Goal: Task Accomplishment & Management: Manage account settings

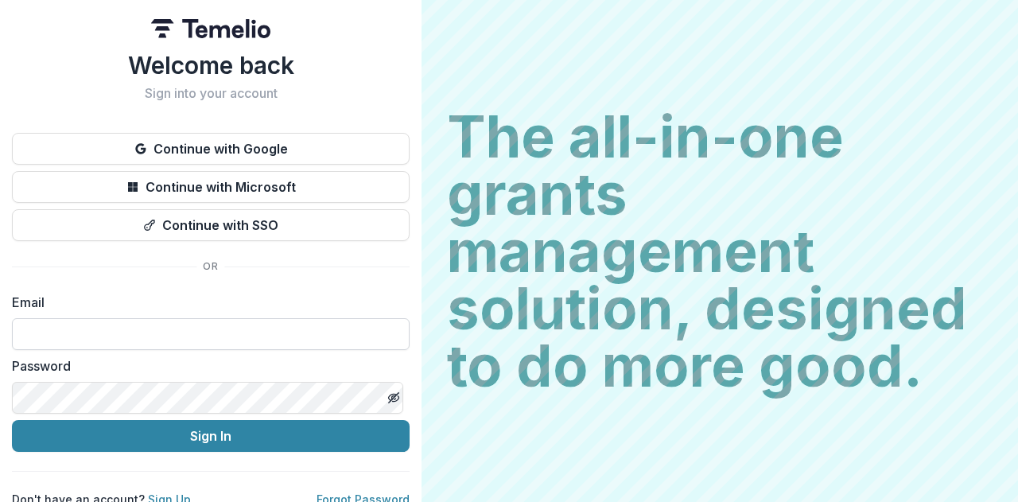
click at [140, 346] on input at bounding box center [211, 334] width 398 height 32
type input "**********"
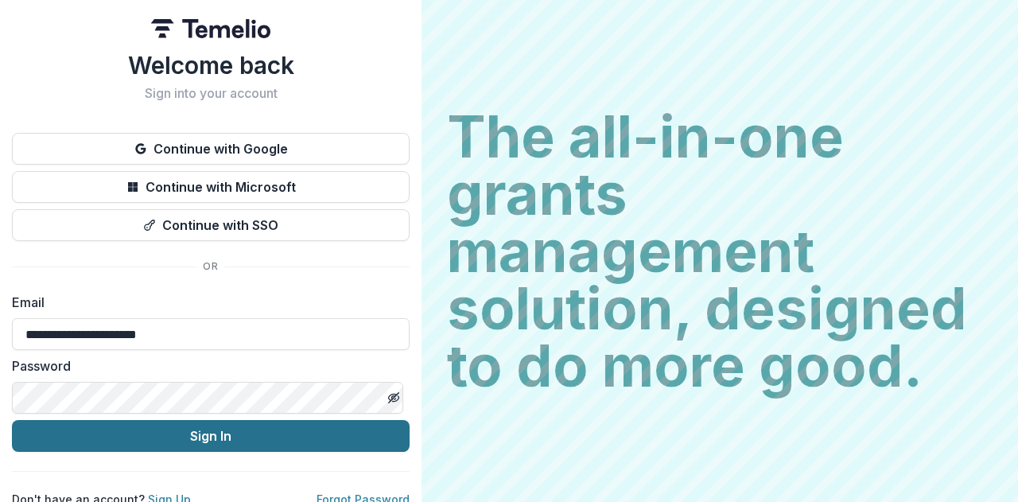
click at [170, 437] on button "Sign In" at bounding box center [211, 436] width 398 height 32
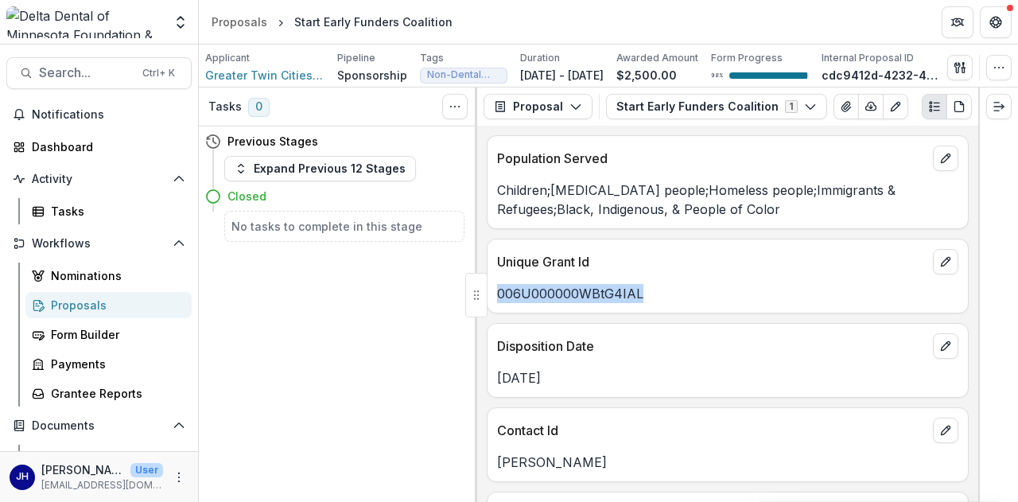
drag, startPoint x: 641, startPoint y: 305, endPoint x: 497, endPoint y: 283, distance: 145.5
click at [497, 283] on div "006U000000WBtG4IAL" at bounding box center [727, 288] width 480 height 29
copy p "006U000000WBtG4IAL"
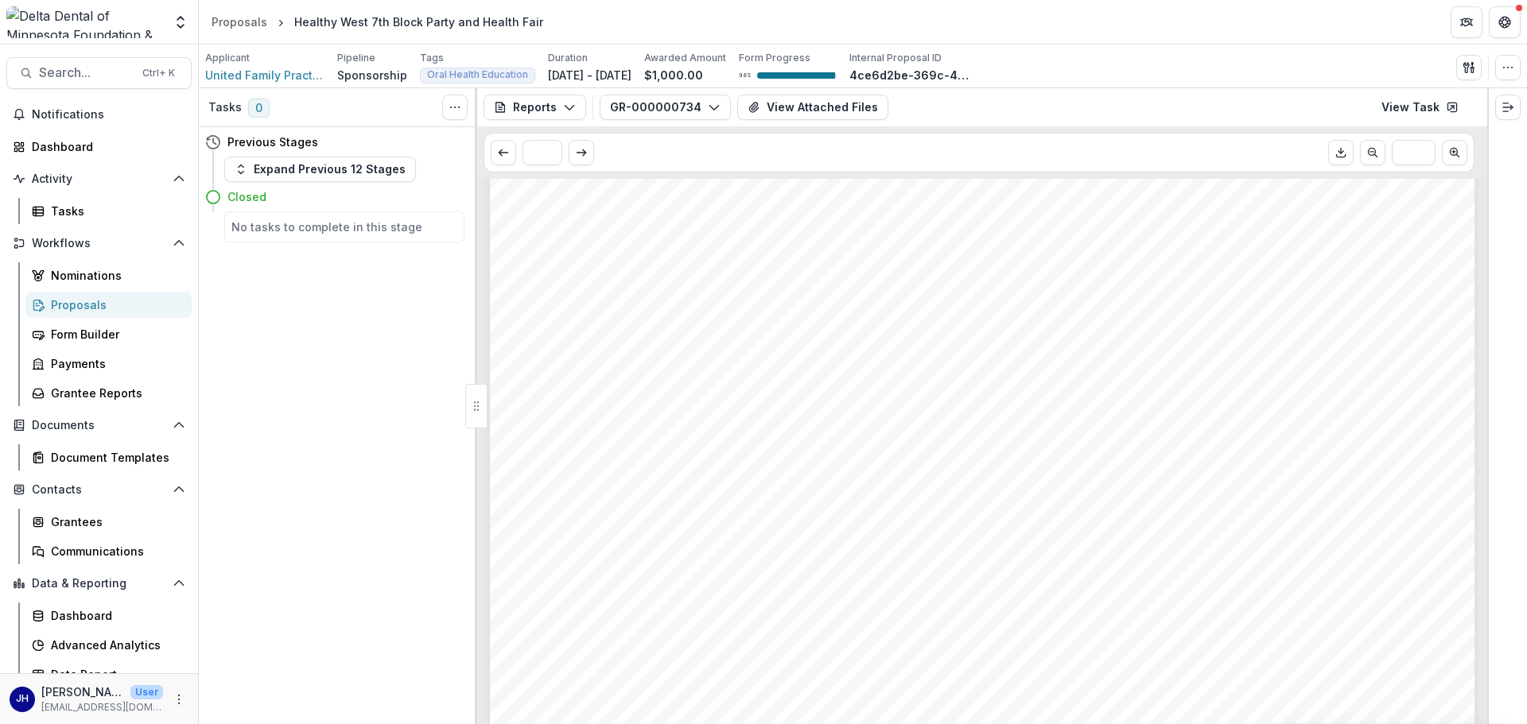
scroll to position [318, 0]
click at [566, 112] on icon "button" at bounding box center [569, 107] width 13 height 13
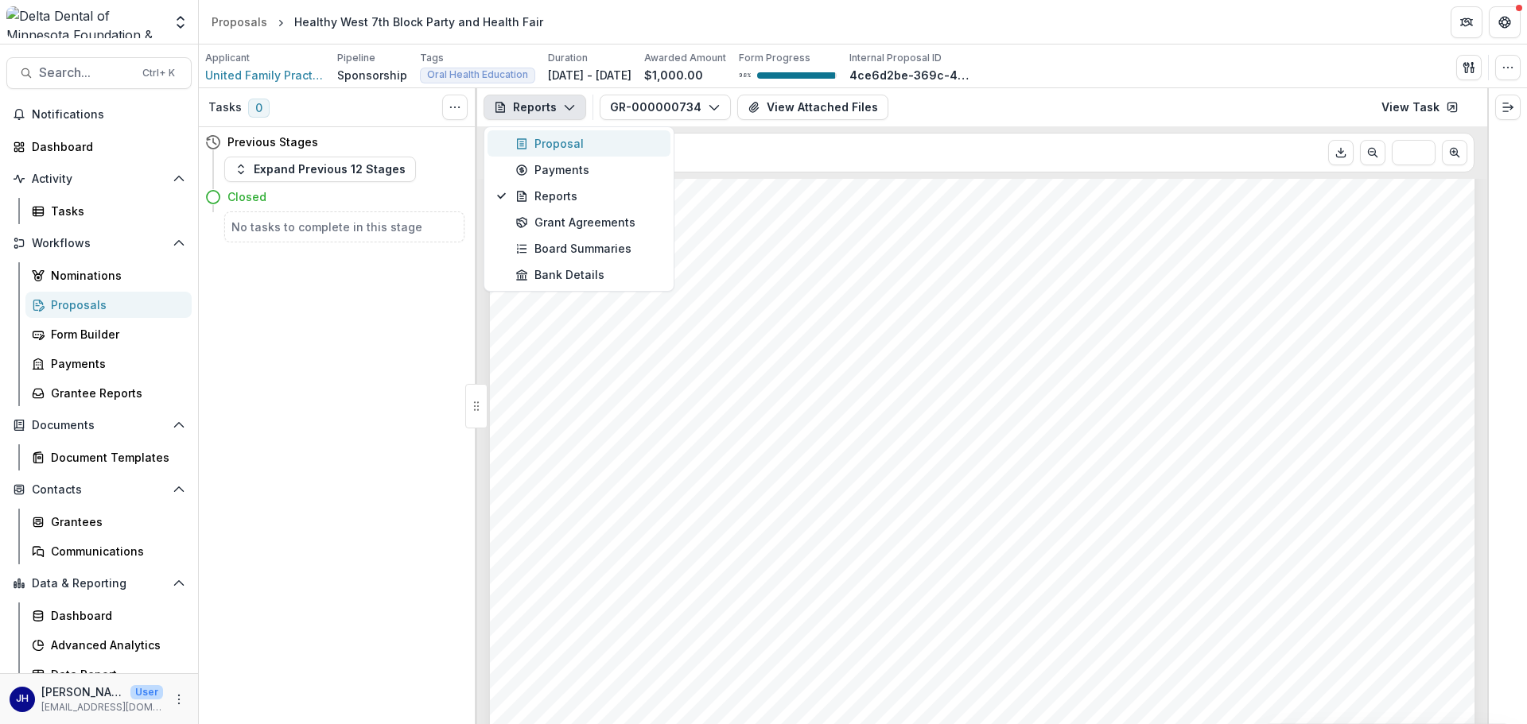
click at [559, 136] on div "Proposal" at bounding box center [588, 143] width 146 height 17
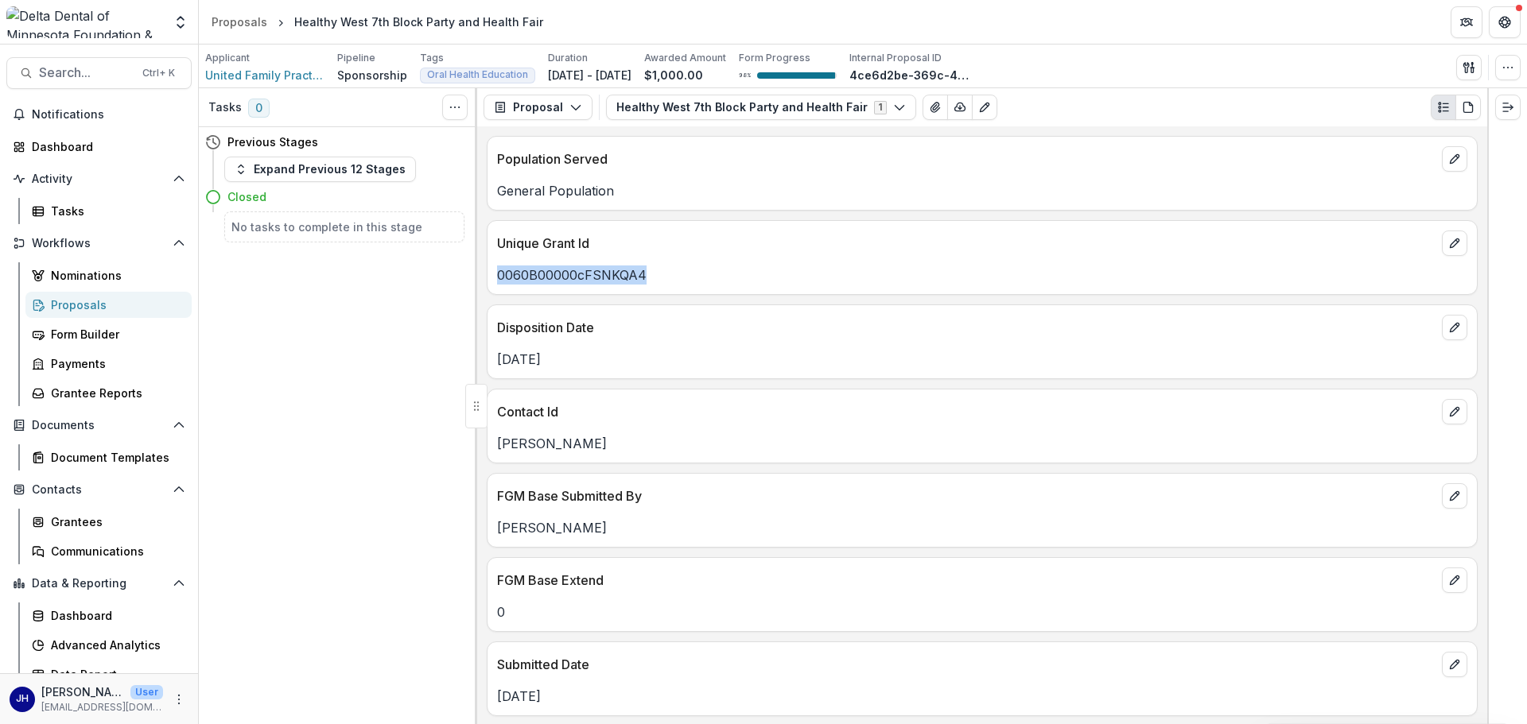
drag, startPoint x: 650, startPoint y: 277, endPoint x: 496, endPoint y: 278, distance: 153.5
click at [496, 278] on div "0060B00000cFSNKQA4" at bounding box center [981, 275] width 989 height 19
copy p "0060B00000cFSNKQA4"
click at [670, 275] on p "0060B00000cFSNKQA4" at bounding box center [982, 275] width 970 height 19
click at [554, 103] on button "Proposal" at bounding box center [538, 107] width 109 height 25
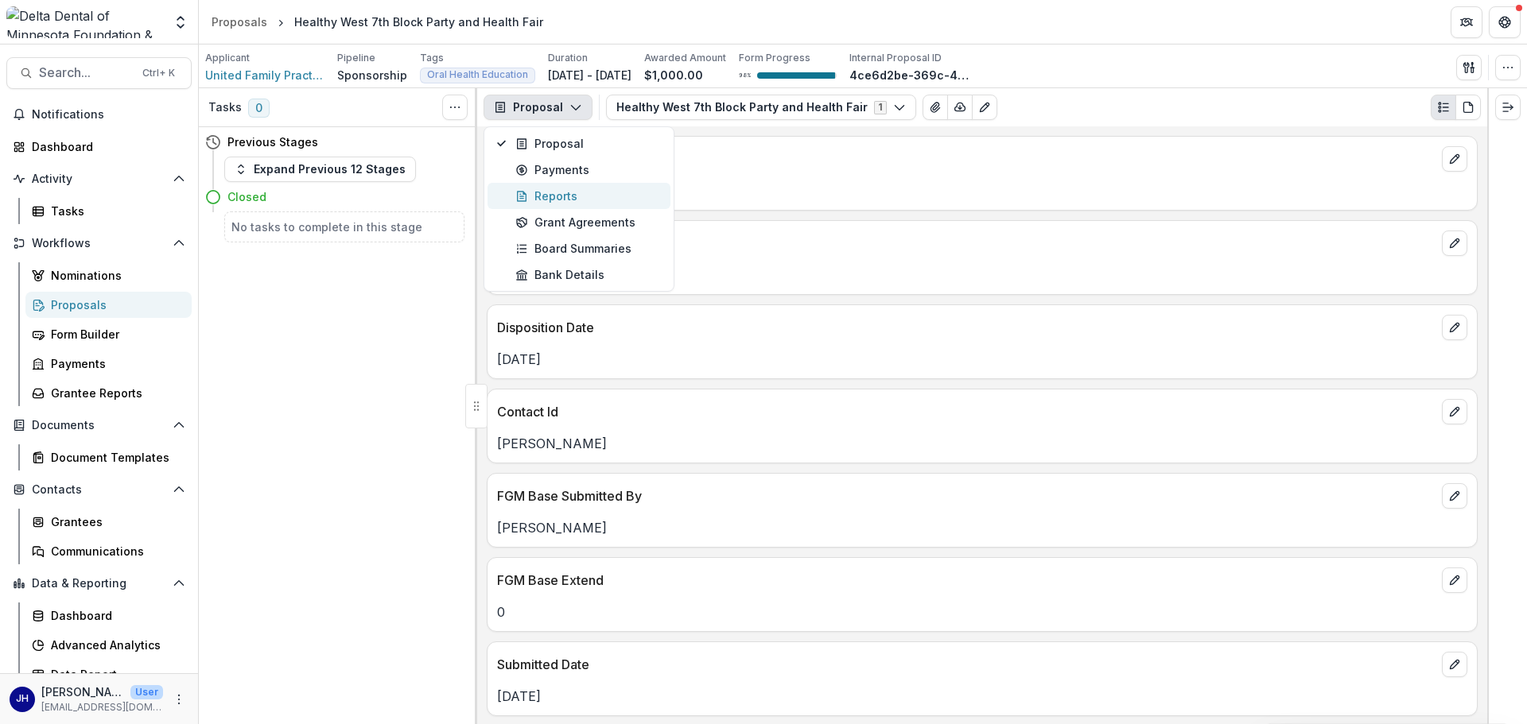
click at [552, 188] on div "Reports" at bounding box center [588, 196] width 146 height 17
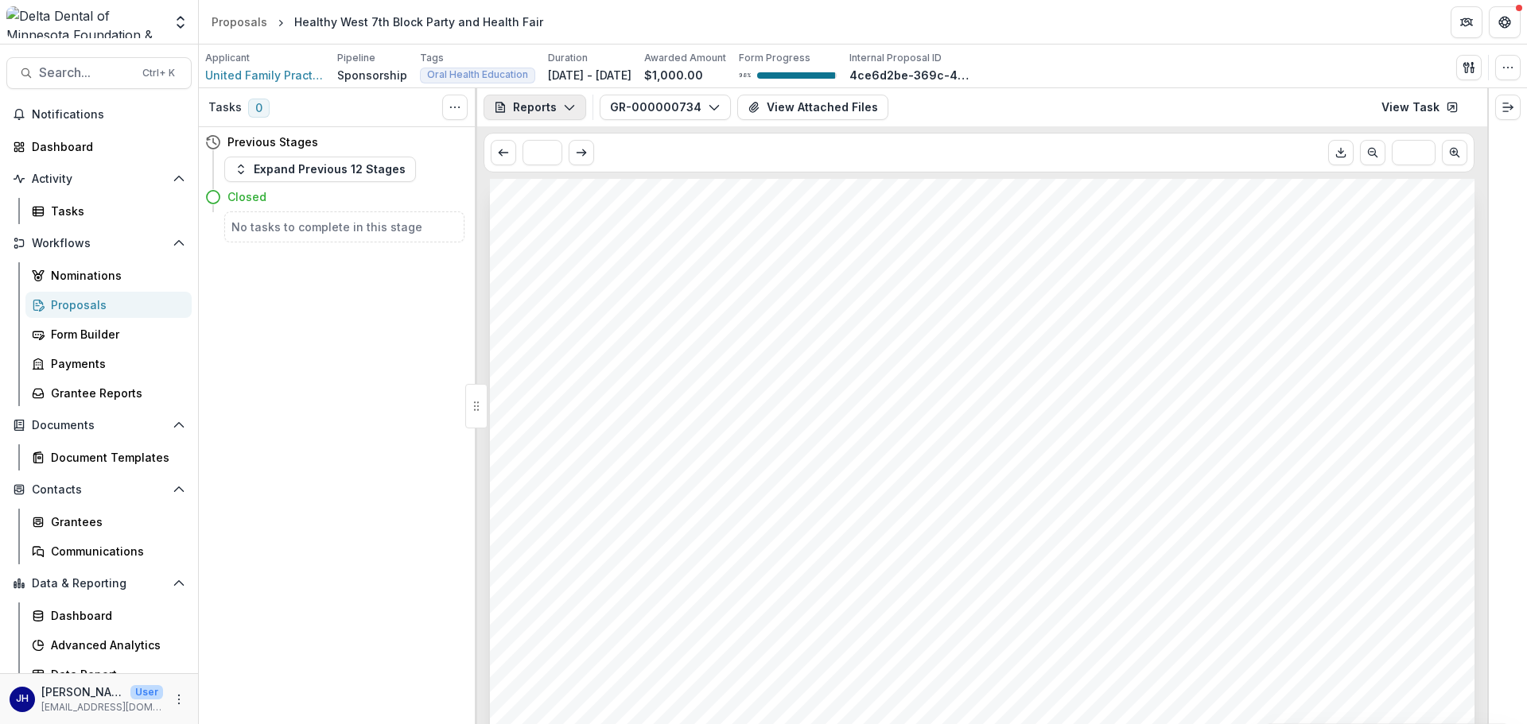
click at [553, 98] on button "Reports" at bounding box center [535, 107] width 103 height 25
click at [552, 132] on button "Proposal" at bounding box center [578, 143] width 183 height 26
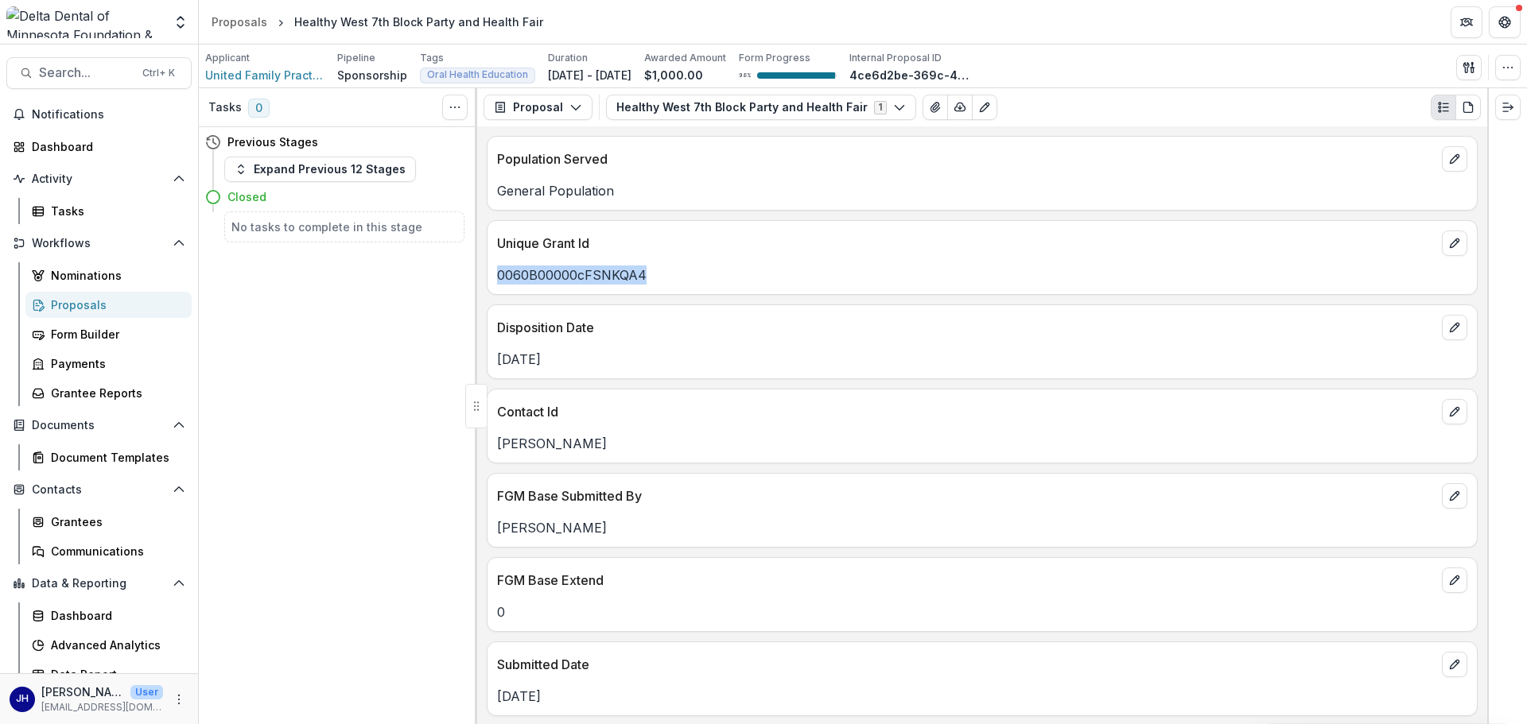
drag, startPoint x: 632, startPoint y: 277, endPoint x: 498, endPoint y: 273, distance: 134.5
click at [498, 273] on p "0060B00000cFSNKQA4" at bounding box center [982, 275] width 970 height 19
click at [550, 112] on button "Proposal" at bounding box center [538, 107] width 109 height 25
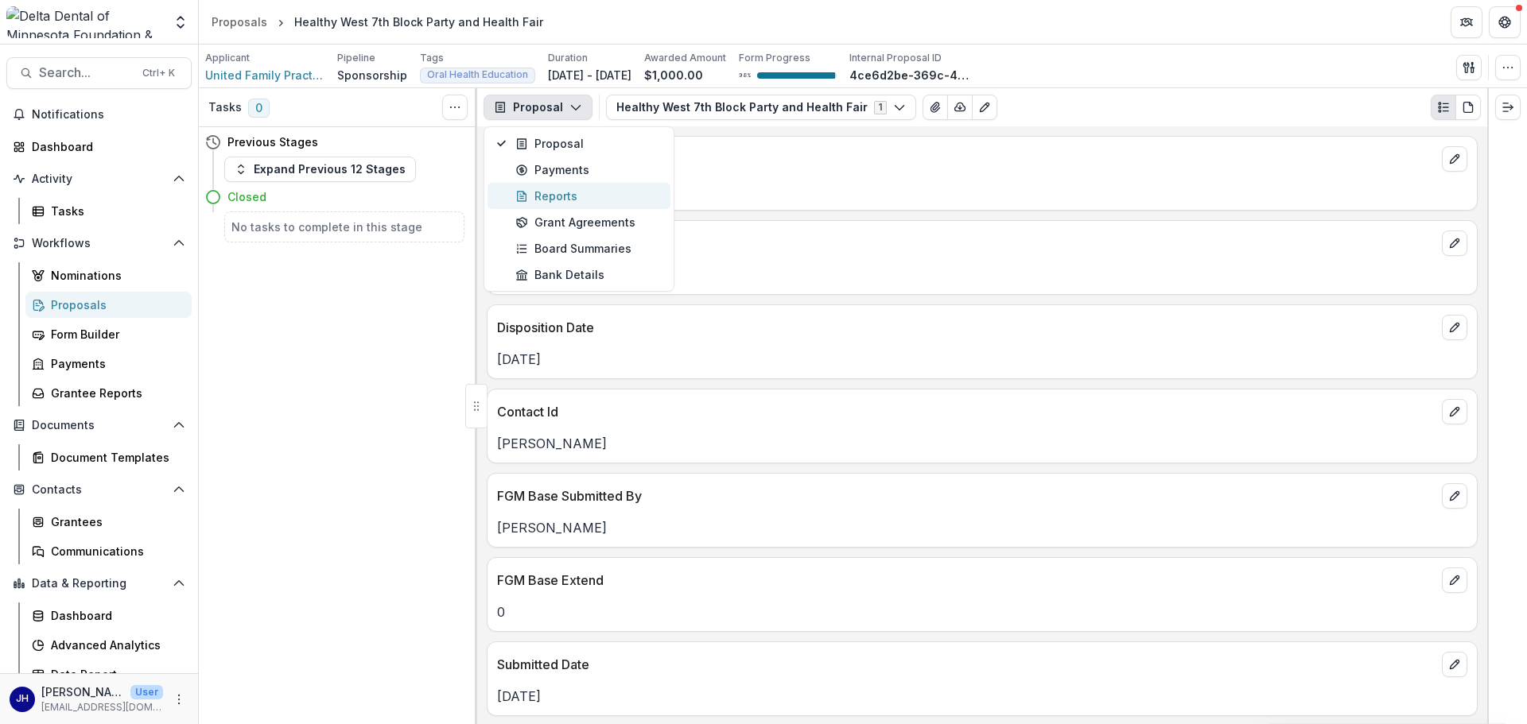
click at [547, 196] on div "Reports" at bounding box center [588, 196] width 146 height 17
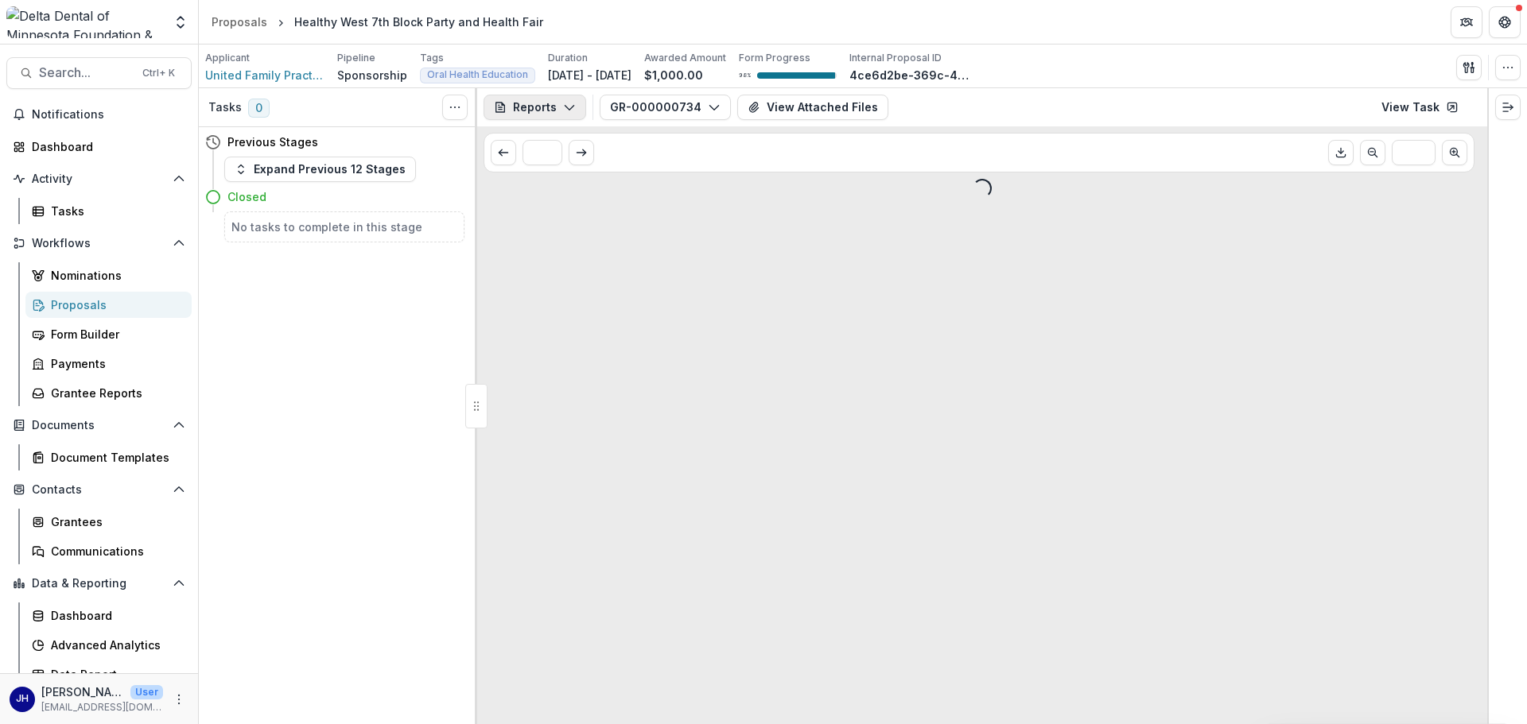
click at [541, 107] on button "Reports" at bounding box center [535, 107] width 103 height 25
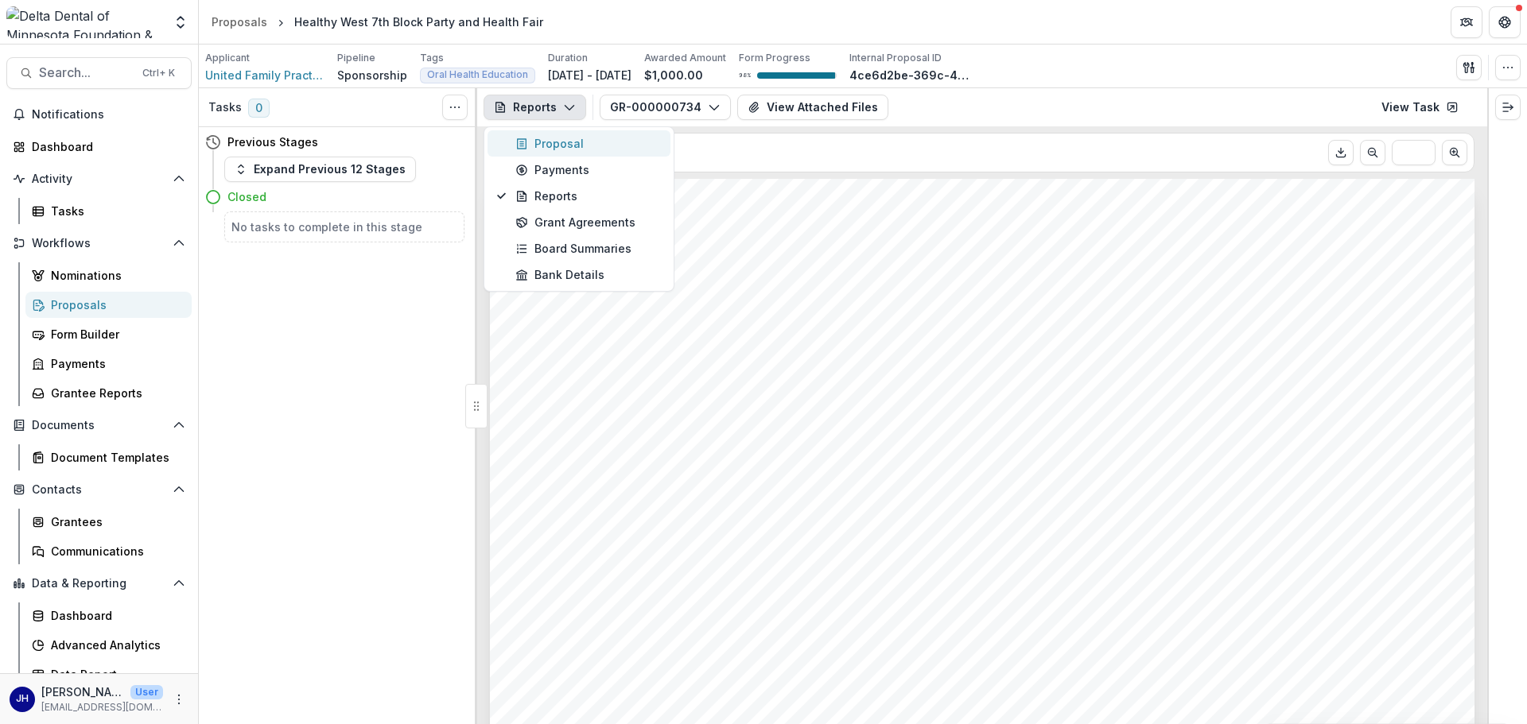
click at [549, 143] on div "Proposal" at bounding box center [588, 143] width 146 height 17
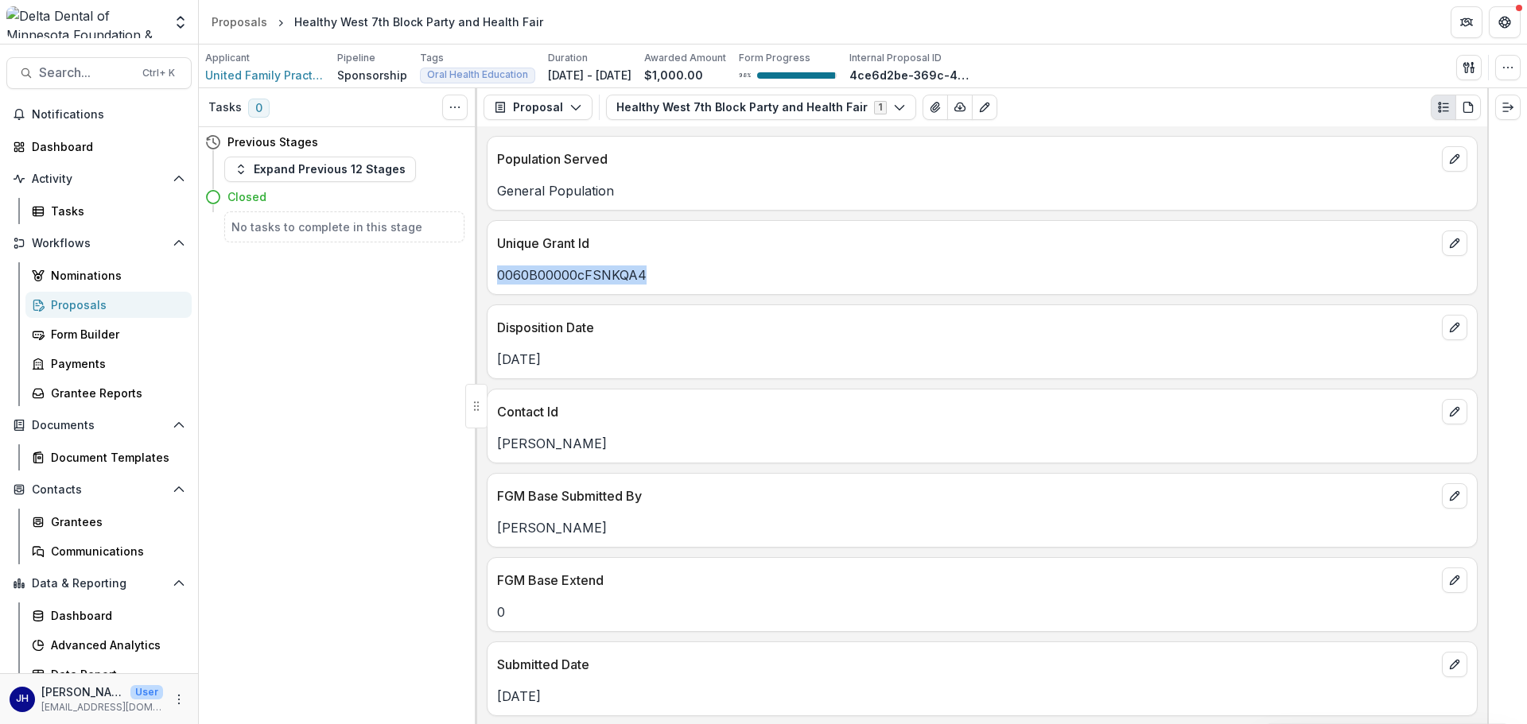
drag, startPoint x: 647, startPoint y: 278, endPoint x: 496, endPoint y: 278, distance: 151.1
click at [496, 278] on div "0060B00000cFSNKQA4" at bounding box center [981, 275] width 989 height 19
copy p "0060B00000cFSNKQA4"
click at [658, 301] on div "Population Served General Population Unique Grant Id 0060B00000cFSNKQA4 Disposi…" at bounding box center [982, 425] width 1010 height 598
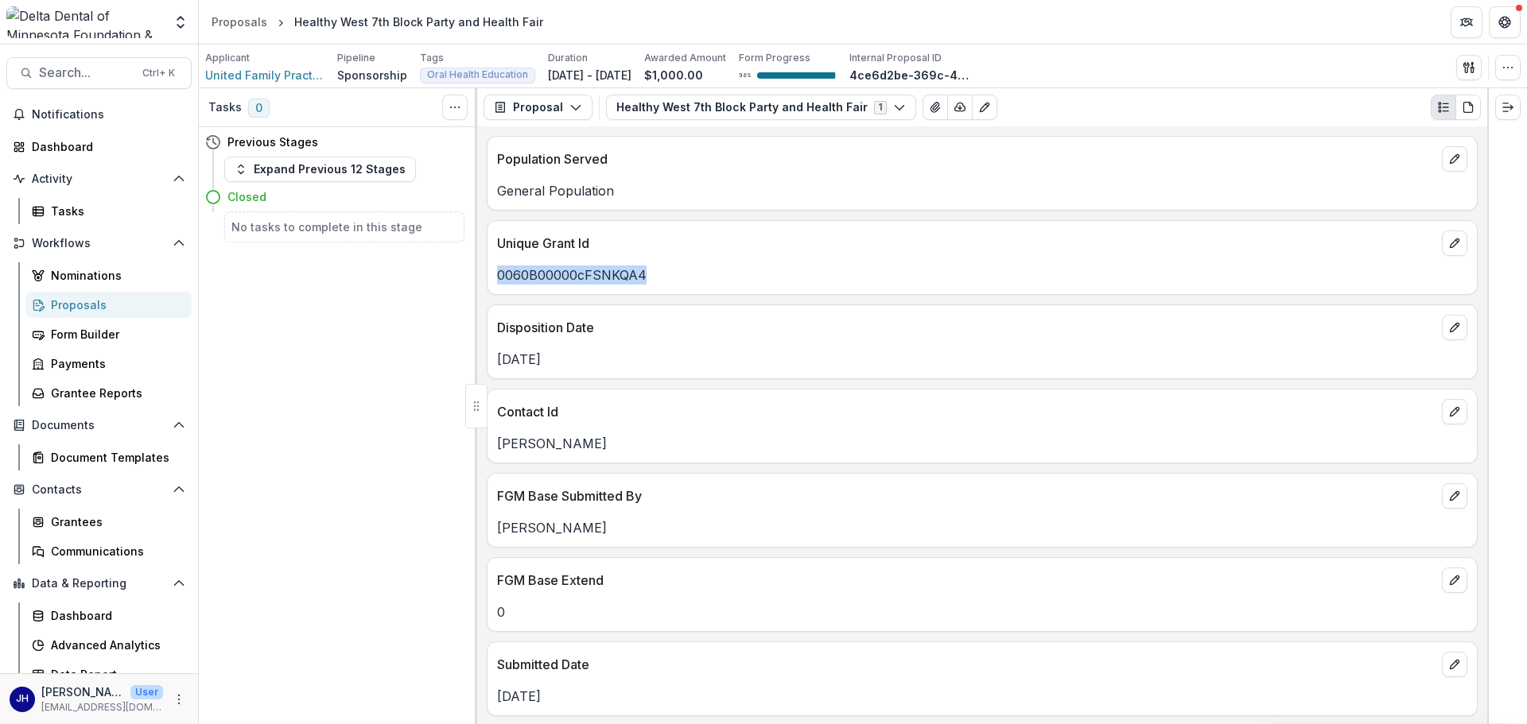
drag, startPoint x: 667, startPoint y: 282, endPoint x: 493, endPoint y: 274, distance: 174.3
click at [493, 274] on div "0060B00000cFSNKQA4" at bounding box center [981, 275] width 989 height 19
copy p "0060B00000cFSNKQA4"
click at [599, 284] on p "0060B00000cFSNKQA4" at bounding box center [982, 275] width 970 height 19
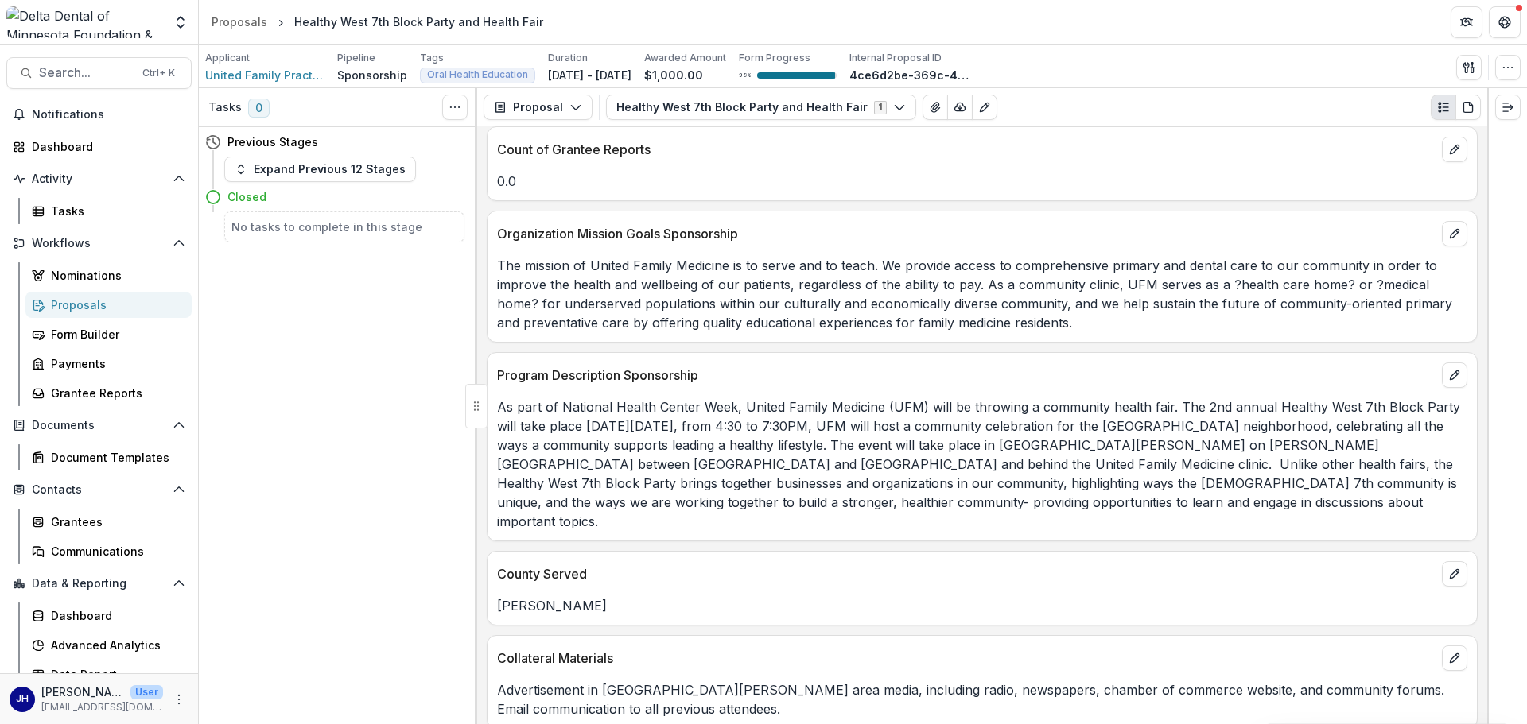
scroll to position [3579, 0]
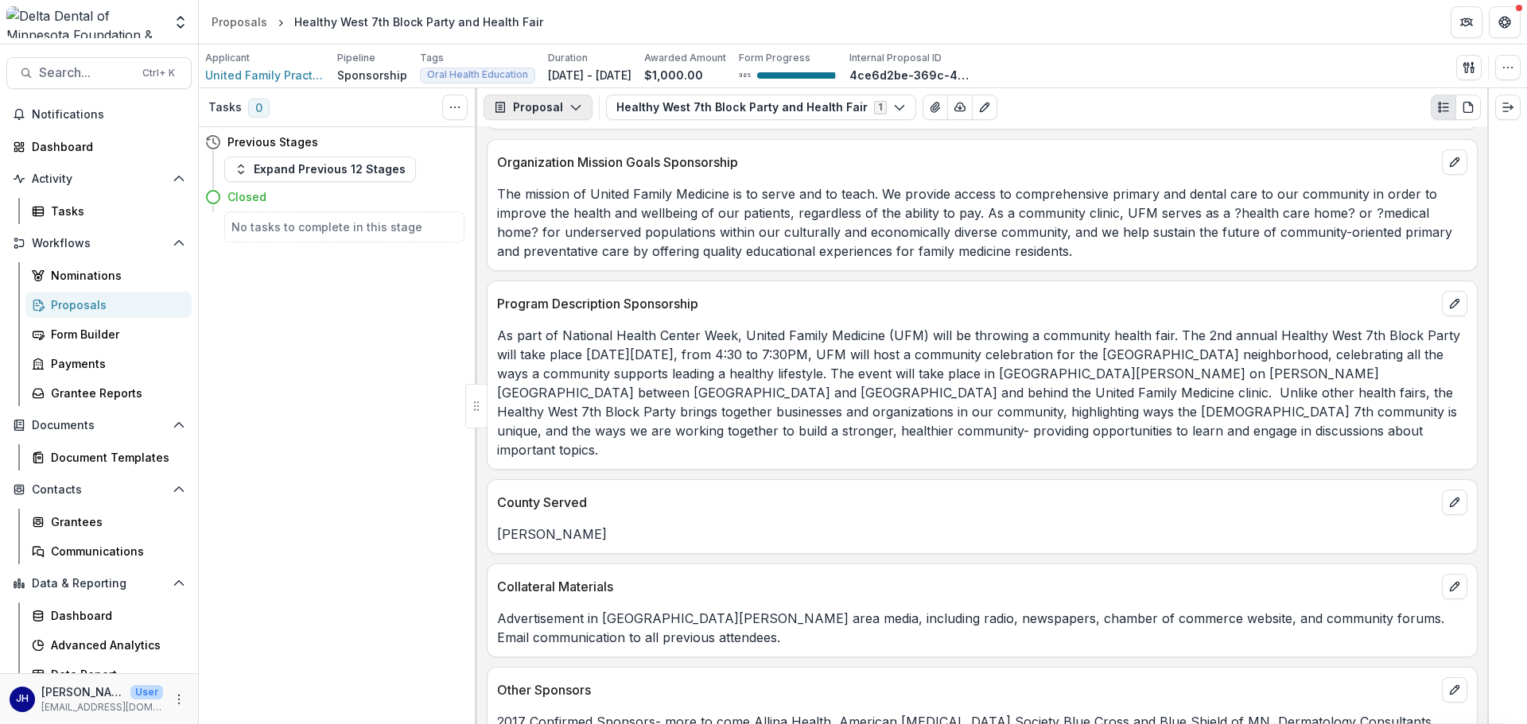
click at [552, 103] on button "Proposal" at bounding box center [538, 107] width 109 height 25
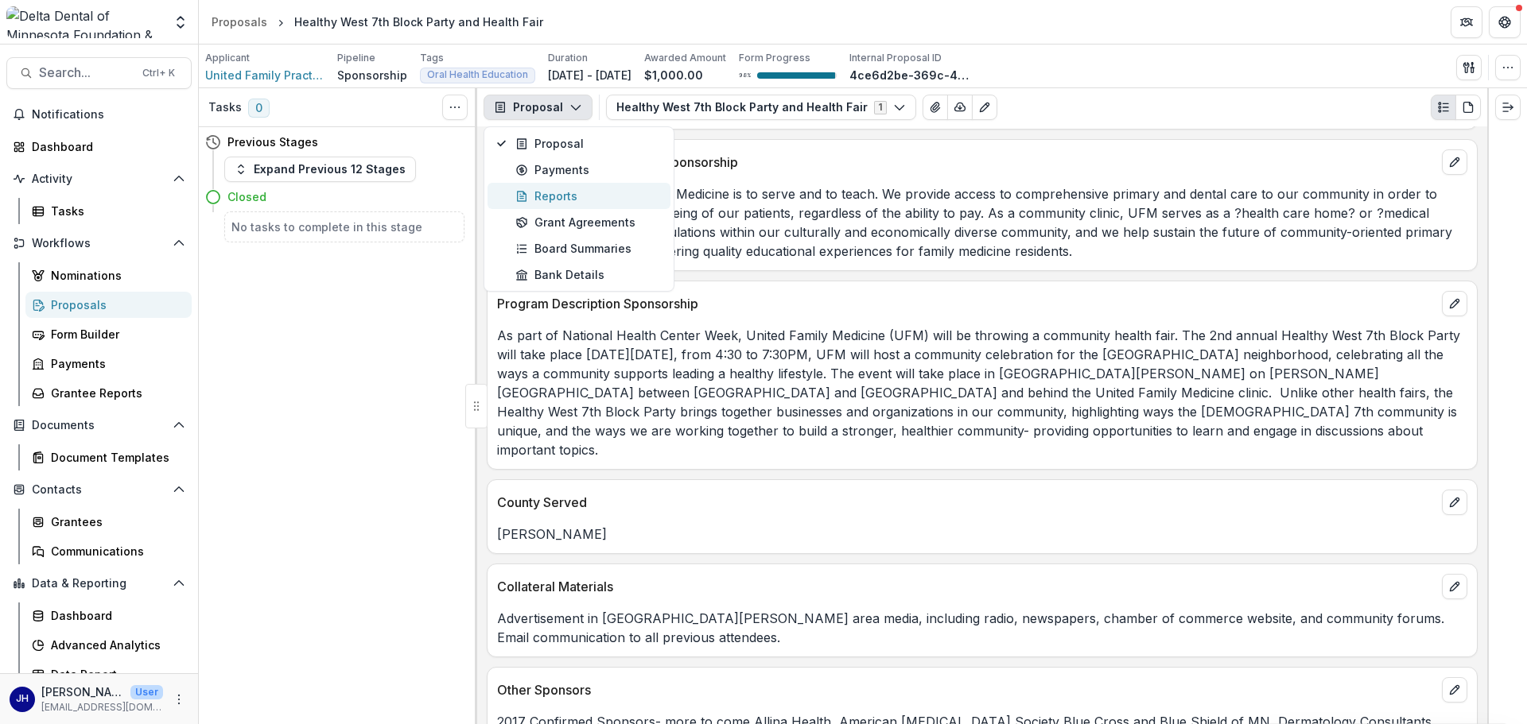
click at [556, 194] on div "Reports" at bounding box center [588, 196] width 146 height 17
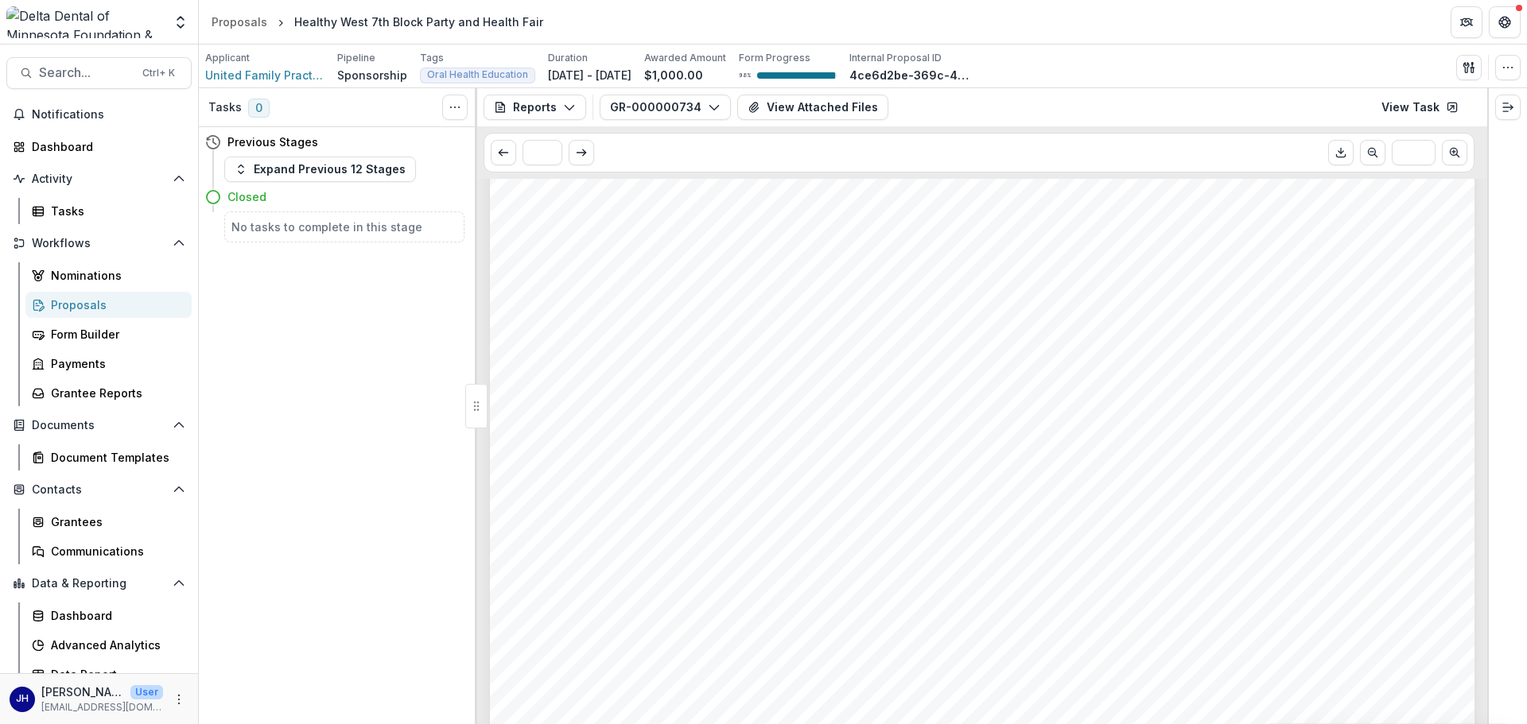
scroll to position [1909, 0]
drag, startPoint x: 752, startPoint y: 345, endPoint x: 551, endPoint y: 324, distance: 201.6
click at [551, 324] on span "003U000001p4avUIAQ" at bounding box center [652, 334] width 205 height 20
copy span "003U000001p4avUIAQ"
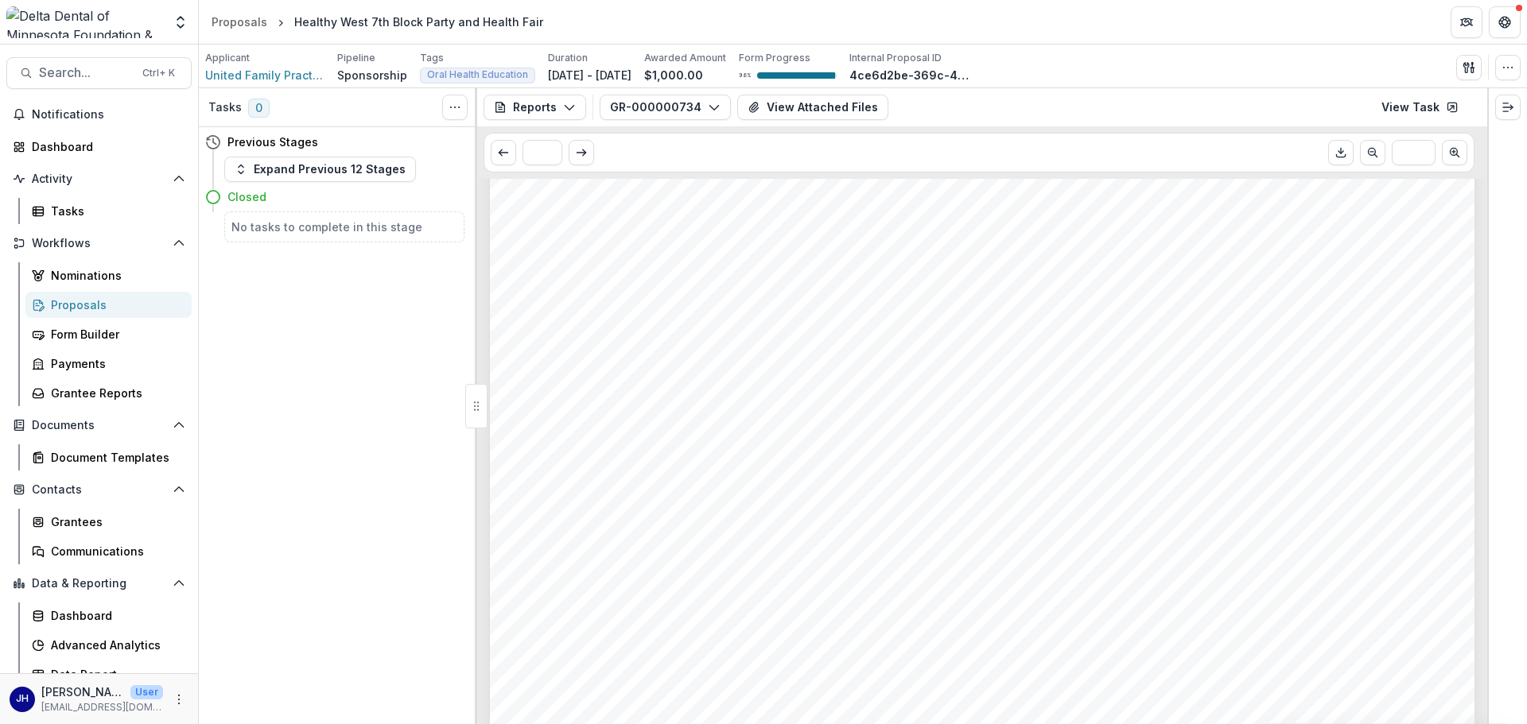
click at [73, 309] on div "Proposals" at bounding box center [115, 305] width 128 height 17
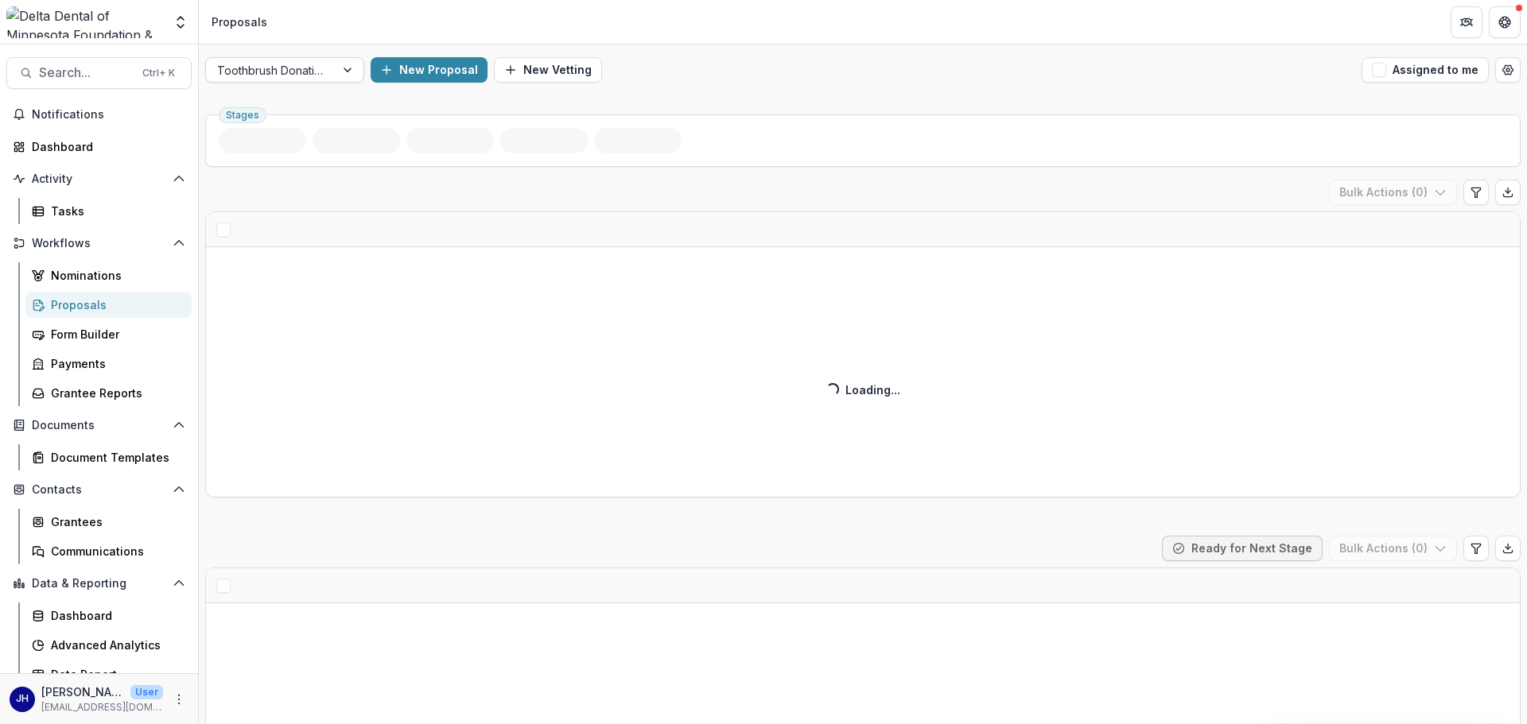
click at [348, 65] on div at bounding box center [349, 70] width 29 height 24
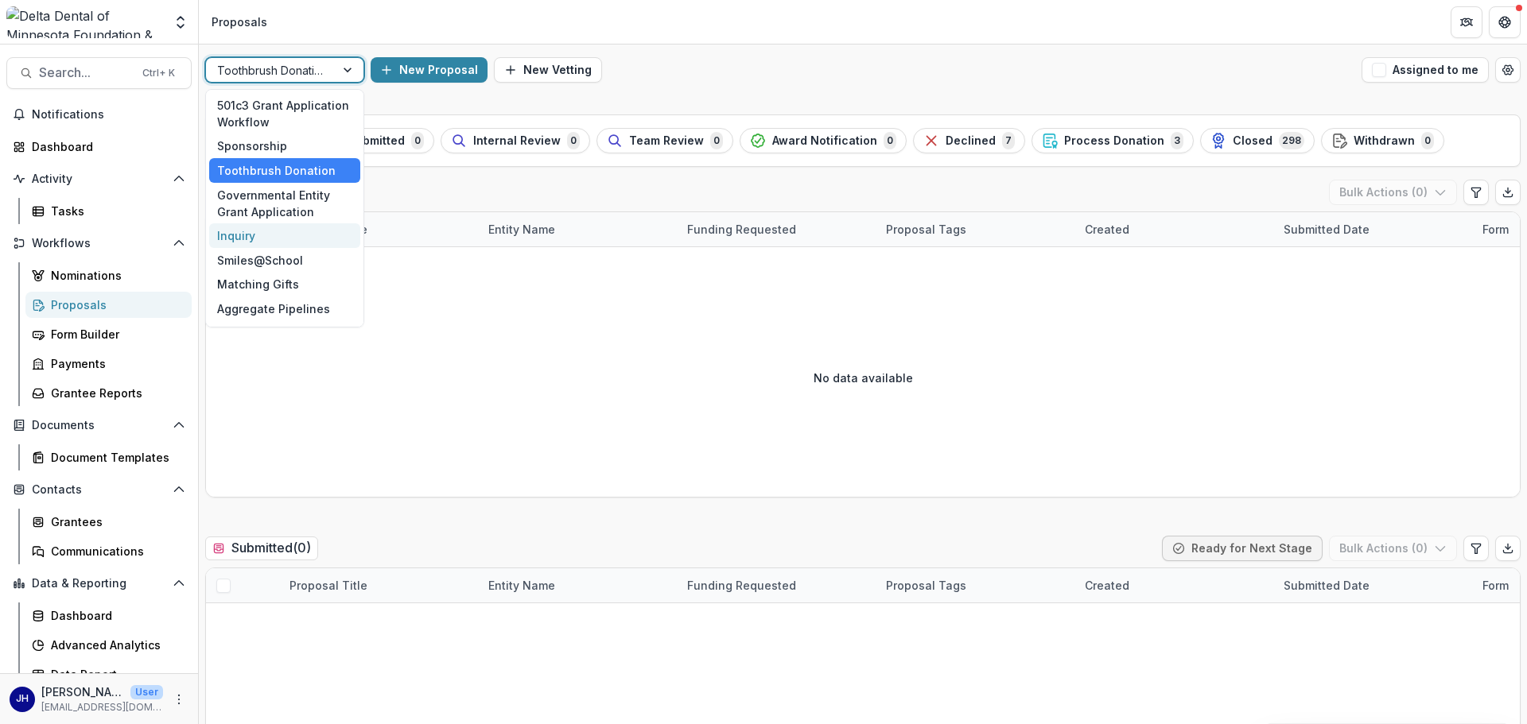
click at [263, 238] on div "Inquiry" at bounding box center [284, 235] width 151 height 25
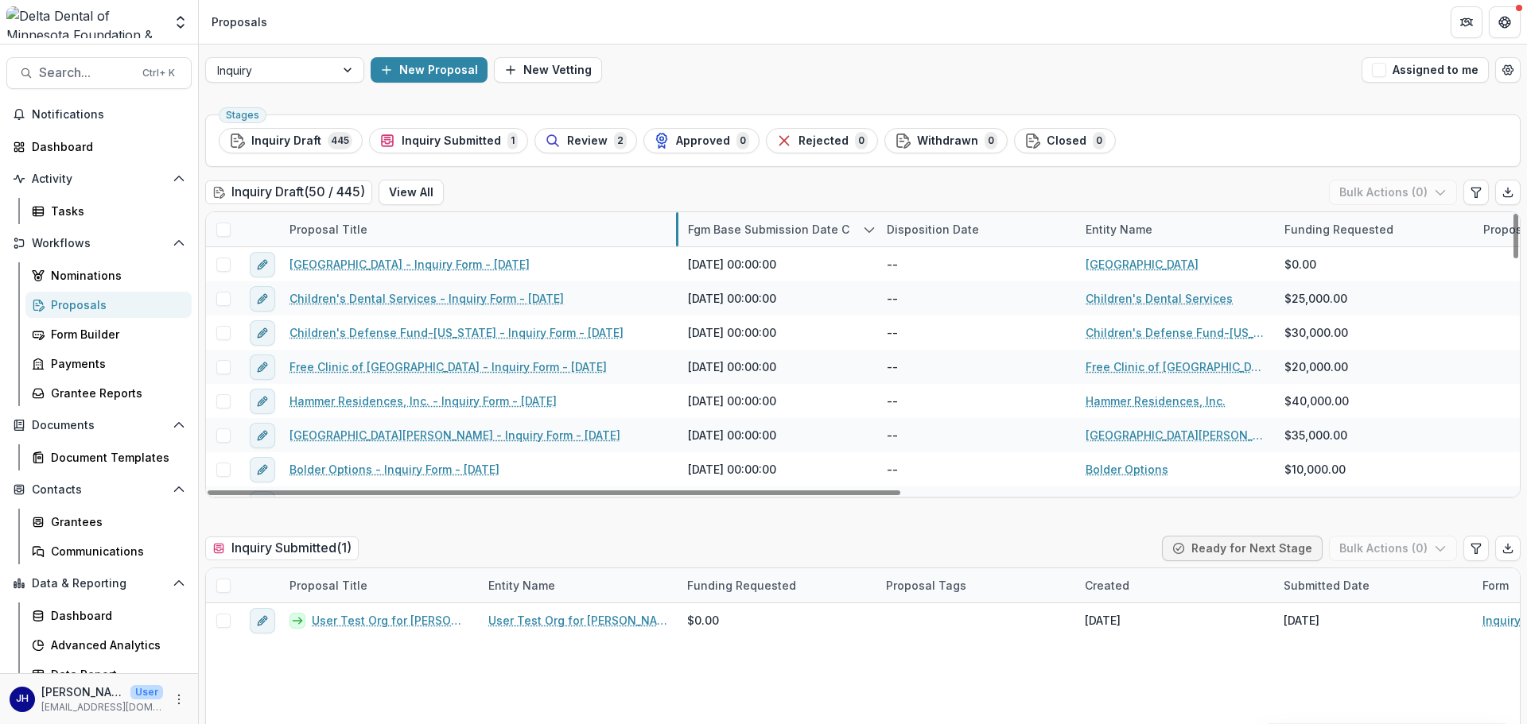
drag, startPoint x: 477, startPoint y: 231, endPoint x: 677, endPoint y: 231, distance: 199.6
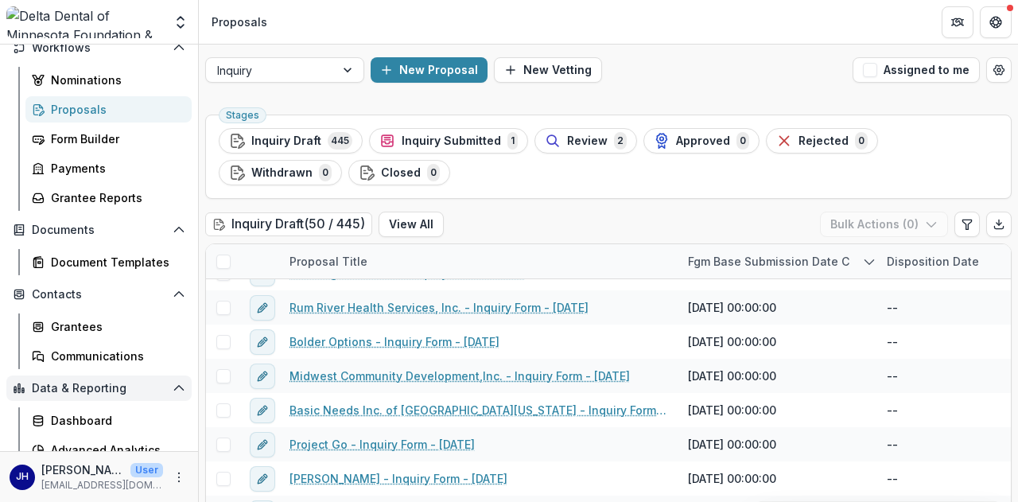
scroll to position [266, 0]
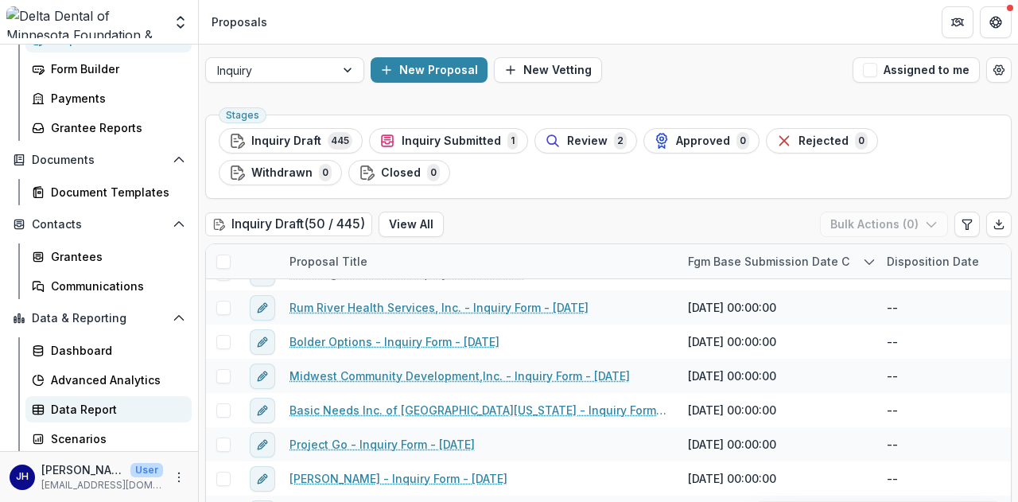
click at [71, 409] on div "Data Report" at bounding box center [115, 409] width 128 height 17
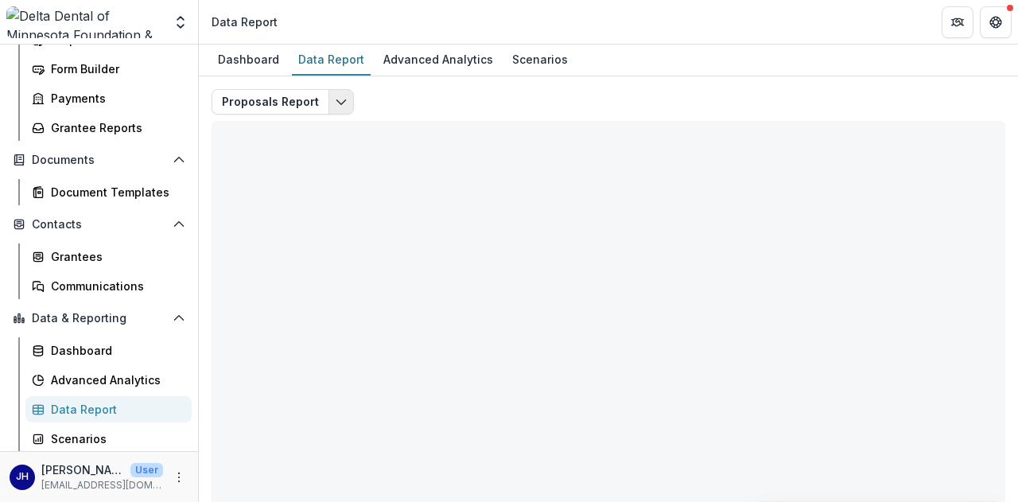
click at [340, 103] on icon "Edit selected report" at bounding box center [341, 101] width 13 height 13
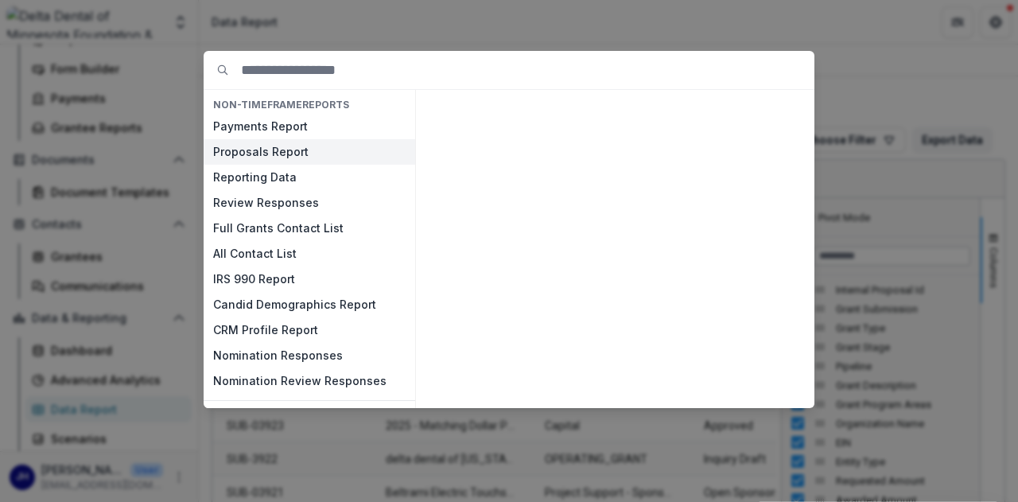
click at [293, 146] on button "Proposals Report" at bounding box center [310, 151] width 212 height 25
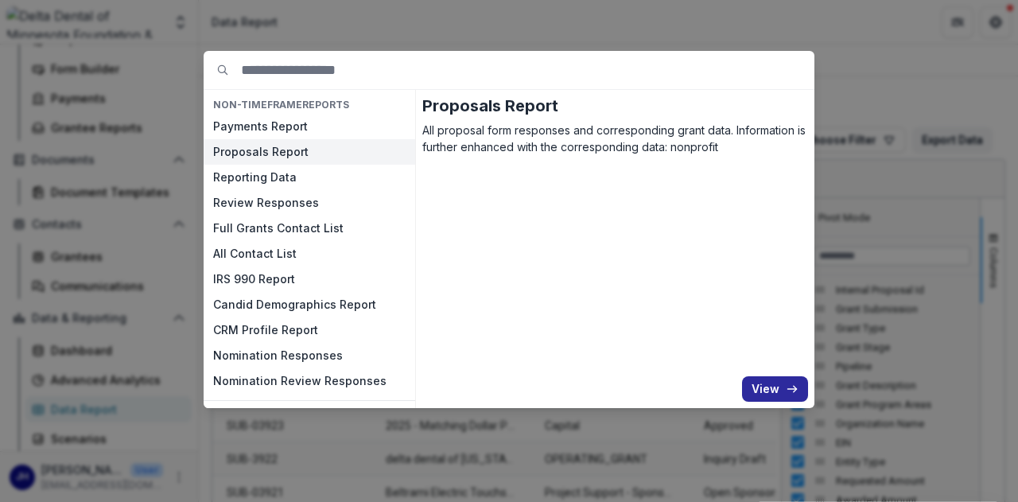
click at [780, 386] on button "View" at bounding box center [775, 388] width 66 height 25
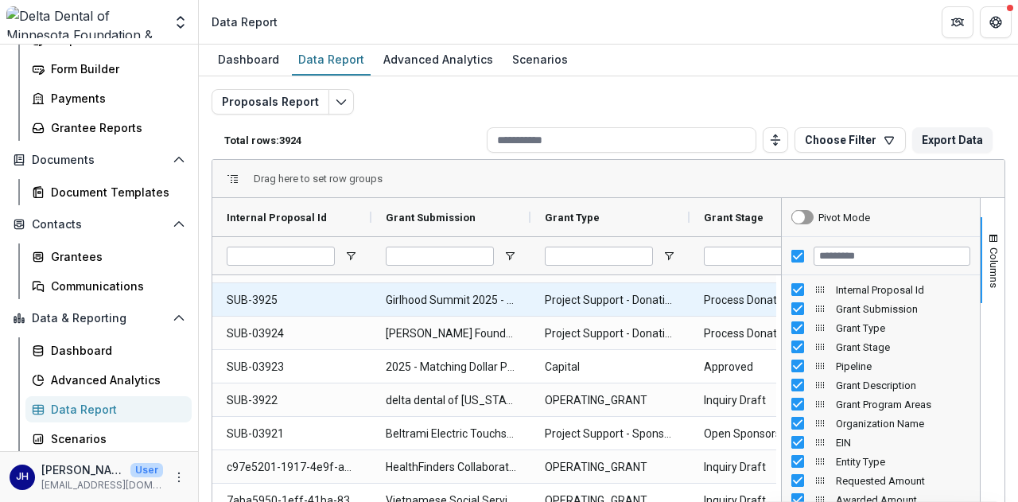
scroll to position [80, 0]
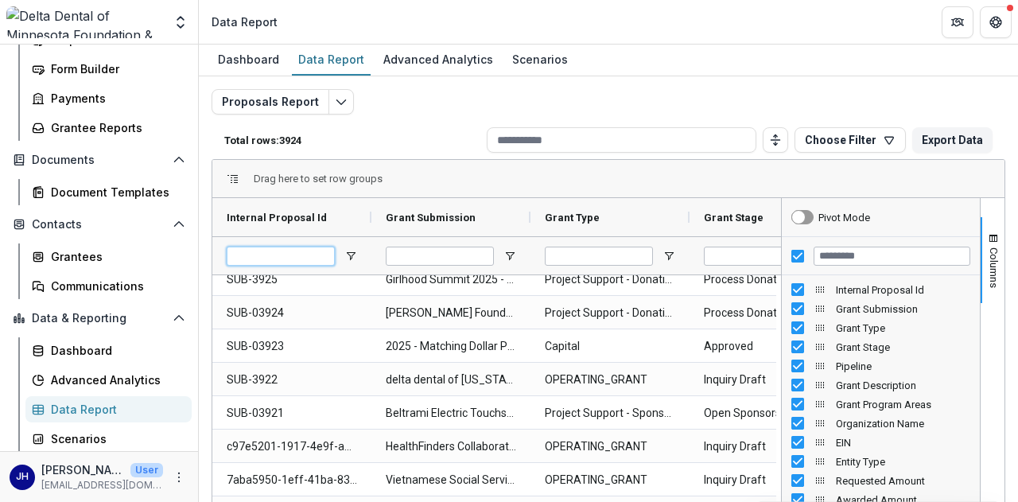
click at [275, 258] on input "Internal Proposal Id Filter Input" at bounding box center [281, 256] width 108 height 19
click at [401, 177] on div "Drag here to set row groups" at bounding box center [608, 179] width 792 height 38
click at [855, 256] on input "Filter Columns Input" at bounding box center [892, 256] width 157 height 19
drag, startPoint x: 818, startPoint y: 367, endPoint x: 355, endPoint y: 160, distance: 506.2
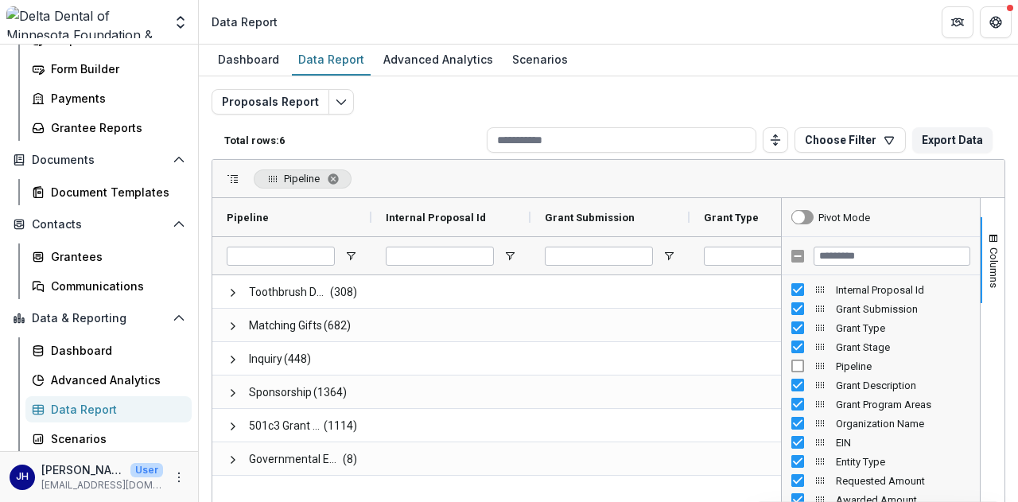
scroll to position [0, 0]
click at [832, 262] on input "Filter Columns Input" at bounding box center [892, 256] width 157 height 19
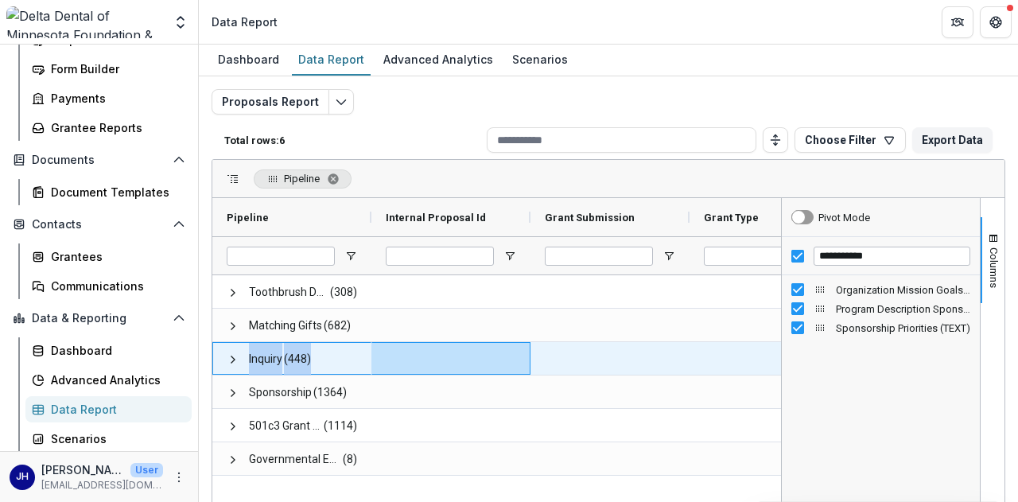
drag, startPoint x: 231, startPoint y: 354, endPoint x: 465, endPoint y: 348, distance: 234.7
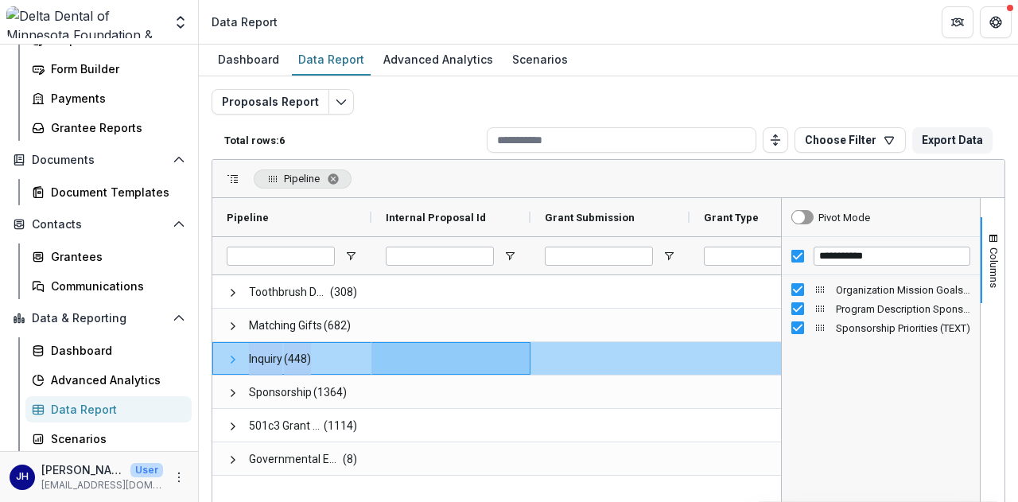
click at [229, 354] on span at bounding box center [233, 359] width 13 height 13
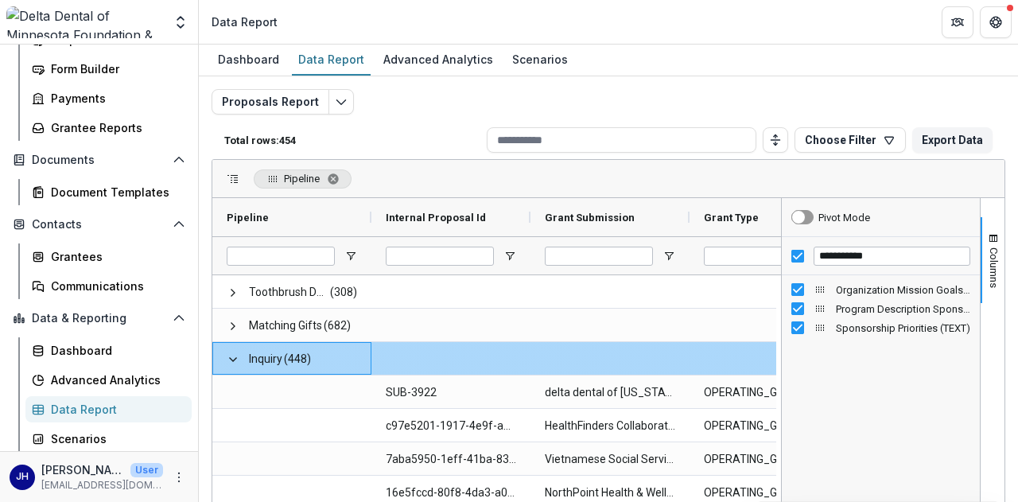
click at [229, 354] on span at bounding box center [233, 359] width 13 height 13
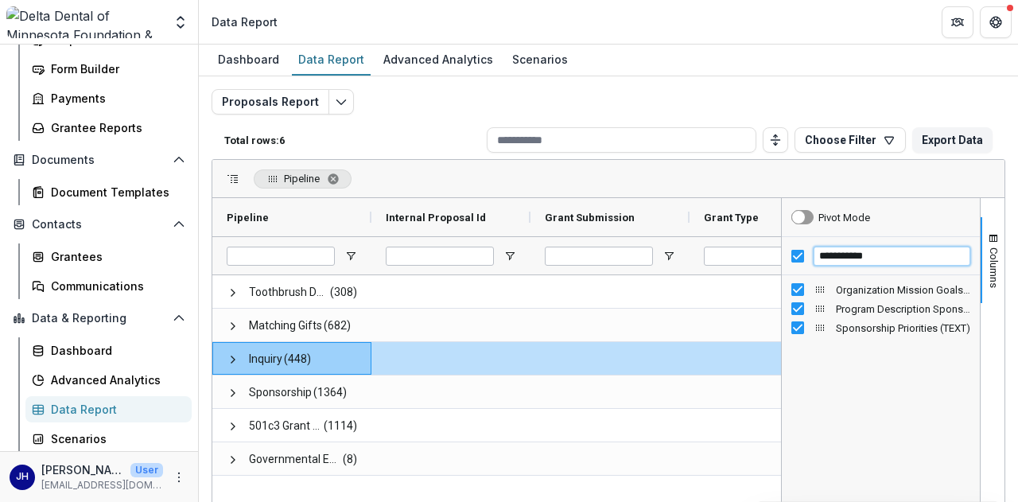
drag, startPoint x: 870, startPoint y: 260, endPoint x: 759, endPoint y: 266, distance: 110.7
click at [782, 256] on div "**********" at bounding box center [881, 456] width 199 height 517
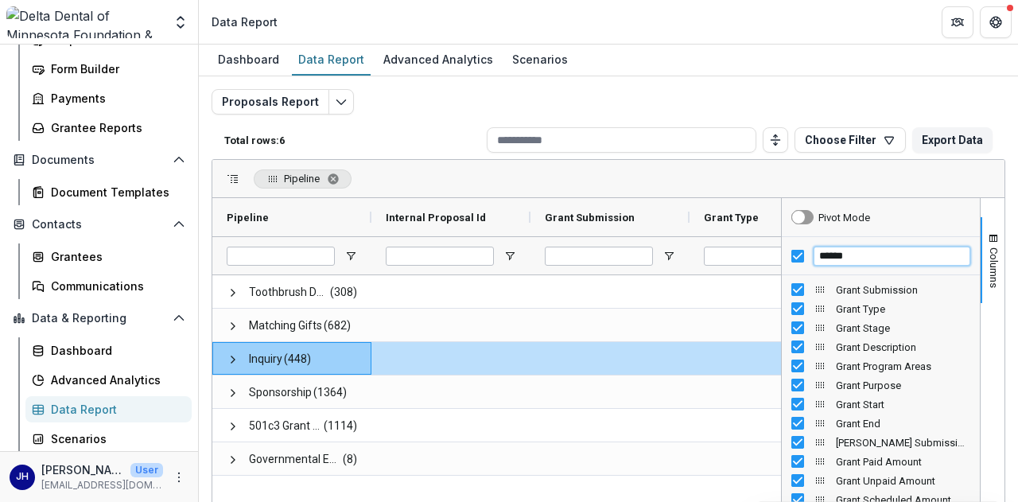
type input "*****"
drag, startPoint x: 815, startPoint y: 289, endPoint x: 456, endPoint y: 170, distance: 377.7
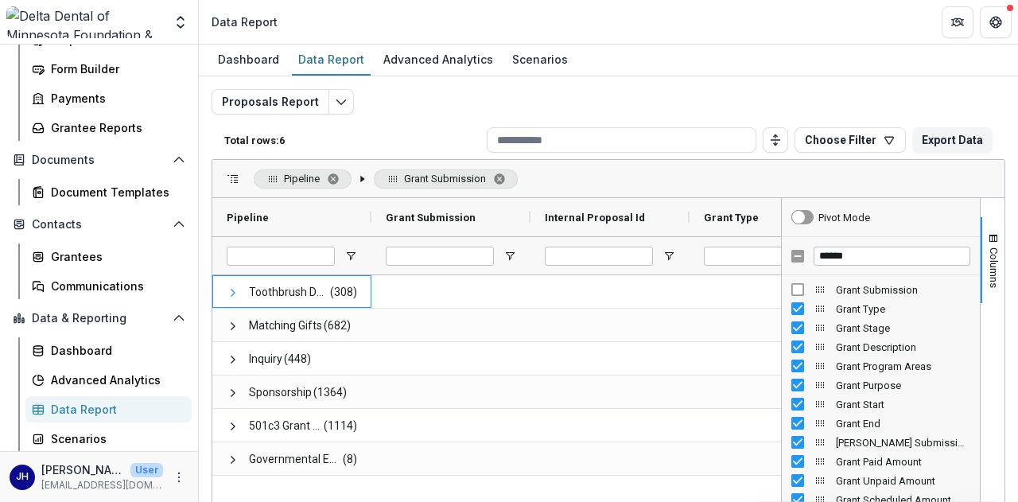
drag, startPoint x: 230, startPoint y: 293, endPoint x: 237, endPoint y: 287, distance: 9.6
click at [237, 287] on span at bounding box center [233, 292] width 13 height 13
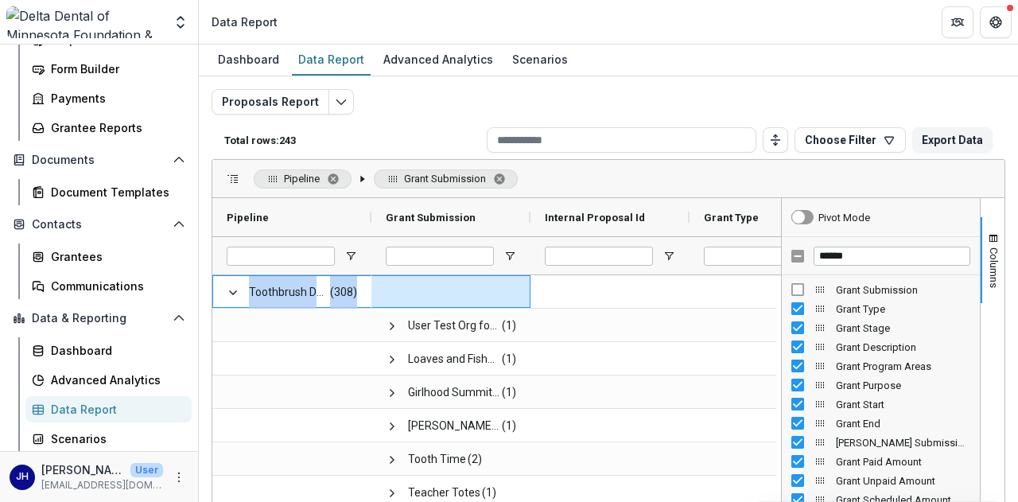
drag, startPoint x: 237, startPoint y: 288, endPoint x: 421, endPoint y: 290, distance: 184.5
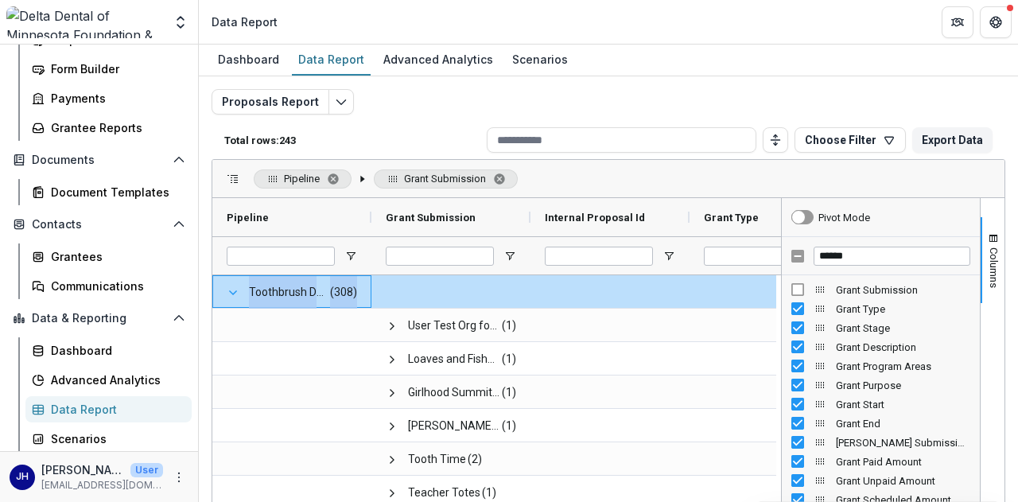
click at [231, 292] on span at bounding box center [233, 292] width 13 height 13
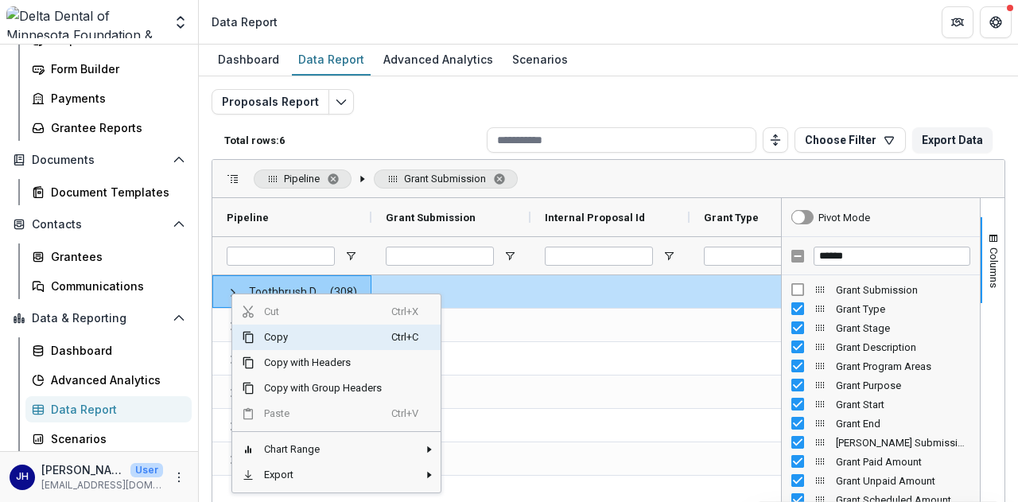
click at [206, 233] on div "Proposals Report Total rows: 6 Choose Filter Personal Filters Team Filters Teme…" at bounding box center [608, 376] width 819 height 601
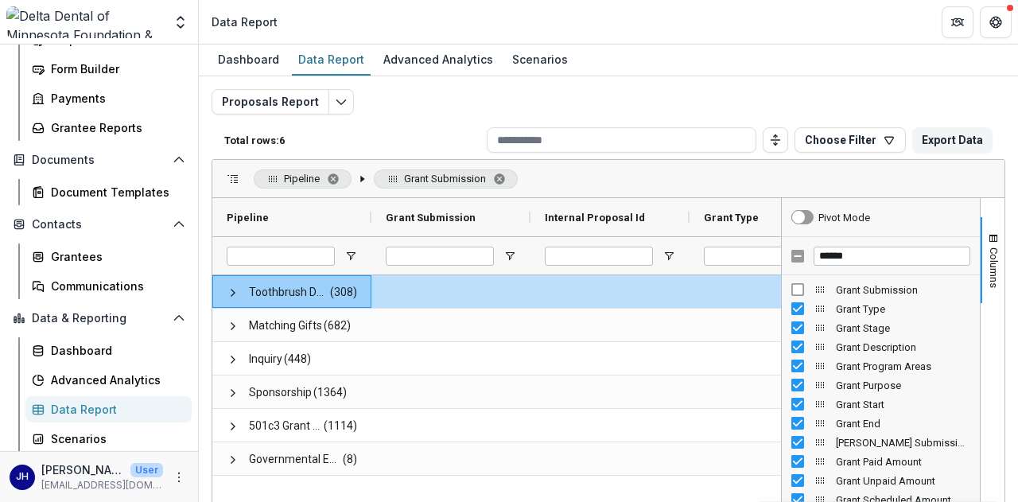
click at [366, 178] on span "Row Groups" at bounding box center [362, 179] width 13 height 13
click at [358, 178] on span "Row Groups" at bounding box center [362, 179] width 13 height 13
click at [361, 178] on span "Row Groups" at bounding box center [362, 179] width 13 height 13
click at [272, 176] on span "Pipeline. Press ENTER to sort. Press DELETE to remove" at bounding box center [272, 179] width 13 height 13
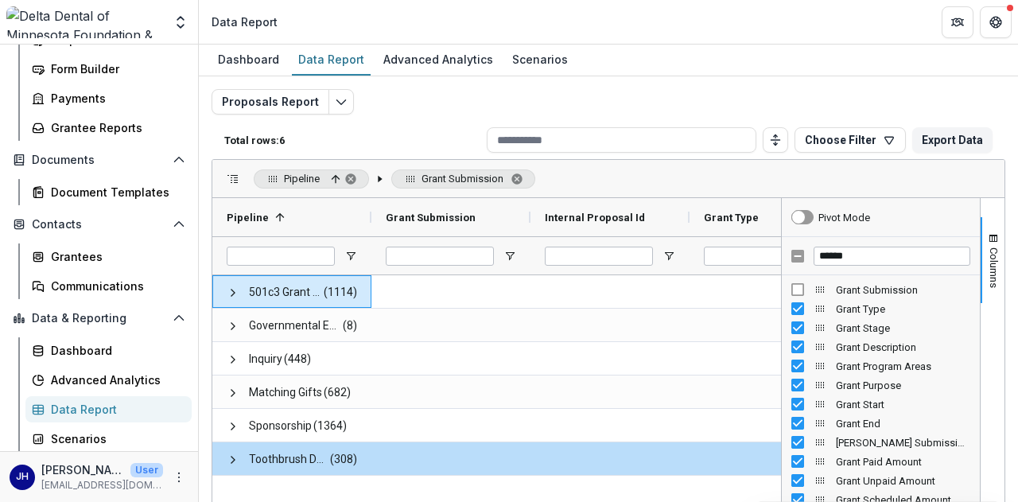
click at [276, 178] on span "Pipeline, ascending. Press ENTER to sort. Press DELETE to remove" at bounding box center [272, 179] width 13 height 13
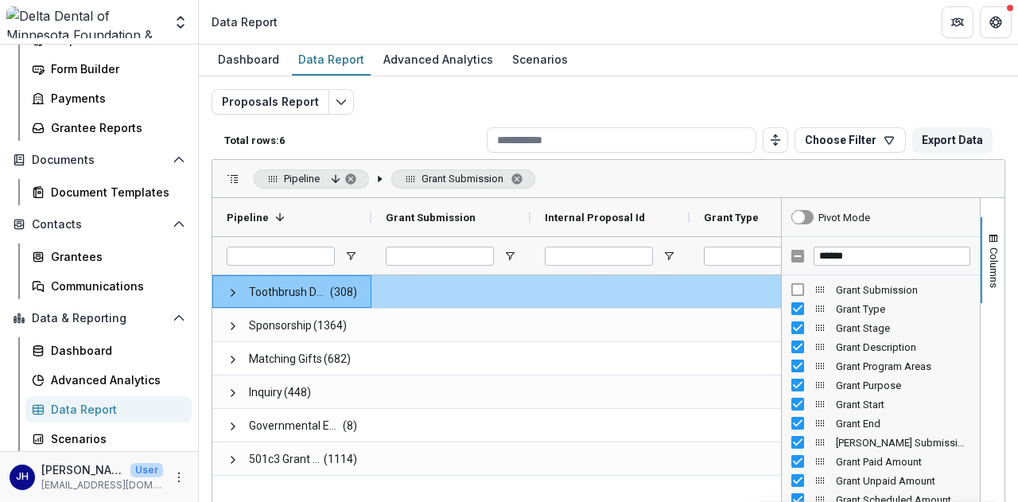
click at [497, 301] on span at bounding box center [451, 292] width 130 height 33
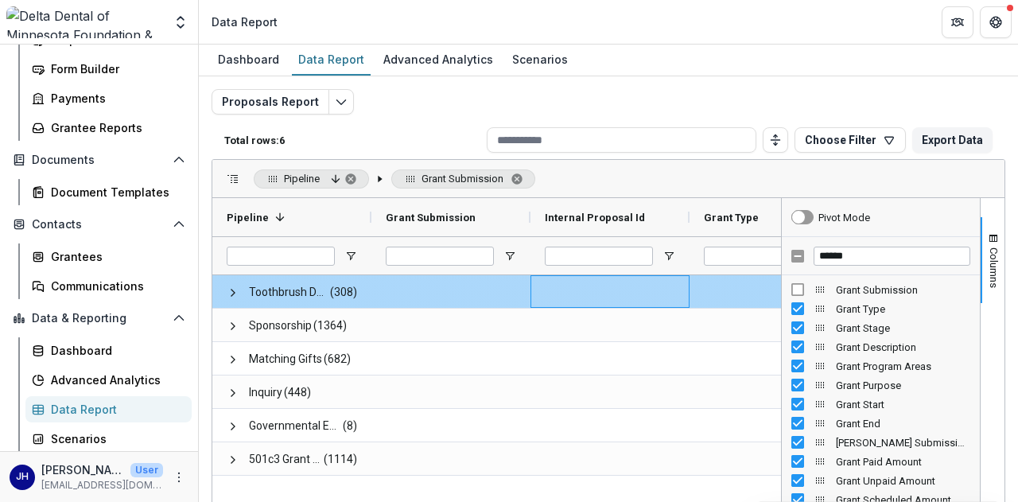
click at [658, 293] on div at bounding box center [609, 291] width 159 height 33
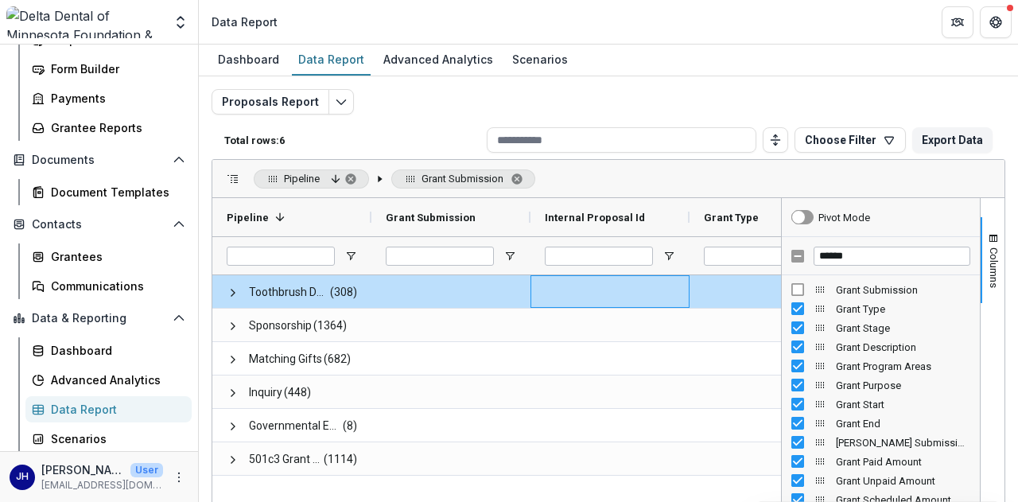
click at [210, 266] on div "Proposals Report Total rows: 6 Choose Filter Personal Filters Team Filters Teme…" at bounding box center [608, 376] width 819 height 601
click at [352, 219] on span at bounding box center [350, 217] width 13 height 13
click at [207, 201] on div "Proposals Report Total rows: 6 Choose Filter Personal Filters Team Filters Teme…" at bounding box center [608, 376] width 819 height 601
click at [487, 185] on span "Grant Submission" at bounding box center [463, 178] width 144 height 19
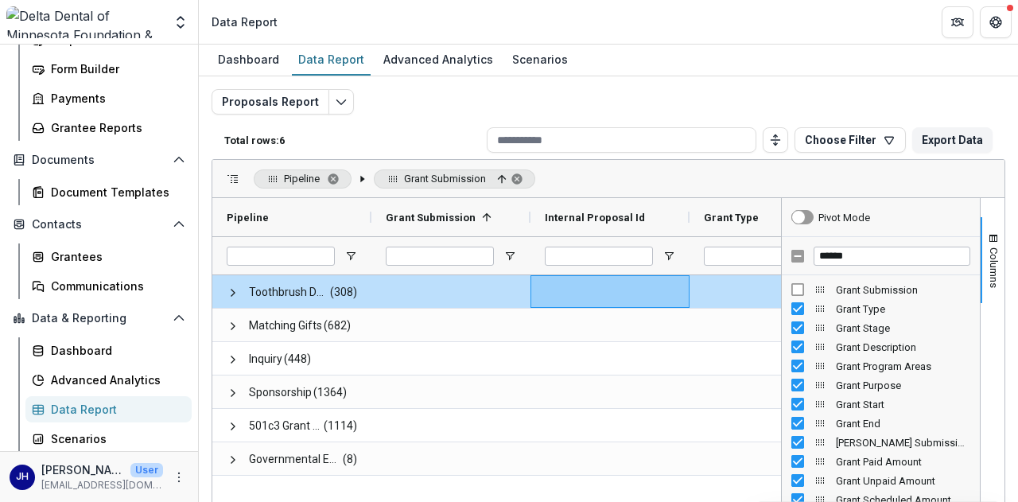
click at [487, 185] on span "Grant Submission" at bounding box center [454, 178] width 161 height 19
click at [355, 259] on span "Open Filter Menu" at bounding box center [350, 256] width 13 height 13
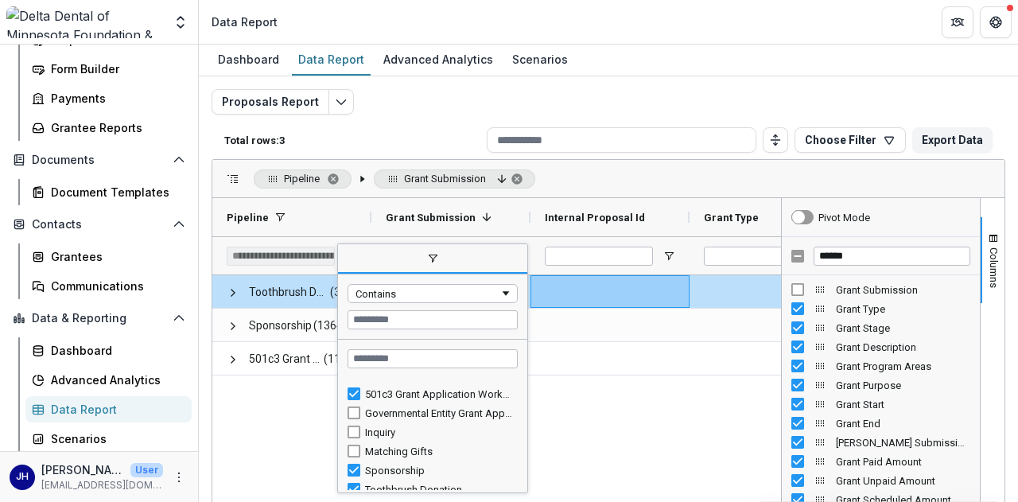
scroll to position [24, 0]
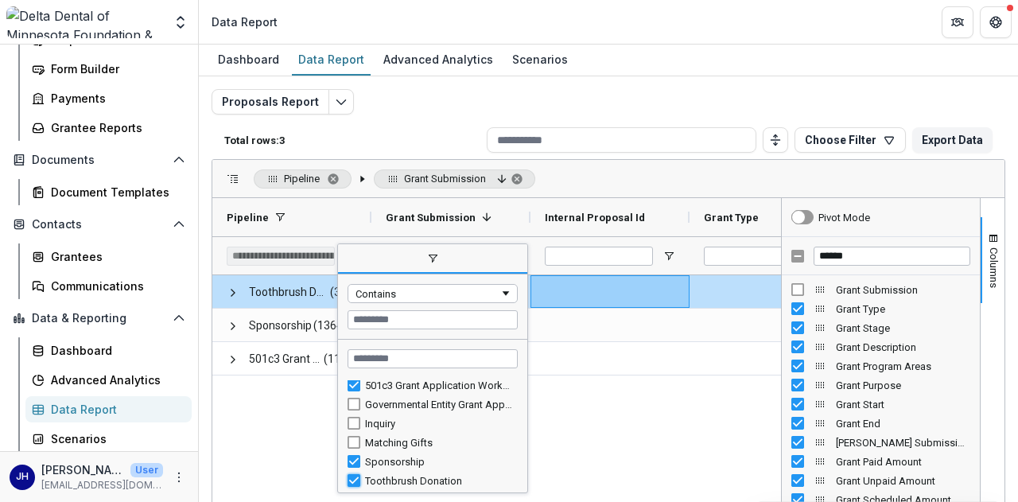
type input "**********"
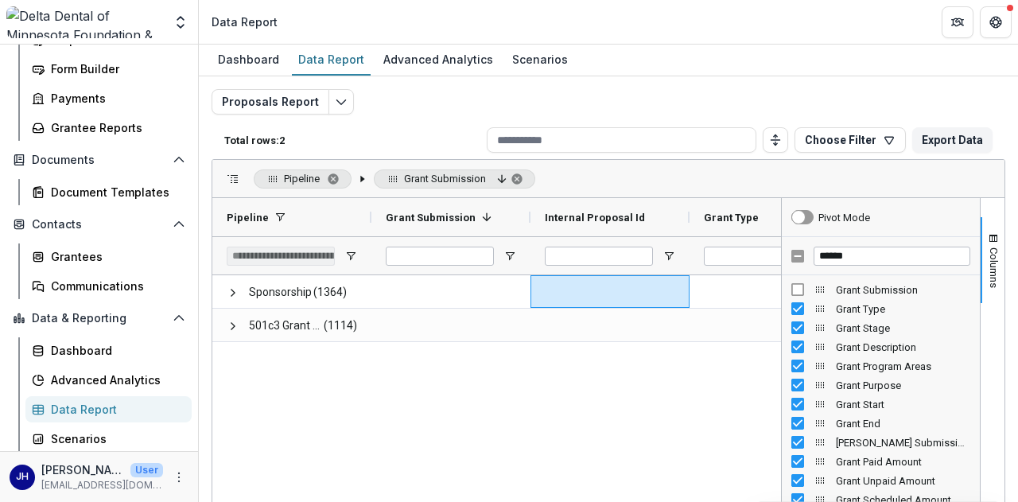
click at [280, 413] on div "Sponsorship (1364) 501c3 Grant Application Workflow (1114)" at bounding box center [496, 492] width 569 height 435
drag, startPoint x: 905, startPoint y: 254, endPoint x: 779, endPoint y: 254, distance: 125.7
click at [782, 254] on div "*****" at bounding box center [881, 256] width 198 height 38
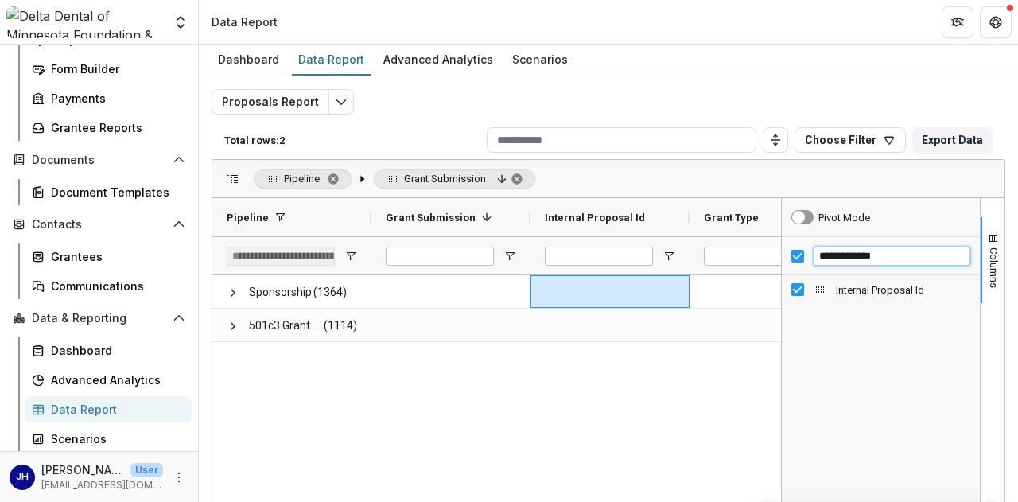
type input "**********"
click at [700, 398] on div "Sponsorship (1364) 501c3 Grant Application Workflow (1114)" at bounding box center [496, 492] width 569 height 435
drag, startPoint x: 876, startPoint y: 253, endPoint x: 807, endPoint y: 248, distance: 69.4
click at [807, 248] on div "**********" at bounding box center [881, 256] width 198 height 38
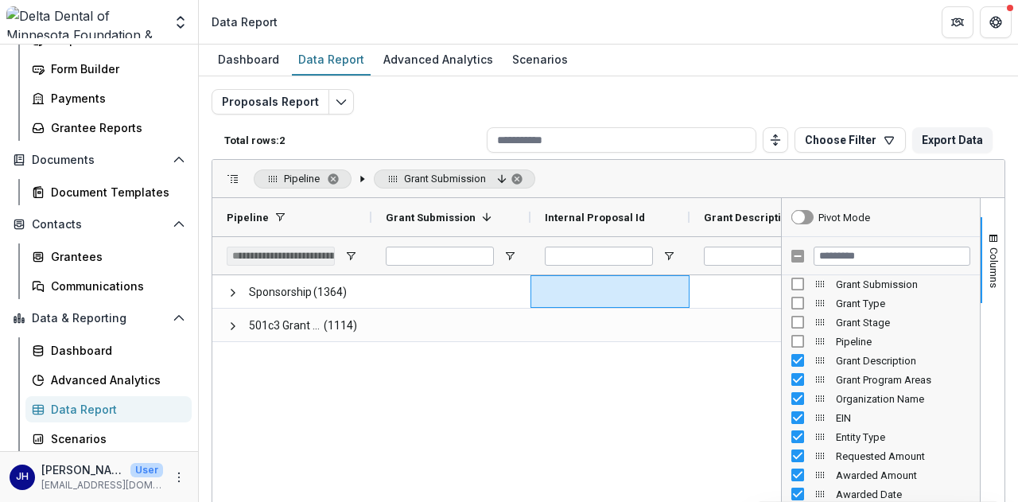
scroll to position [0, 0]
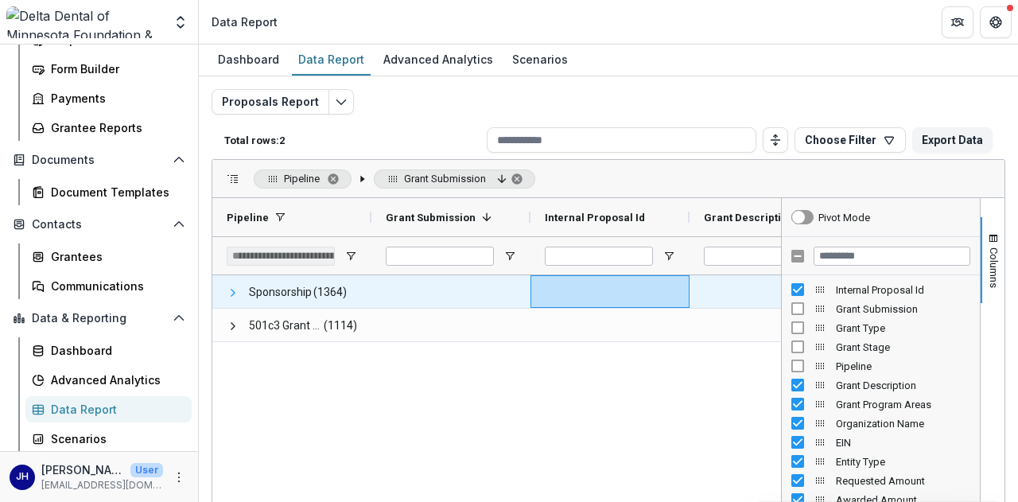
click at [227, 293] on span at bounding box center [233, 292] width 13 height 13
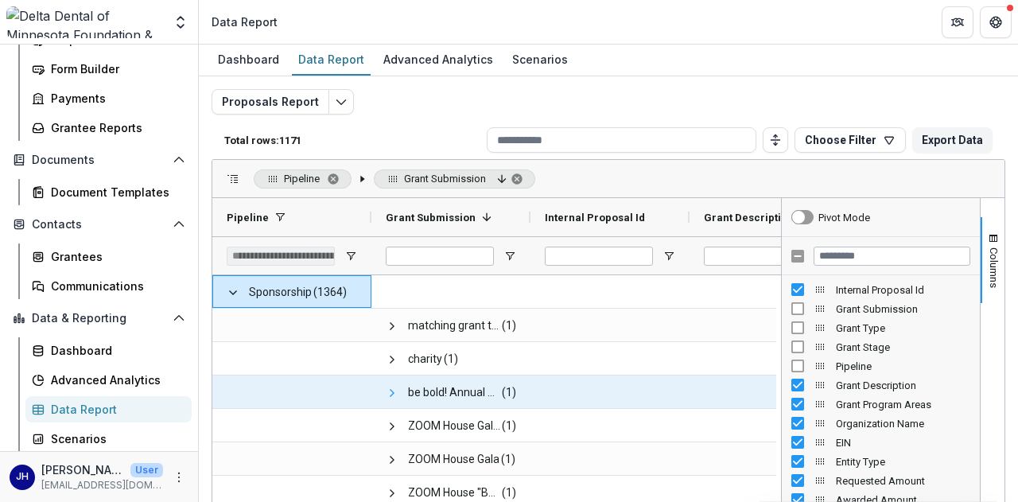
click at [388, 390] on span at bounding box center [392, 392] width 13 height 13
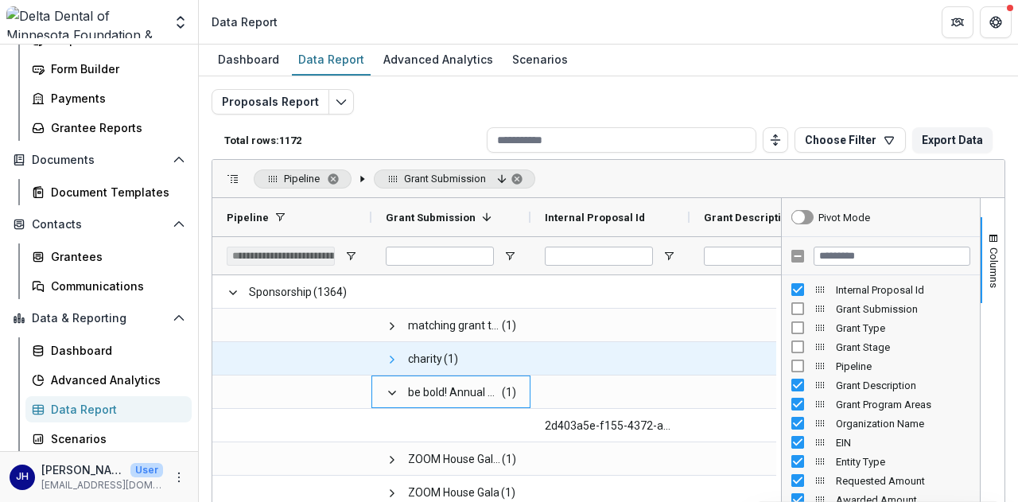
click at [394, 362] on span at bounding box center [392, 359] width 13 height 13
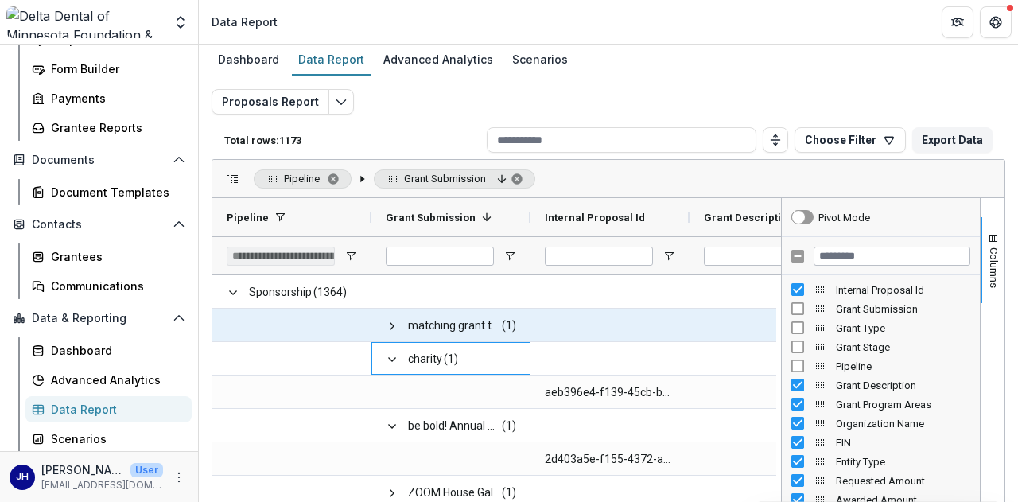
click at [392, 331] on span at bounding box center [392, 325] width 13 height 33
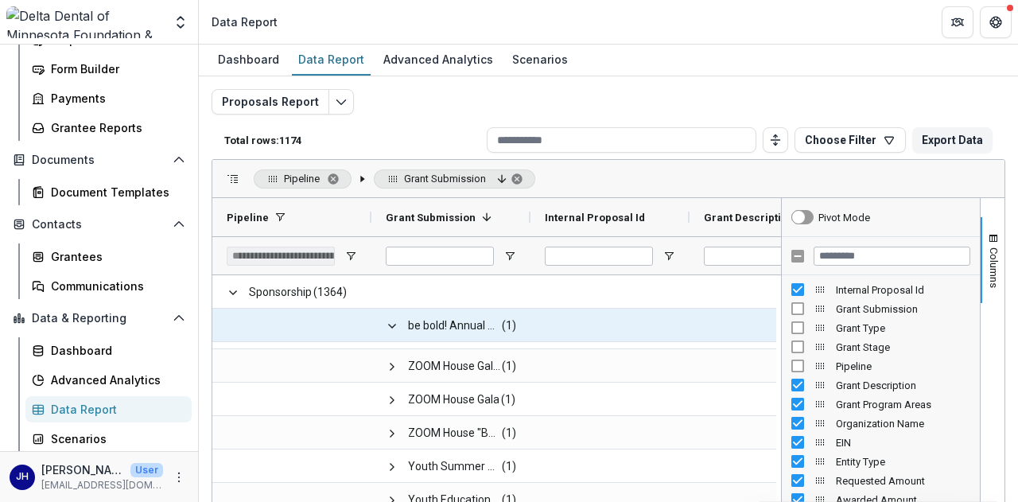
scroll to position [80, 0]
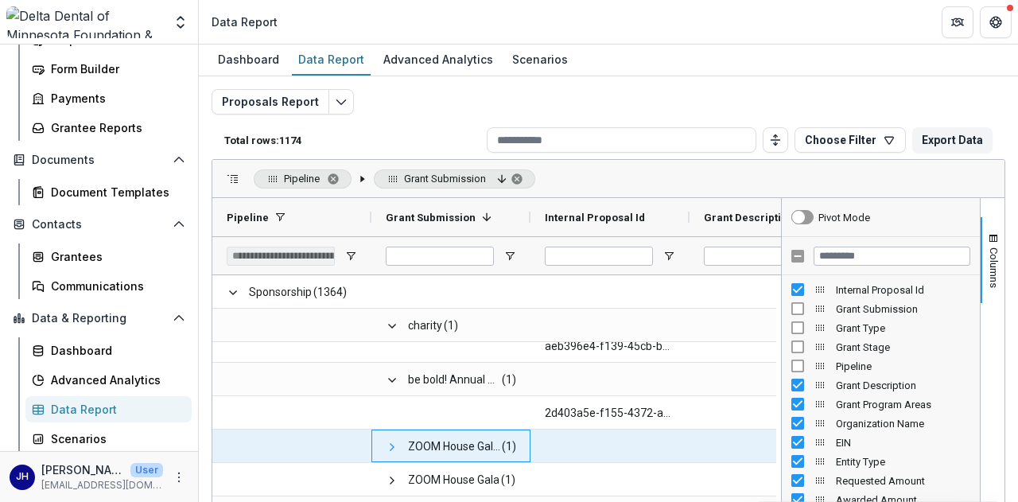
click at [393, 441] on span at bounding box center [392, 447] width 13 height 13
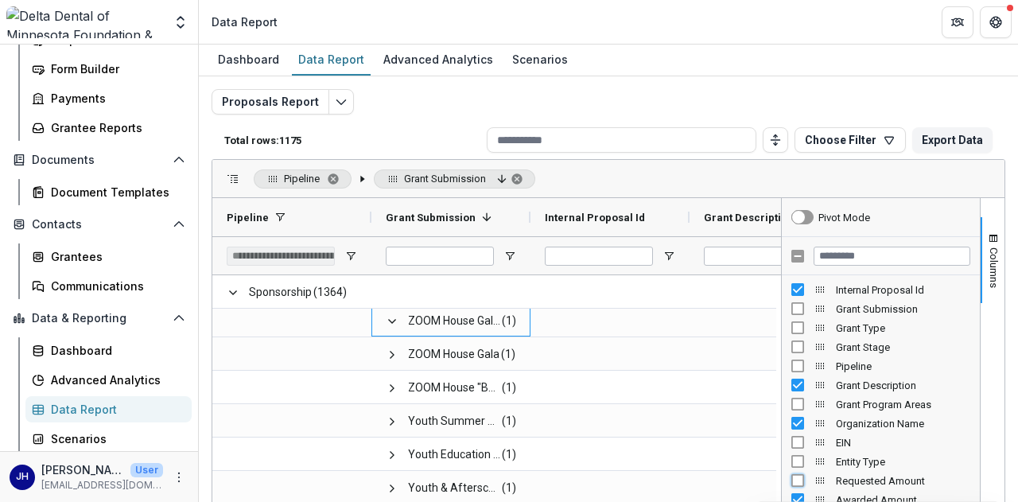
scroll to position [0, 0]
drag, startPoint x: 814, startPoint y: 421, endPoint x: 810, endPoint y: 307, distance: 113.8
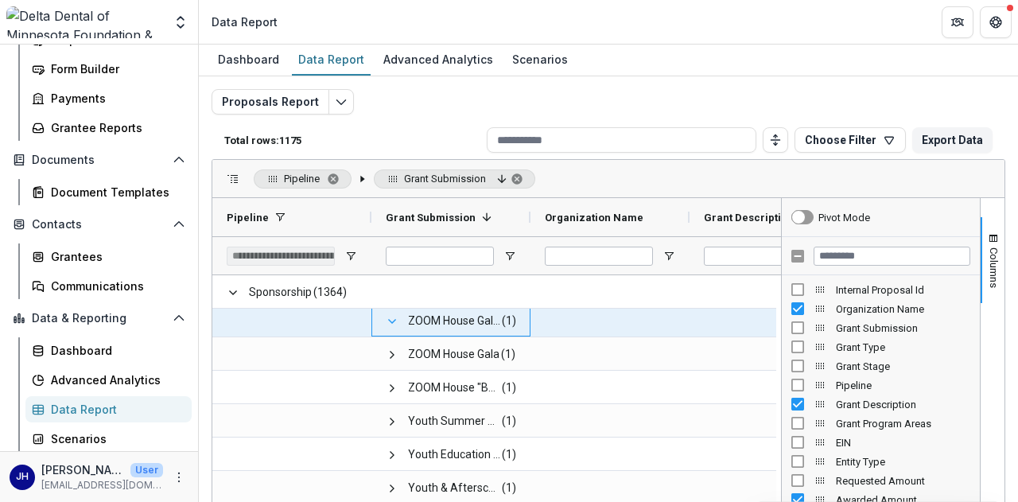
click at [391, 320] on span at bounding box center [392, 321] width 13 height 13
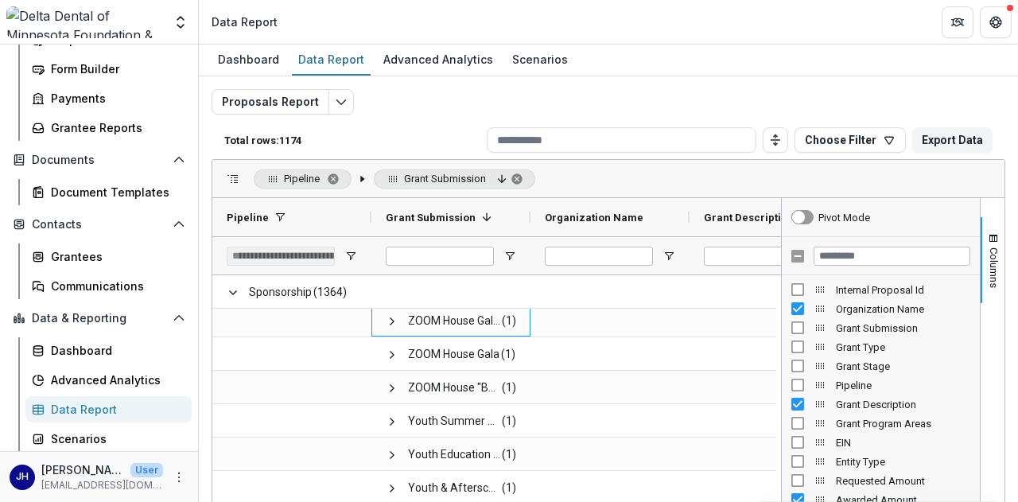
click at [391, 320] on span at bounding box center [392, 321] width 13 height 13
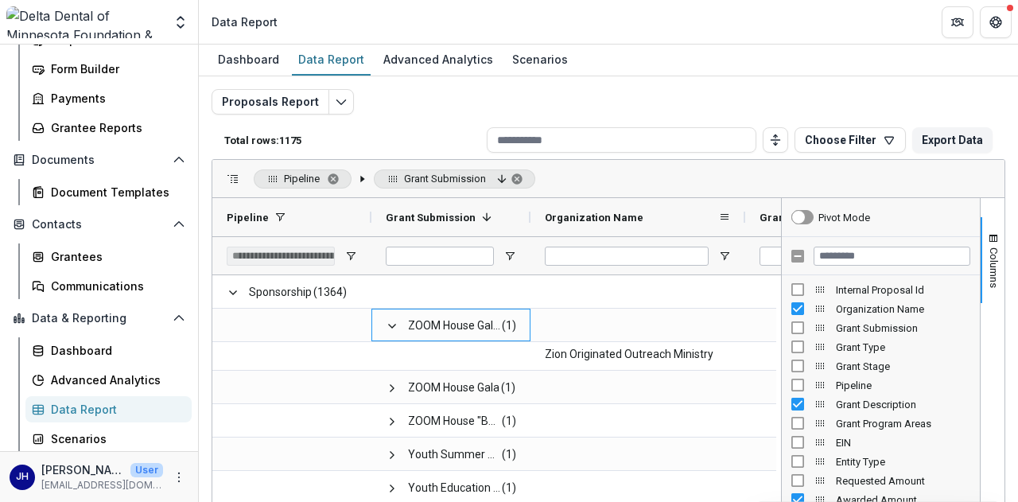
drag, startPoint x: 689, startPoint y: 217, endPoint x: 750, endPoint y: 233, distance: 63.3
click at [748, 233] on div at bounding box center [745, 217] width 6 height 38
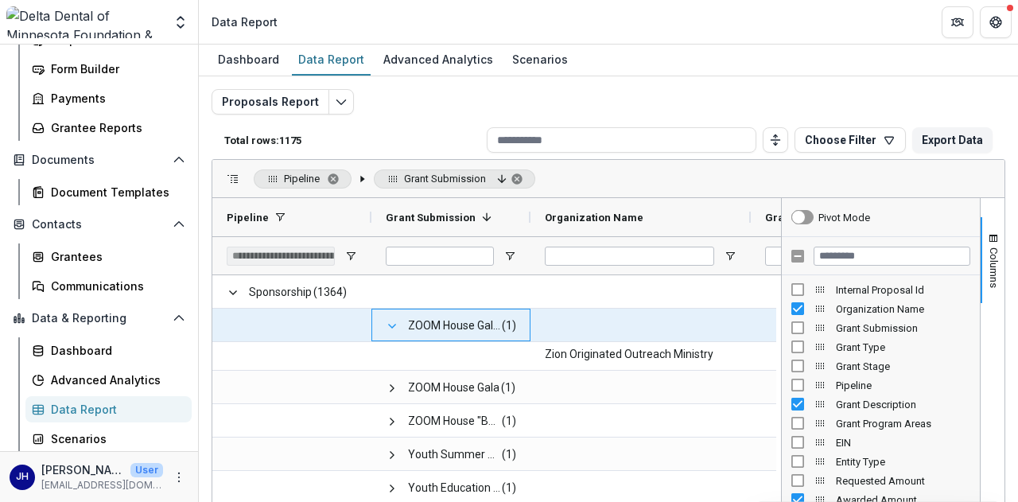
click at [391, 322] on span at bounding box center [392, 326] width 13 height 13
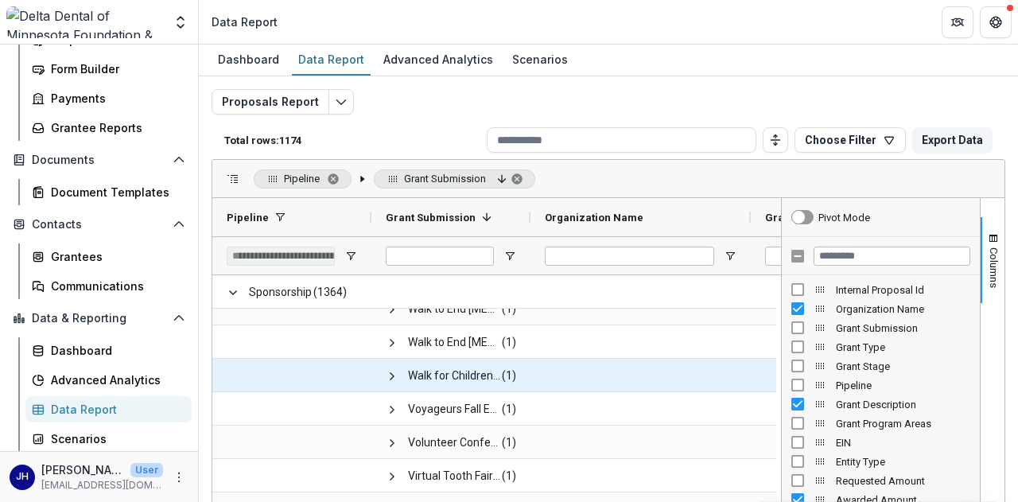
scroll to position [0, 0]
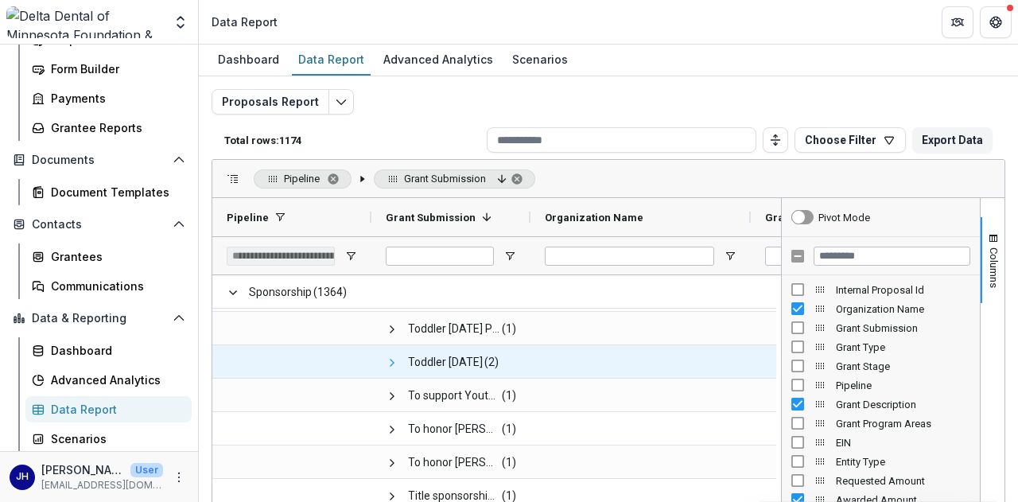
click at [387, 363] on span at bounding box center [392, 362] width 13 height 13
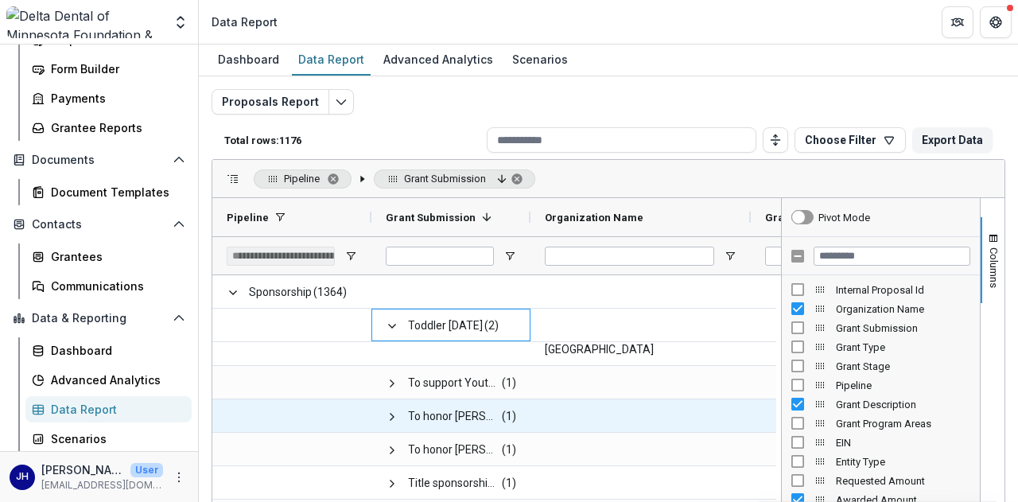
click at [425, 414] on span "To honor John Hanson's service to DDMN Philanthropy Committee" at bounding box center [454, 416] width 92 height 33
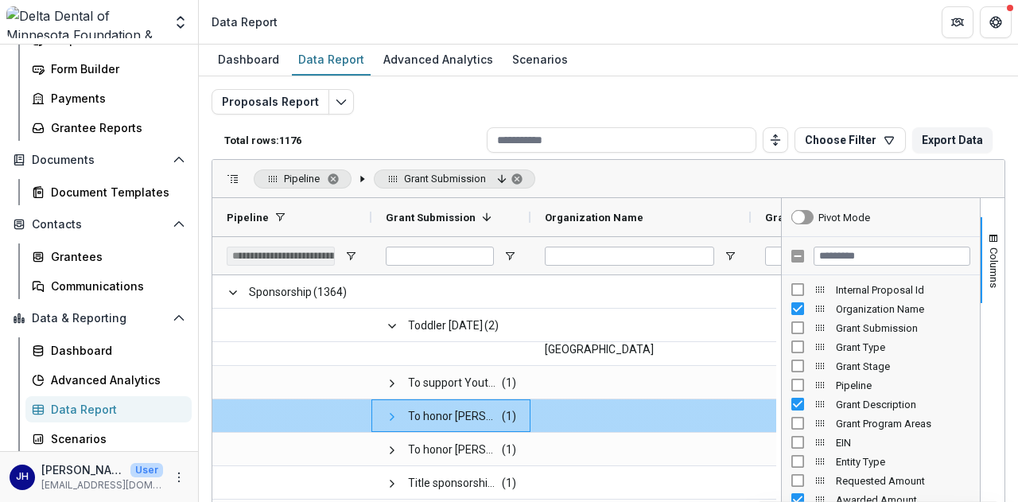
click at [388, 416] on span at bounding box center [392, 416] width 13 height 13
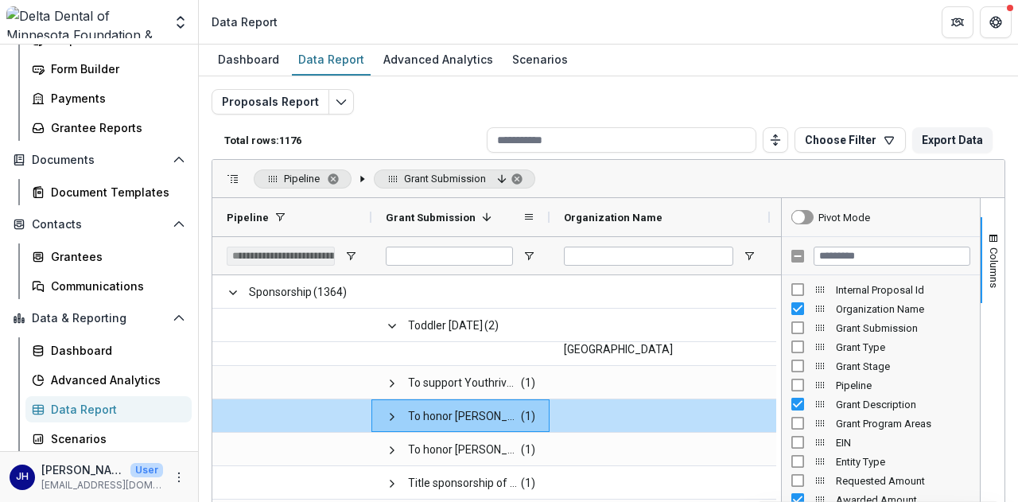
drag, startPoint x: 530, startPoint y: 227, endPoint x: 549, endPoint y: 228, distance: 19.2
click at [549, 228] on div at bounding box center [549, 217] width 6 height 38
drag, startPoint x: 772, startPoint y: 219, endPoint x: 732, endPoint y: 222, distance: 40.7
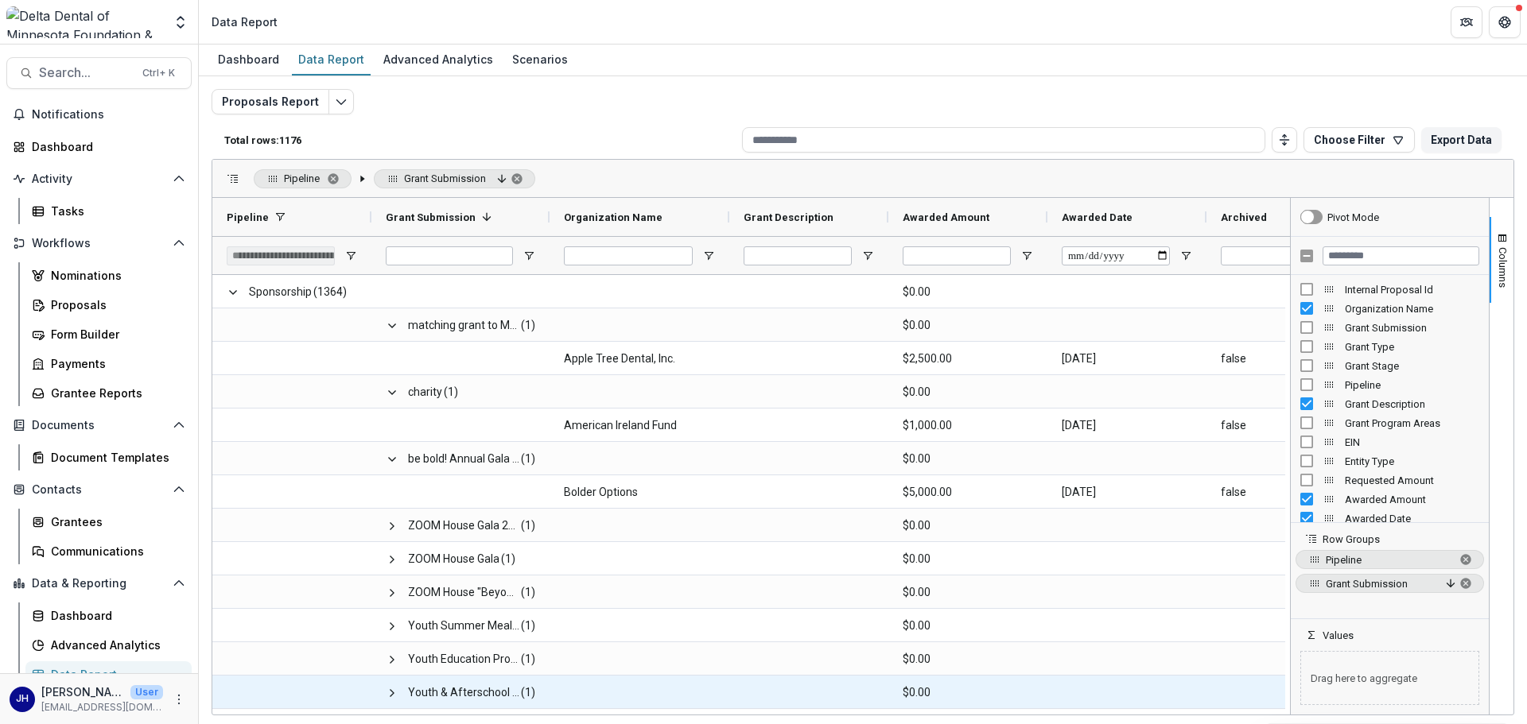
click at [244, 501] on span at bounding box center [292, 693] width 130 height 33
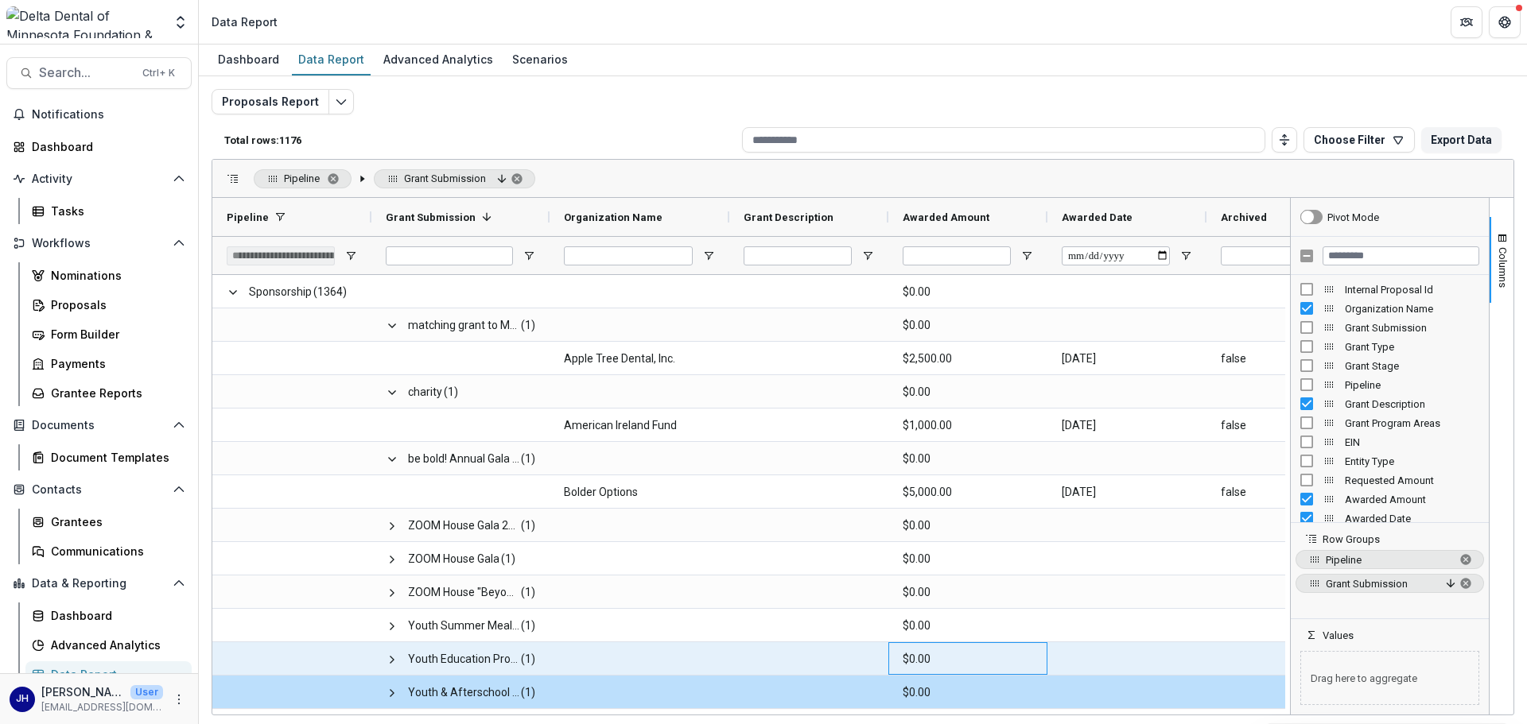
click at [1010, 501] on Amount-1943 "$0.00" at bounding box center [968, 659] width 130 height 33
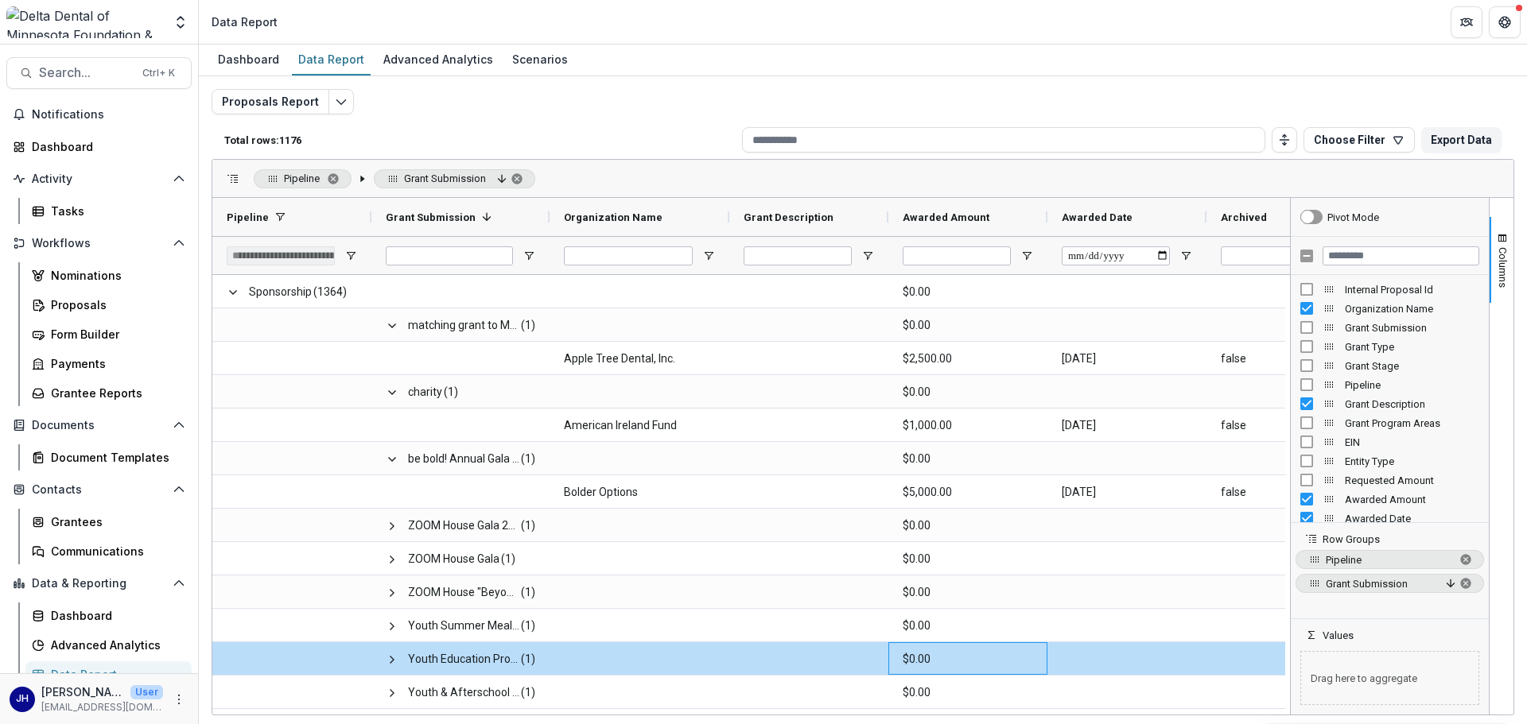
click at [612, 161] on div "Pipeline Grant Submission" at bounding box center [862, 179] width 1301 height 38
click at [621, 176] on div "Pipeline Grant Submission" at bounding box center [862, 179] width 1301 height 38
click at [1017, 216] on span at bounding box center [1185, 217] width 13 height 13
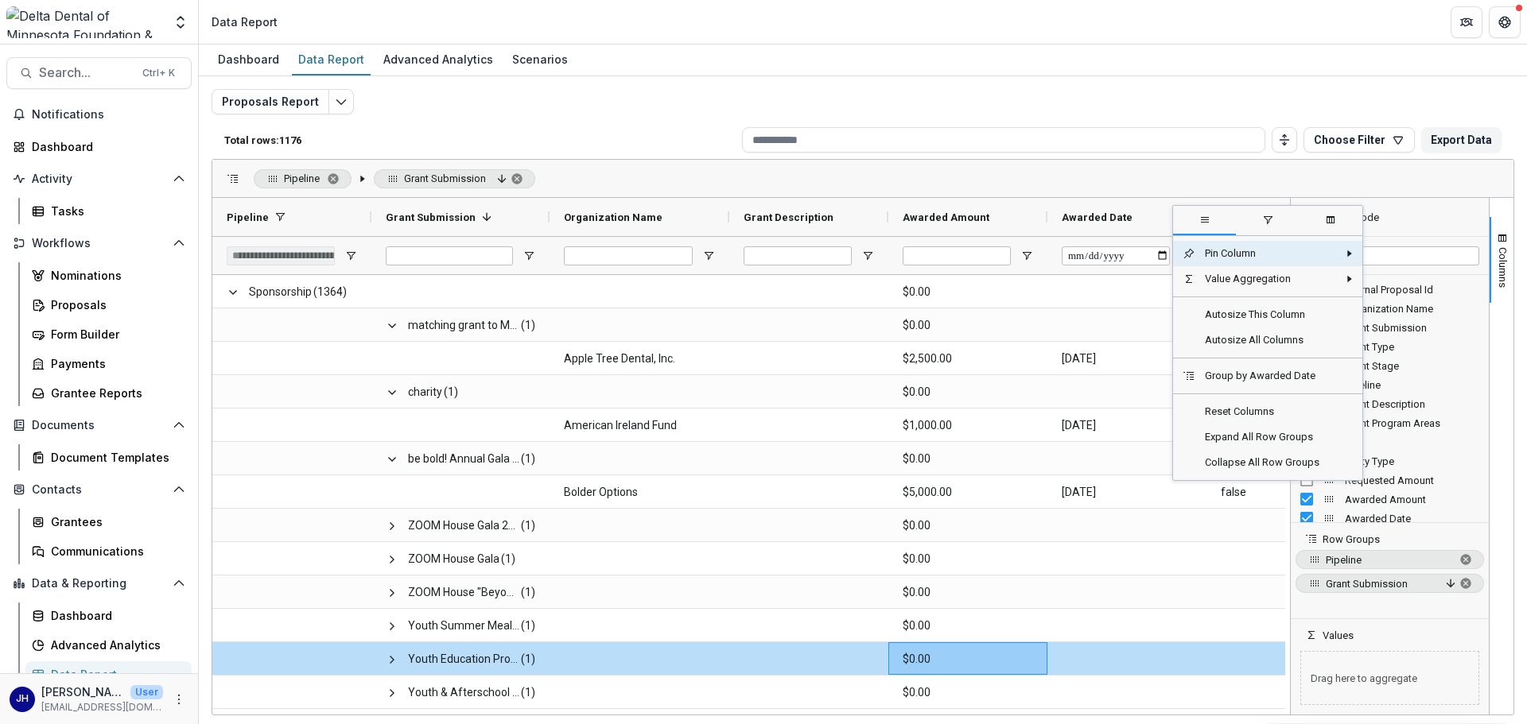
click at [1017, 169] on div "Pipeline Grant Submission" at bounding box center [862, 179] width 1301 height 38
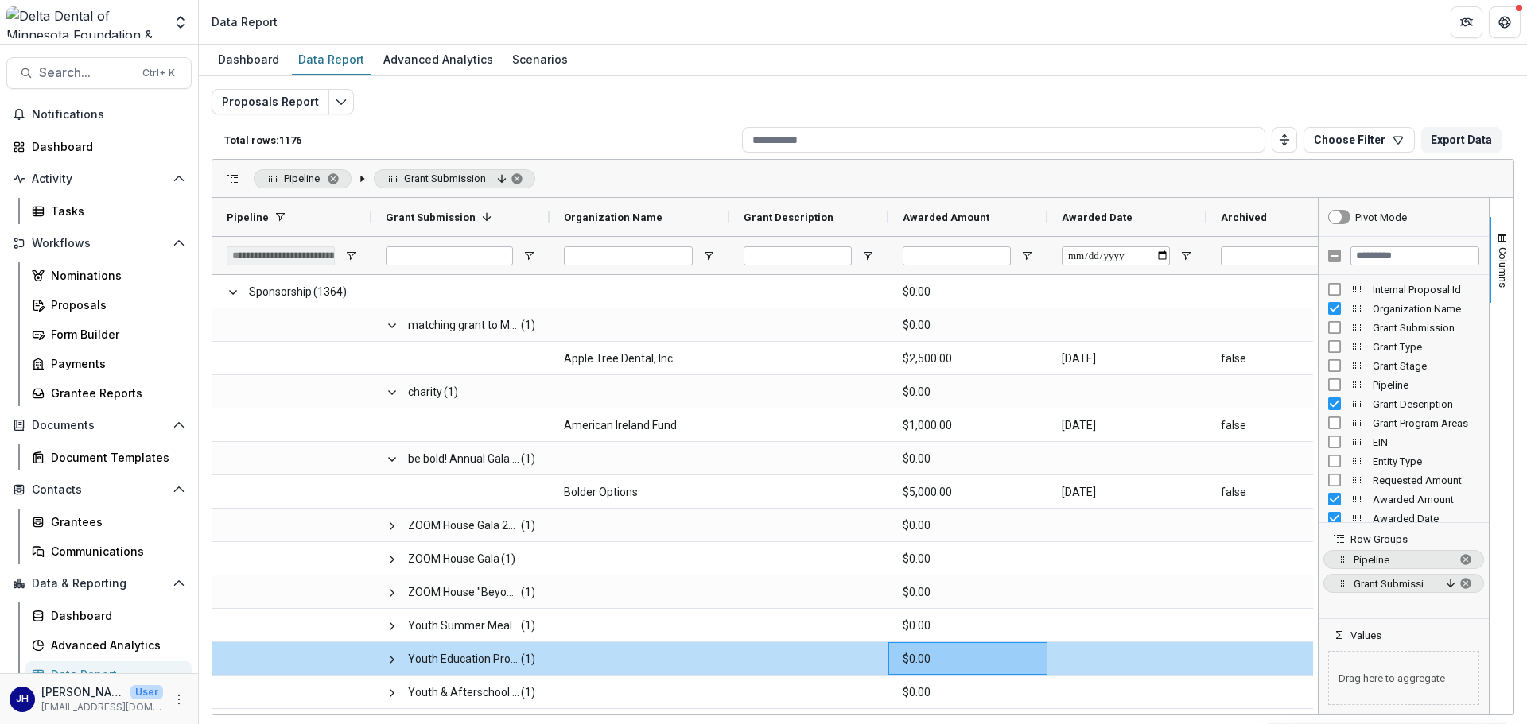
drag, startPoint x: 1288, startPoint y: 282, endPoint x: 1316, endPoint y: 335, distance: 60.1
click at [1017, 335] on div at bounding box center [1318, 456] width 4 height 517
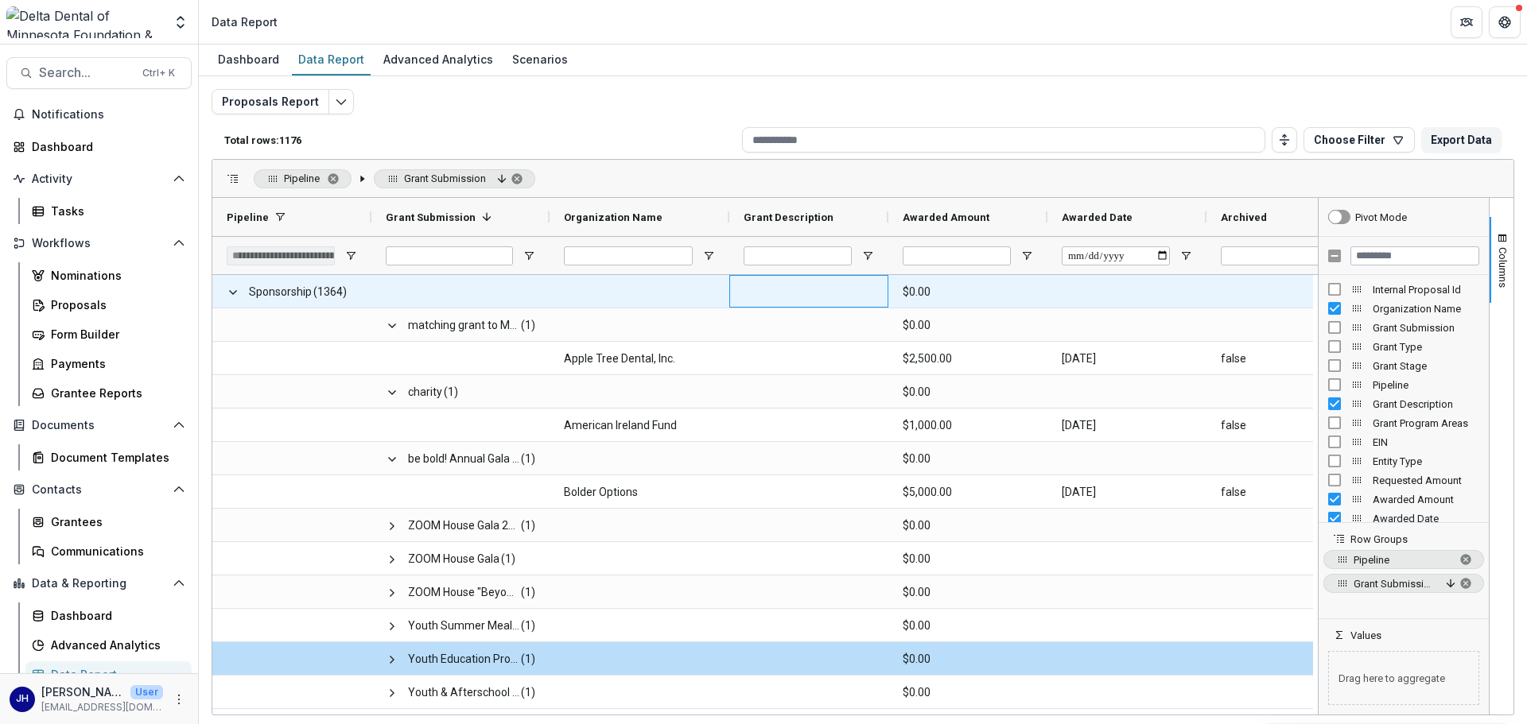
click at [732, 293] on div at bounding box center [808, 291] width 159 height 33
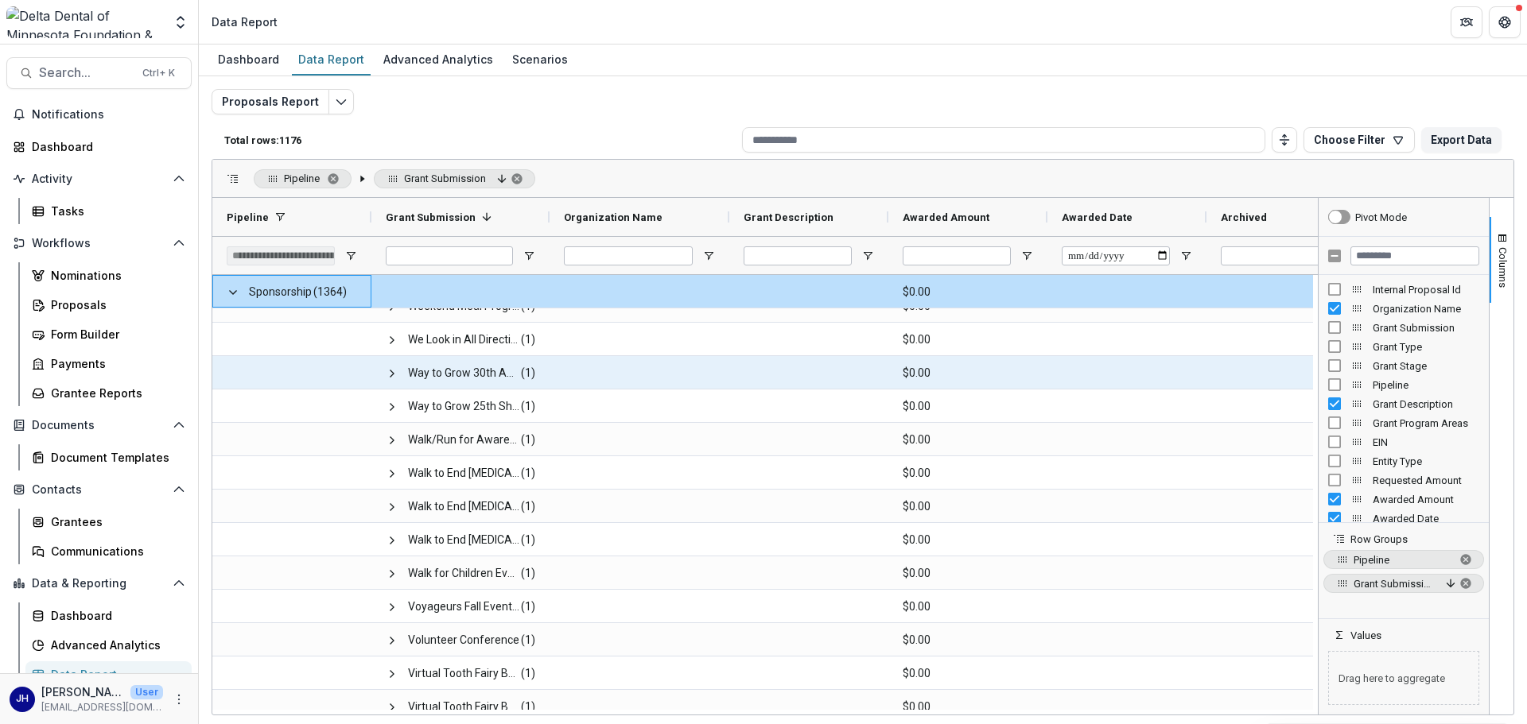
scroll to position [1016, 0]
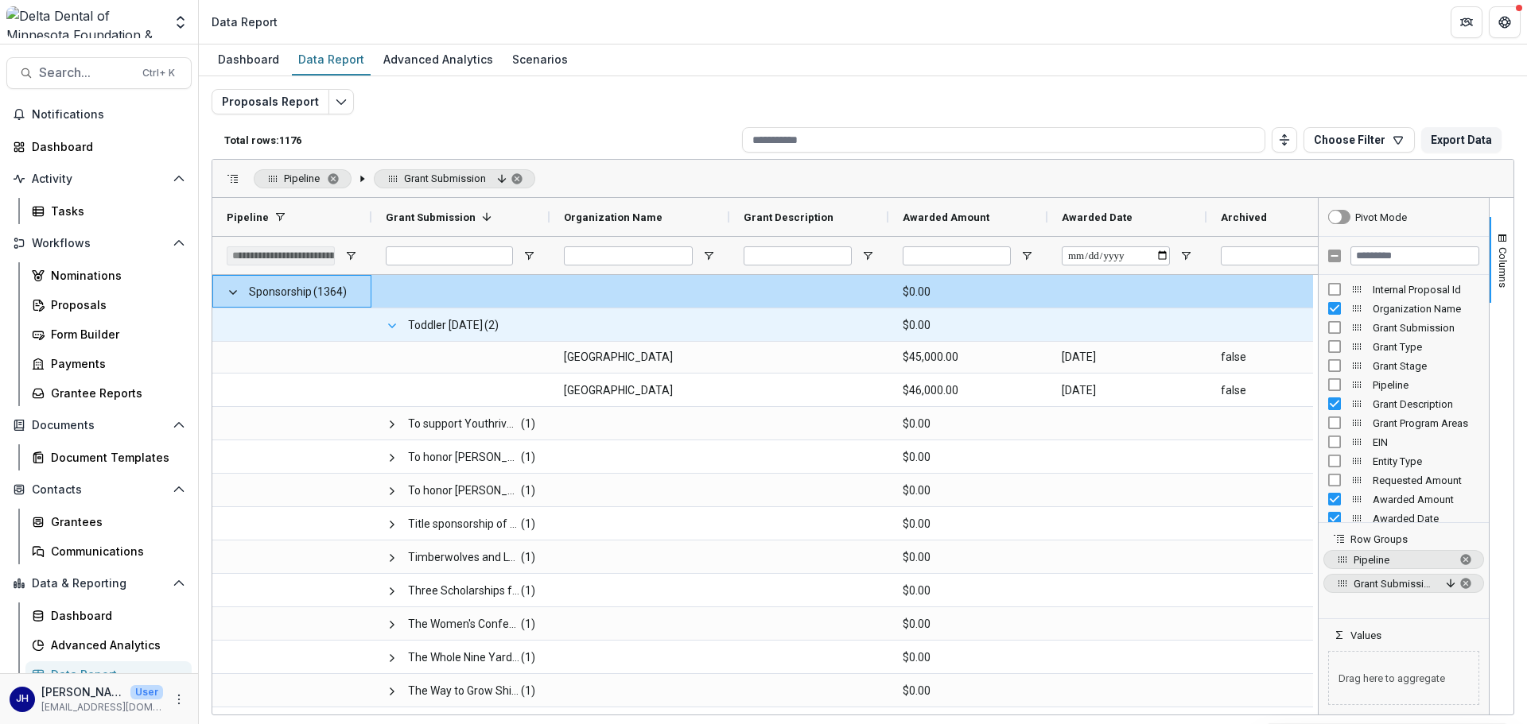
click at [393, 327] on span at bounding box center [392, 326] width 13 height 13
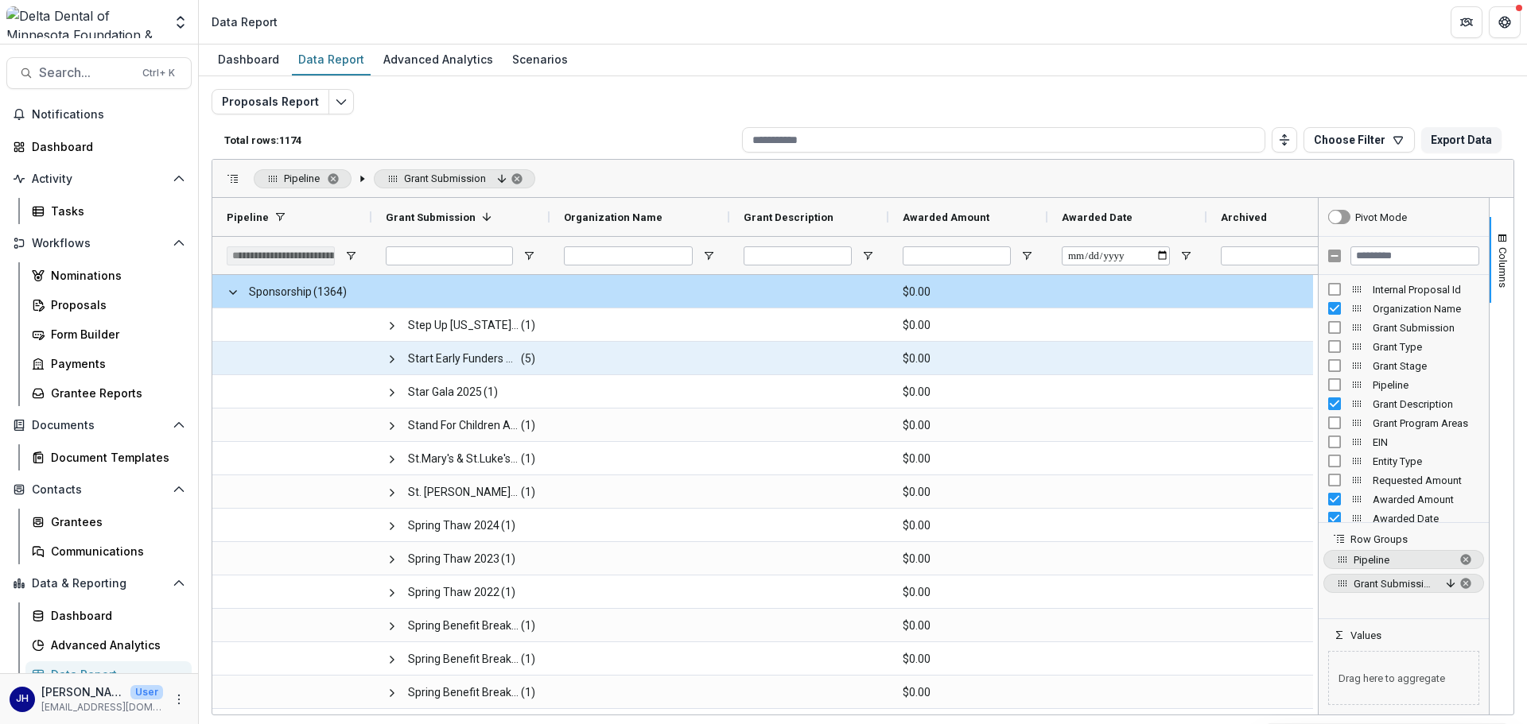
click at [400, 357] on span "Start Early Funders Coalition (5)" at bounding box center [461, 359] width 150 height 33
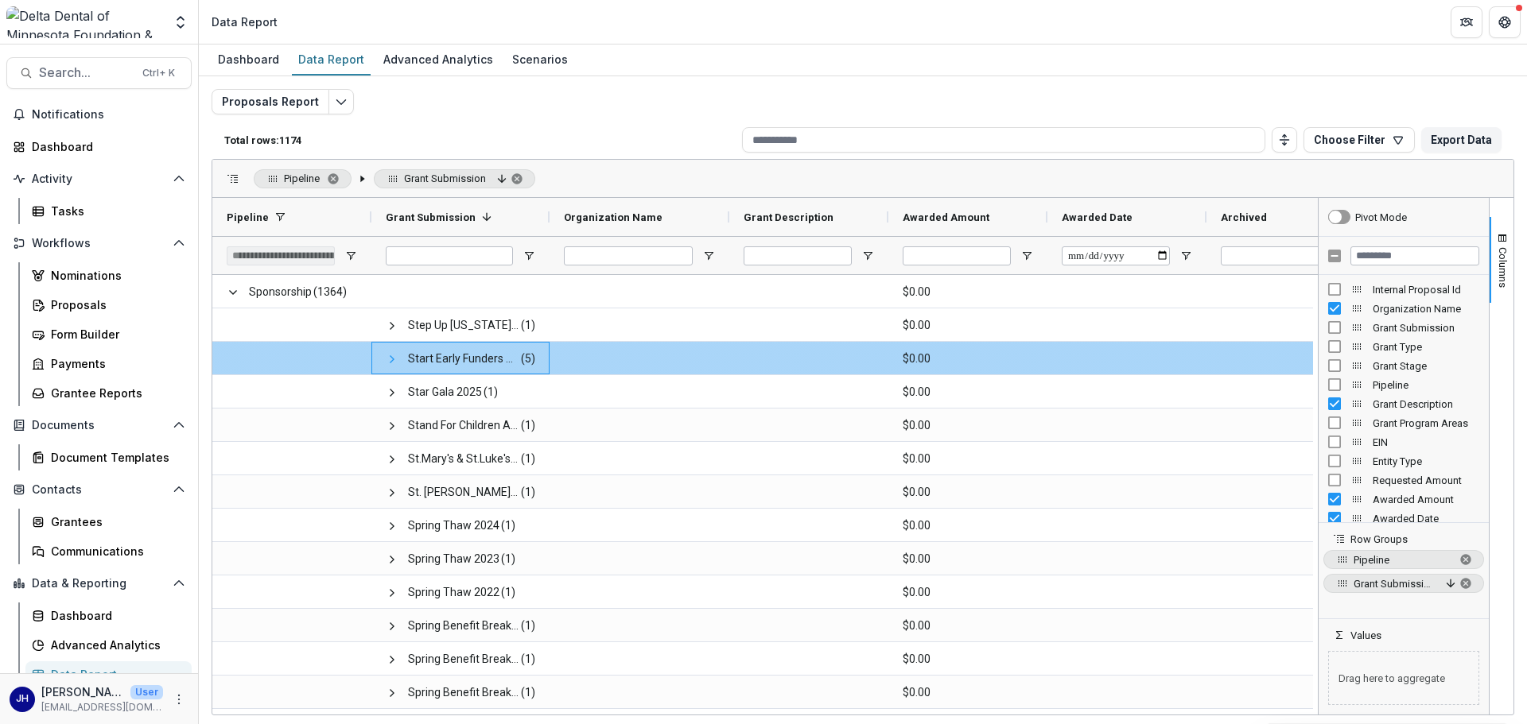
click at [390, 359] on span at bounding box center [392, 359] width 13 height 13
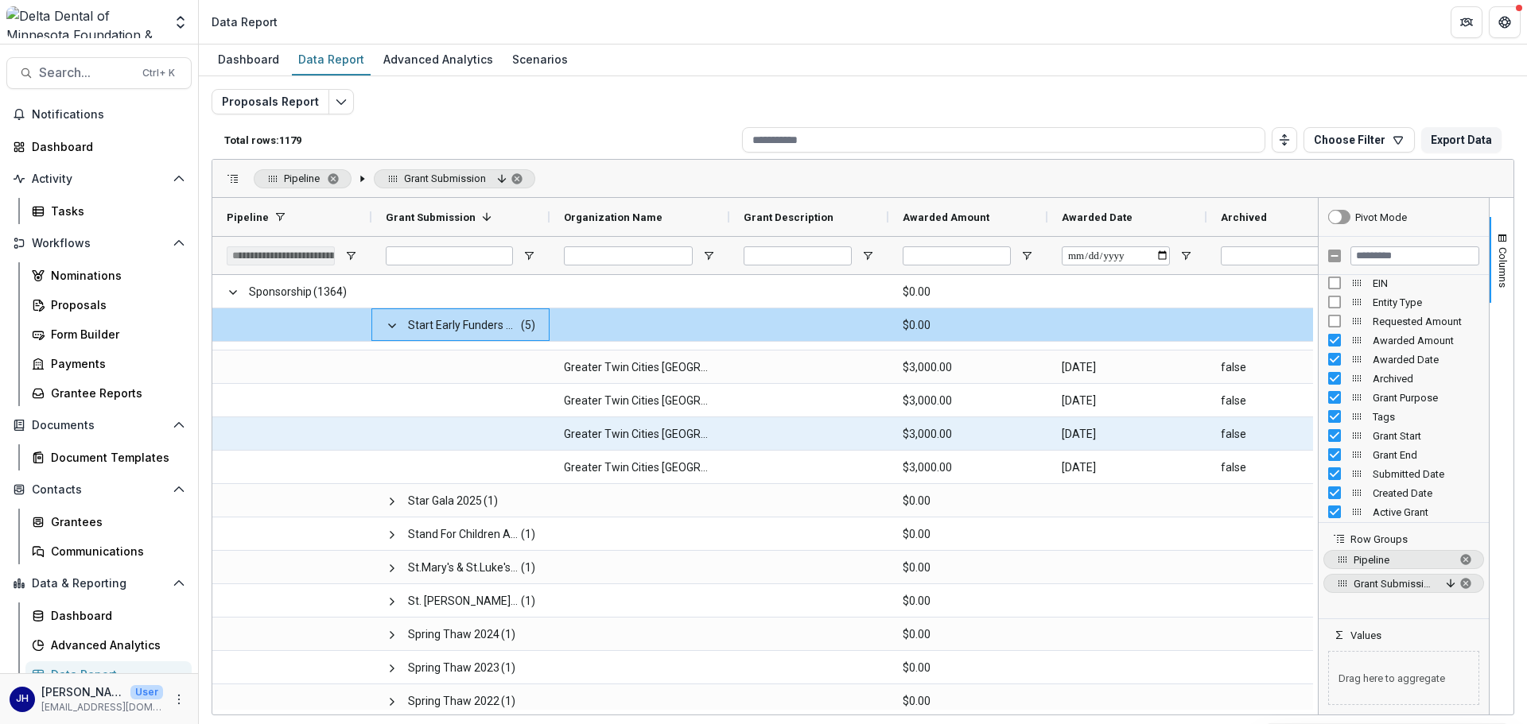
scroll to position [4054, 0]
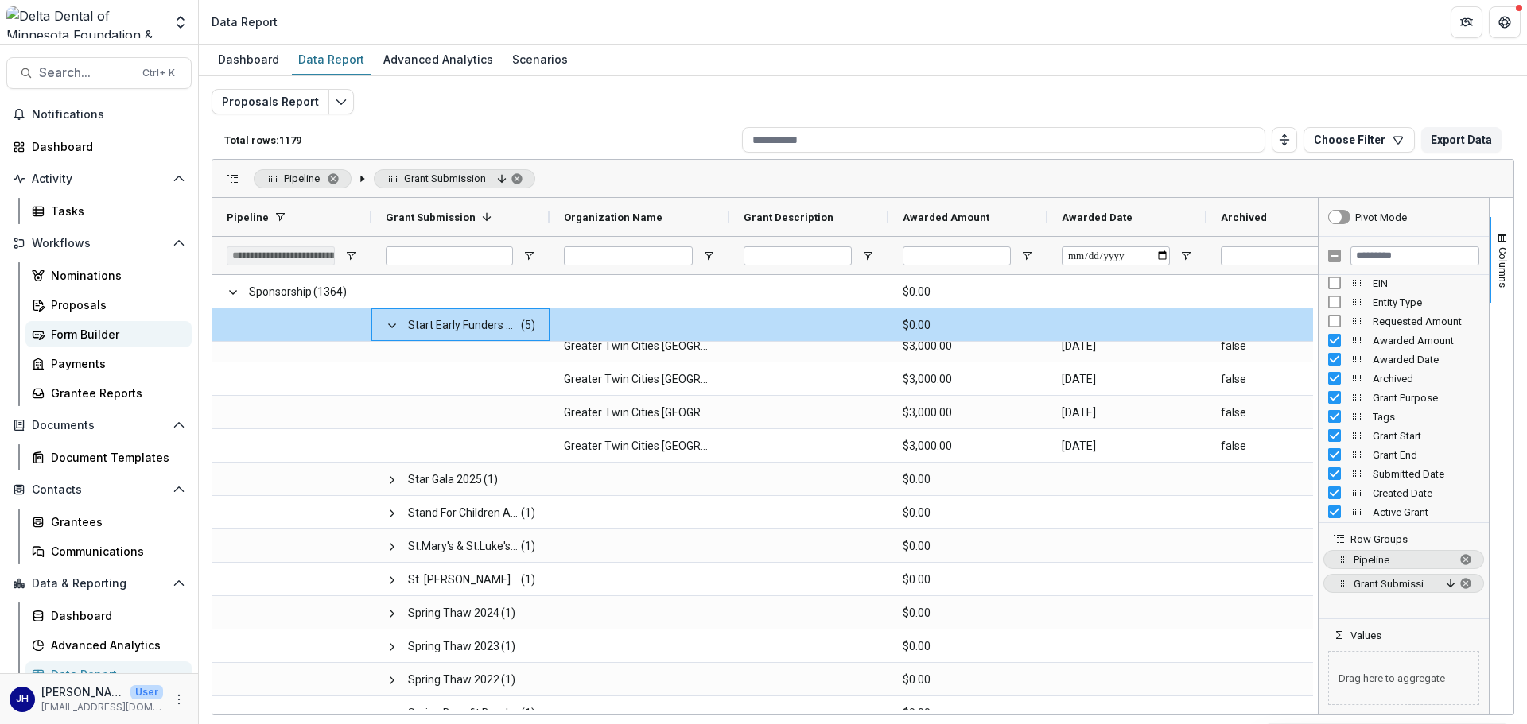
click at [90, 332] on div "Form Builder" at bounding box center [115, 334] width 128 height 17
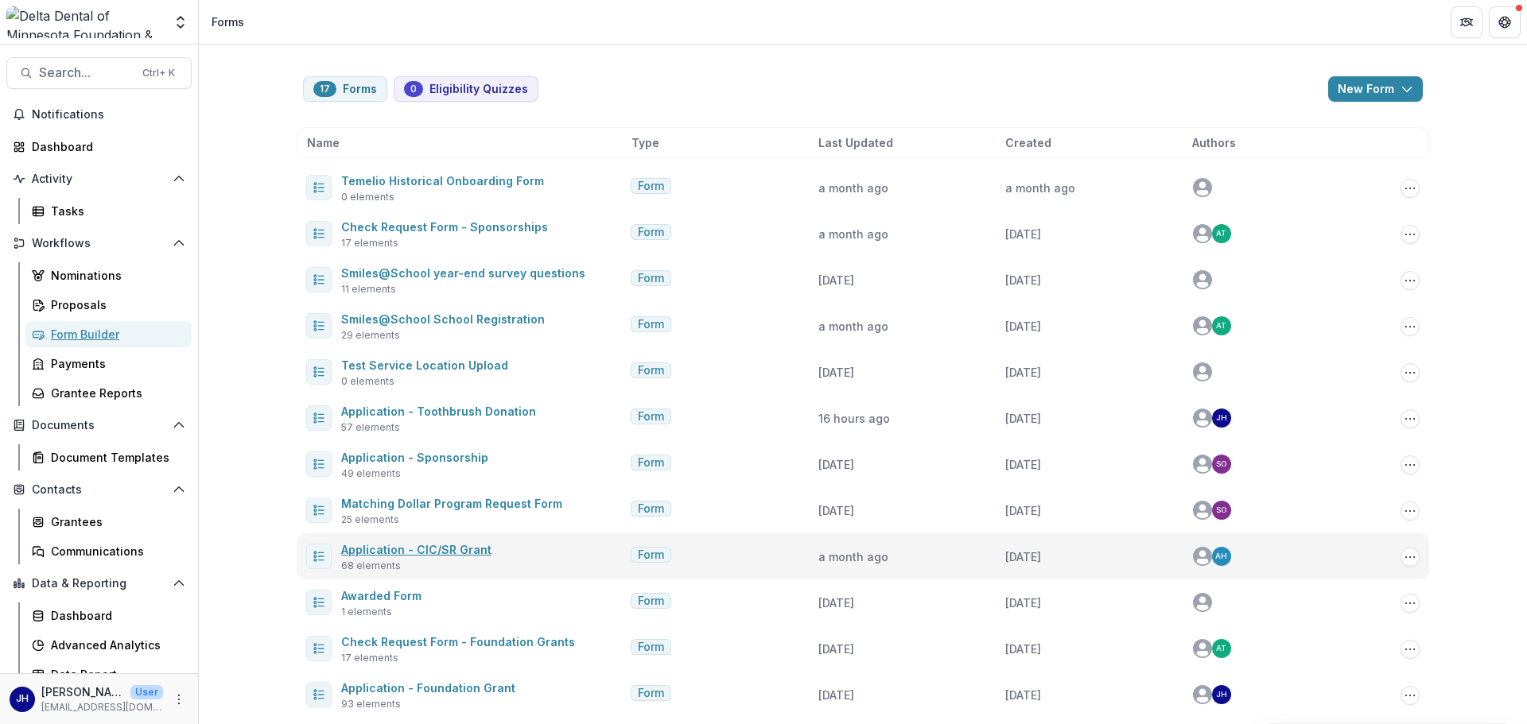
scroll to position [237, 0]
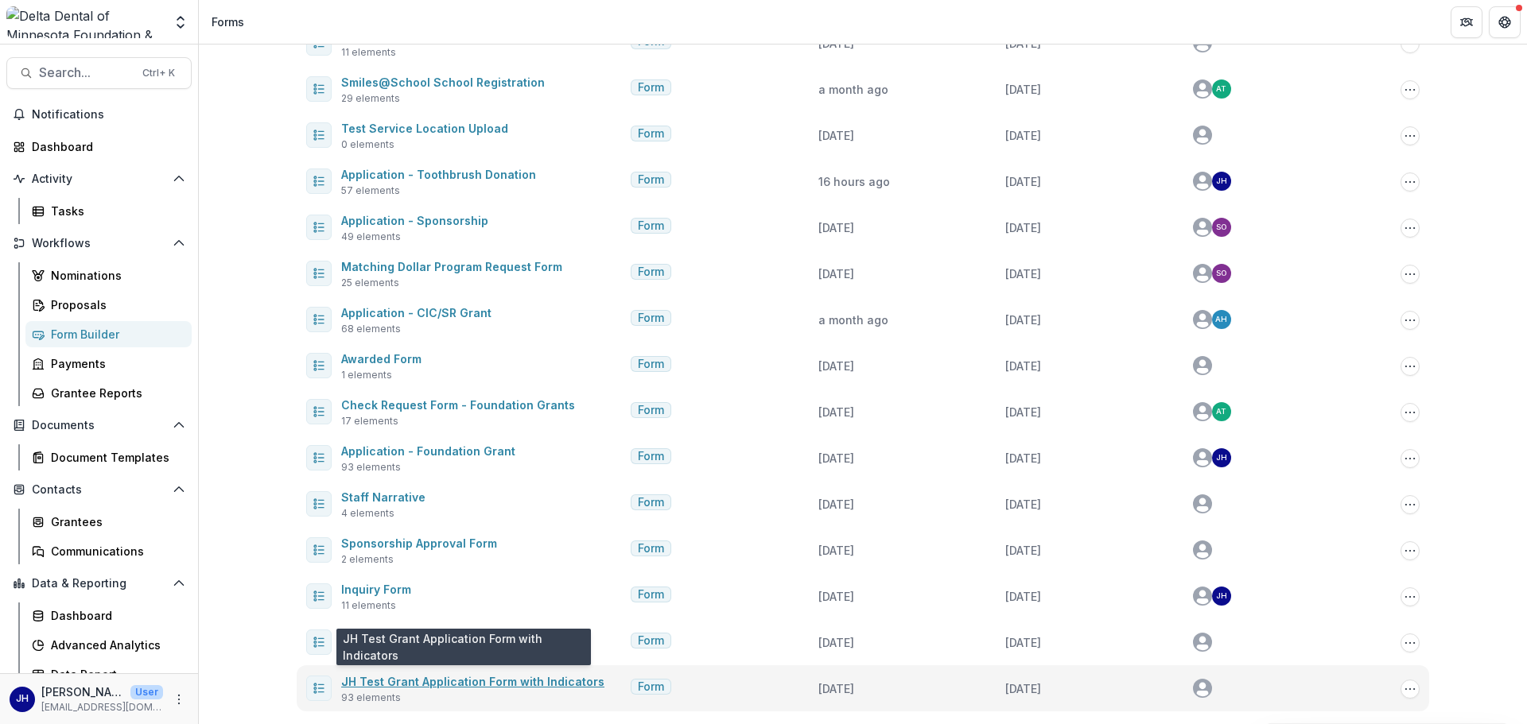
click at [523, 501] on link "JH Test Grant Application Form with Indicators" at bounding box center [472, 682] width 263 height 14
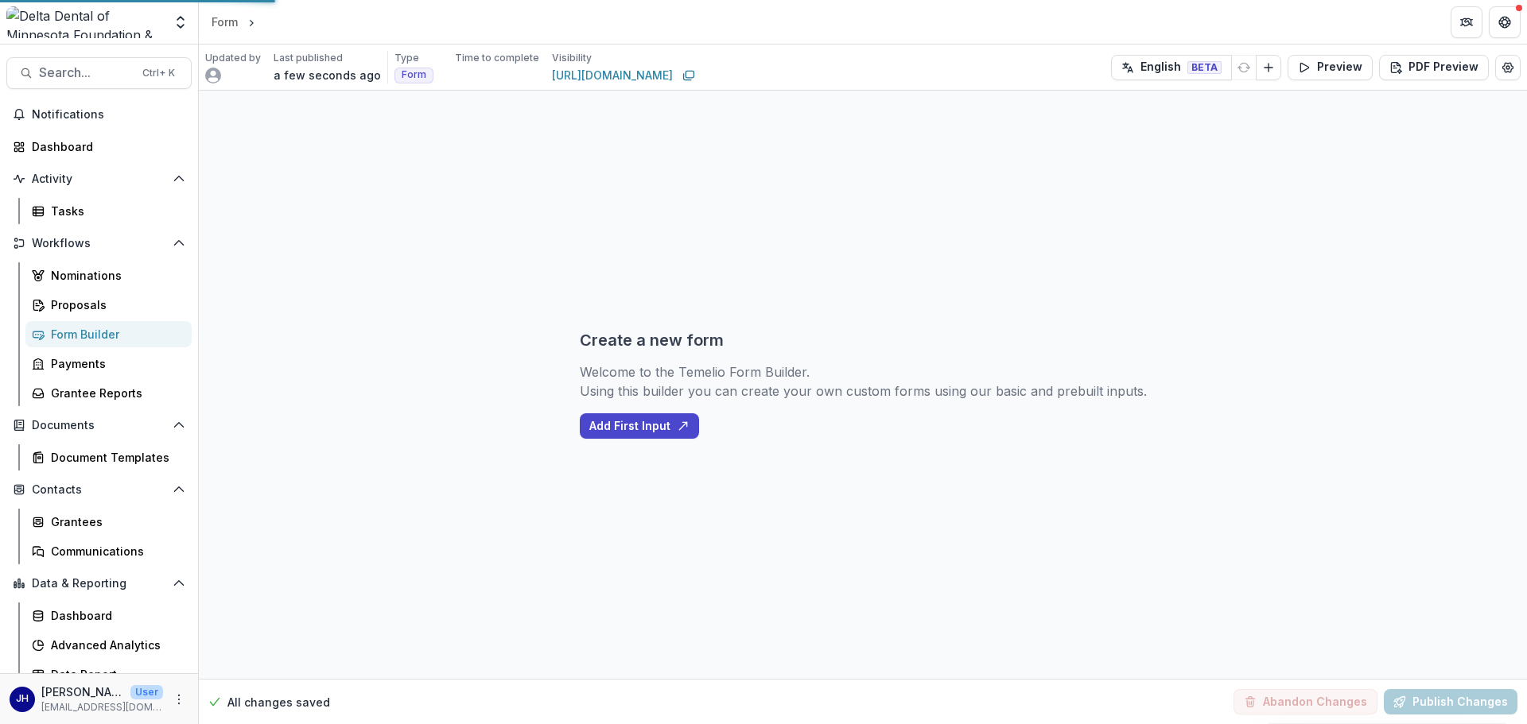
select select "********"
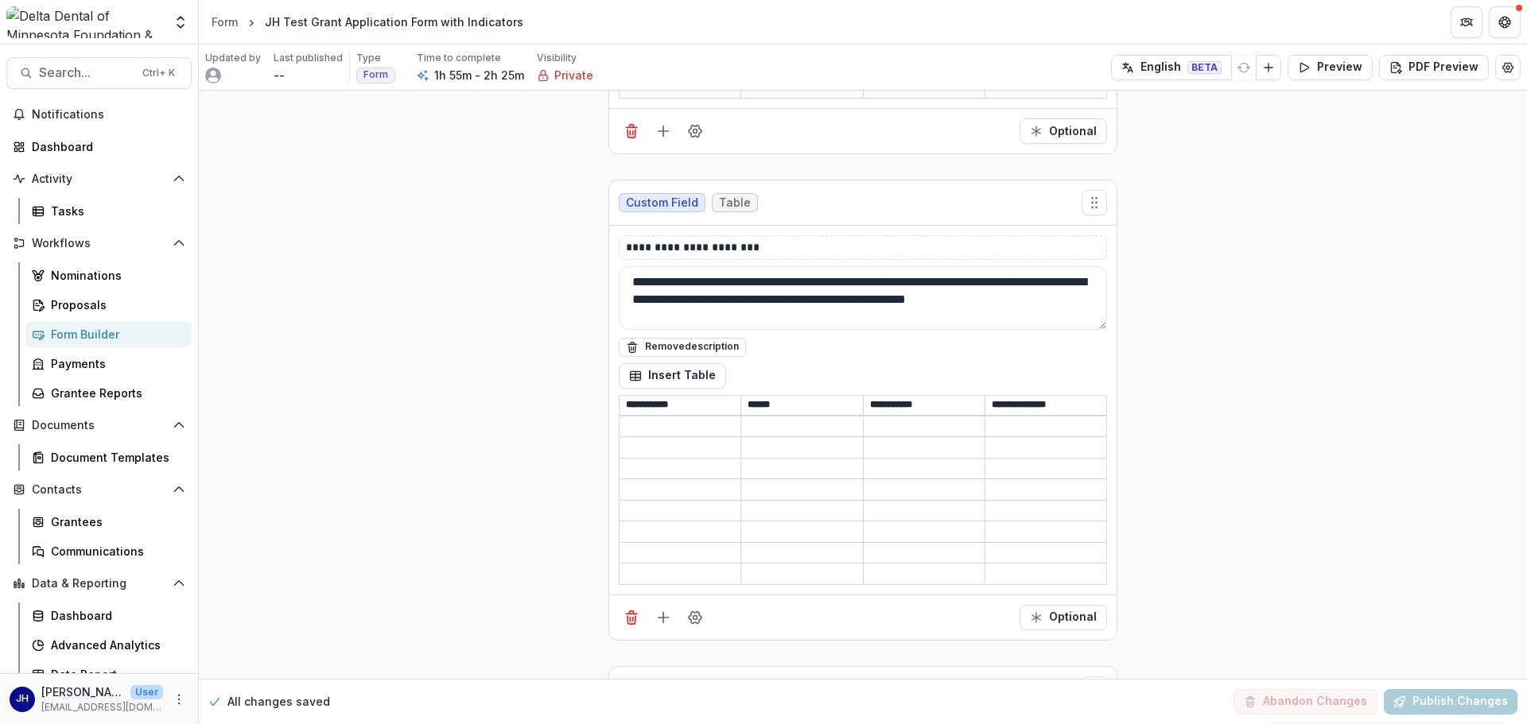
scroll to position [21870, 0]
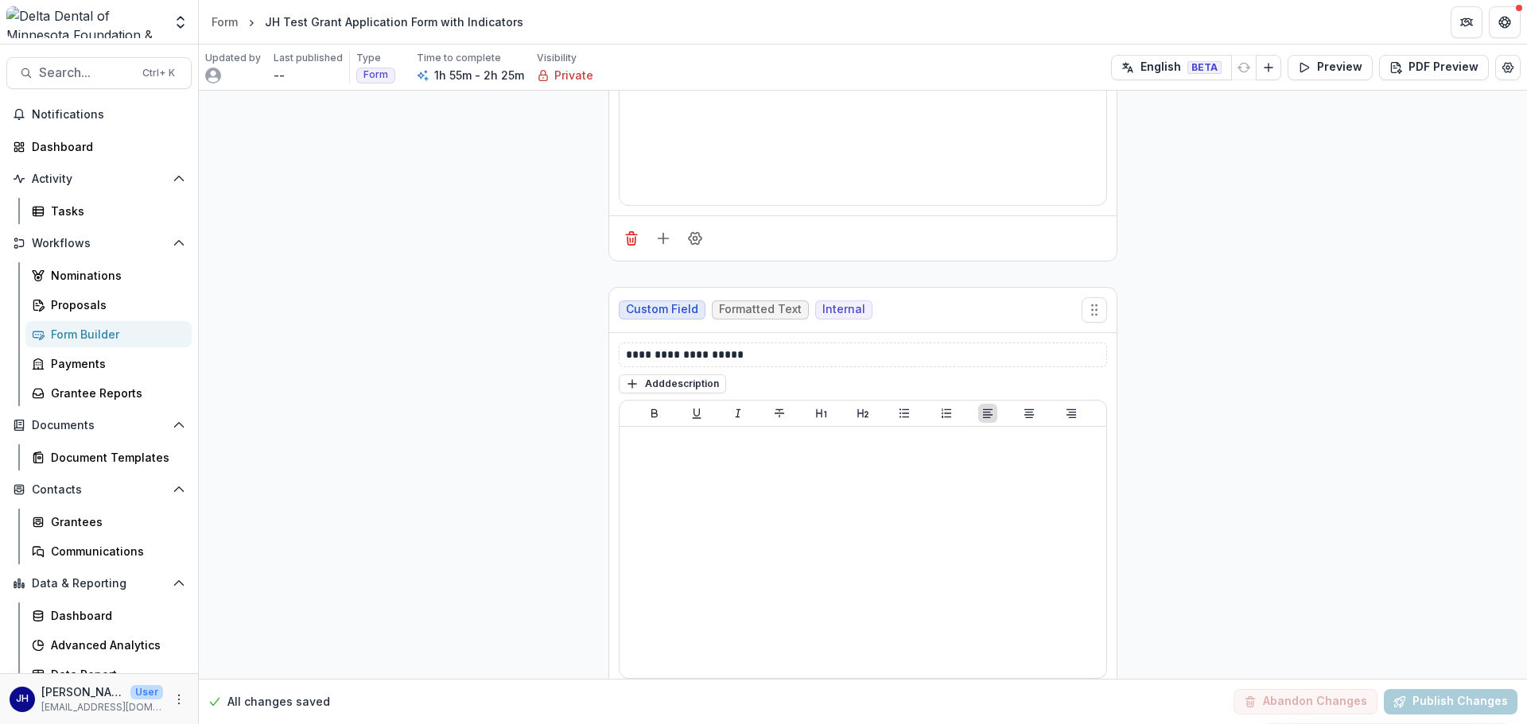
click at [88, 332] on div "Form Builder" at bounding box center [115, 334] width 128 height 17
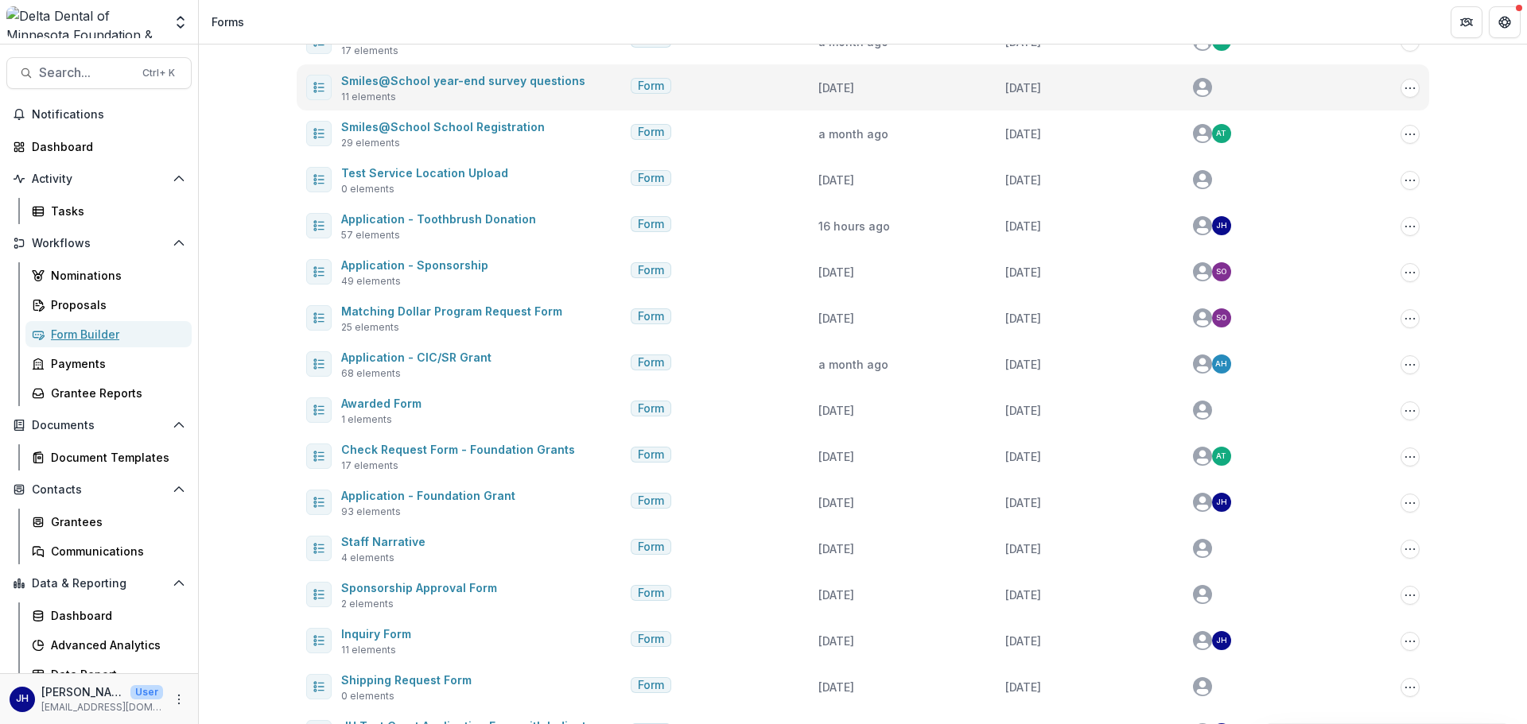
scroll to position [237, 0]
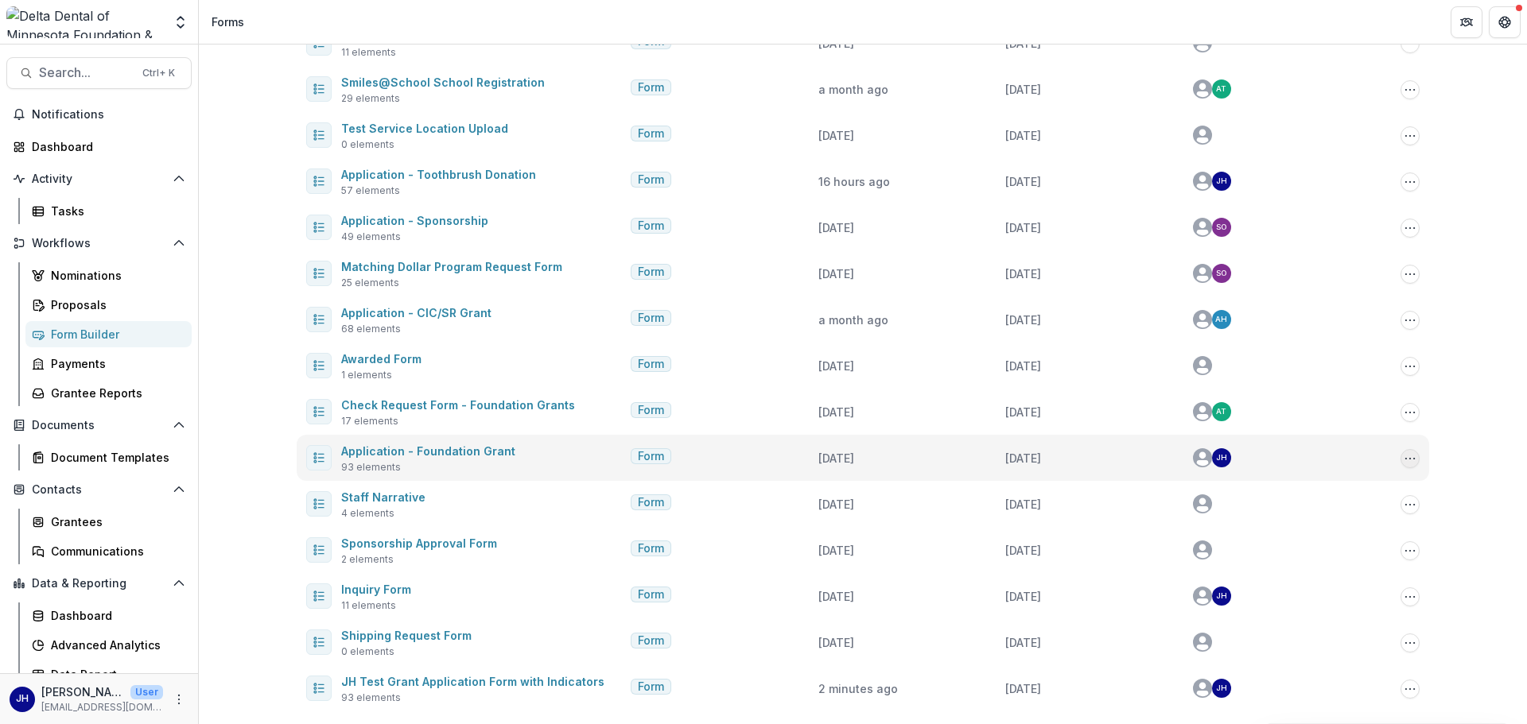
click at [1017, 456] on icon "Options" at bounding box center [1410, 459] width 13 height 13
click at [1017, 501] on button "Duplicate" at bounding box center [1328, 518] width 170 height 26
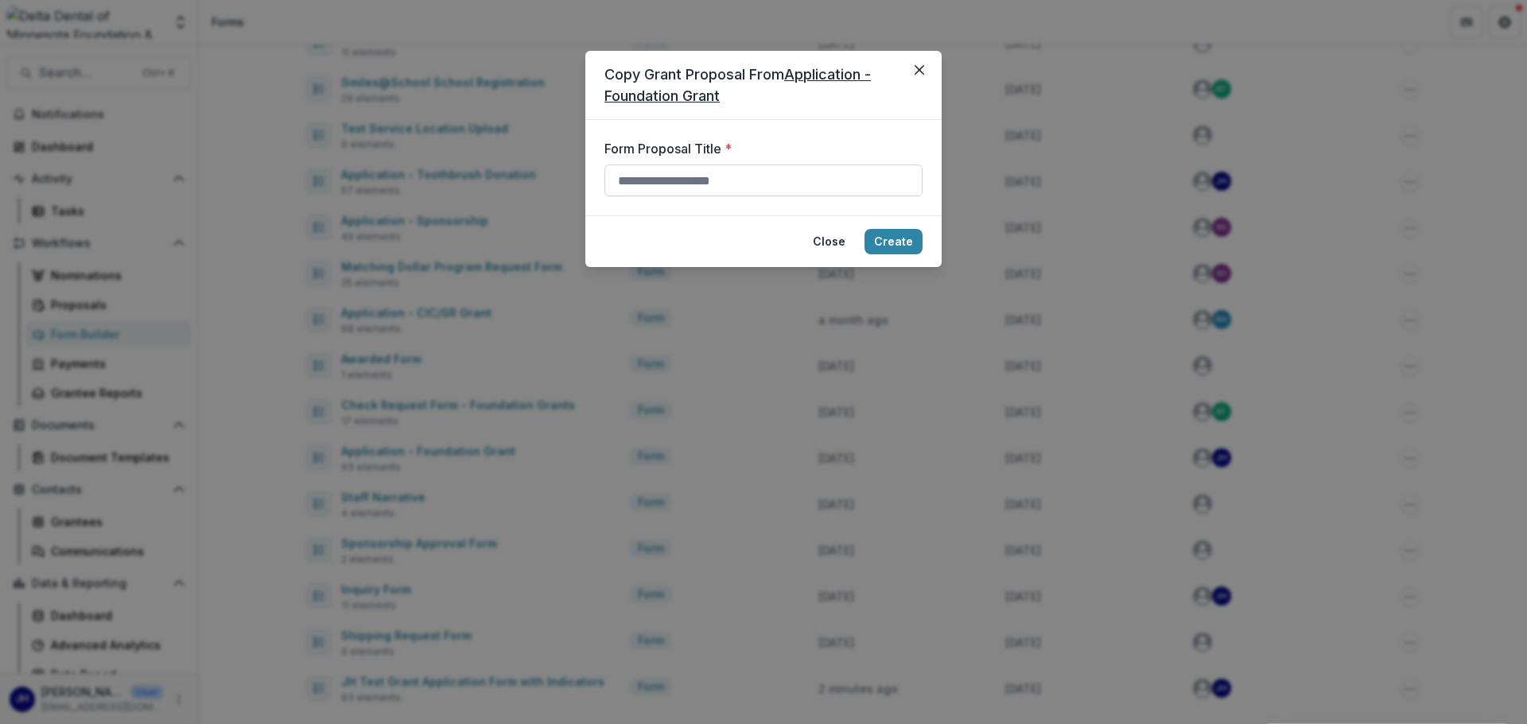
click at [698, 194] on input "Form Proposal Title *" at bounding box center [763, 181] width 318 height 32
type input "**********"
click at [885, 243] on button "Create" at bounding box center [893, 241] width 58 height 25
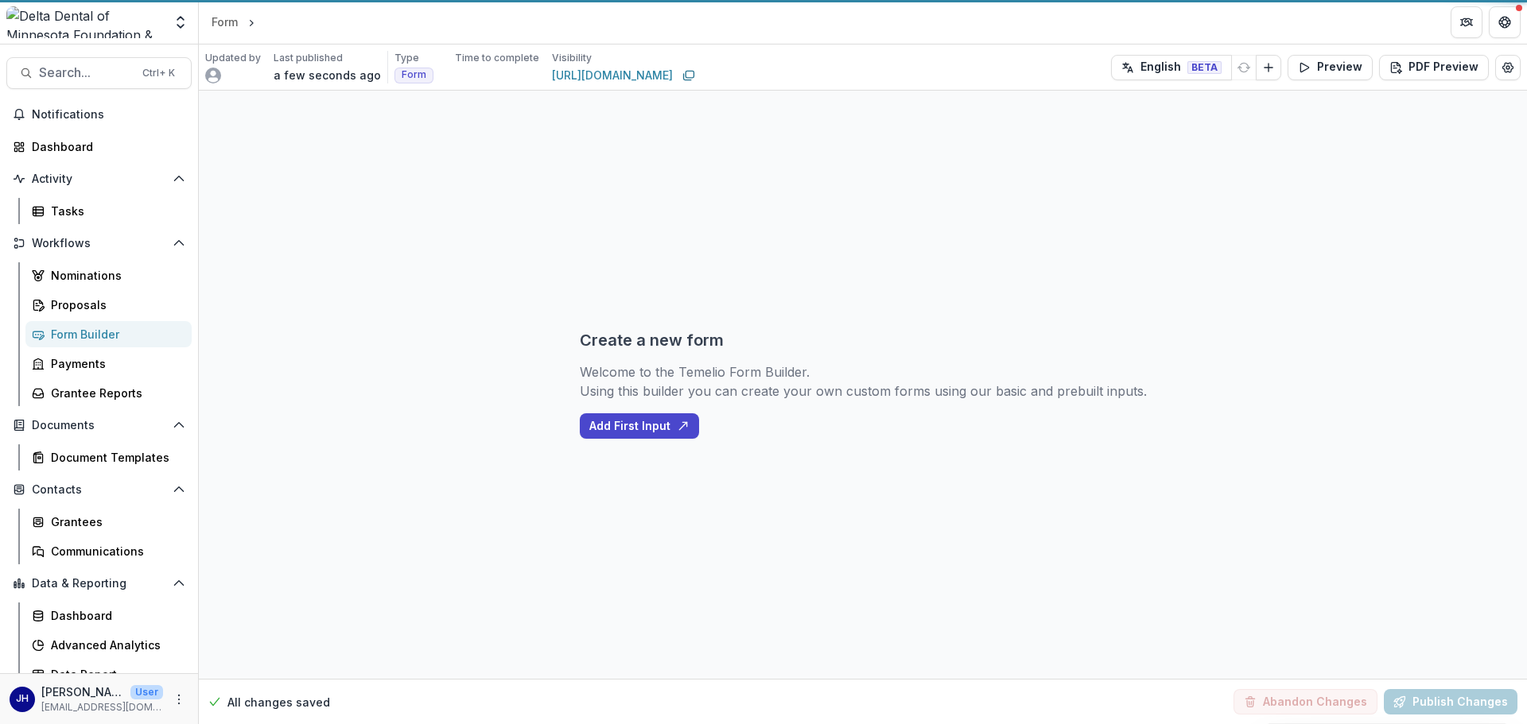
select select "********"
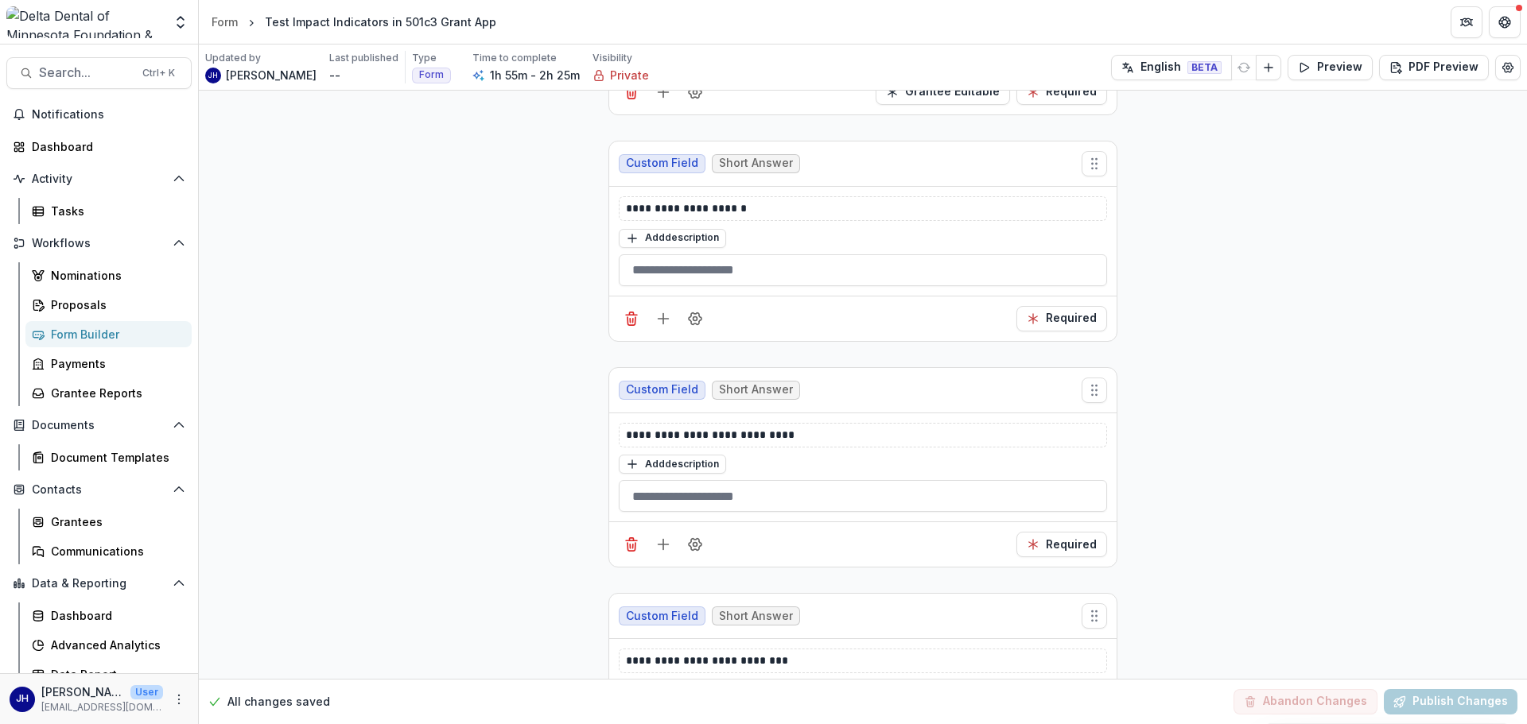
scroll to position [4374, 0]
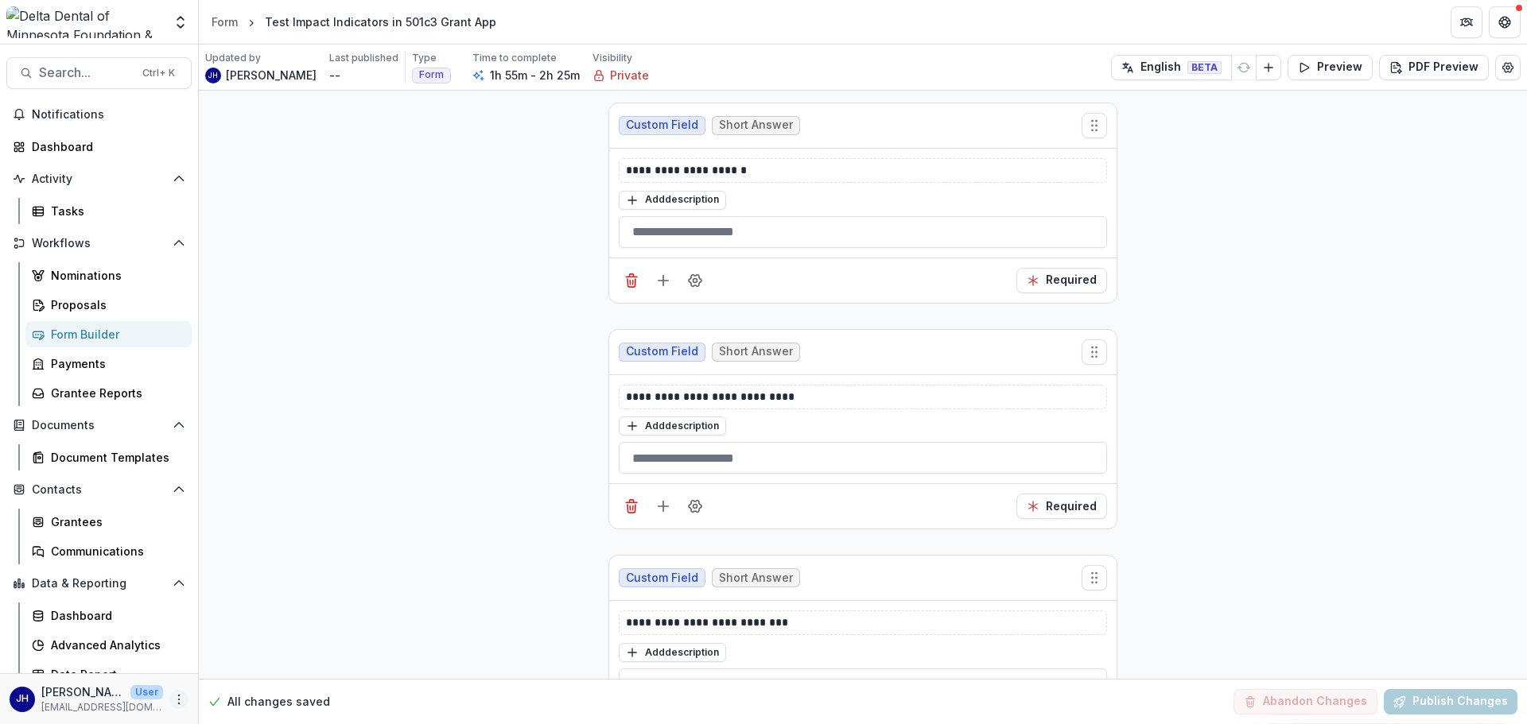
click at [173, 501] on icon "More" at bounding box center [179, 699] width 13 height 13
click at [257, 501] on link "User Settings" at bounding box center [279, 666] width 170 height 26
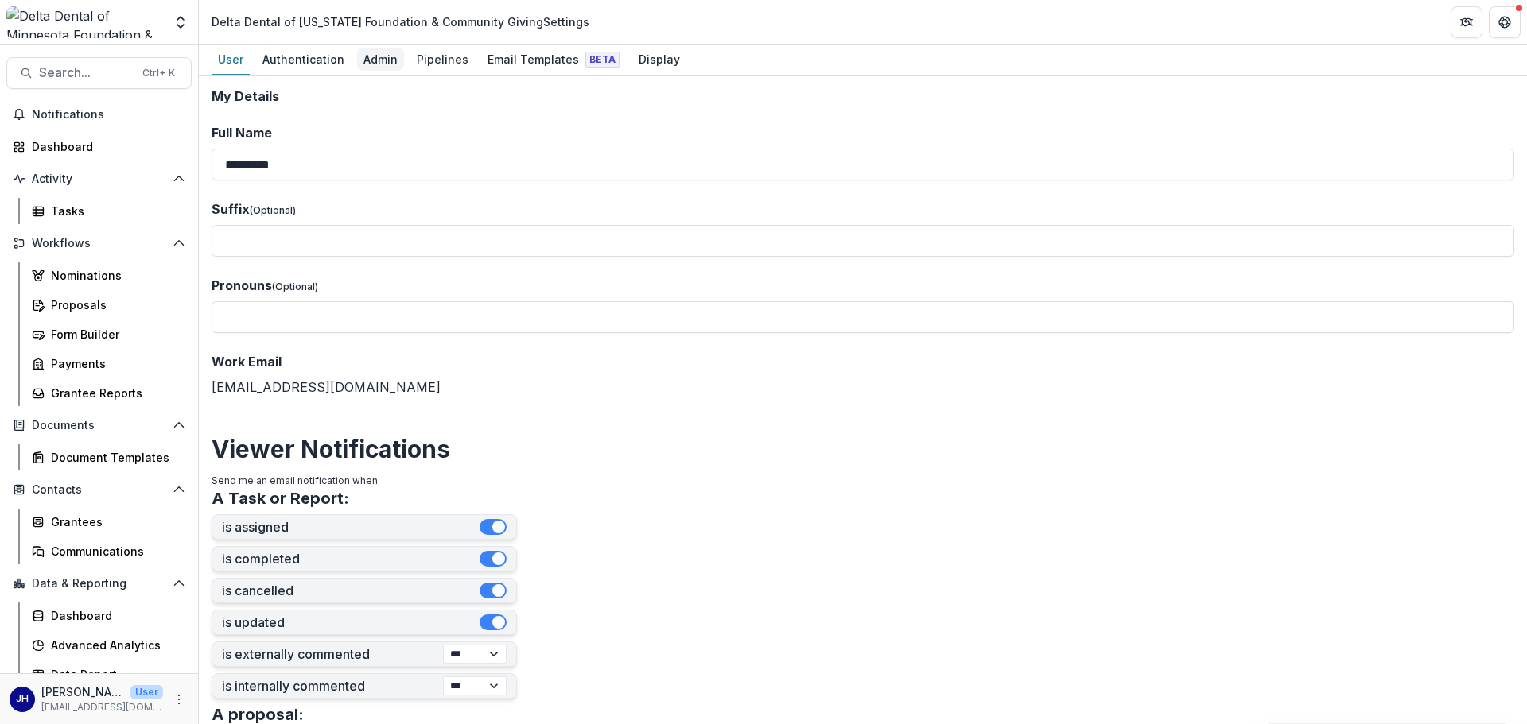
click at [386, 55] on div "Admin" at bounding box center [380, 59] width 47 height 23
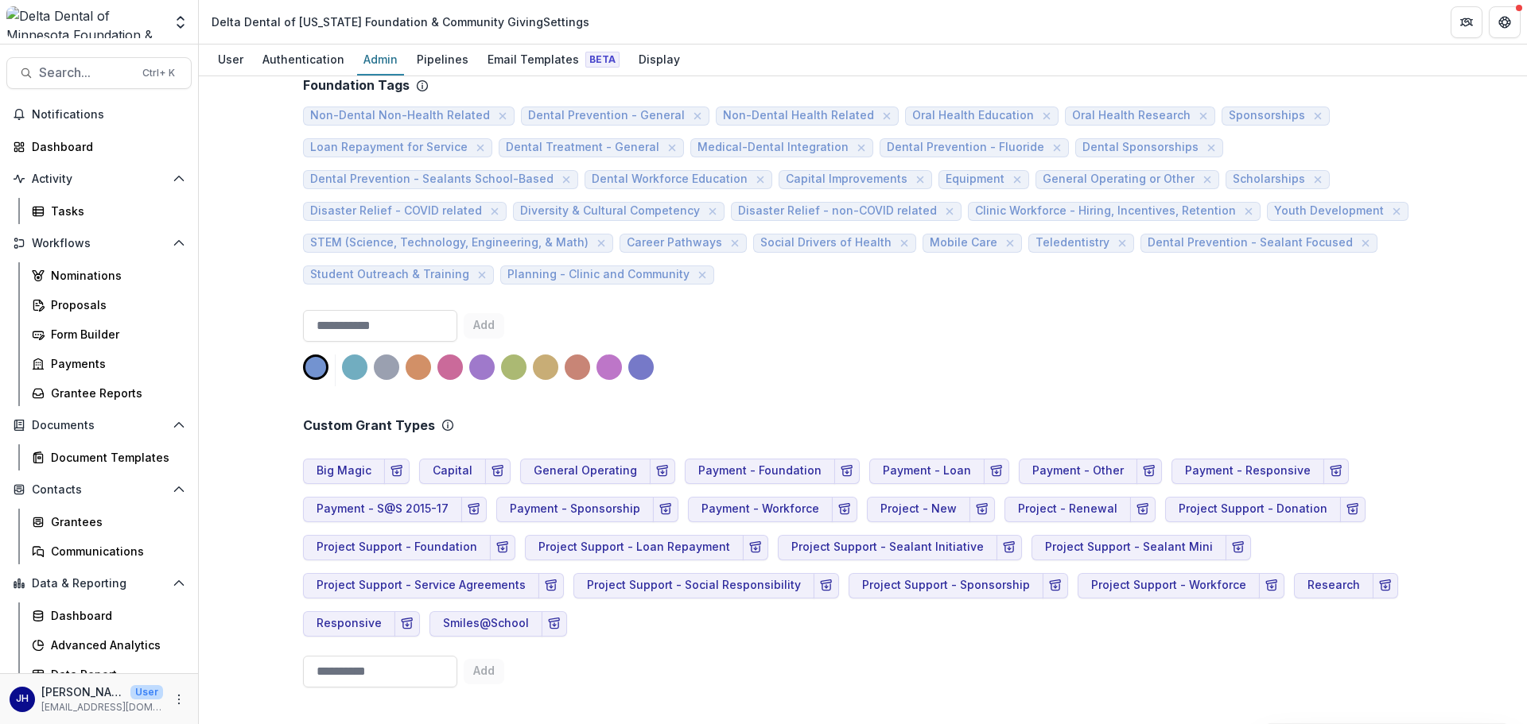
scroll to position [875, 0]
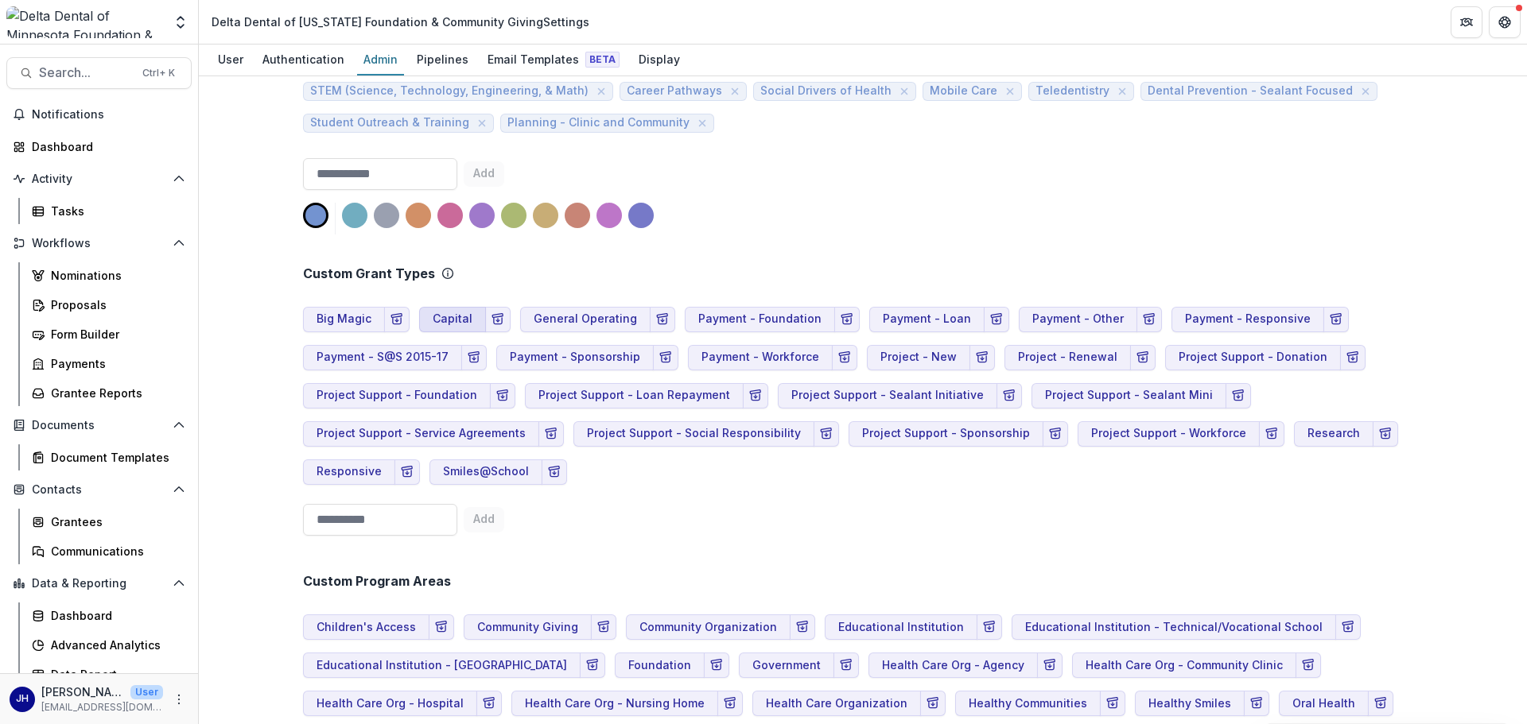
click at [445, 318] on button "Capital" at bounding box center [452, 319] width 67 height 25
click at [434, 314] on button "Capital" at bounding box center [452, 319] width 67 height 25
click at [523, 322] on input "*******" at bounding box center [485, 319] width 132 height 25
click at [553, 278] on div "Custom Grant Types" at bounding box center [863, 273] width 1120 height 15
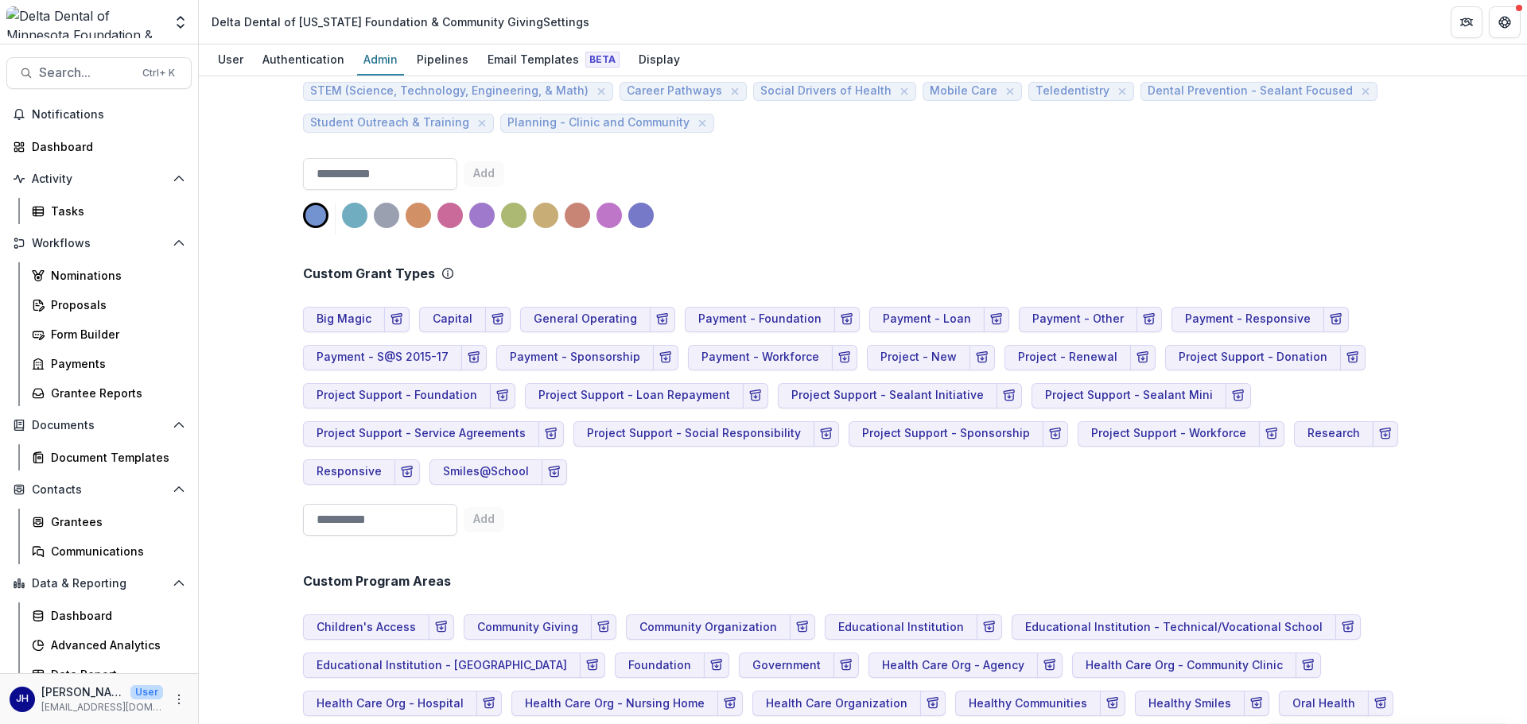
click at [394, 501] on input at bounding box center [380, 520] width 154 height 32
type input "**********"
click at [519, 501] on button "Add" at bounding box center [527, 519] width 41 height 25
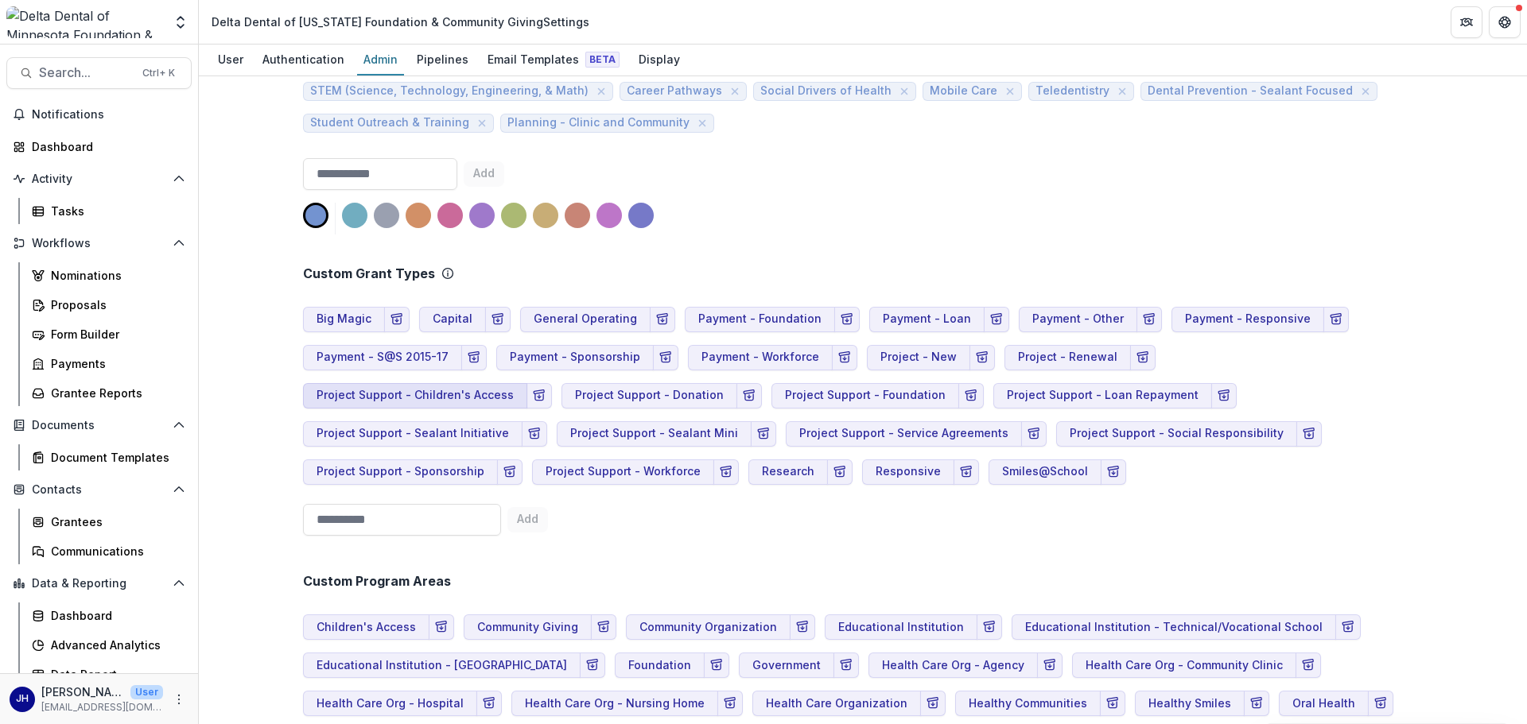
click at [527, 383] on button "Project Support - Children's Access" at bounding box center [415, 395] width 224 height 25
drag, startPoint x: 1280, startPoint y: 353, endPoint x: 1338, endPoint y: 383, distance: 64.7
click at [1017, 383] on div "Big Magic Capital General Operating Payment - Foundation Payment - Loan Payment…" at bounding box center [863, 389] width 1120 height 191
click at [546, 390] on icon "Archive Grant Type" at bounding box center [539, 396] width 13 height 13
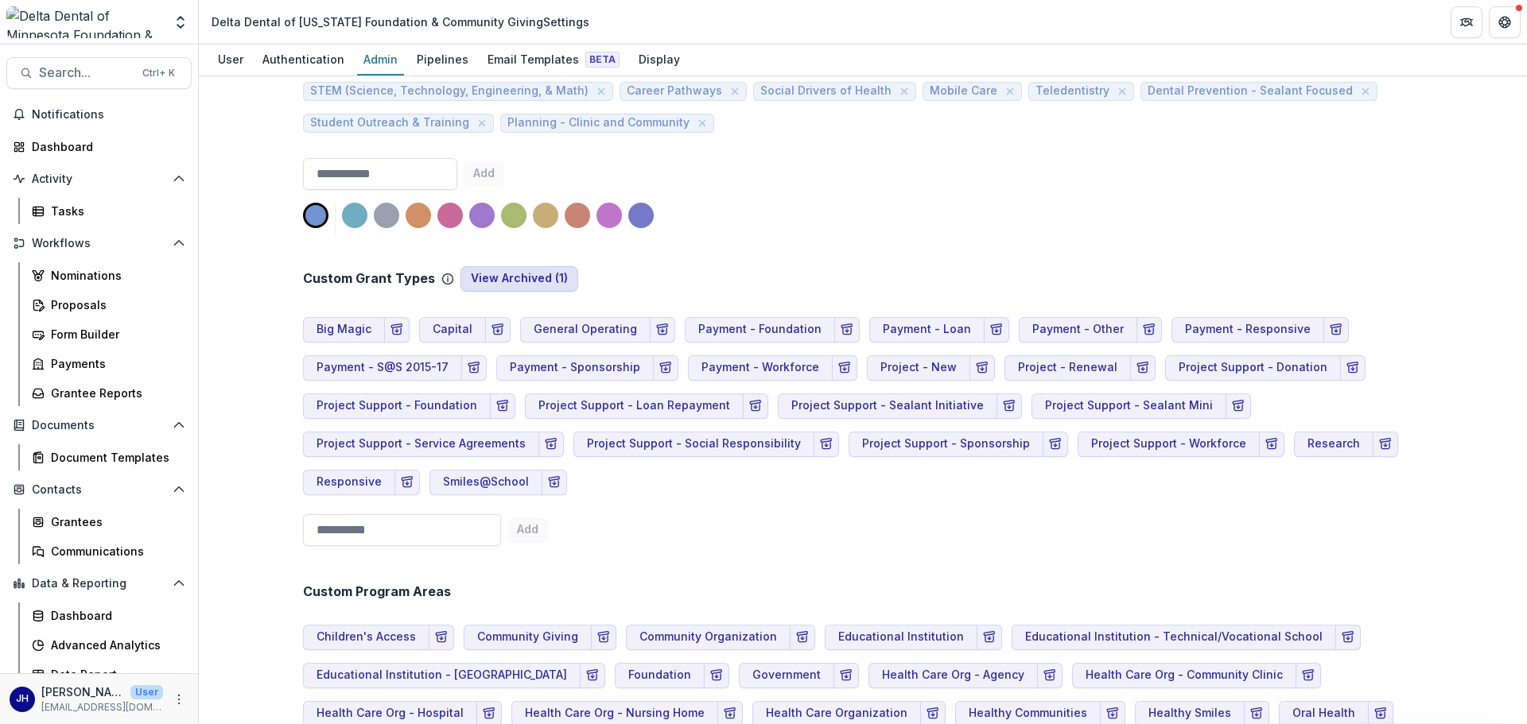
click at [546, 276] on button "View Archived ( 1 )" at bounding box center [519, 278] width 118 height 25
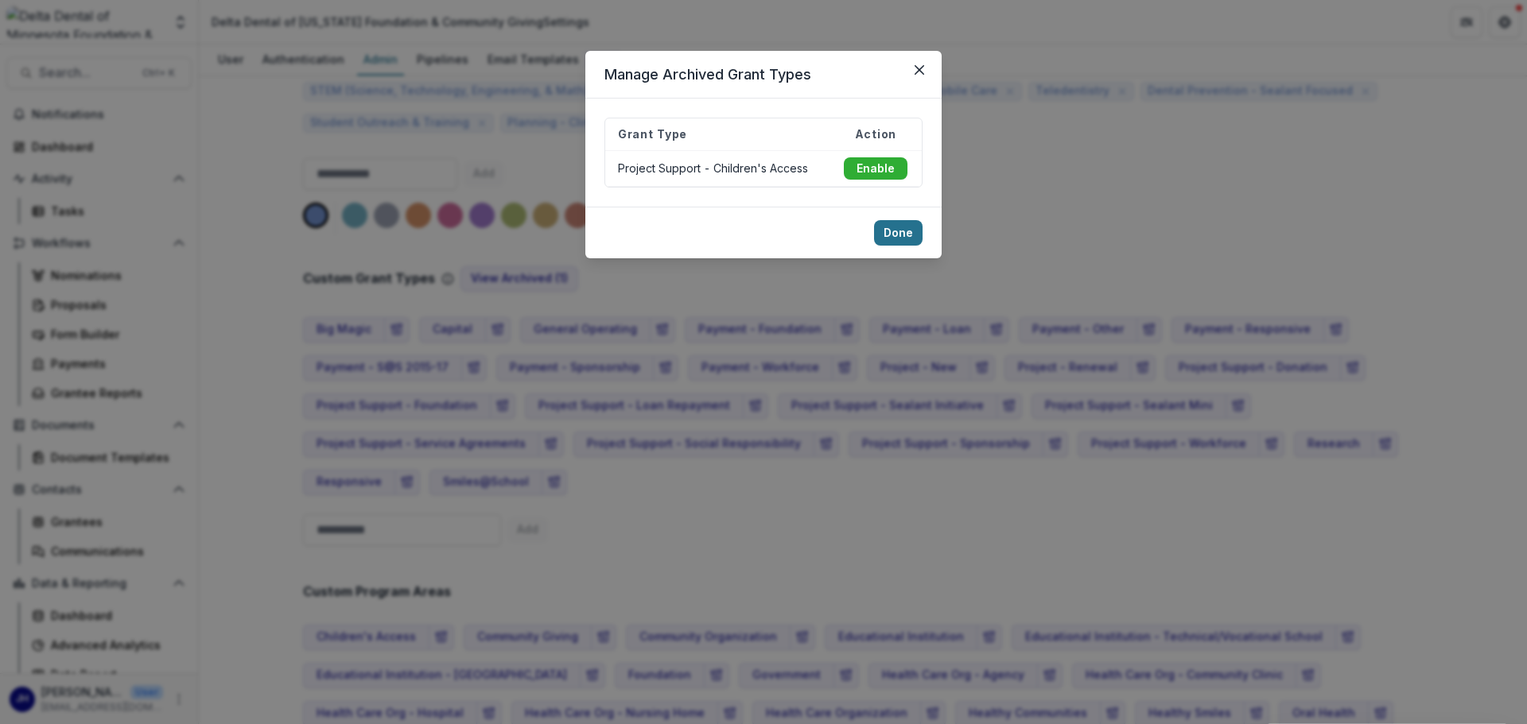
click at [913, 231] on button "Done" at bounding box center [898, 232] width 49 height 25
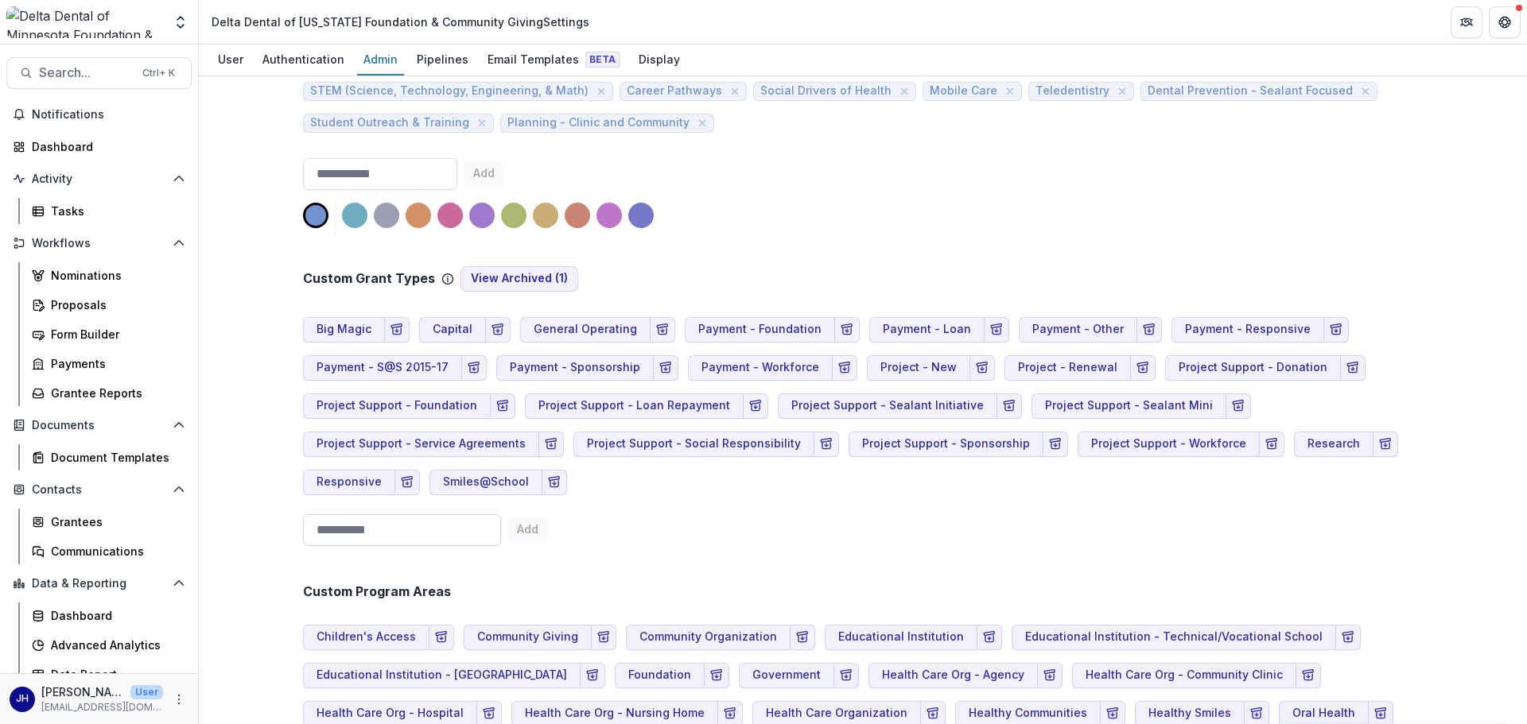
click at [396, 501] on input at bounding box center [402, 531] width 198 height 32
type input "*"
click at [622, 501] on div "Custom Grant Types View Archived ( 1 ) Big Magic Capital General Operating Paym…" at bounding box center [863, 394] width 1120 height 318
click at [468, 368] on icon "Archive Grant Type" at bounding box center [474, 368] width 13 height 13
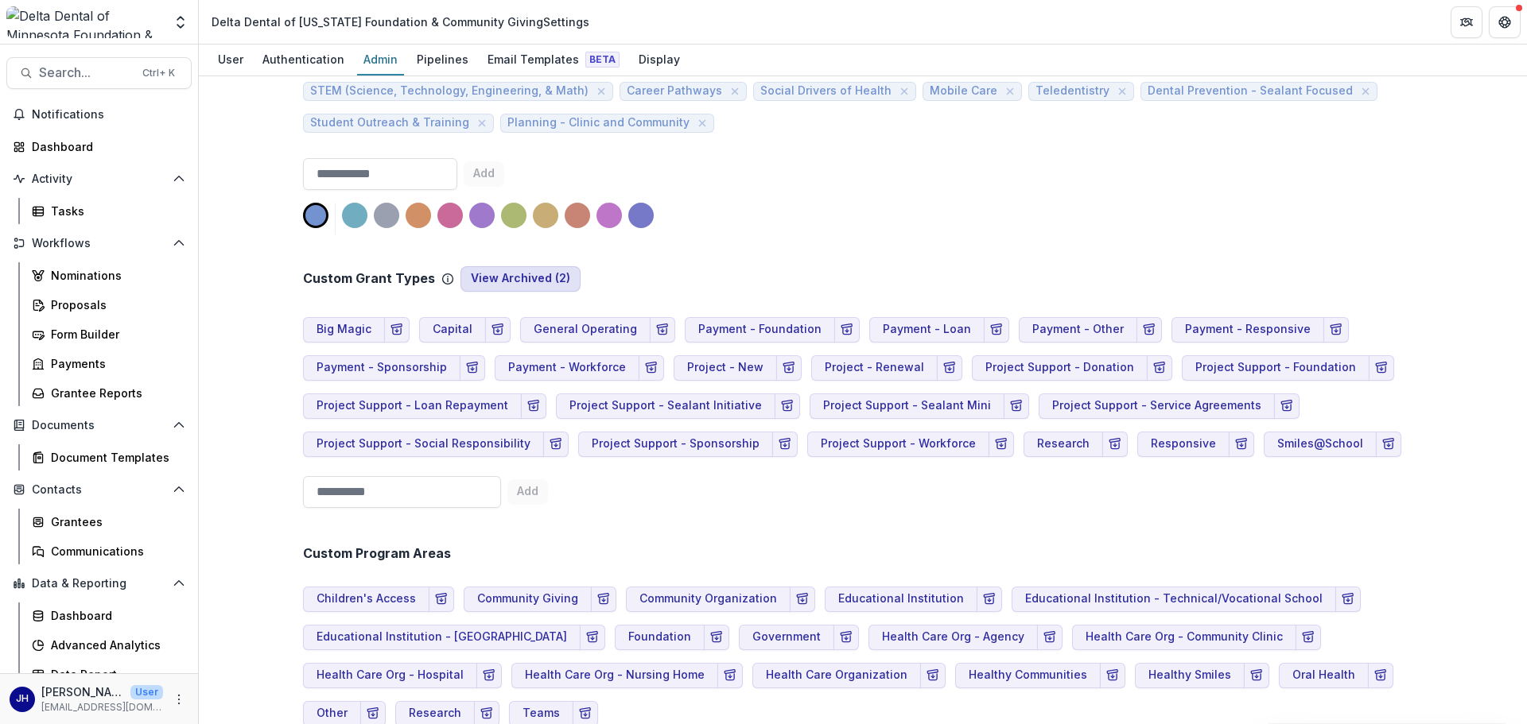
click at [531, 283] on button "View Archived ( 2 )" at bounding box center [520, 278] width 120 height 25
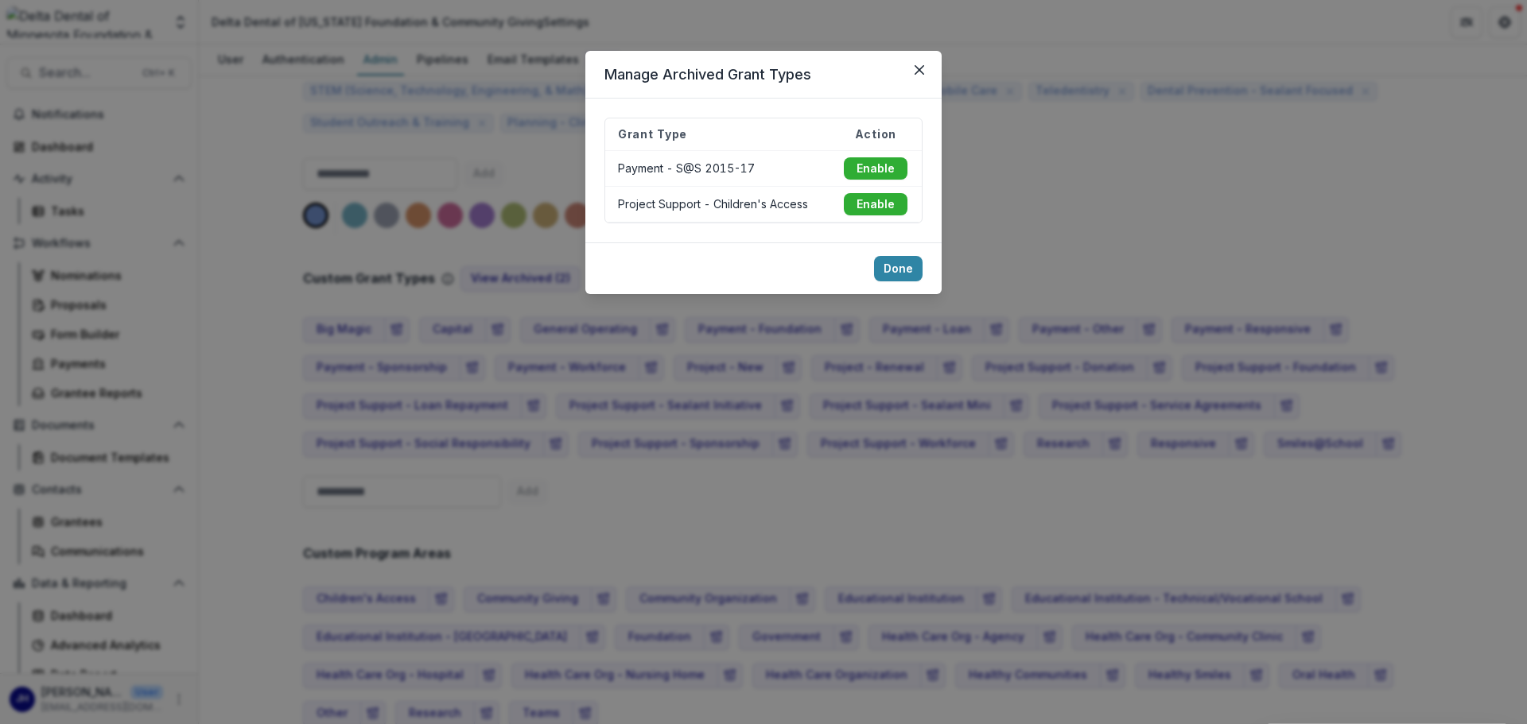
click at [798, 206] on td "Project Support - Children's Access" at bounding box center [717, 205] width 224 height 36
click at [876, 204] on button "Enable" at bounding box center [876, 204] width 64 height 22
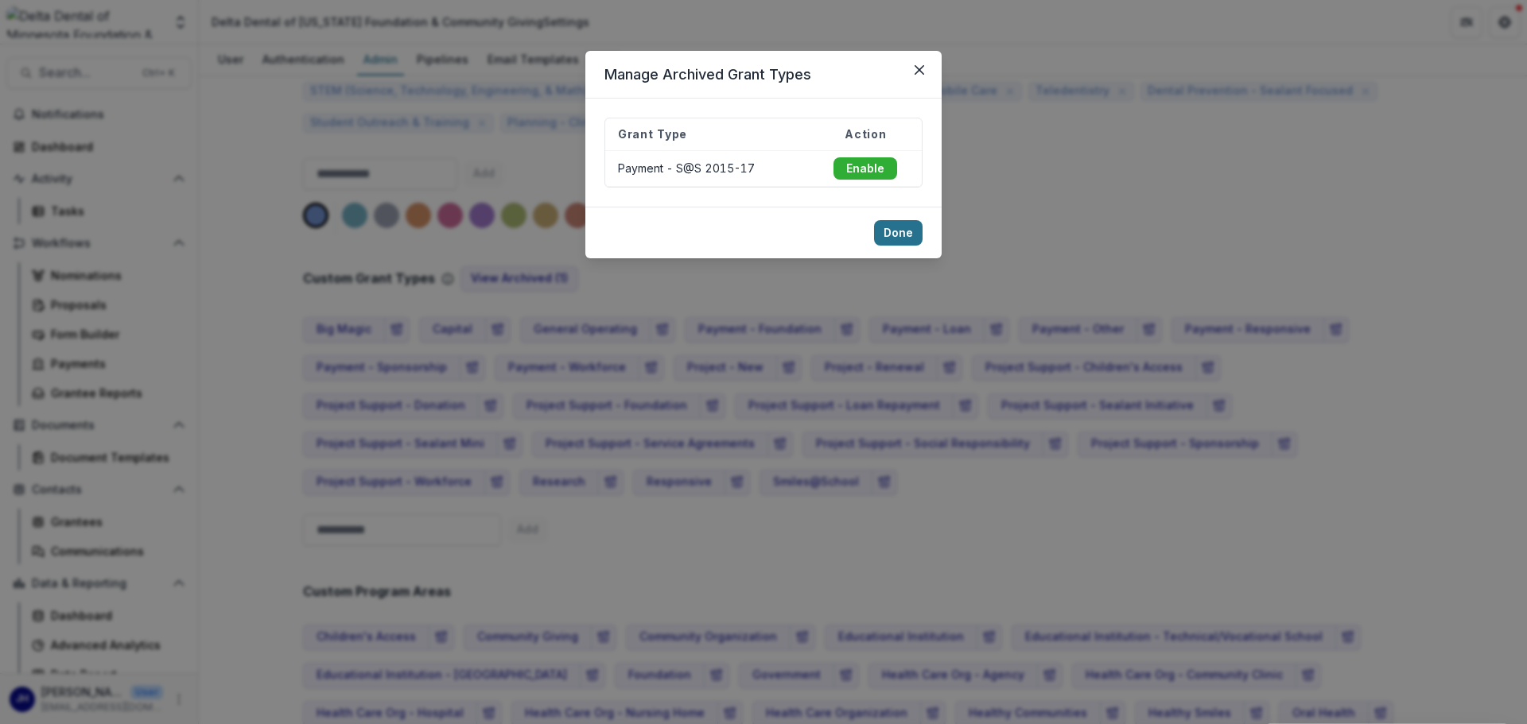
click at [899, 231] on button "Done" at bounding box center [898, 232] width 49 height 25
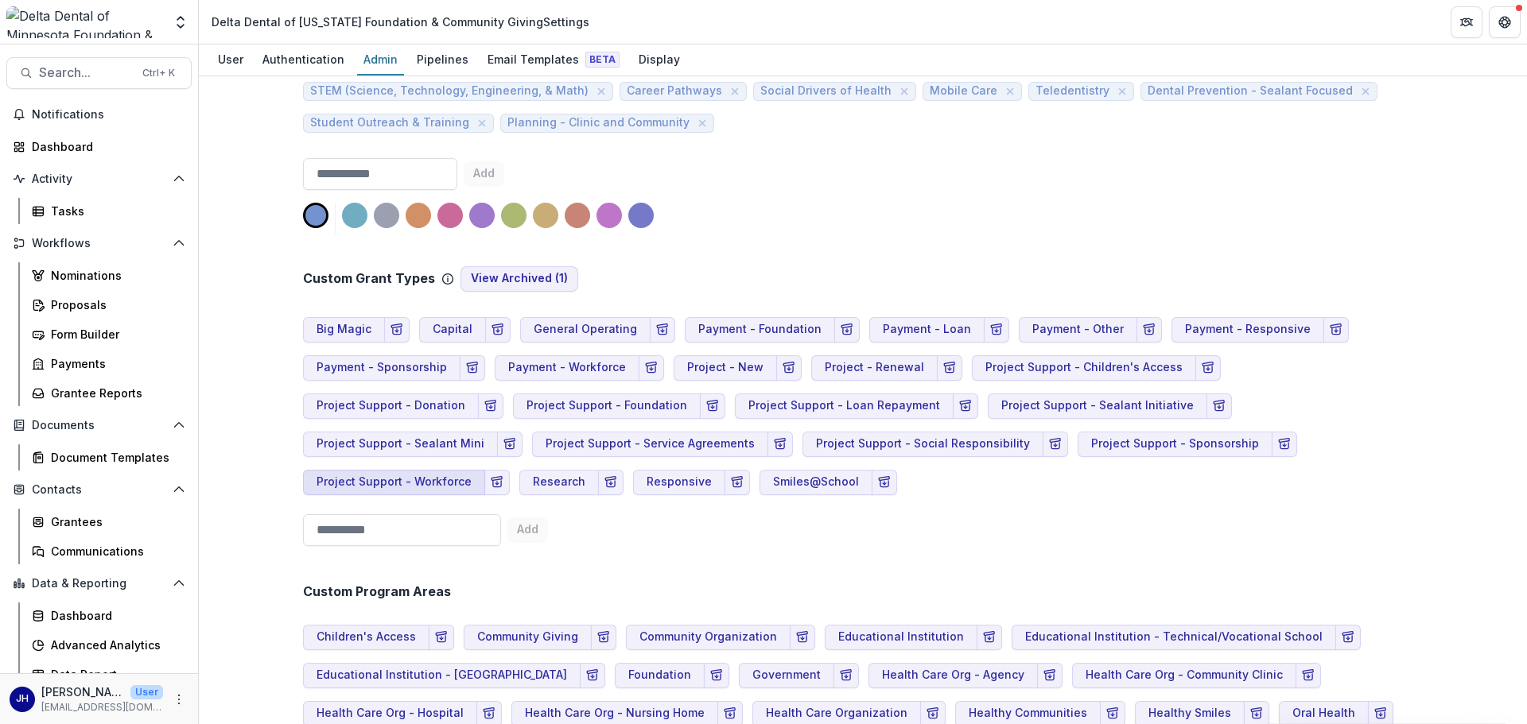
click at [485, 470] on button "Project Support - Workforce" at bounding box center [394, 482] width 182 height 25
drag, startPoint x: 1219, startPoint y: 445, endPoint x: 1049, endPoint y: 440, distance: 170.3
click at [1017, 440] on div "**********" at bounding box center [863, 400] width 1120 height 191
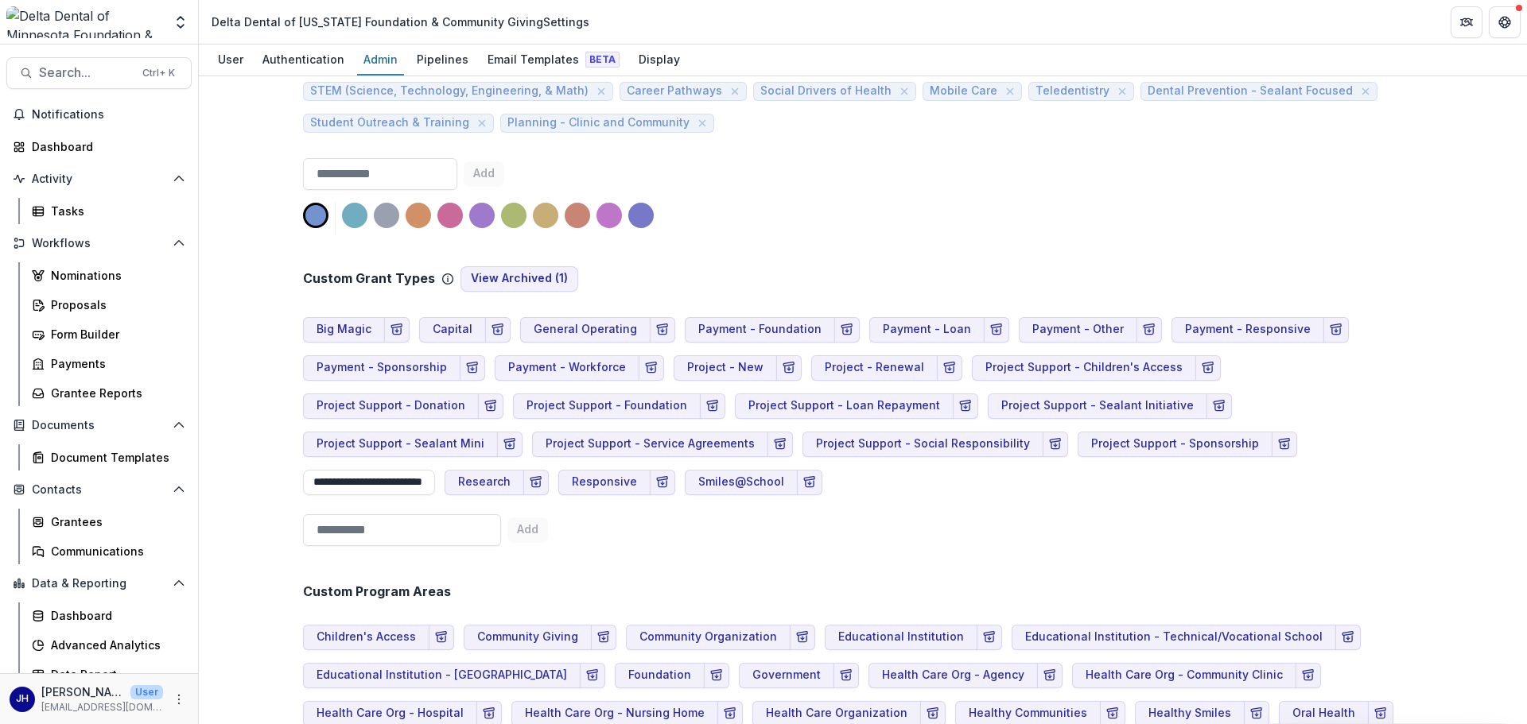
click at [1017, 491] on div "**********" at bounding box center [863, 400] width 1120 height 191
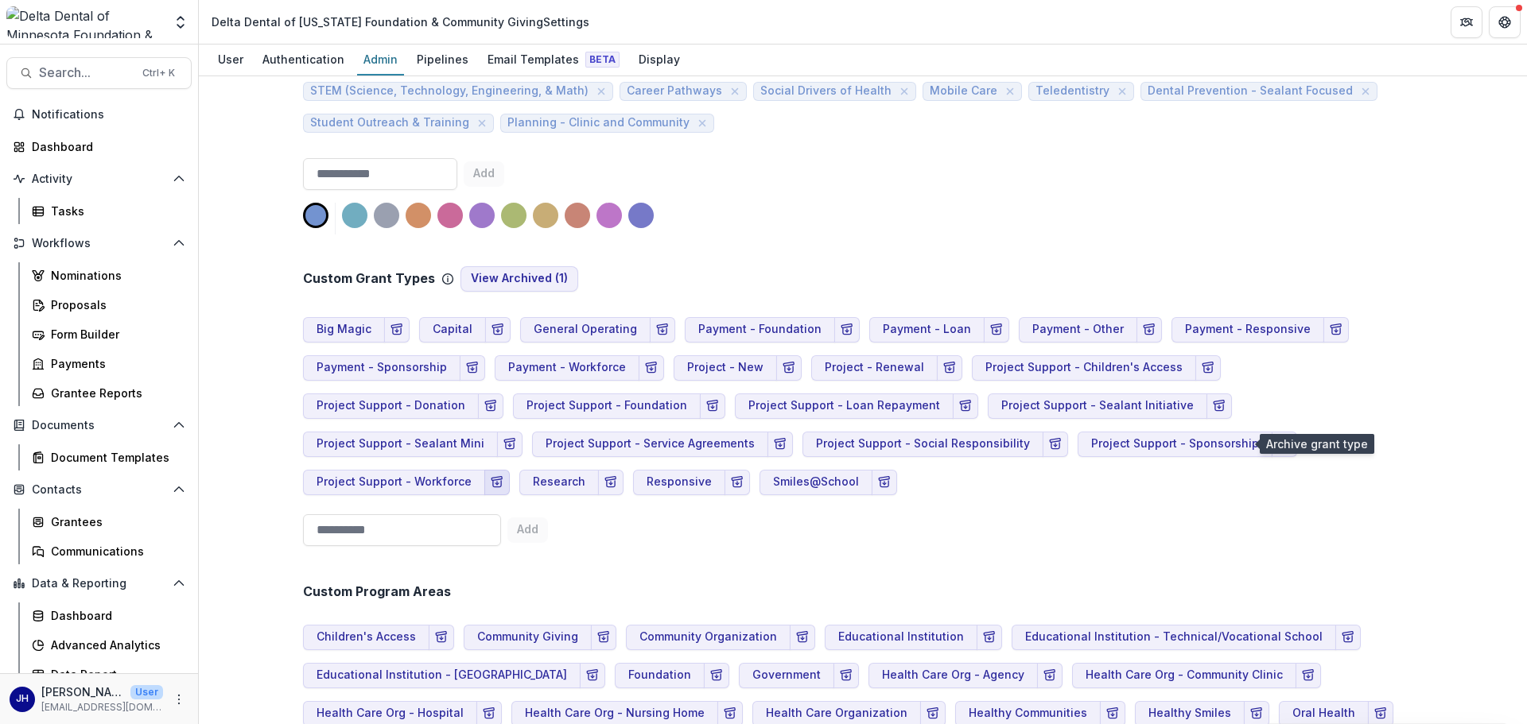
click at [497, 481] on line "Archive Grant Type" at bounding box center [497, 482] width 0 height 3
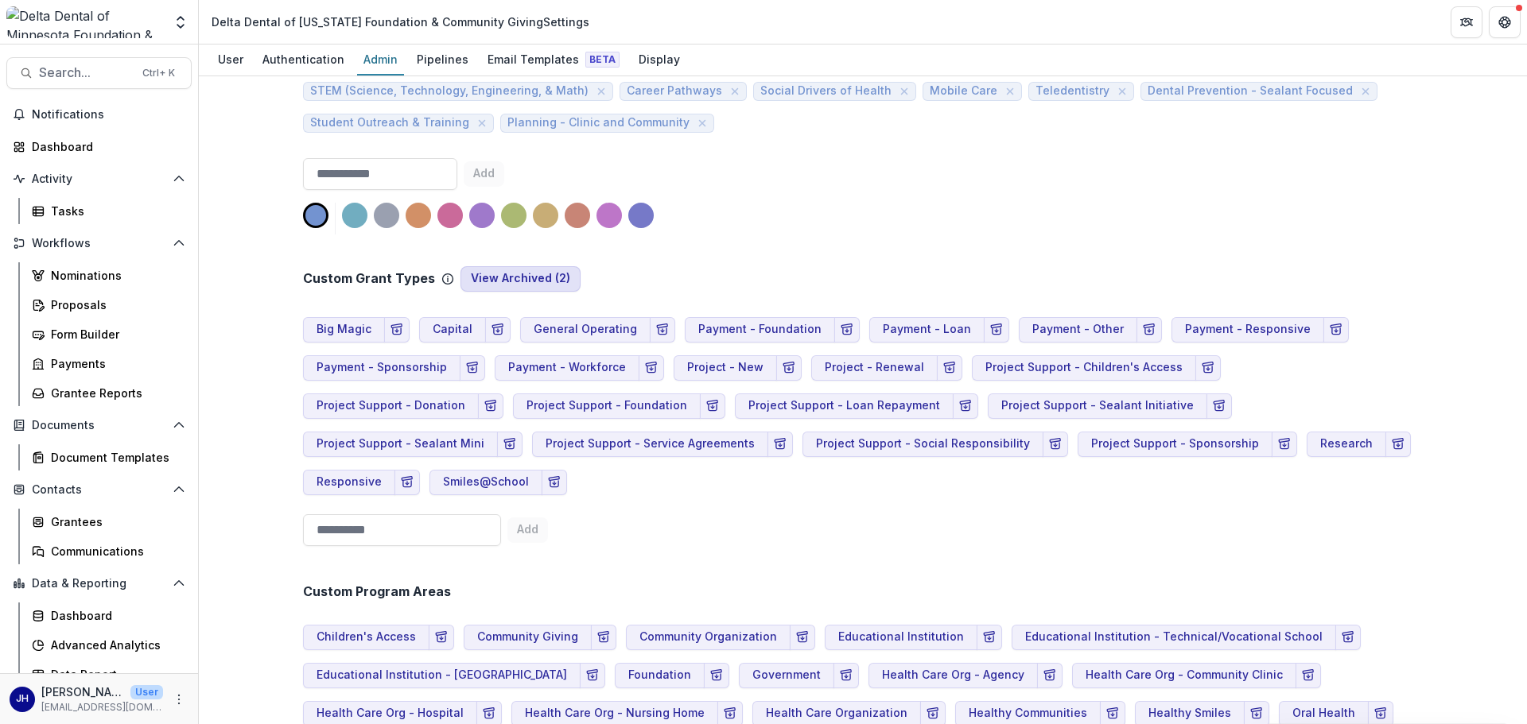
click at [514, 275] on button "View Archived ( 2 )" at bounding box center [520, 278] width 120 height 25
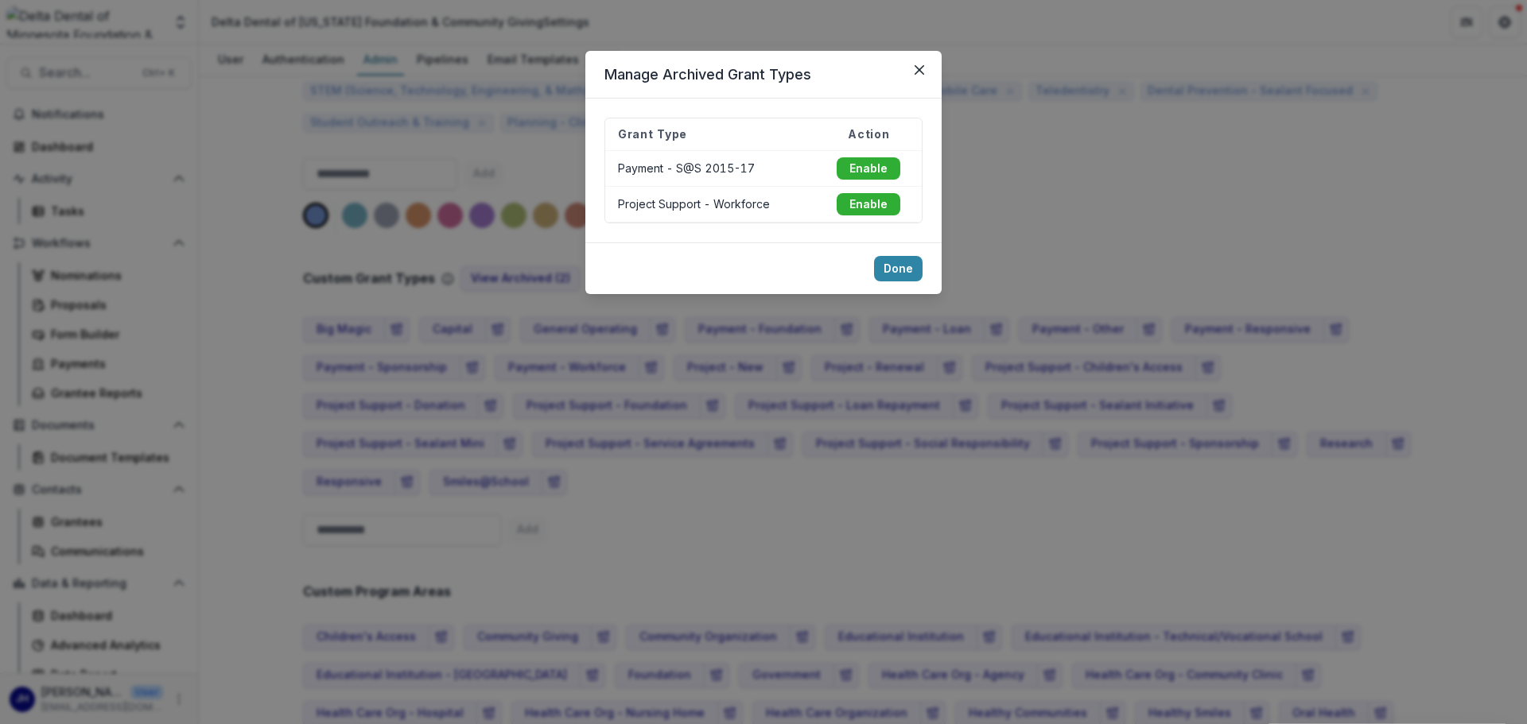
click at [879, 213] on button "Enable" at bounding box center [869, 204] width 64 height 22
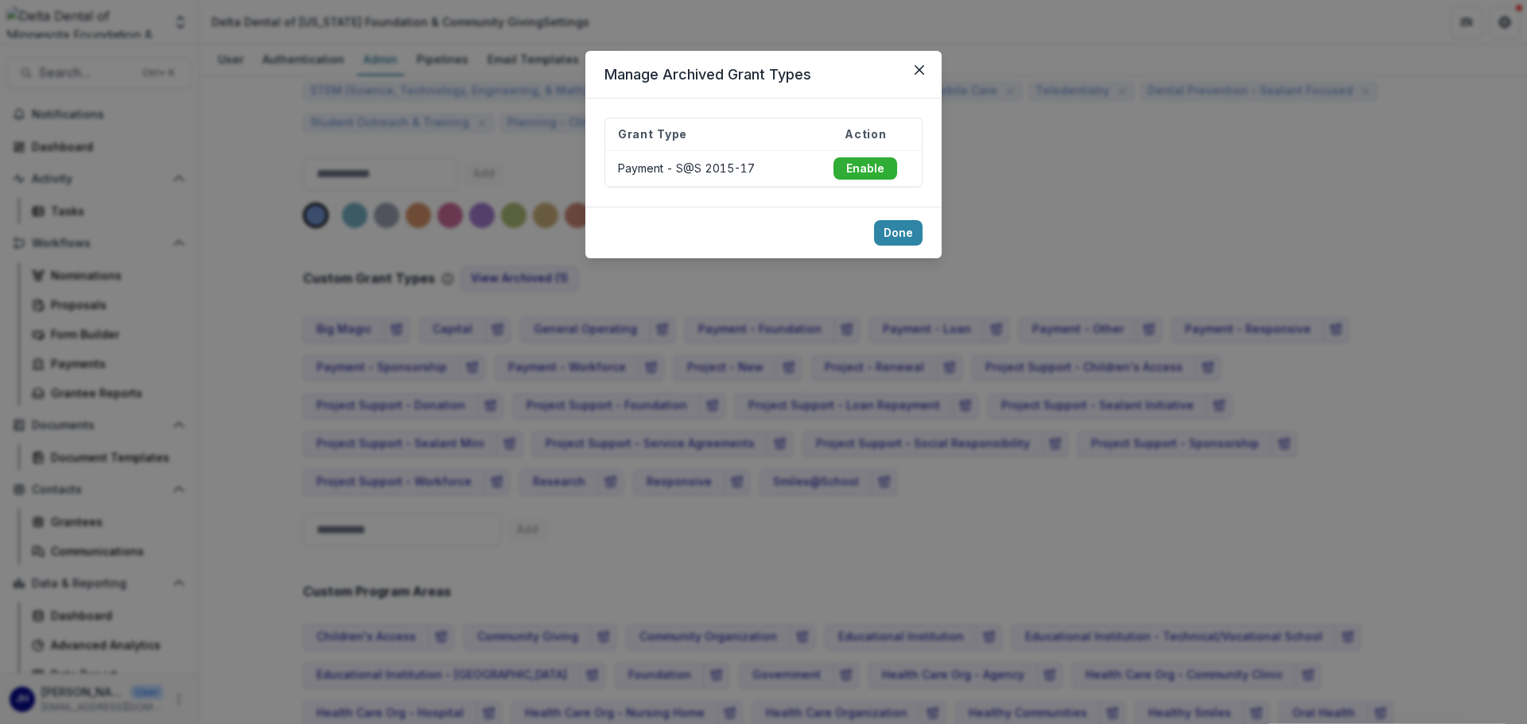
click at [608, 499] on div "Manage Archived Grant Types Grant Type Action Payment - S@S 2015-17 Enable Done" at bounding box center [763, 362] width 1527 height 724
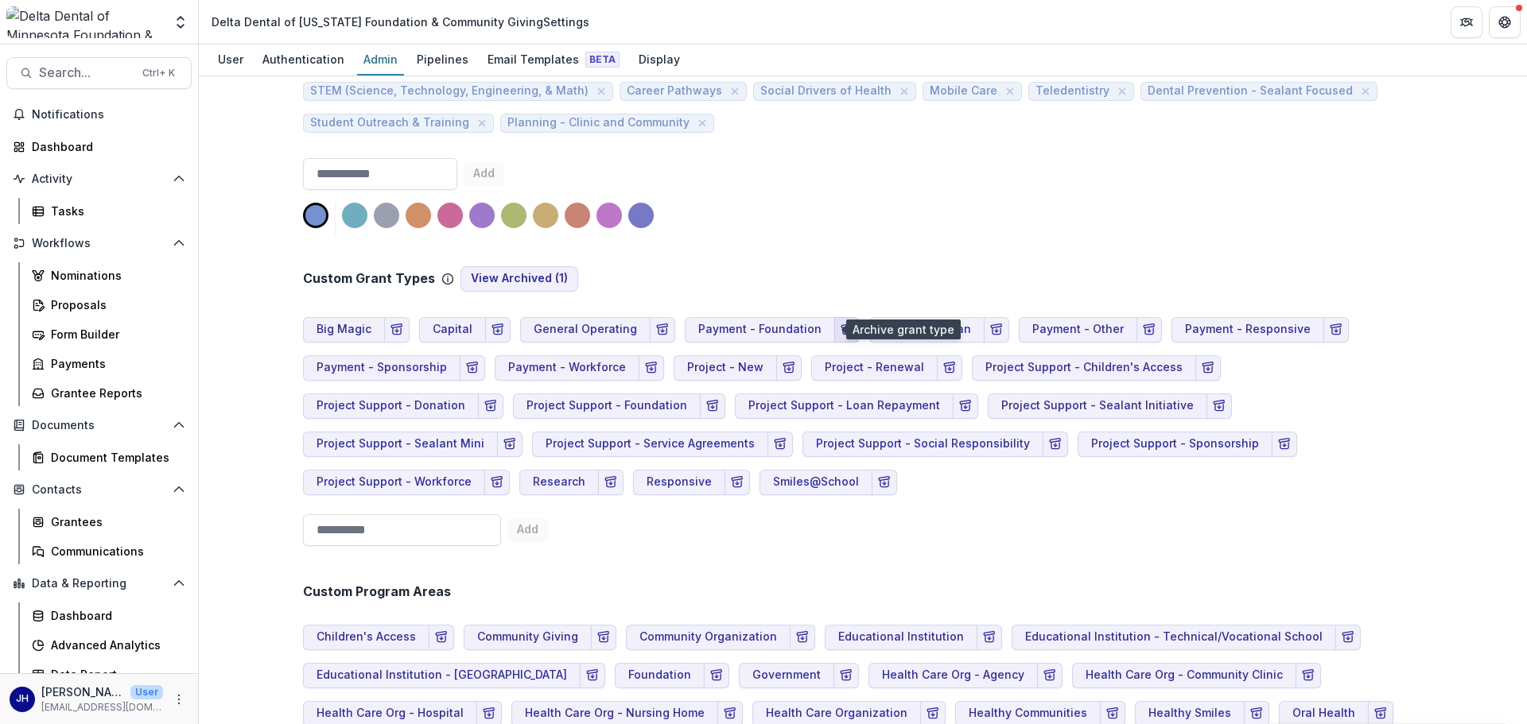
click at [841, 329] on icon "Archive Grant Type" at bounding box center [847, 330] width 13 height 13
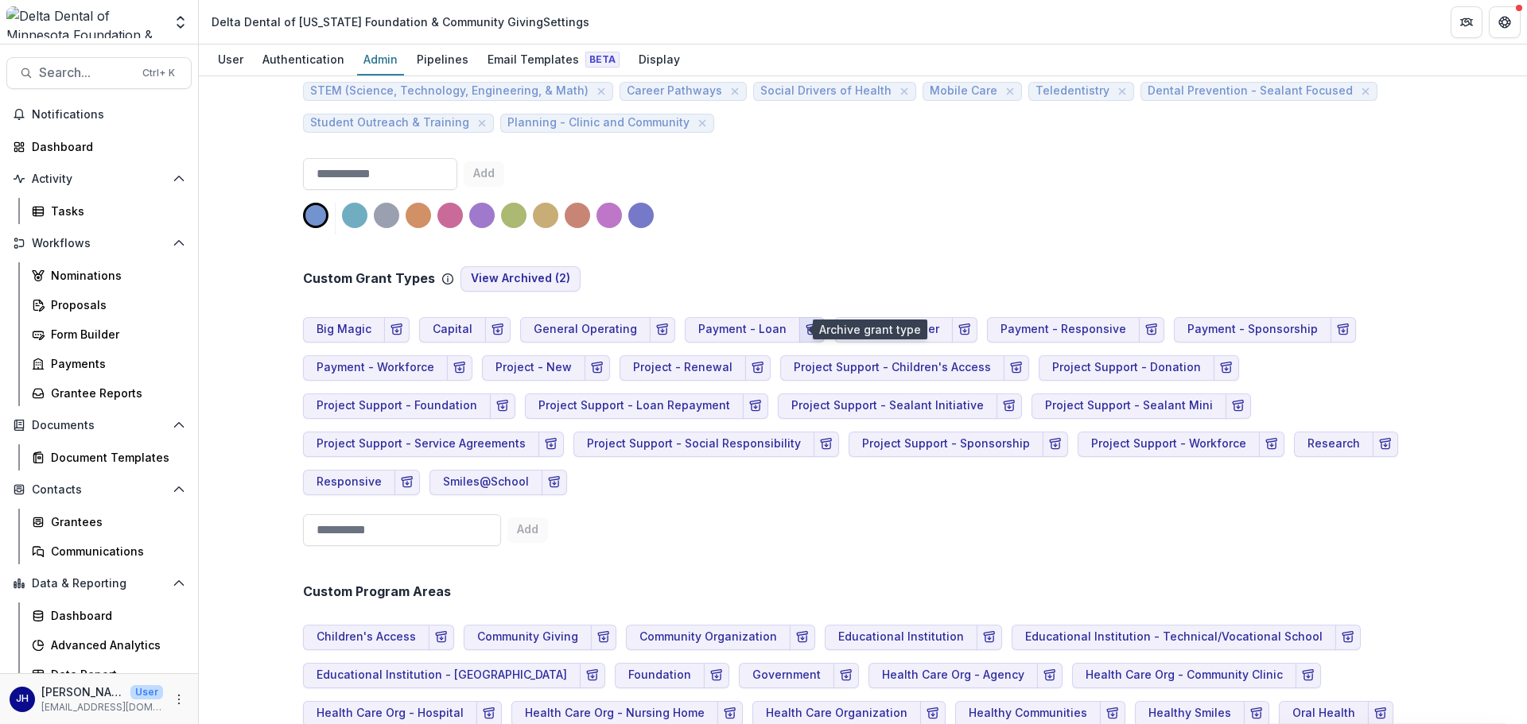
click at [806, 331] on icon "Archive Grant Type" at bounding box center [812, 330] width 13 height 13
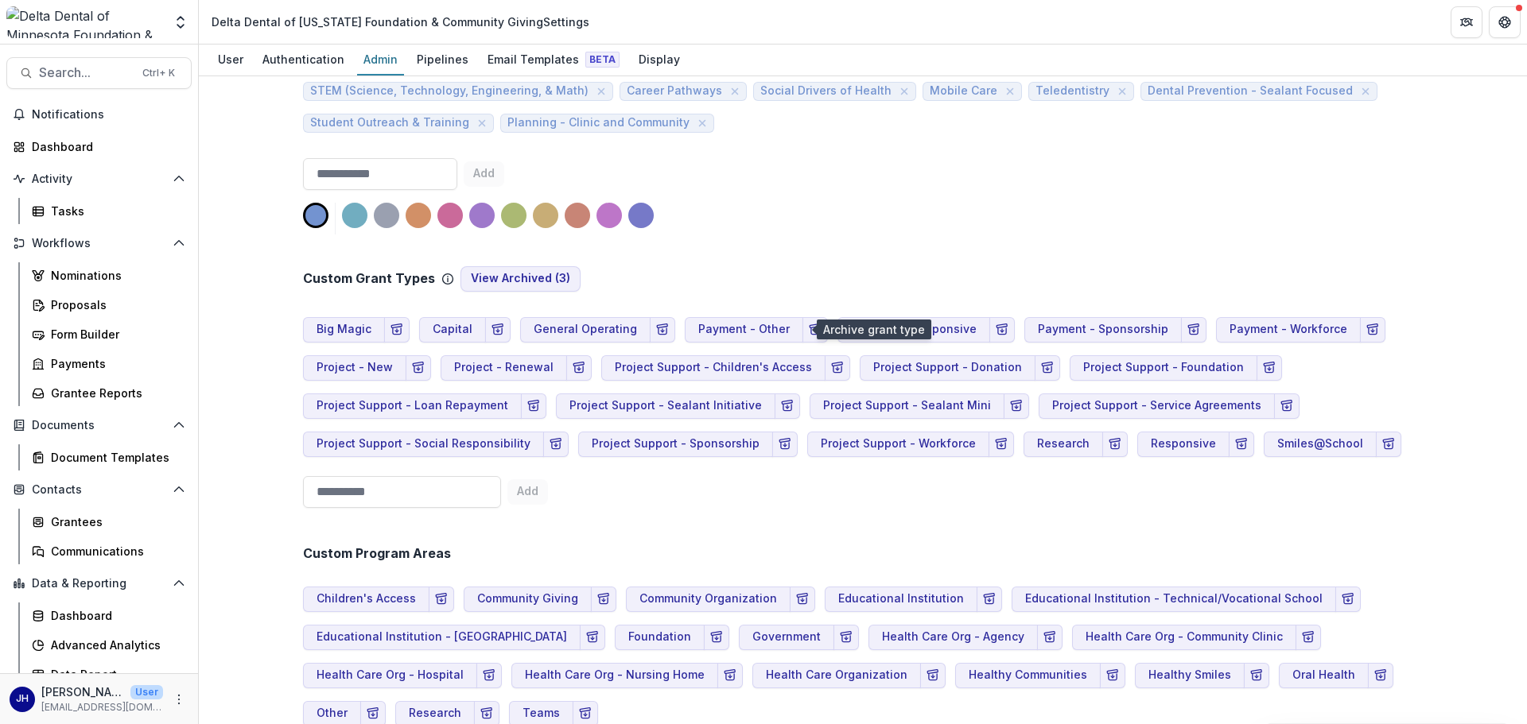
click at [814, 331] on polyline "Archive Grant Type" at bounding box center [815, 331] width 3 height 2
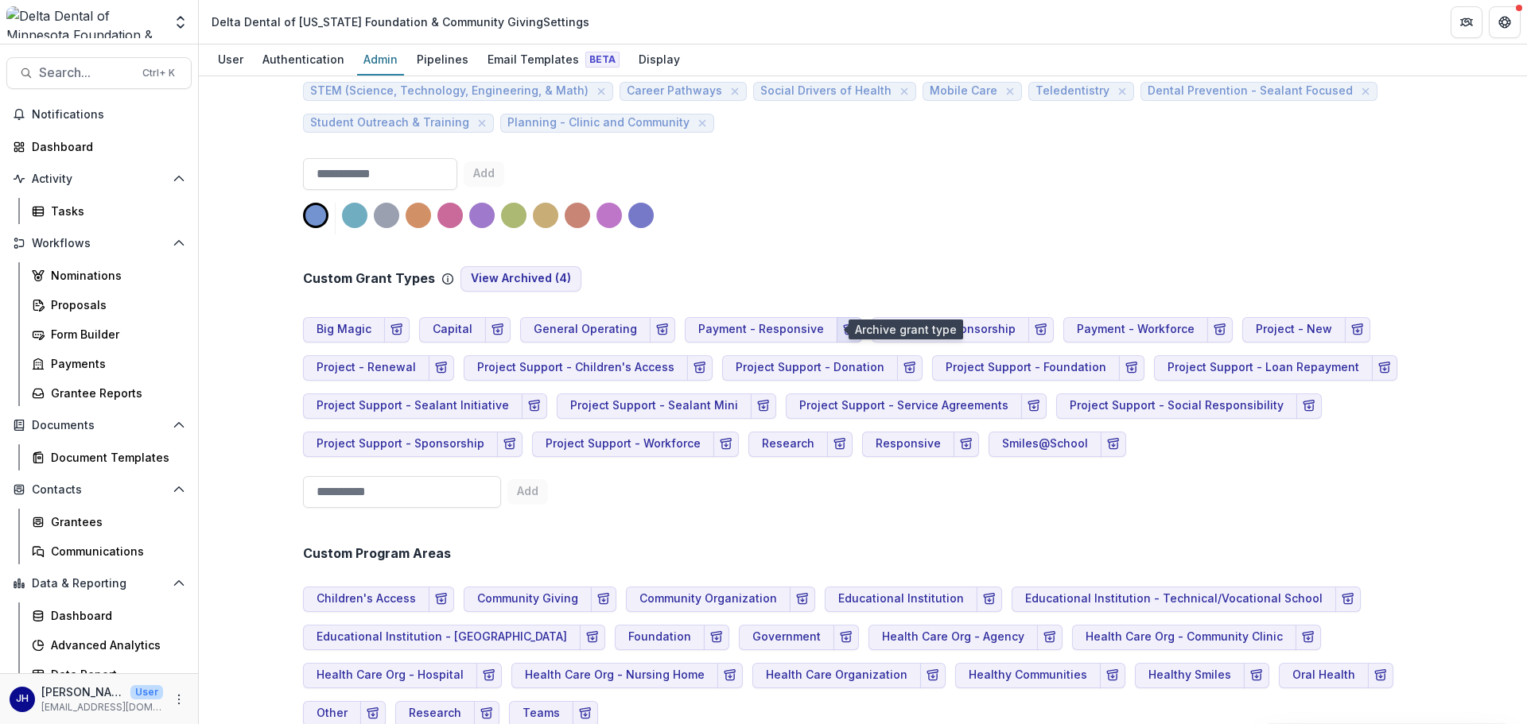
click at [843, 332] on icon "Archive Grant Type" at bounding box center [849, 330] width 13 height 13
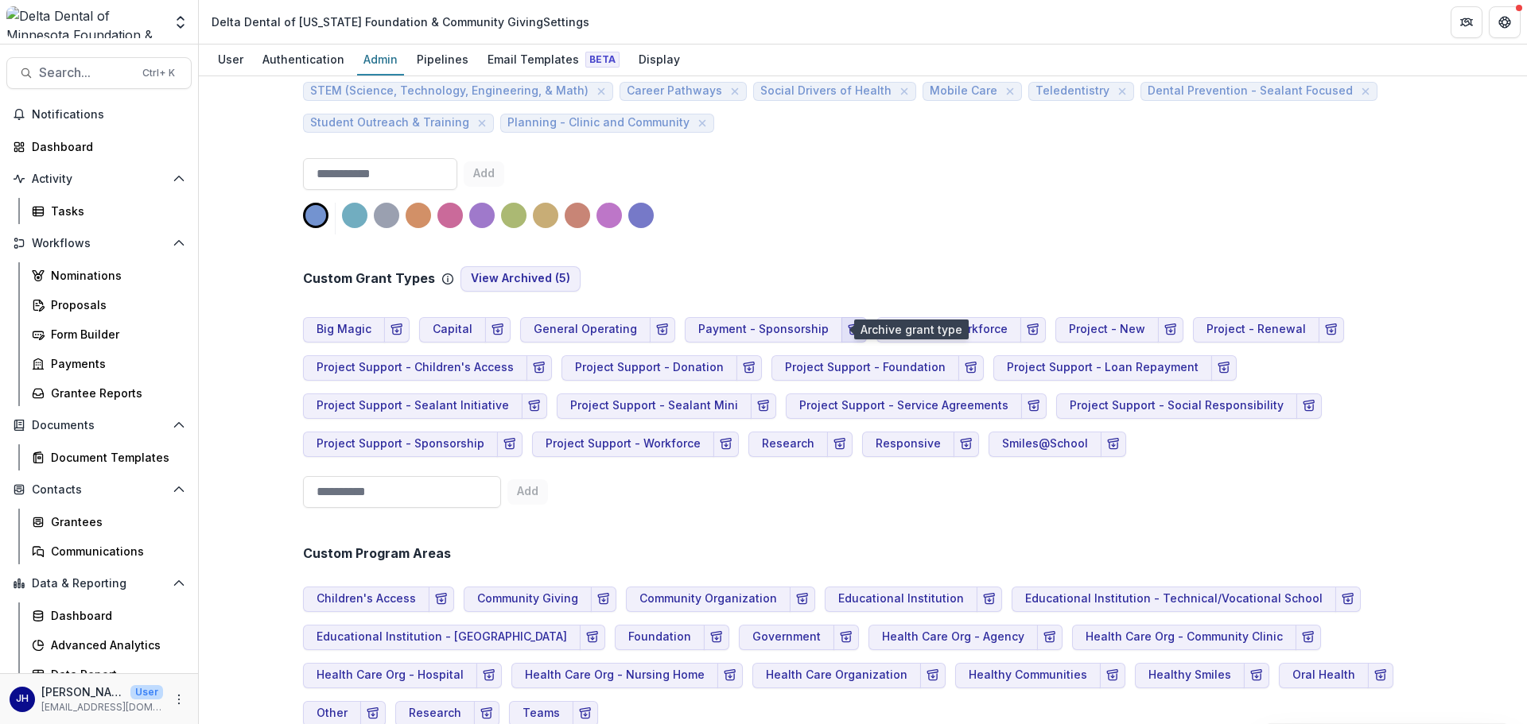
click at [854, 331] on line "Archive Grant Type" at bounding box center [854, 329] width 0 height 3
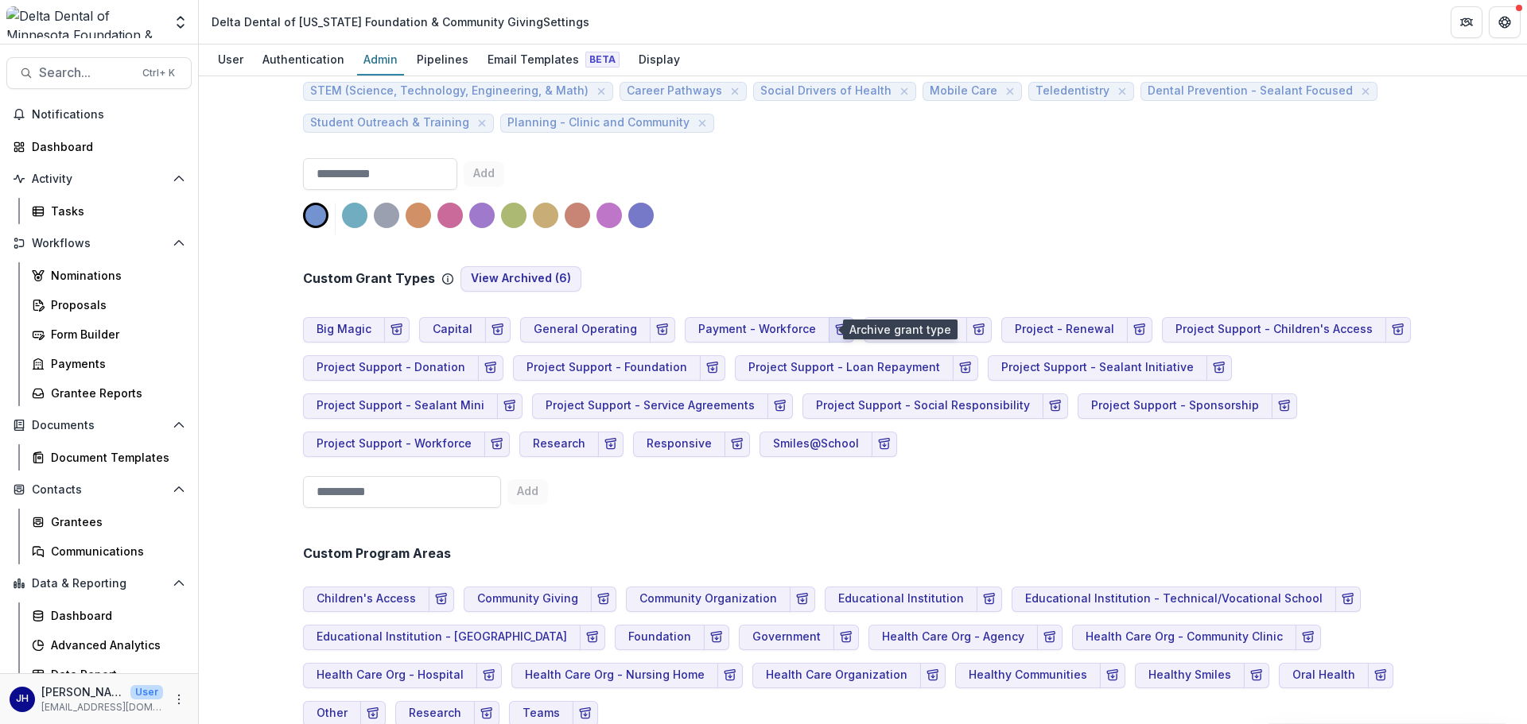
click at [831, 330] on button "Archive Grant Type" at bounding box center [841, 329] width 25 height 25
click at [794, 329] on icon "Archive Grant Type" at bounding box center [800, 330] width 13 height 13
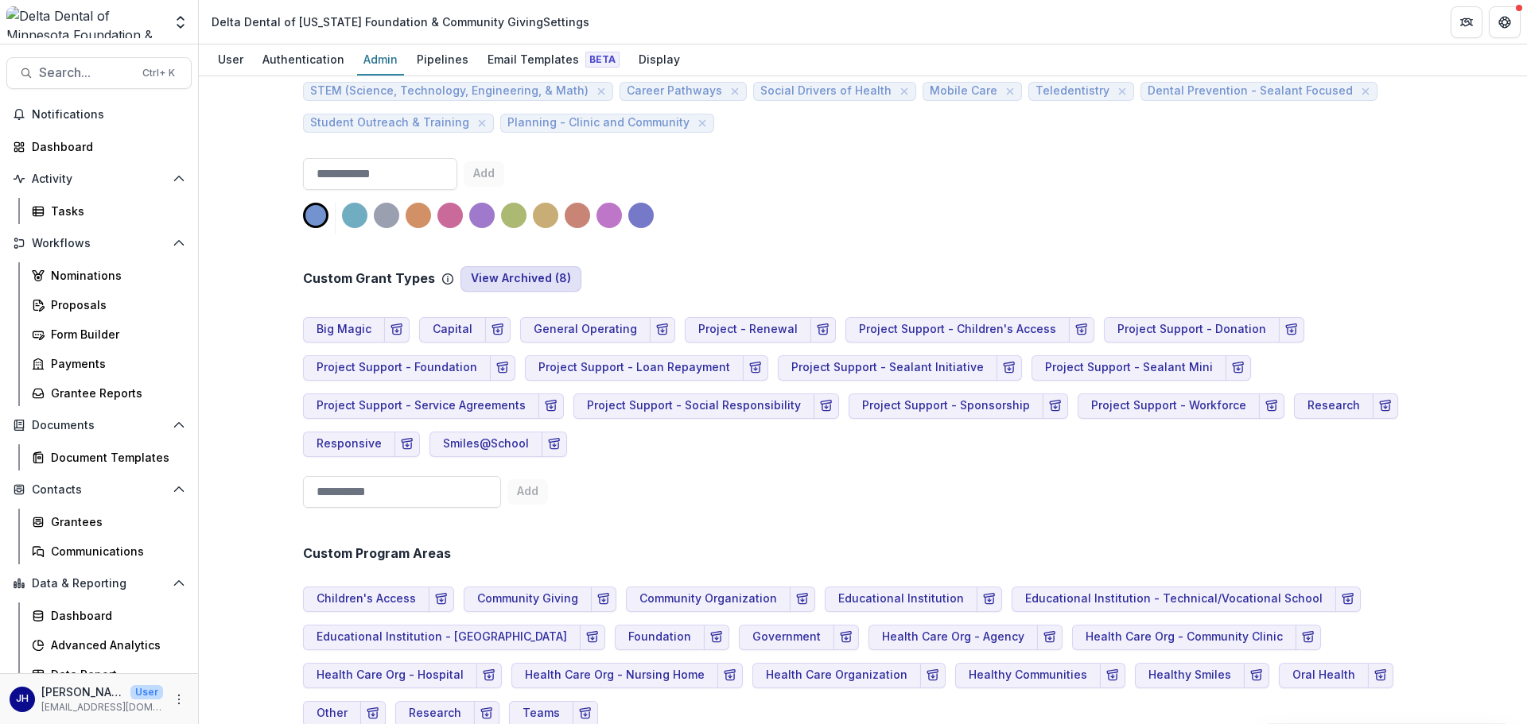
click at [528, 276] on button "View Archived ( 8 )" at bounding box center [520, 278] width 121 height 25
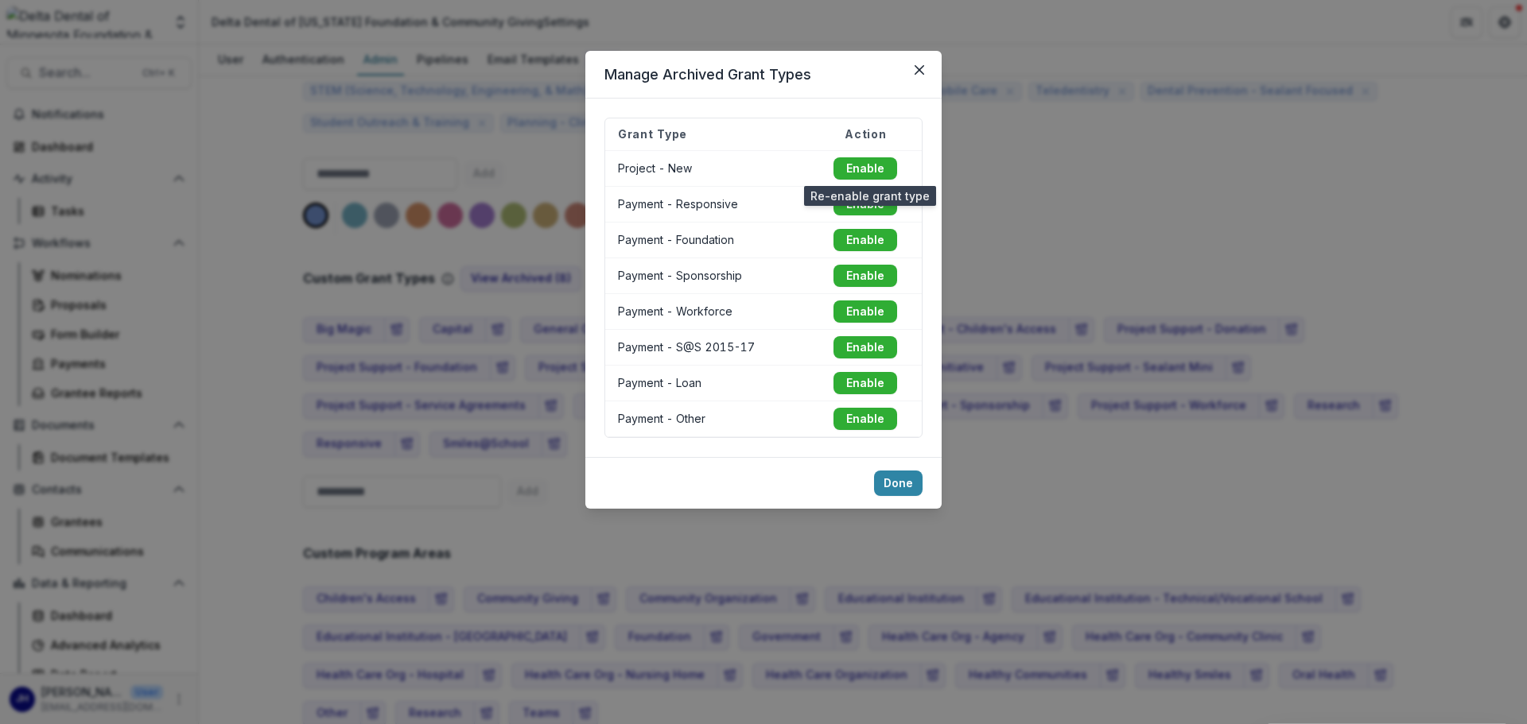
click at [872, 169] on button "Enable" at bounding box center [865, 168] width 64 height 22
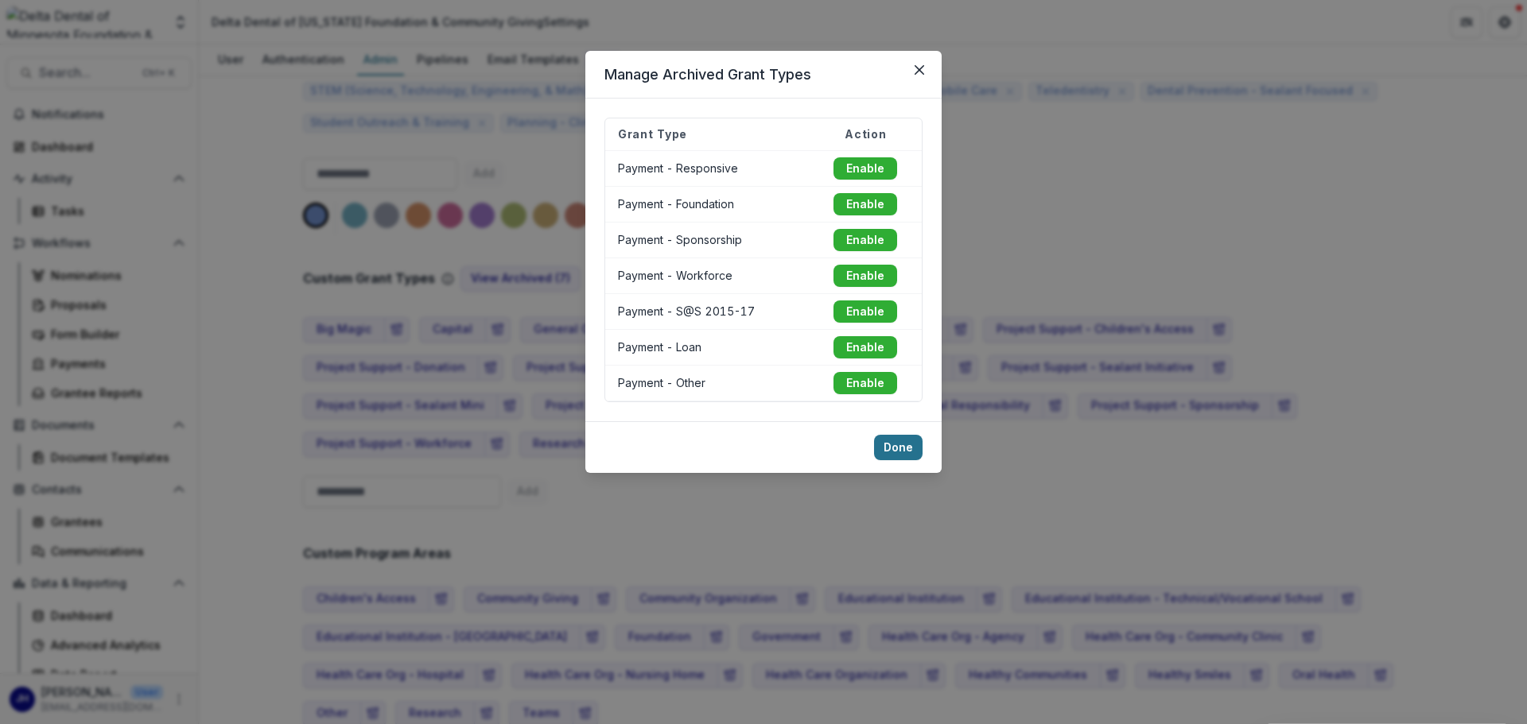
click at [907, 449] on button "Done" at bounding box center [898, 447] width 49 height 25
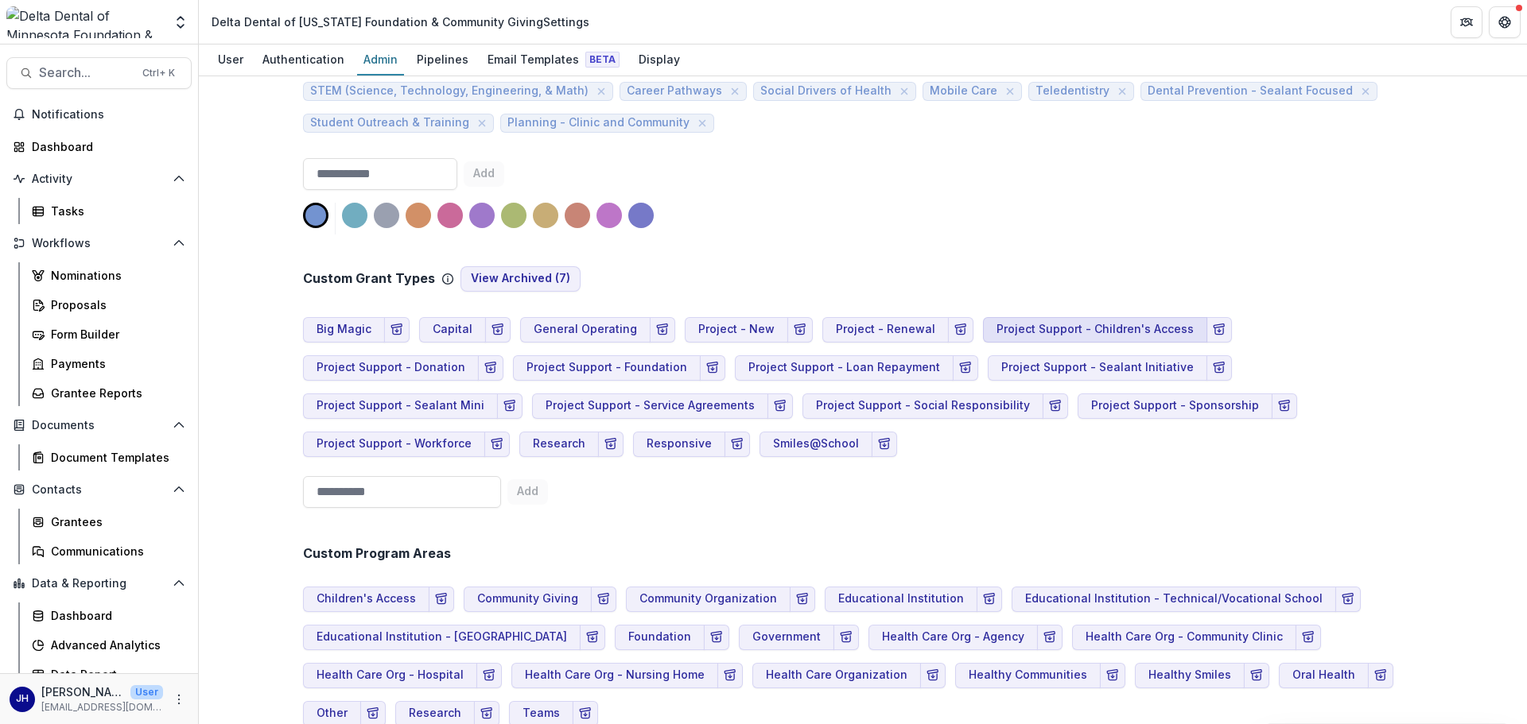
click at [1017, 331] on button "Project Support - Children's Access" at bounding box center [1095, 329] width 224 height 25
click at [1017, 327] on button "Project Support - Children's Access" at bounding box center [1095, 329] width 224 height 25
click at [1017, 328] on button "Project Support - Children's Access" at bounding box center [1095, 329] width 224 height 25
click at [1017, 330] on icon "Archive Grant Type" at bounding box center [1219, 330] width 13 height 13
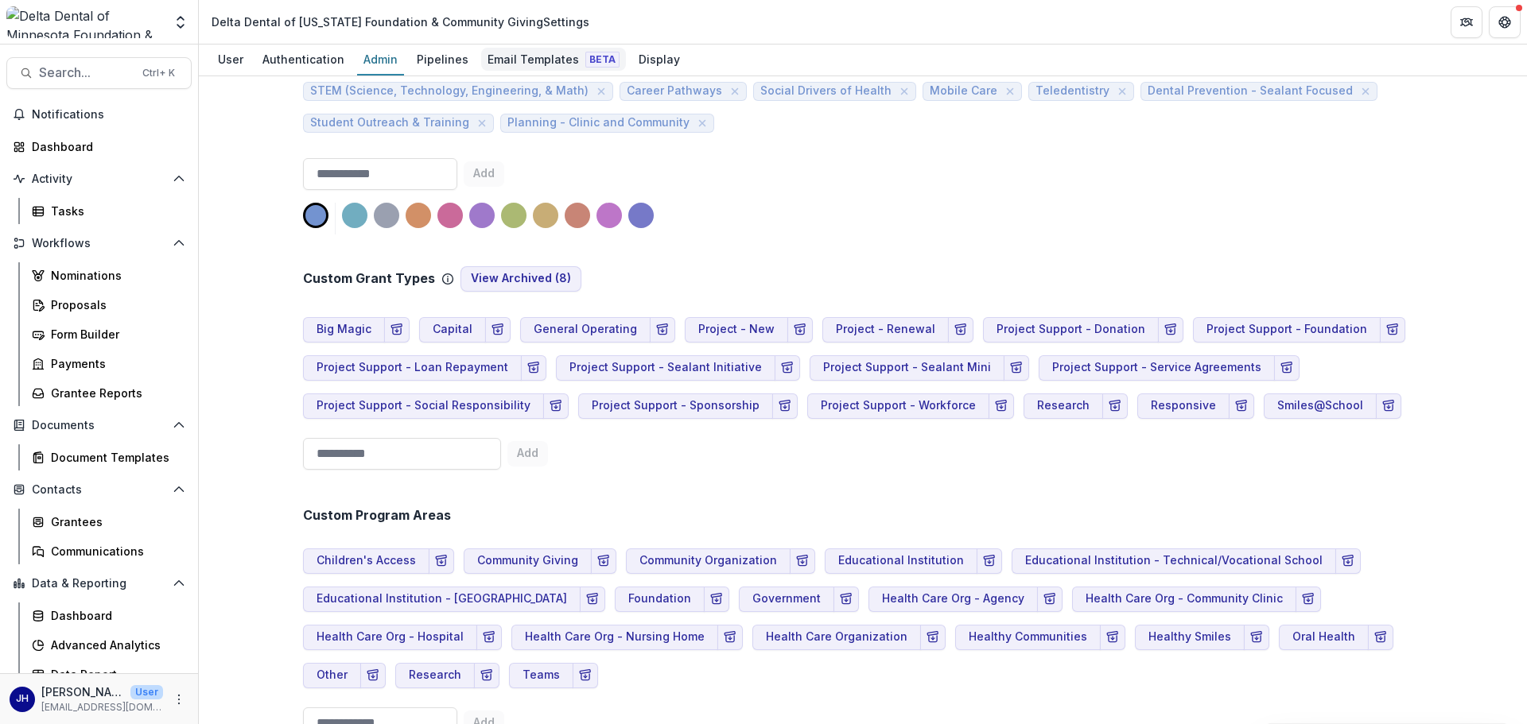
scroll to position [875, 0]
click at [515, 274] on button "View Archived ( 8 )" at bounding box center [520, 278] width 121 height 25
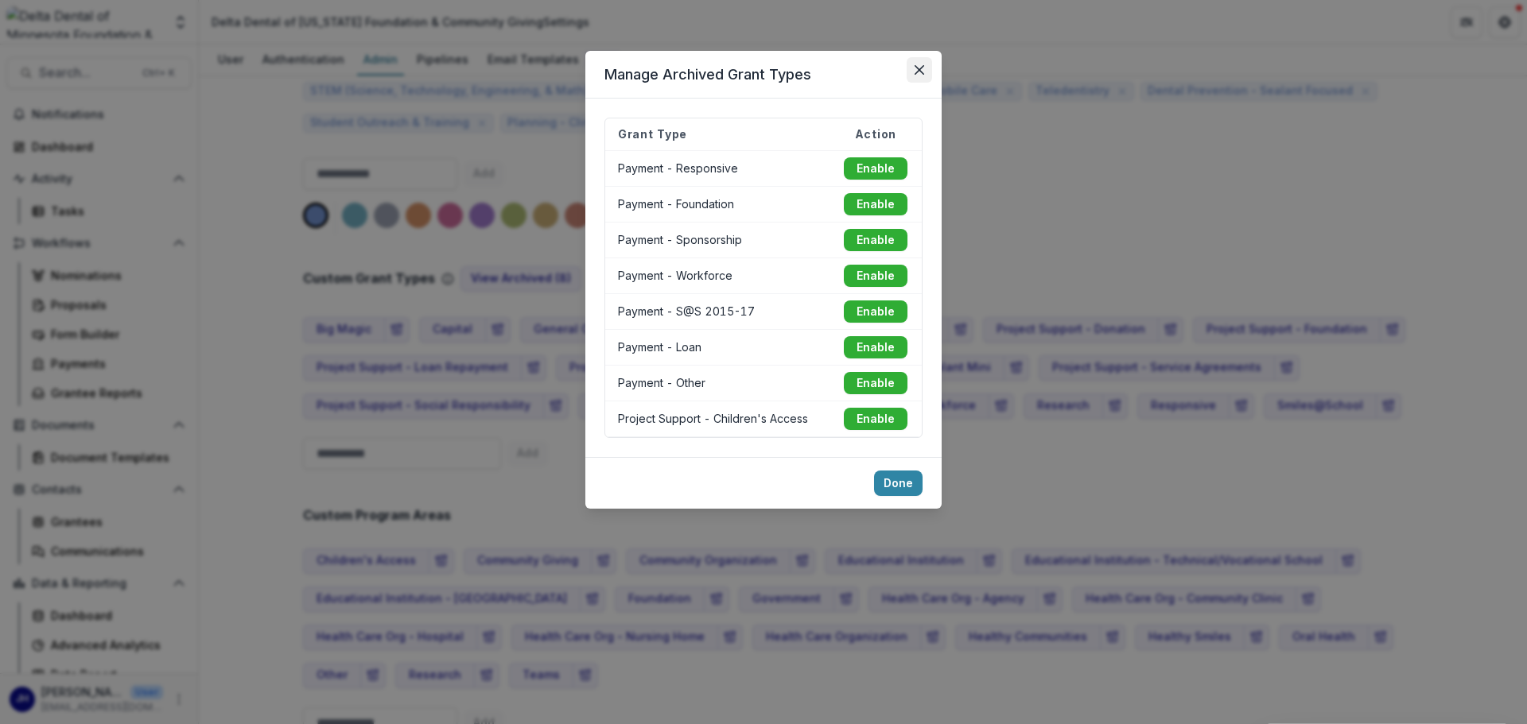
click at [919, 67] on icon "Close" at bounding box center [920, 70] width 10 height 10
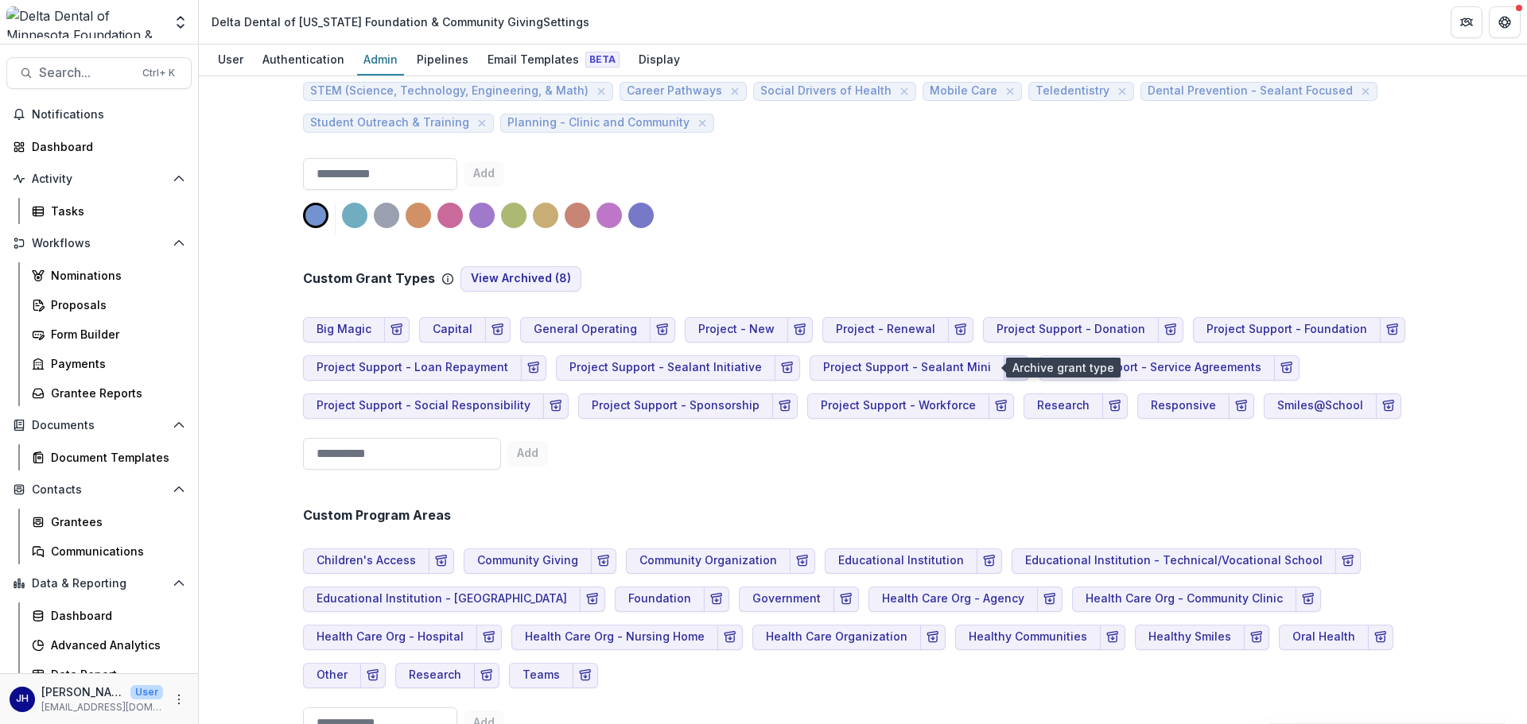
click at [1010, 366] on icon "Archive Grant Type" at bounding box center [1016, 368] width 13 height 13
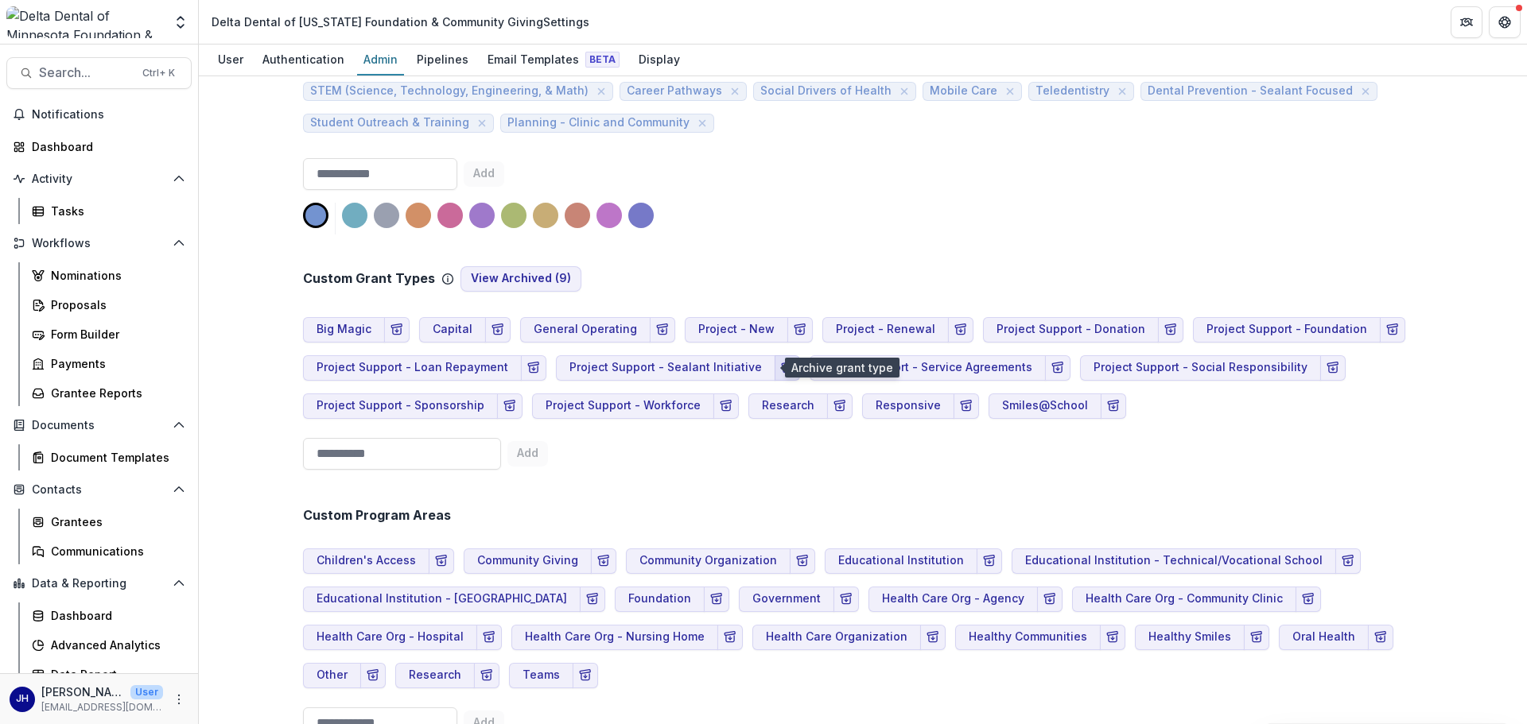
click at [786, 370] on polyline "Archive Grant Type" at bounding box center [787, 369] width 3 height 2
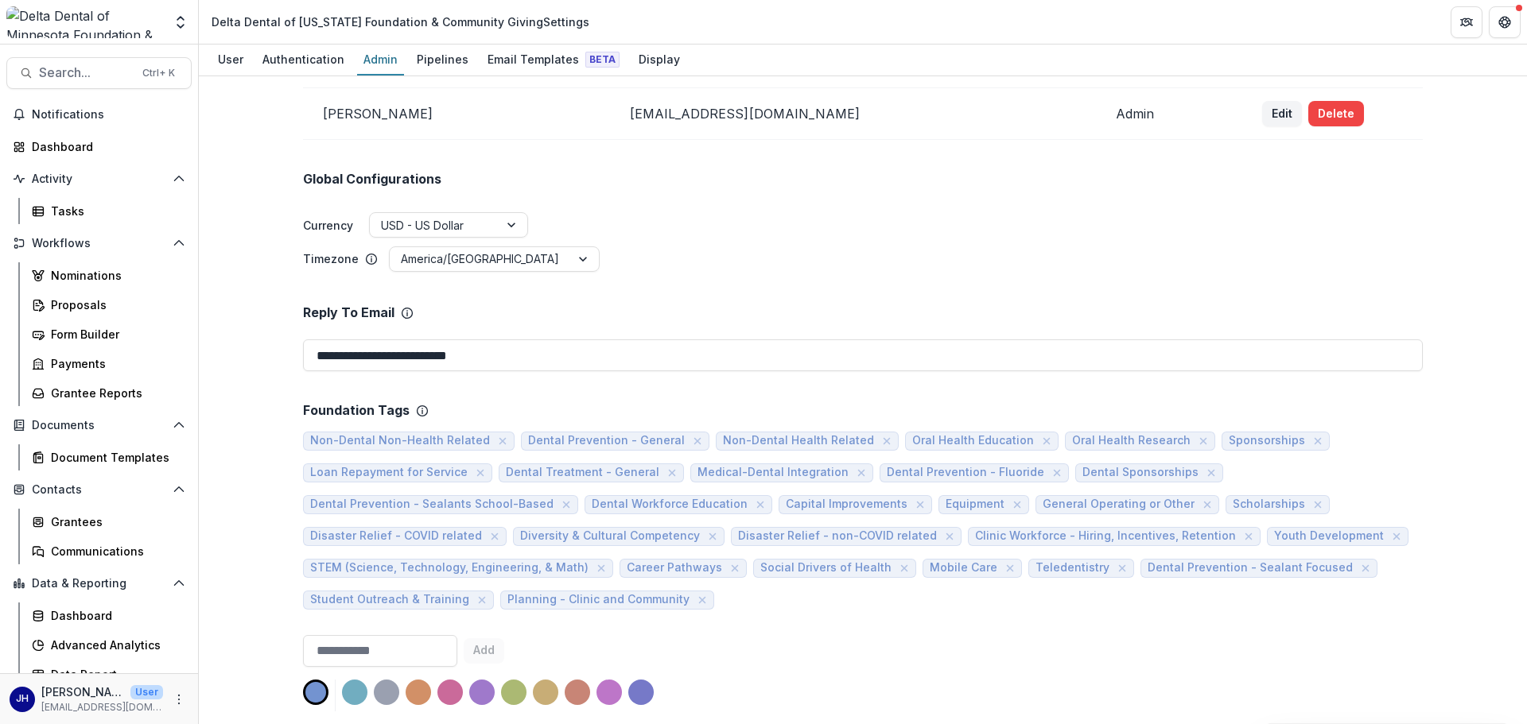
scroll to position [0, 0]
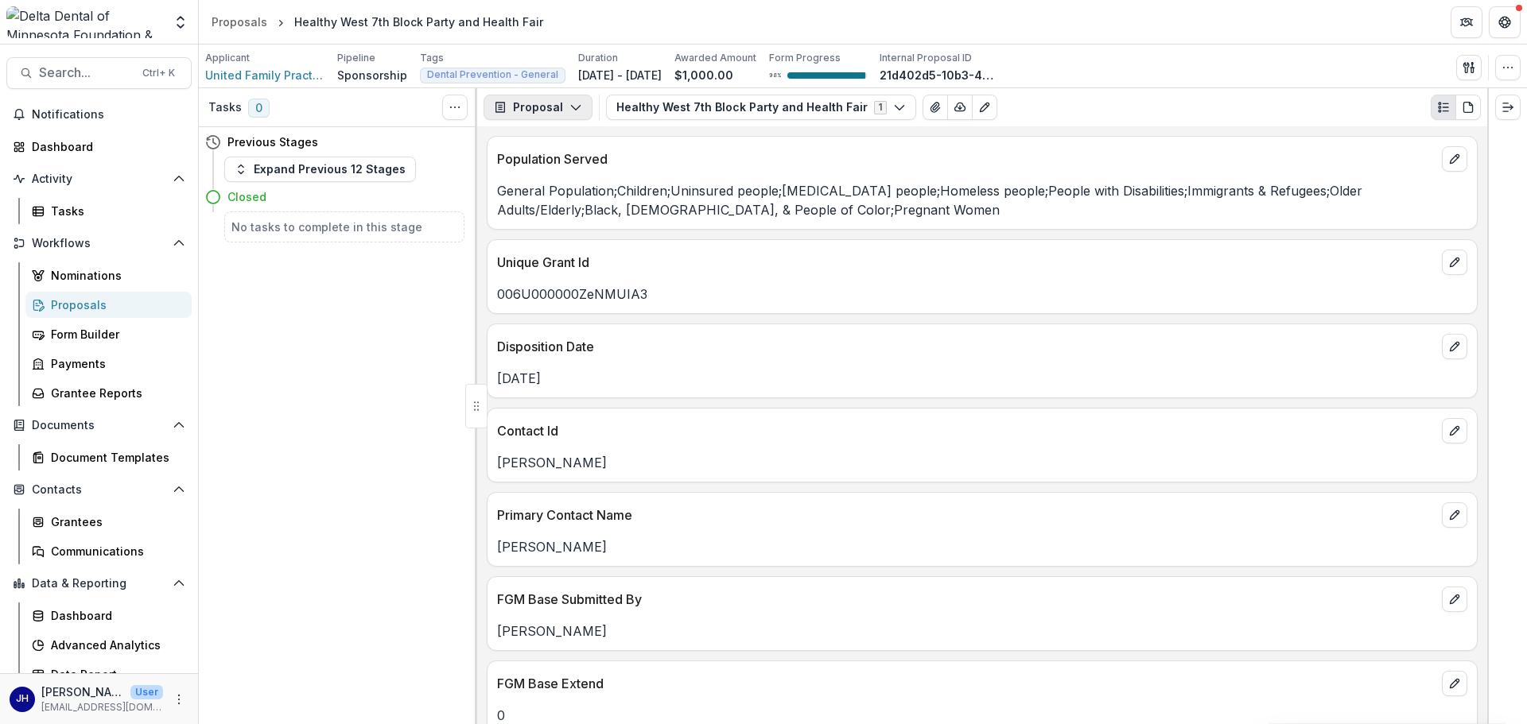
click at [557, 106] on button "Proposal" at bounding box center [538, 107] width 109 height 25
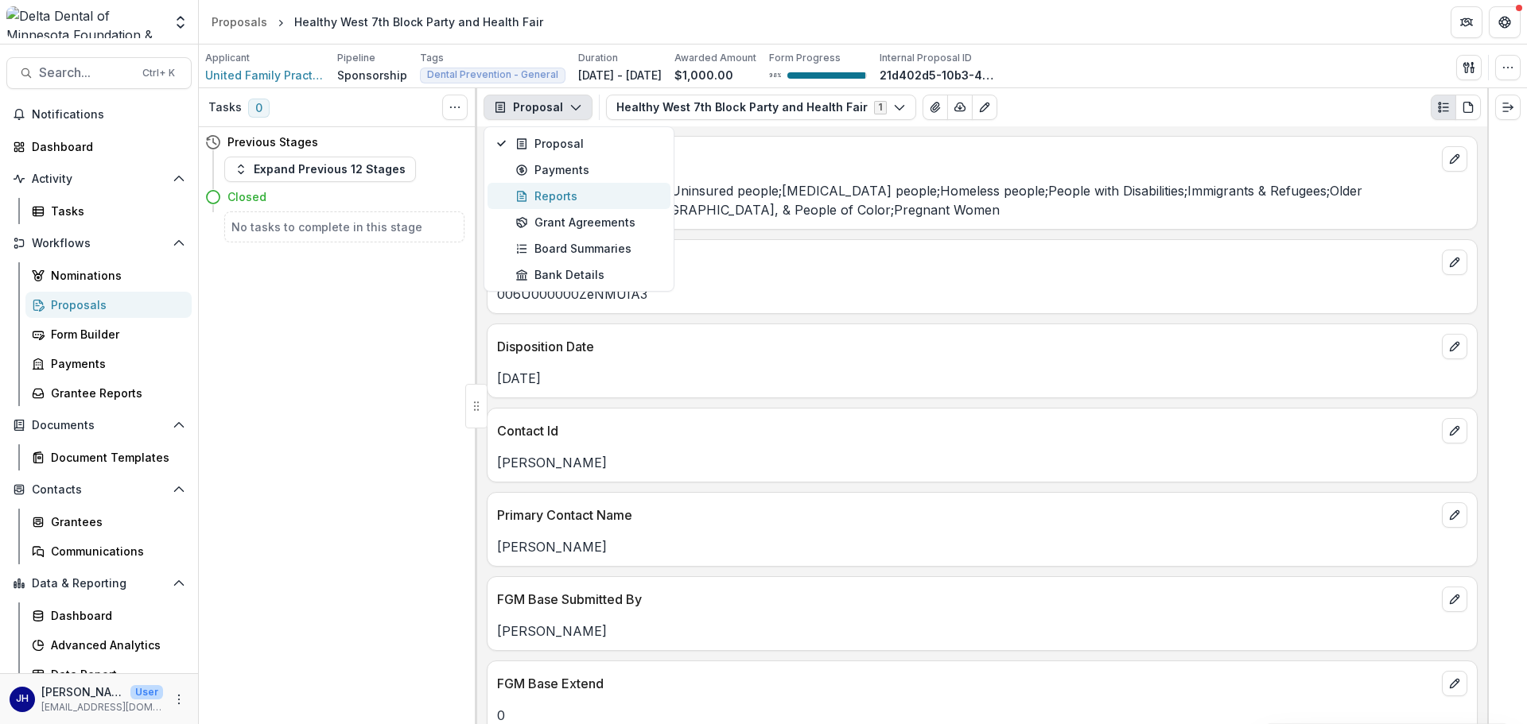
click at [553, 201] on div "Reports" at bounding box center [588, 196] width 146 height 17
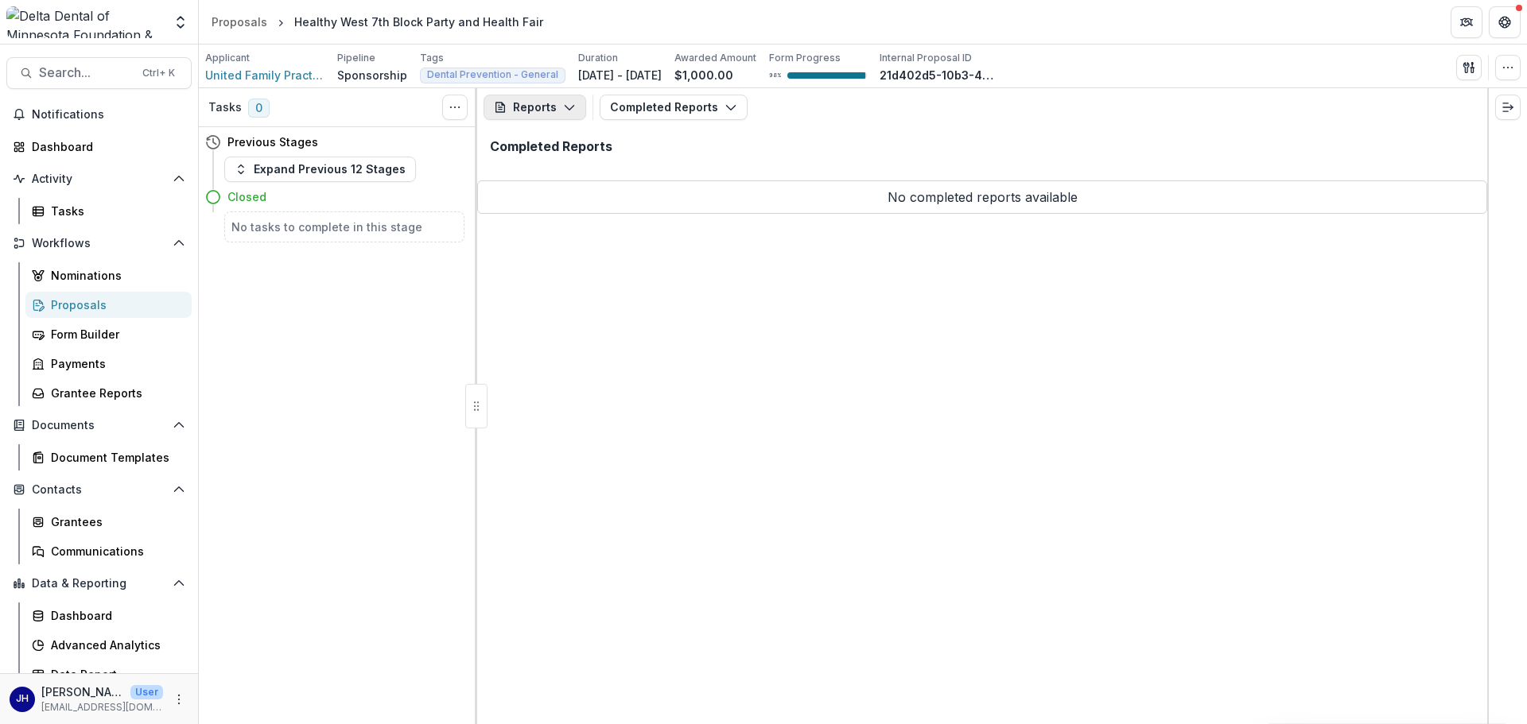
click at [552, 107] on button "Reports" at bounding box center [535, 107] width 103 height 25
click at [546, 111] on button "Reports" at bounding box center [535, 107] width 103 height 25
click at [547, 103] on button "Reports" at bounding box center [535, 107] width 103 height 25
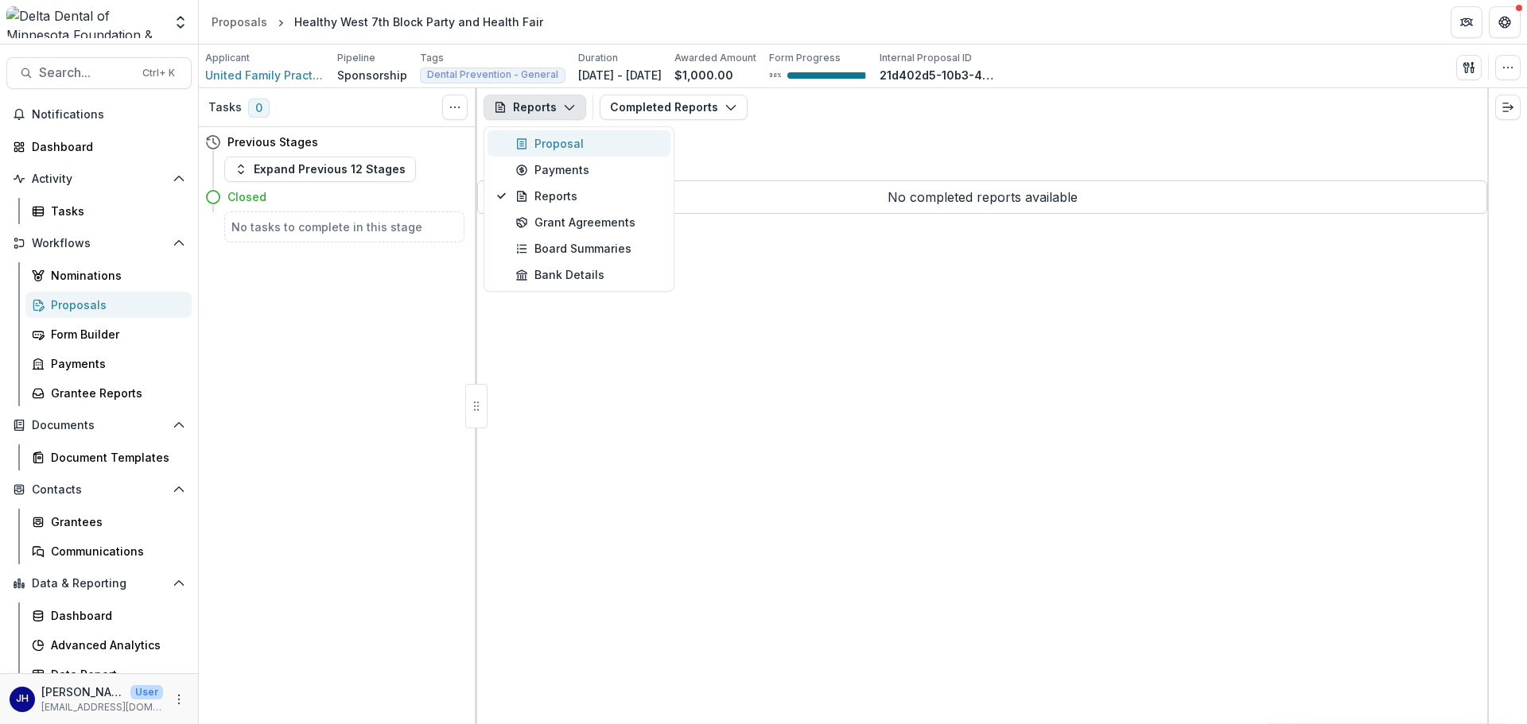
click at [546, 138] on div "Proposal" at bounding box center [588, 143] width 146 height 17
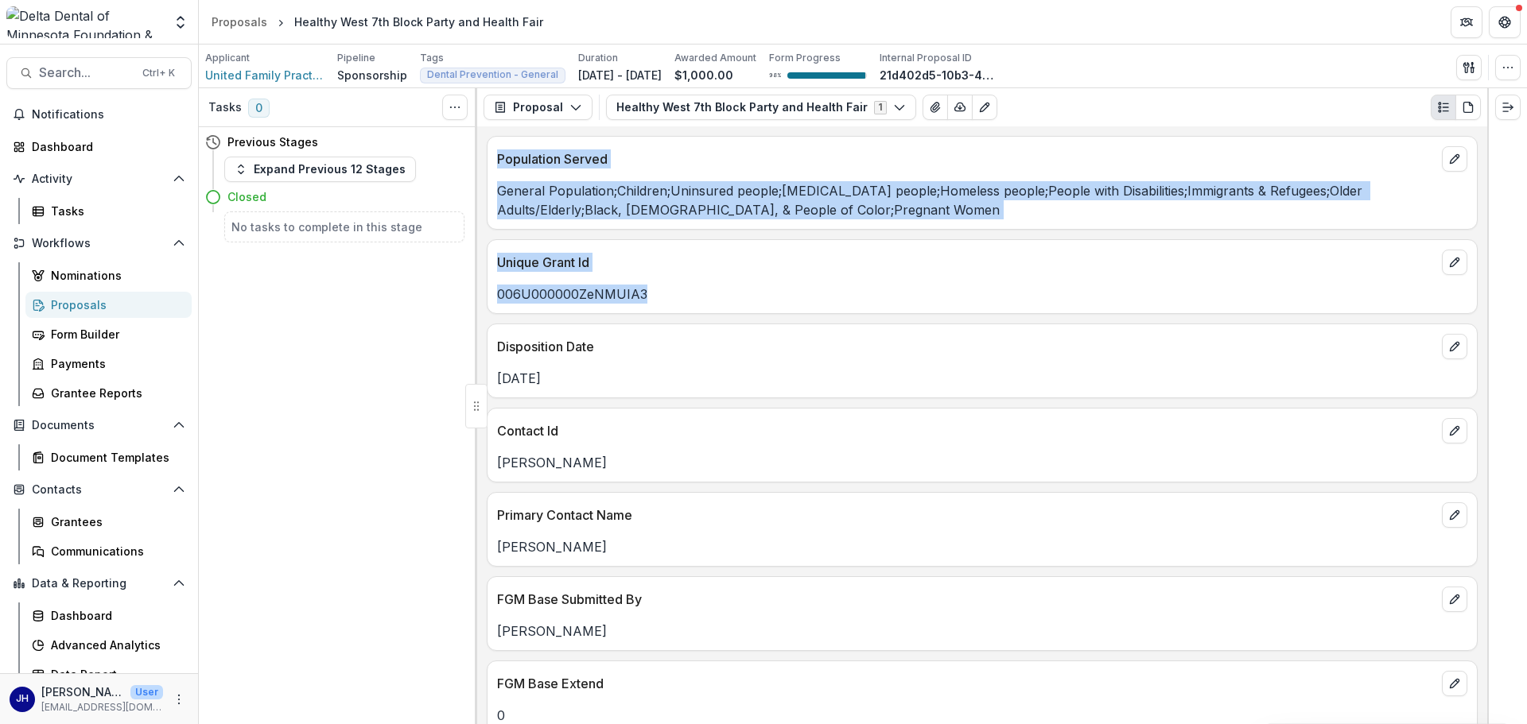
drag, startPoint x: 619, startPoint y: 297, endPoint x: 476, endPoint y: 297, distance: 142.4
click at [476, 297] on div "Tasks 0 Show Cancelled Tasks Previous Stages Expand Previous 12 Stages Closed N…" at bounding box center [863, 406] width 1328 height 636
click at [625, 288] on p "006U000000ZeNMUIA3" at bounding box center [982, 294] width 970 height 19
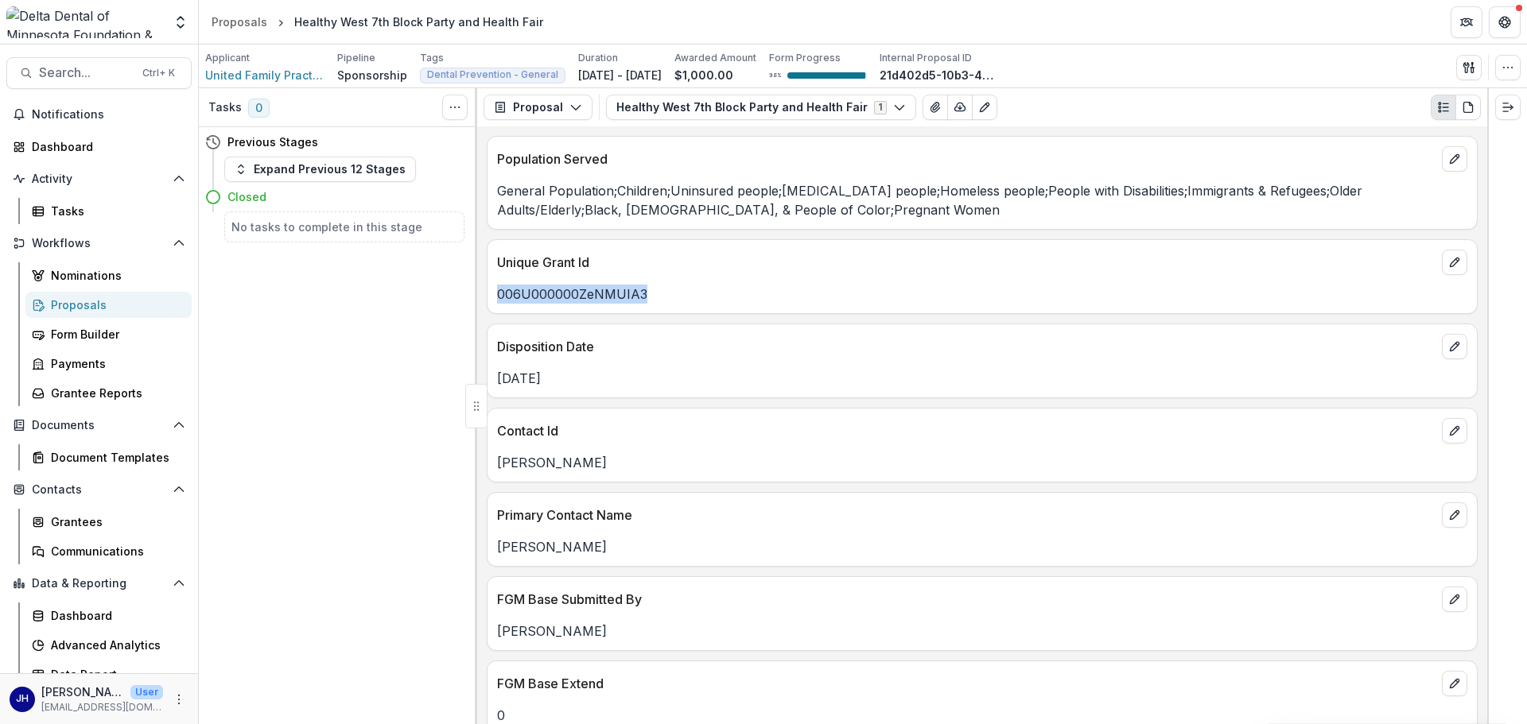
drag, startPoint x: 652, startPoint y: 289, endPoint x: 499, endPoint y: 297, distance: 153.7
click at [499, 297] on p "006U000000ZeNMUIA3" at bounding box center [982, 294] width 970 height 19
copy p "006U000000ZeNMUIA3"
click at [577, 294] on p "006U000000ZeNMUIA3" at bounding box center [982, 294] width 970 height 19
click at [542, 105] on button "Proposal" at bounding box center [538, 107] width 109 height 25
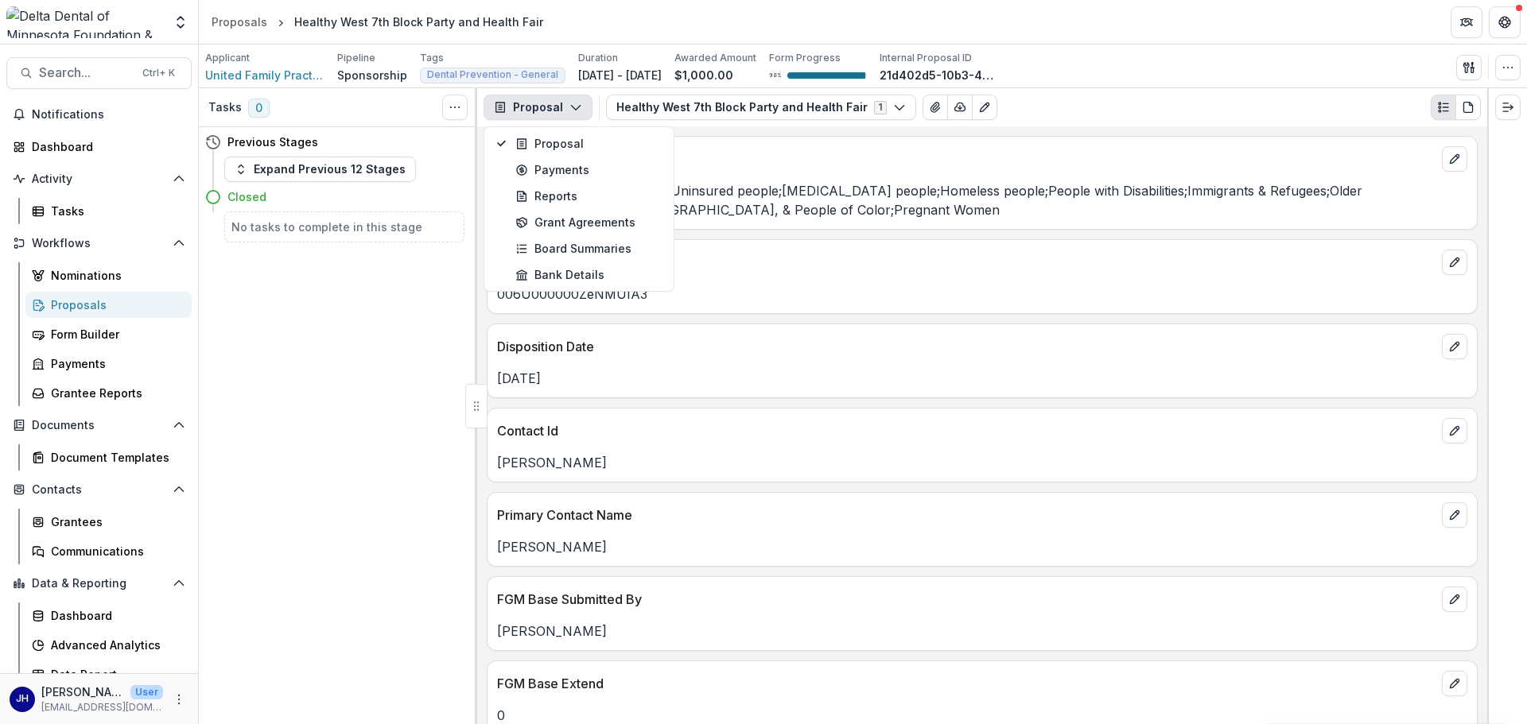
click at [454, 235] on h5 "No tasks to complete in this stage" at bounding box center [344, 227] width 226 height 17
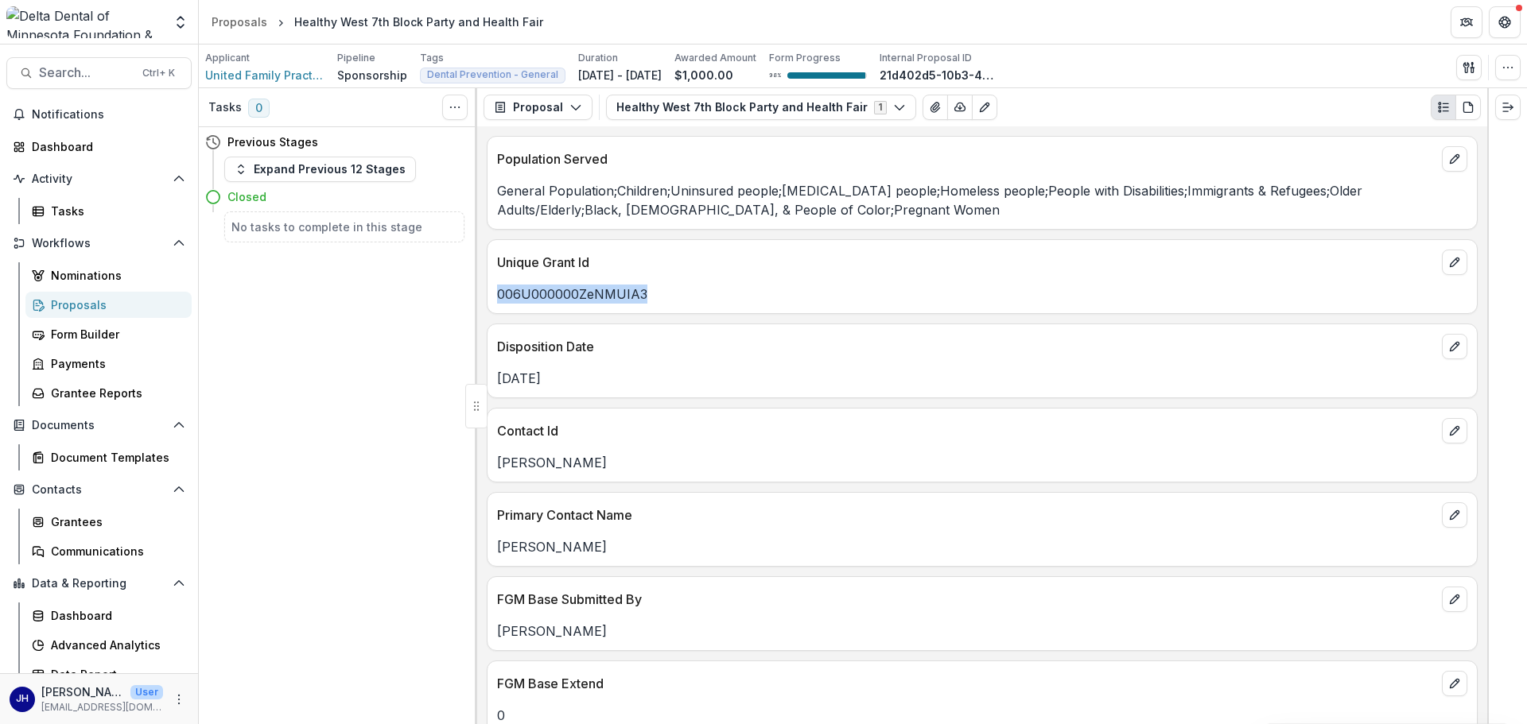
drag, startPoint x: 649, startPoint y: 290, endPoint x: 494, endPoint y: 303, distance: 155.6
click at [494, 303] on div "006U000000ZeNMUIA3" at bounding box center [981, 294] width 989 height 19
copy p "006U000000ZeNMUIA3"
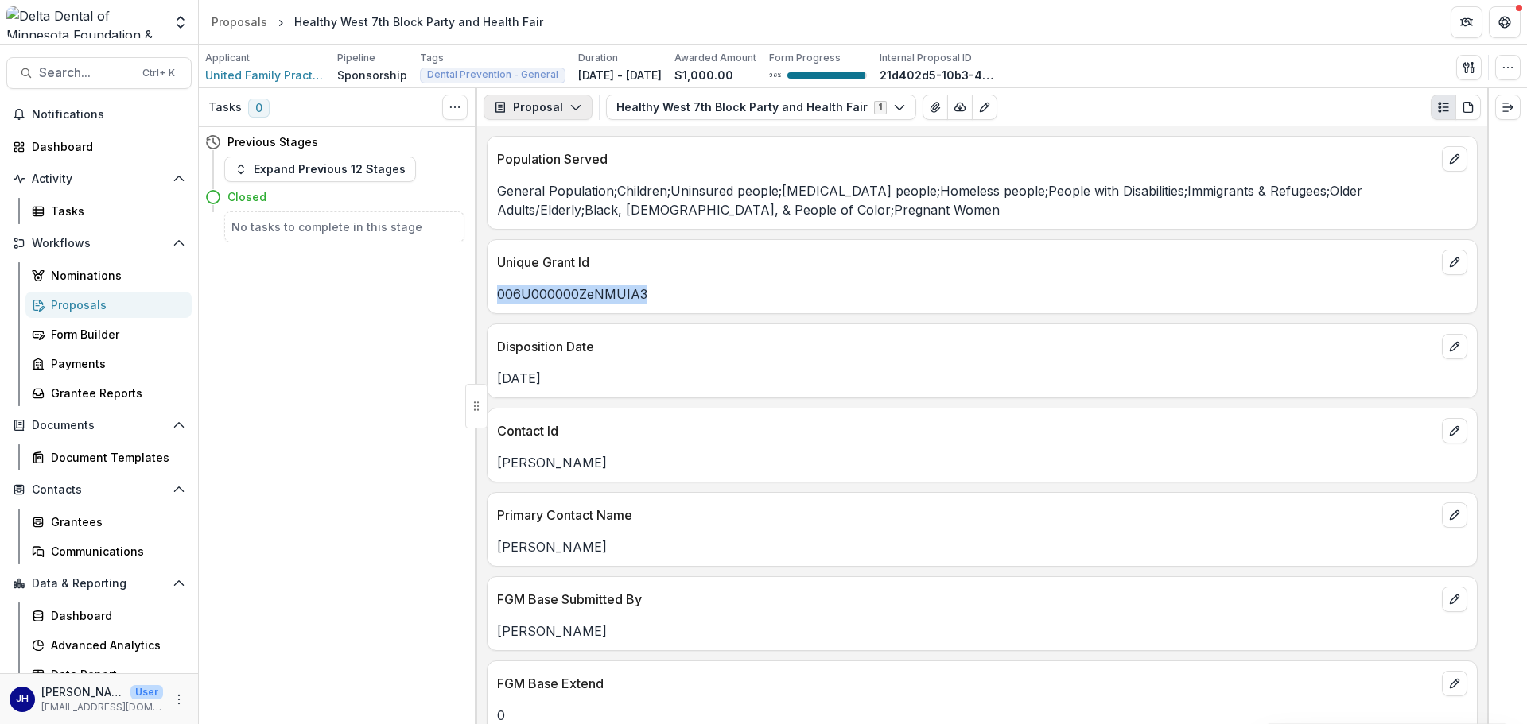
click at [547, 110] on button "Proposal" at bounding box center [538, 107] width 109 height 25
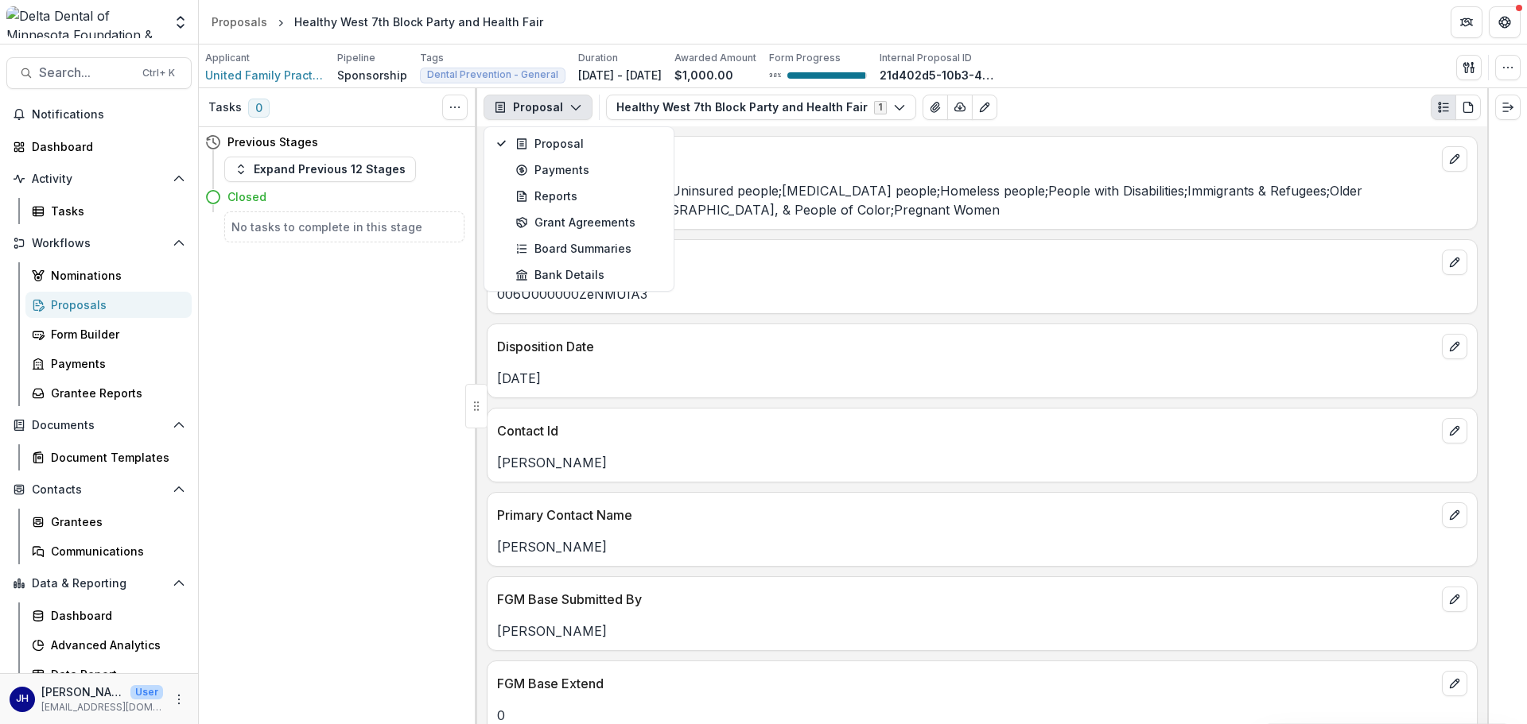
click at [398, 337] on div "Tasks 0 Show Cancelled Tasks Previous Stages Expand Previous 12 Stages Closed N…" at bounding box center [338, 406] width 278 height 636
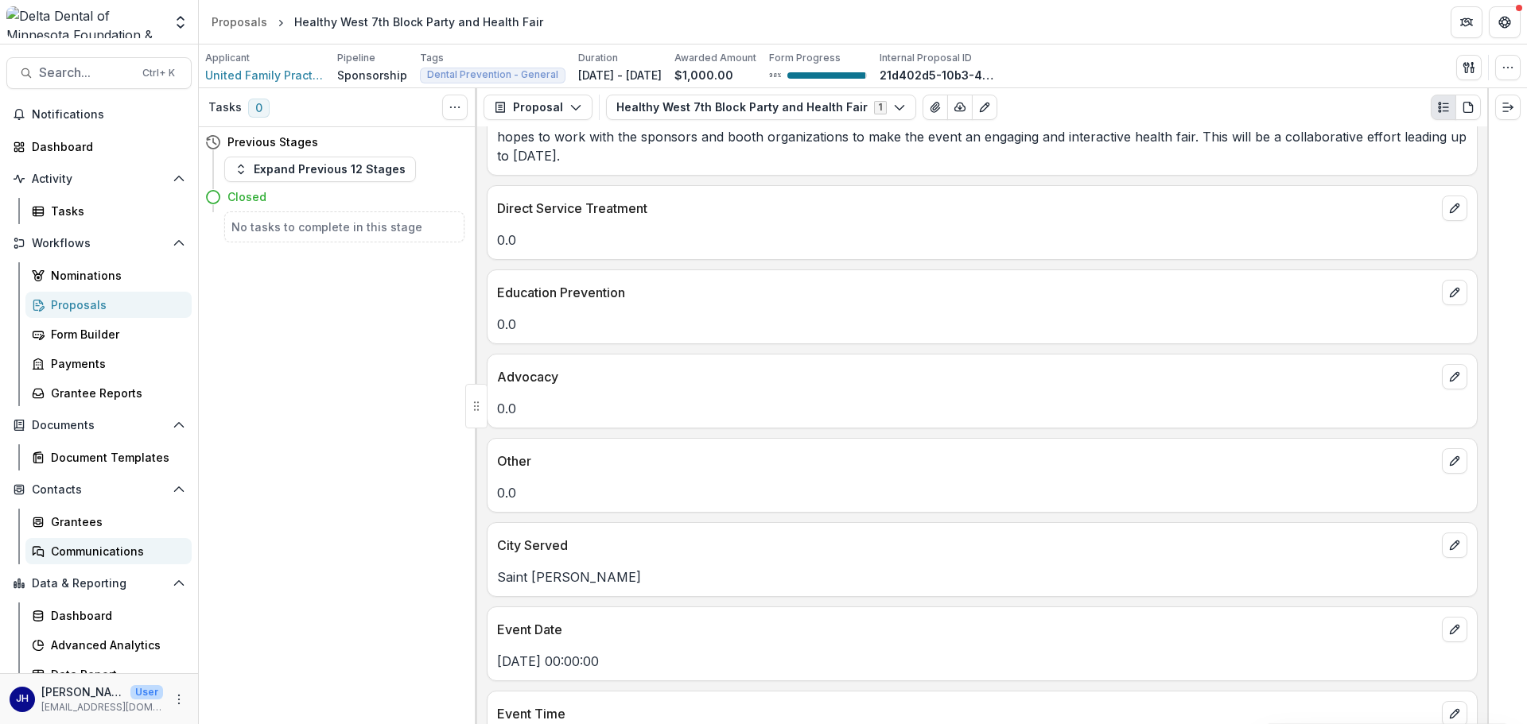
scroll to position [44, 0]
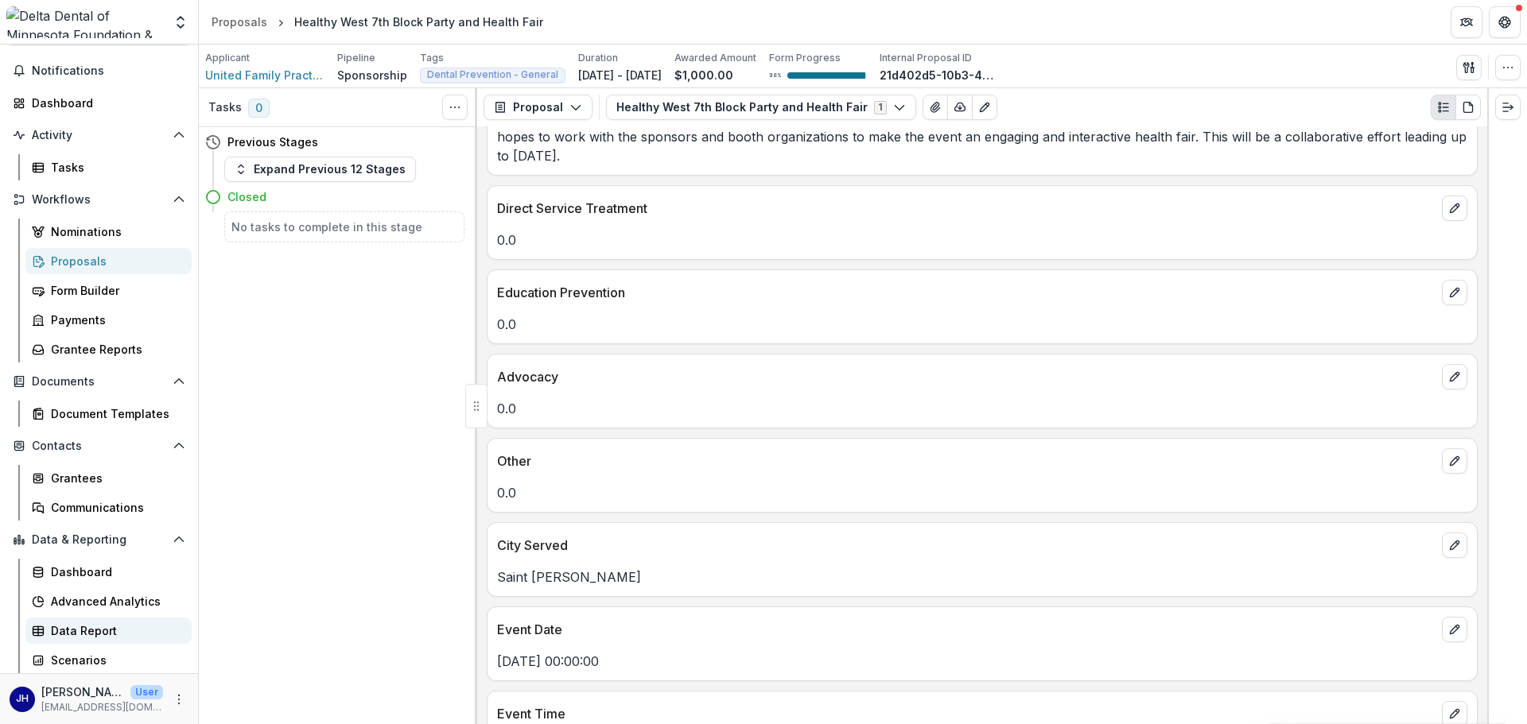
click at [78, 501] on div "Data Report" at bounding box center [115, 631] width 128 height 17
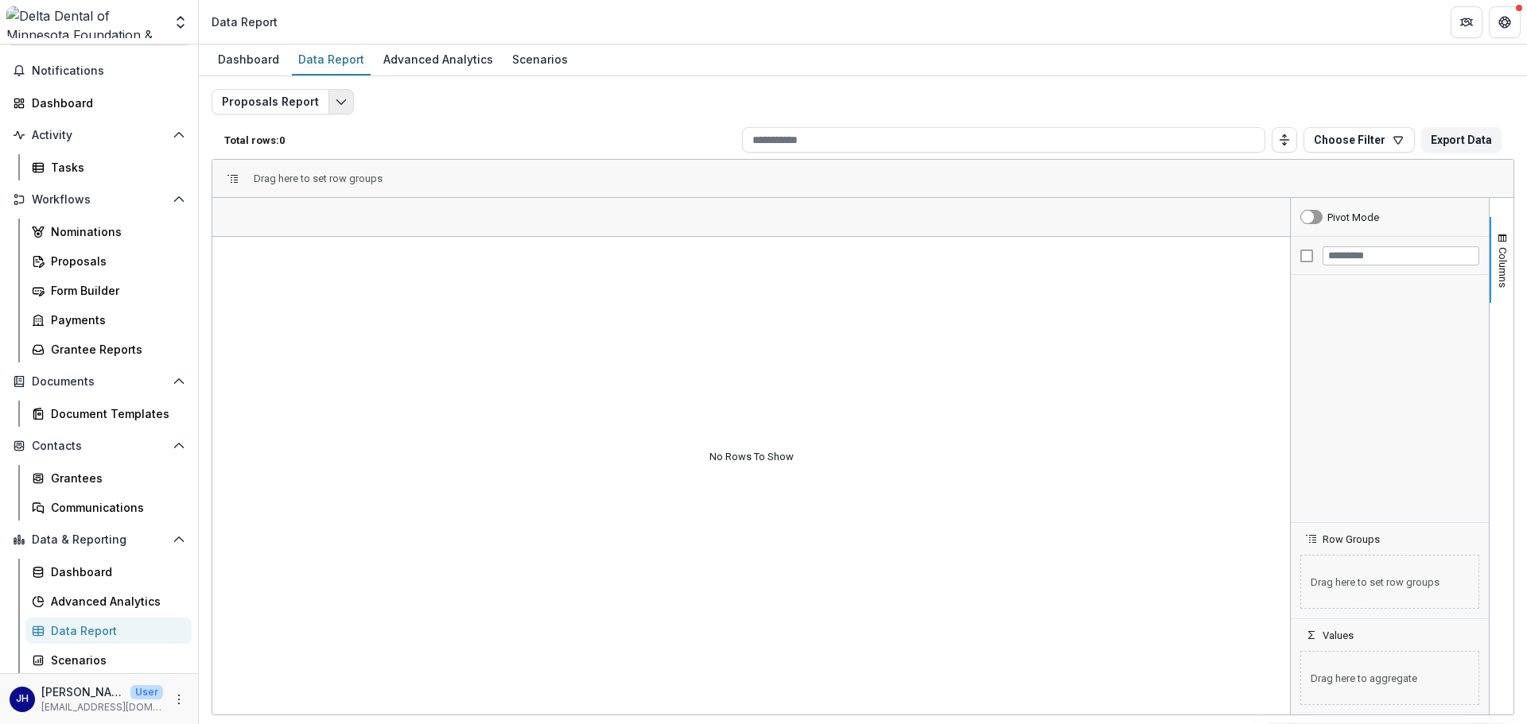
click at [339, 103] on icon "Edit selected report" at bounding box center [341, 101] width 13 height 13
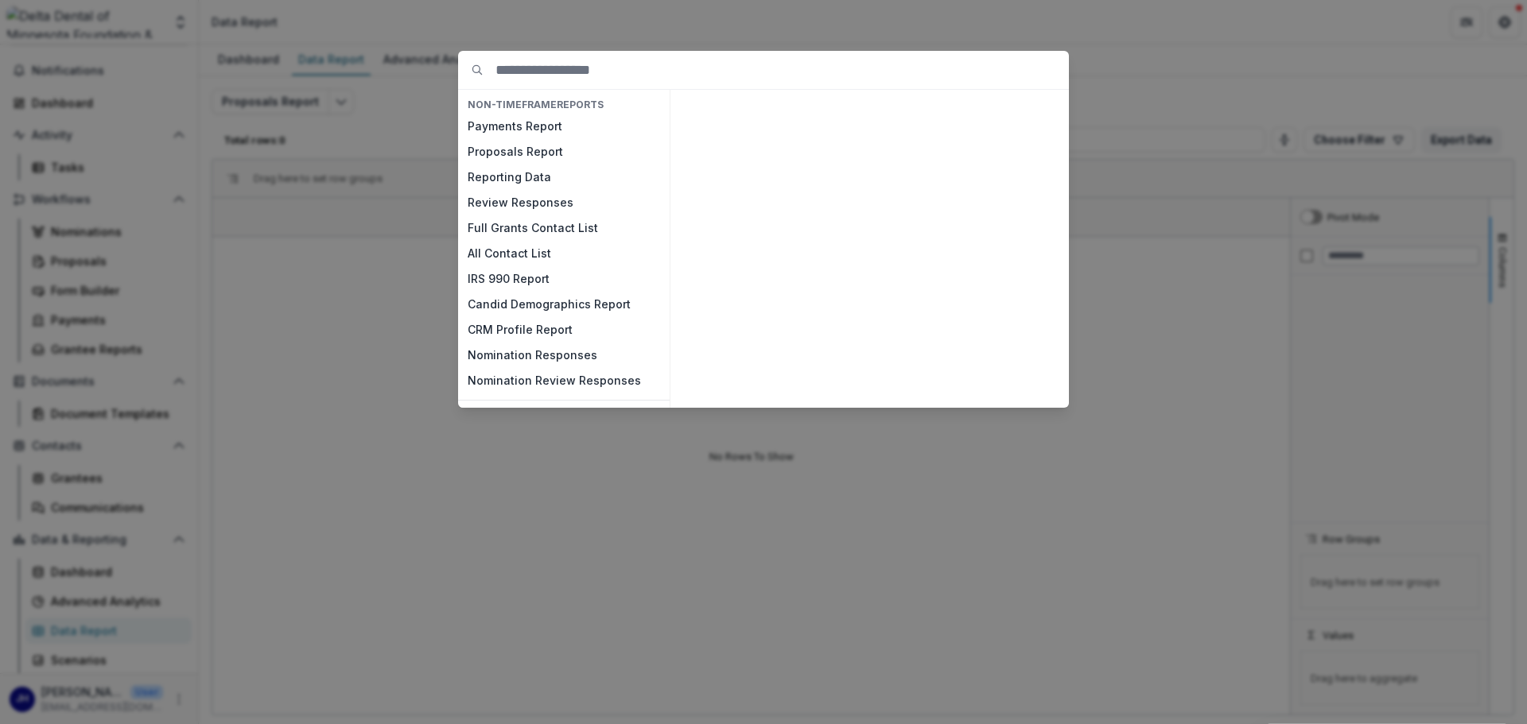
click at [375, 278] on div "NON-TIMEFRAME Reports Payments Report Proposals Report Reporting Data Review Re…" at bounding box center [763, 362] width 1527 height 724
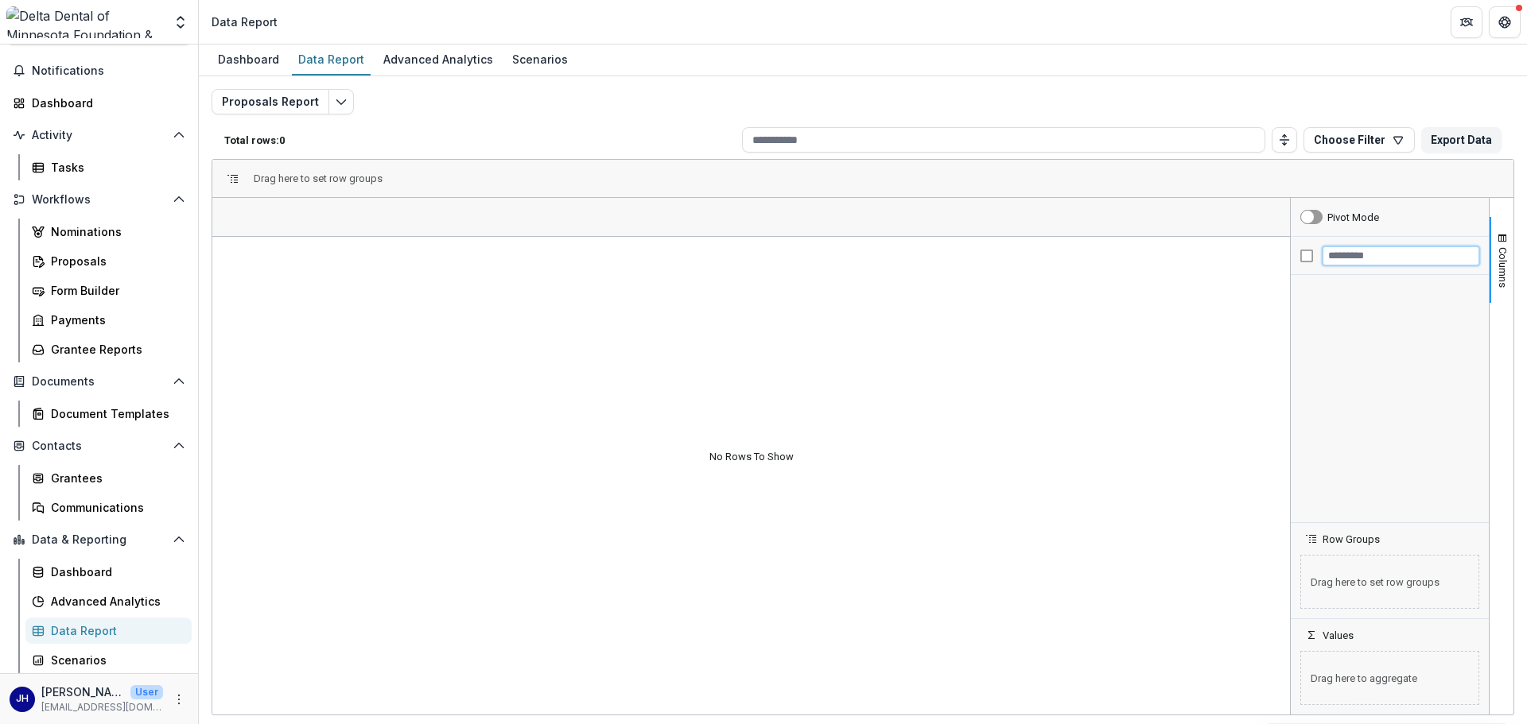
click at [1017, 260] on input "Filter Columns Input" at bounding box center [1401, 256] width 157 height 19
click at [60, 262] on div "Proposals" at bounding box center [115, 261] width 128 height 17
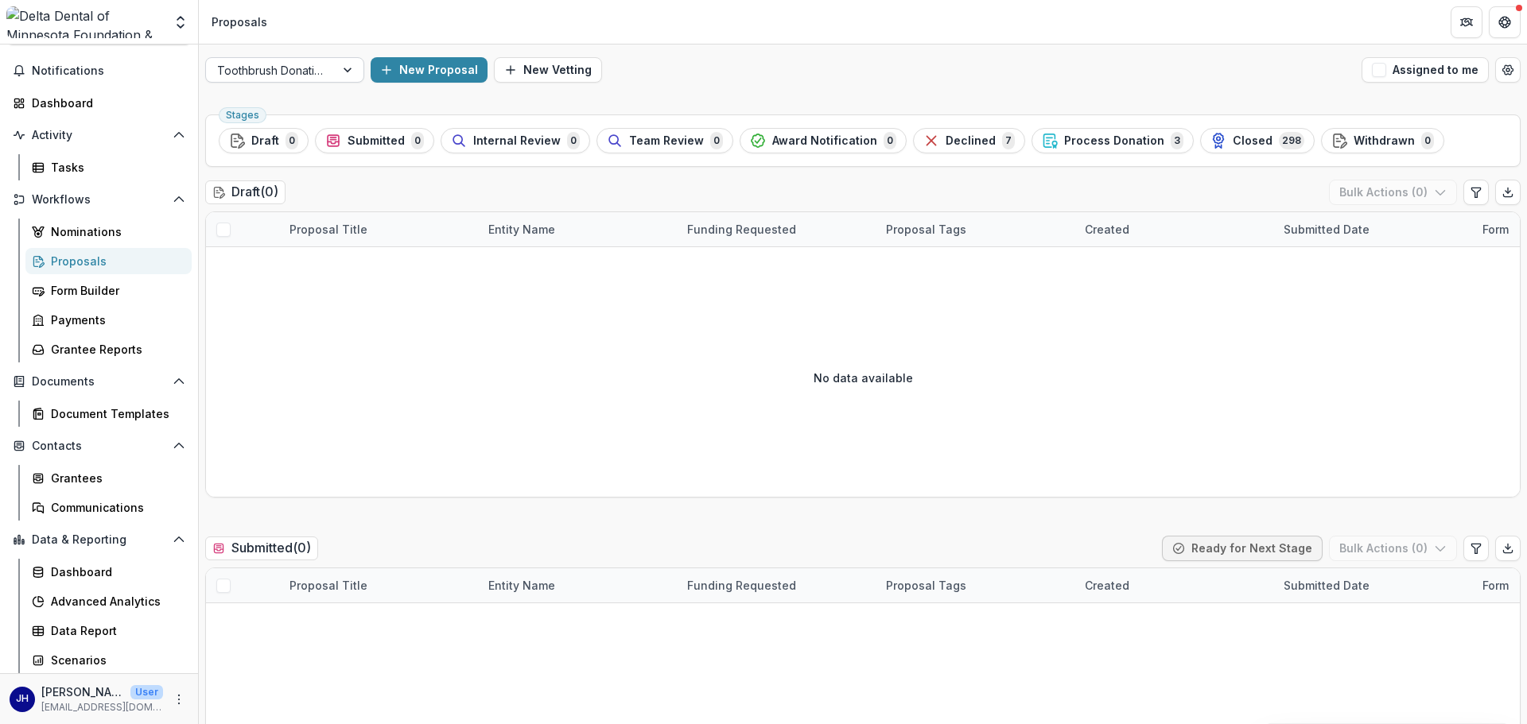
click at [348, 70] on div at bounding box center [349, 70] width 29 height 24
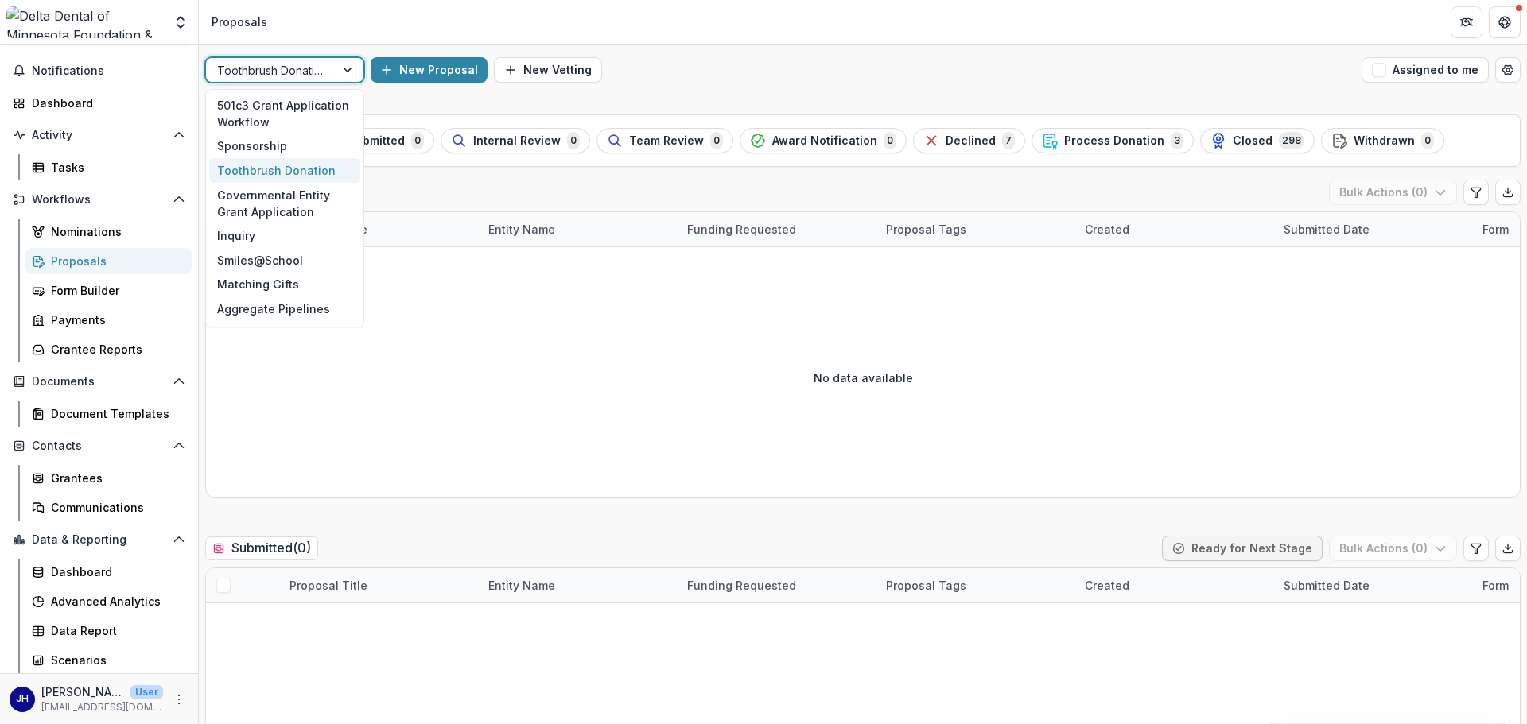
click at [251, 21] on div "Proposals" at bounding box center [240, 22] width 56 height 17
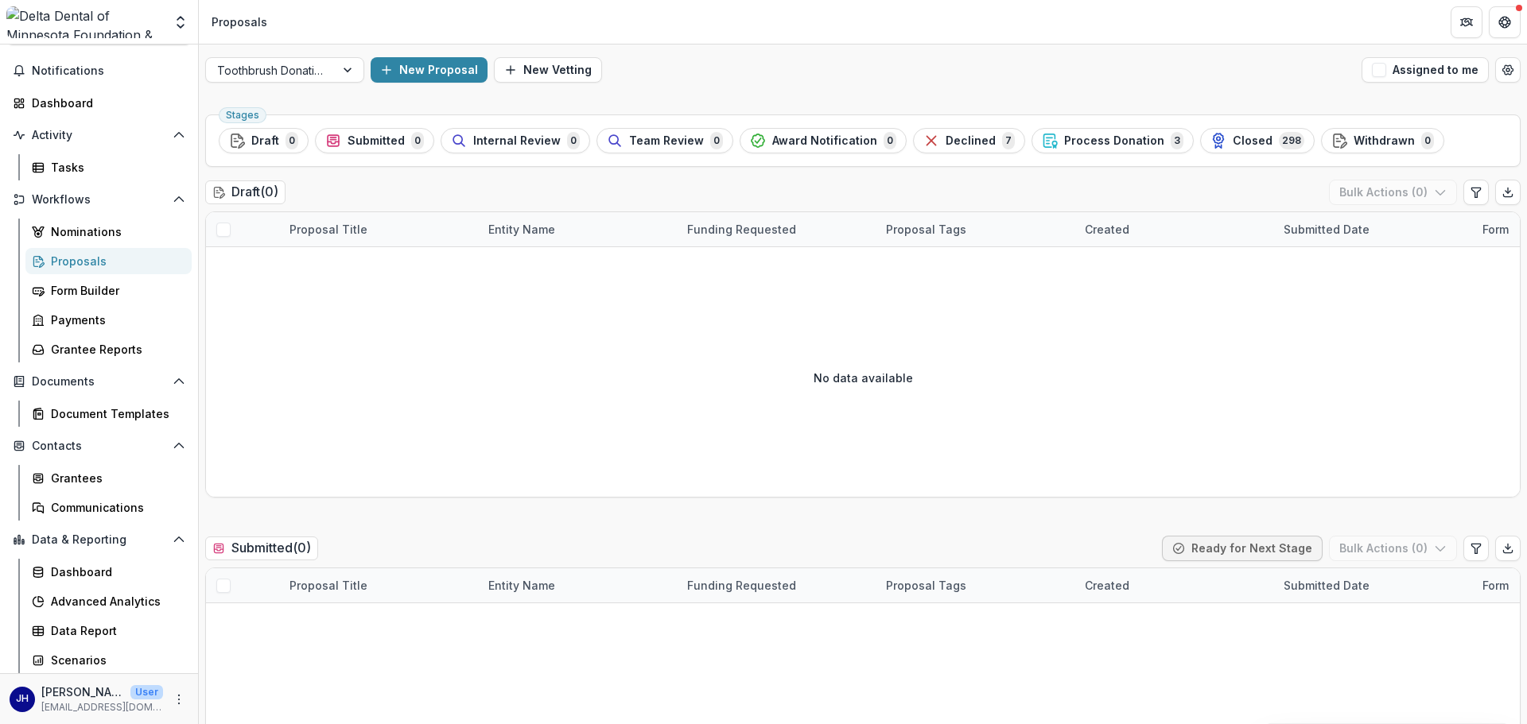
click at [68, 29] on img at bounding box center [84, 22] width 157 height 32
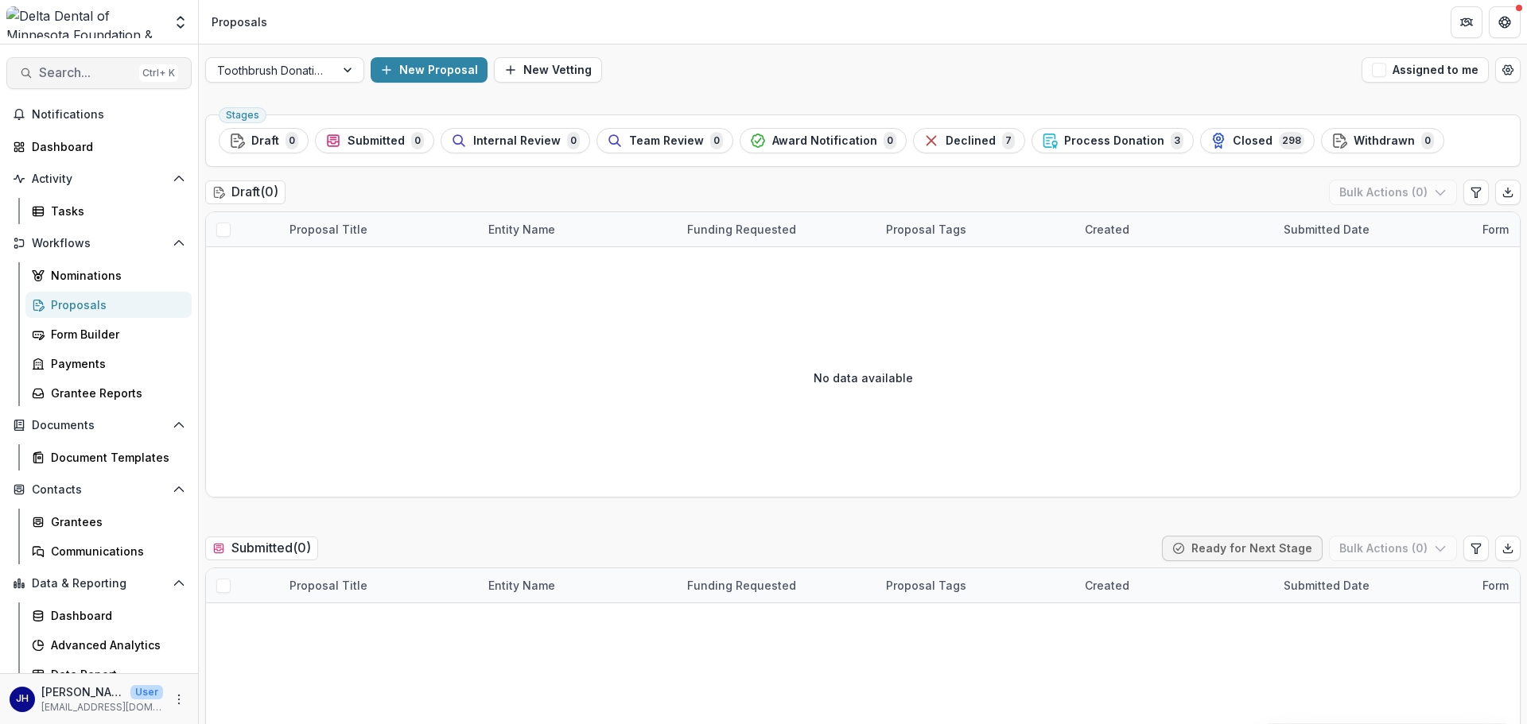
click at [85, 73] on span "Search..." at bounding box center [86, 72] width 94 height 15
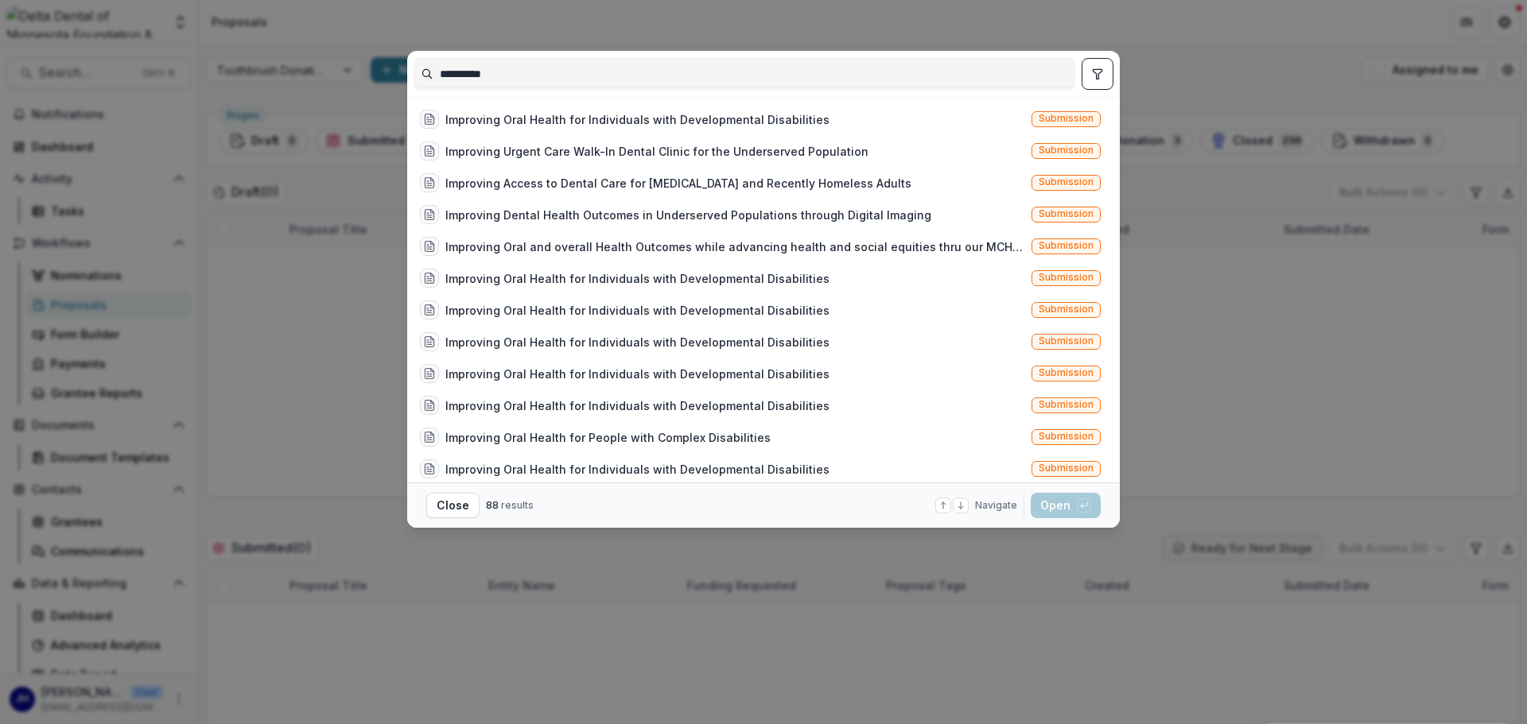
type input "*********"
click at [348, 252] on div "********* Improving Oral Health for Individuals with Developmental Disabilities…" at bounding box center [763, 362] width 1527 height 724
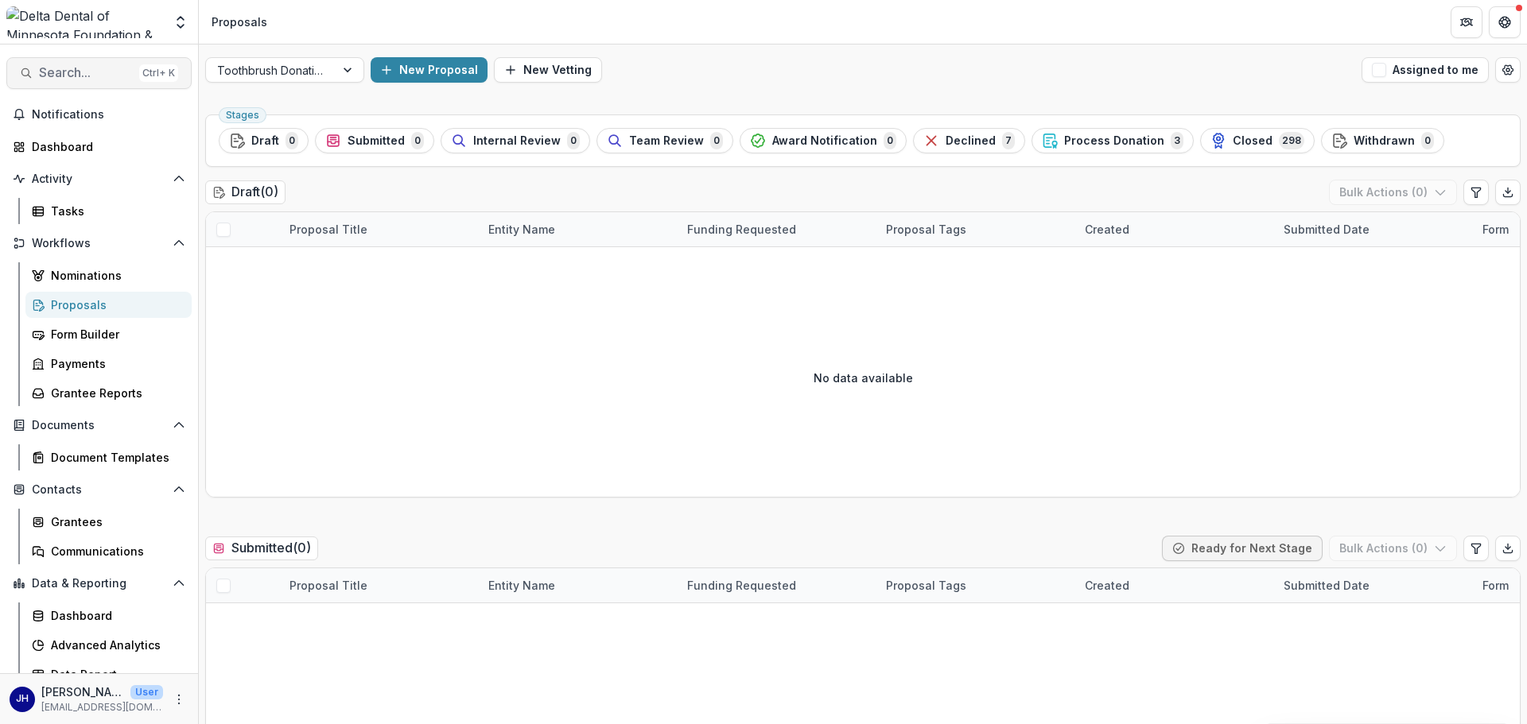
click at [92, 64] on button "Search... Ctrl + K" at bounding box center [98, 73] width 185 height 32
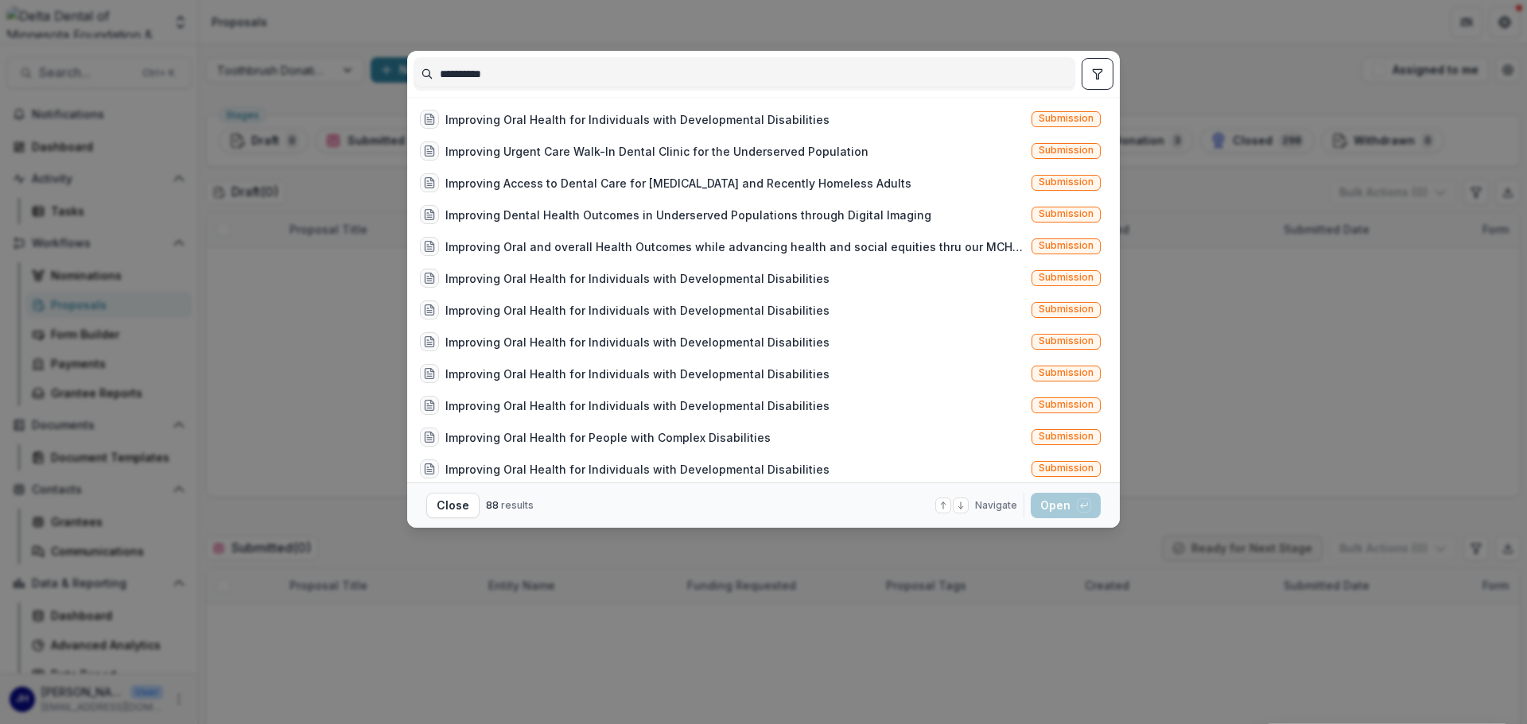
drag, startPoint x: 553, startPoint y: 73, endPoint x: 324, endPoint y: 59, distance: 230.3
click at [324, 59] on div "********* Improving Oral Health for Individuals with Developmental Disabilities…" at bounding box center [763, 362] width 1527 height 724
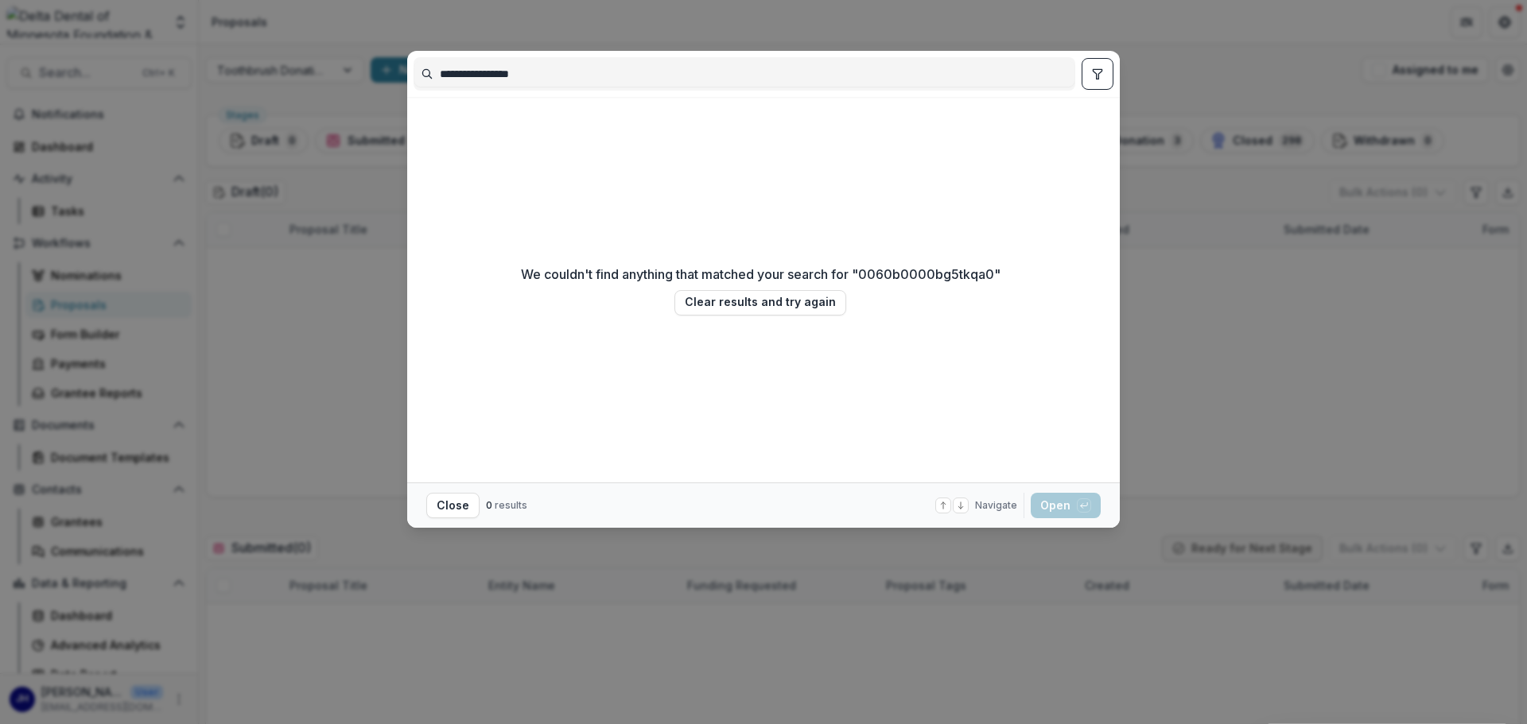
click at [502, 74] on input "**********" at bounding box center [744, 73] width 660 height 25
drag, startPoint x: 502, startPoint y: 74, endPoint x: 490, endPoint y: 75, distance: 12.0
click at [490, 75] on input "**********" at bounding box center [744, 73] width 660 height 25
drag, startPoint x: 571, startPoint y: 75, endPoint x: 374, endPoint y: 71, distance: 197.3
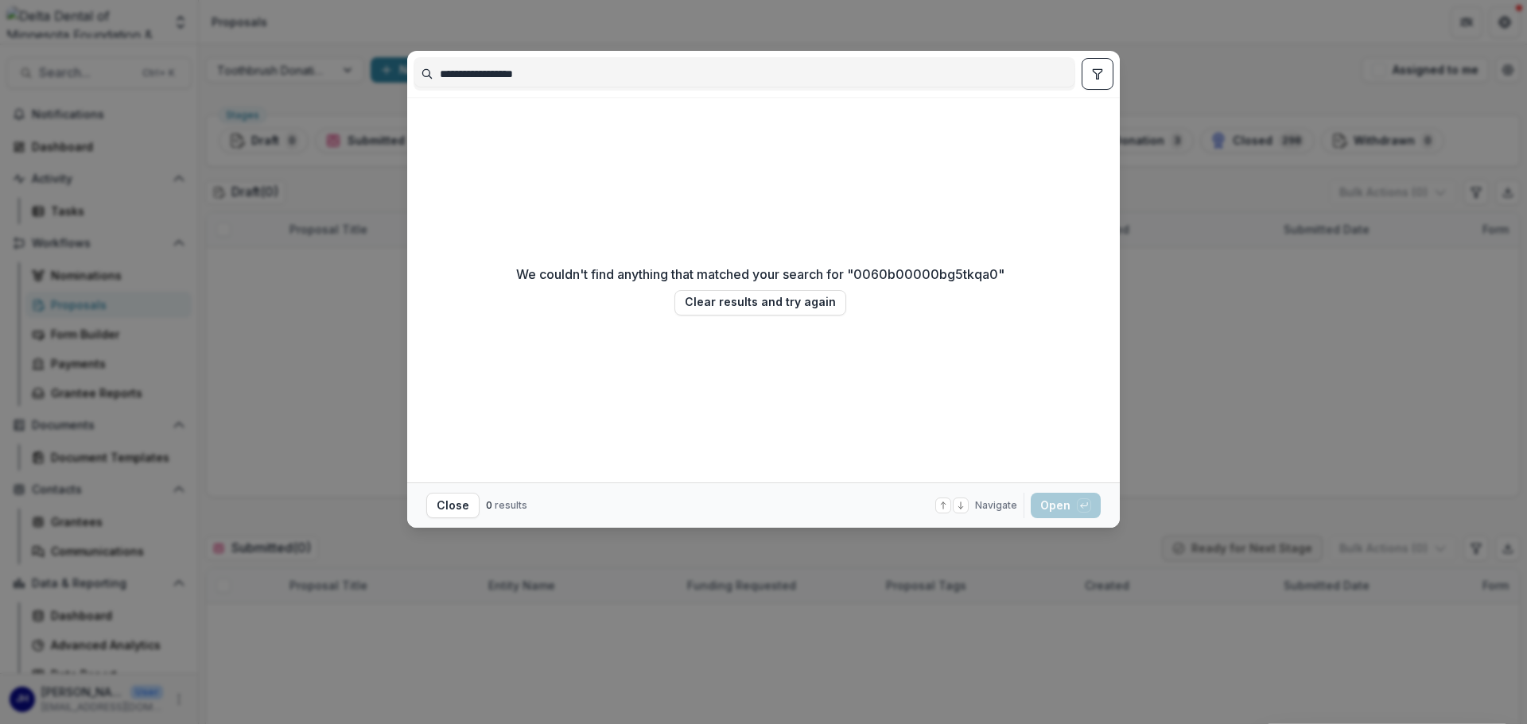
click at [374, 71] on div "**********" at bounding box center [763, 362] width 1527 height 724
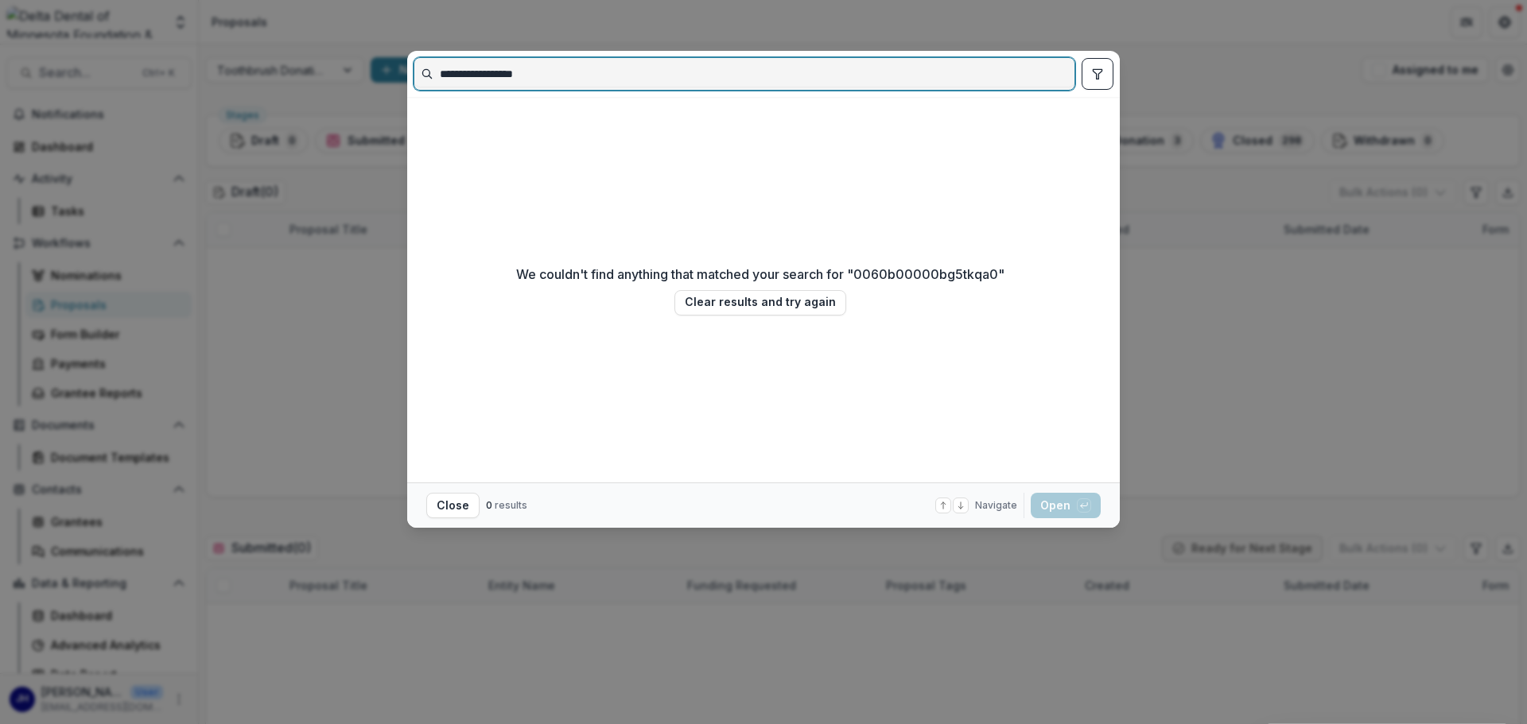
paste input
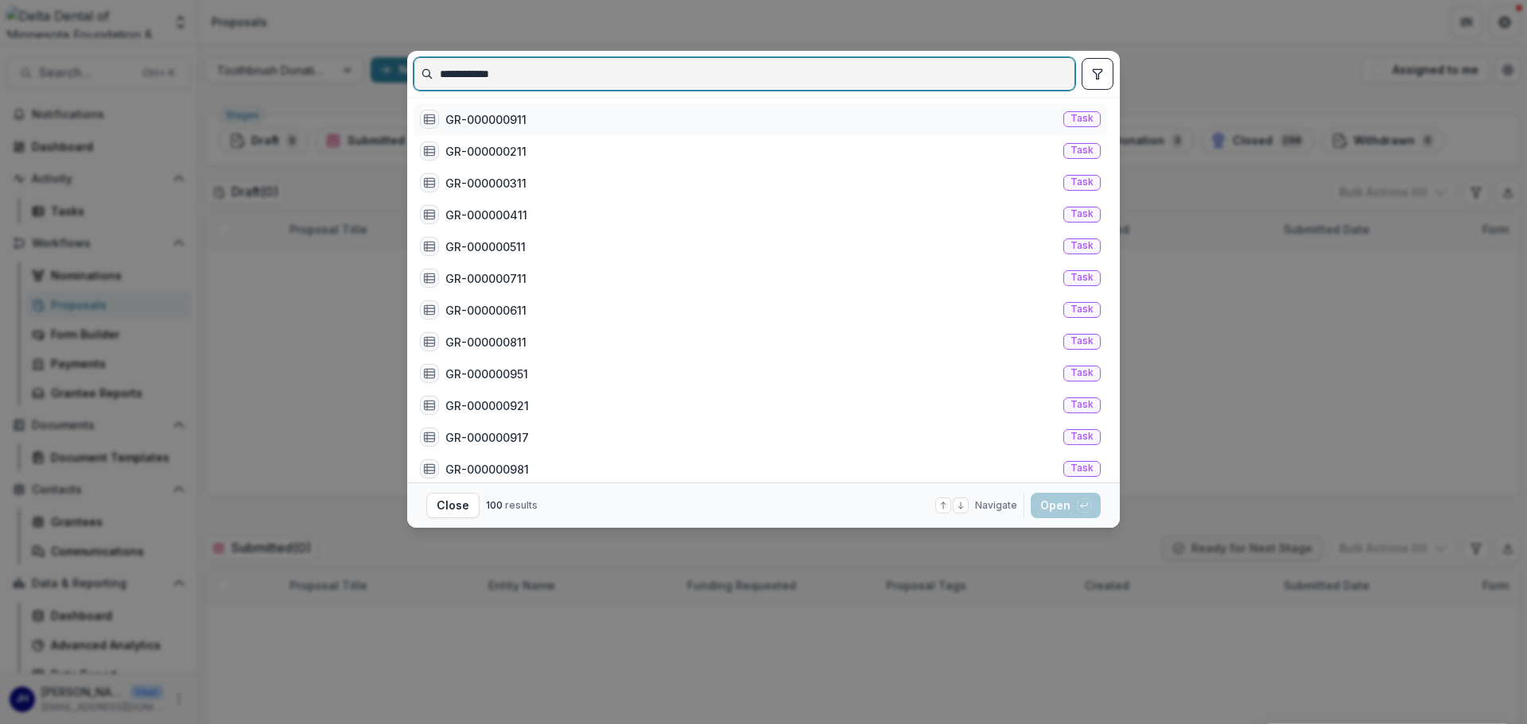
type input "**********"
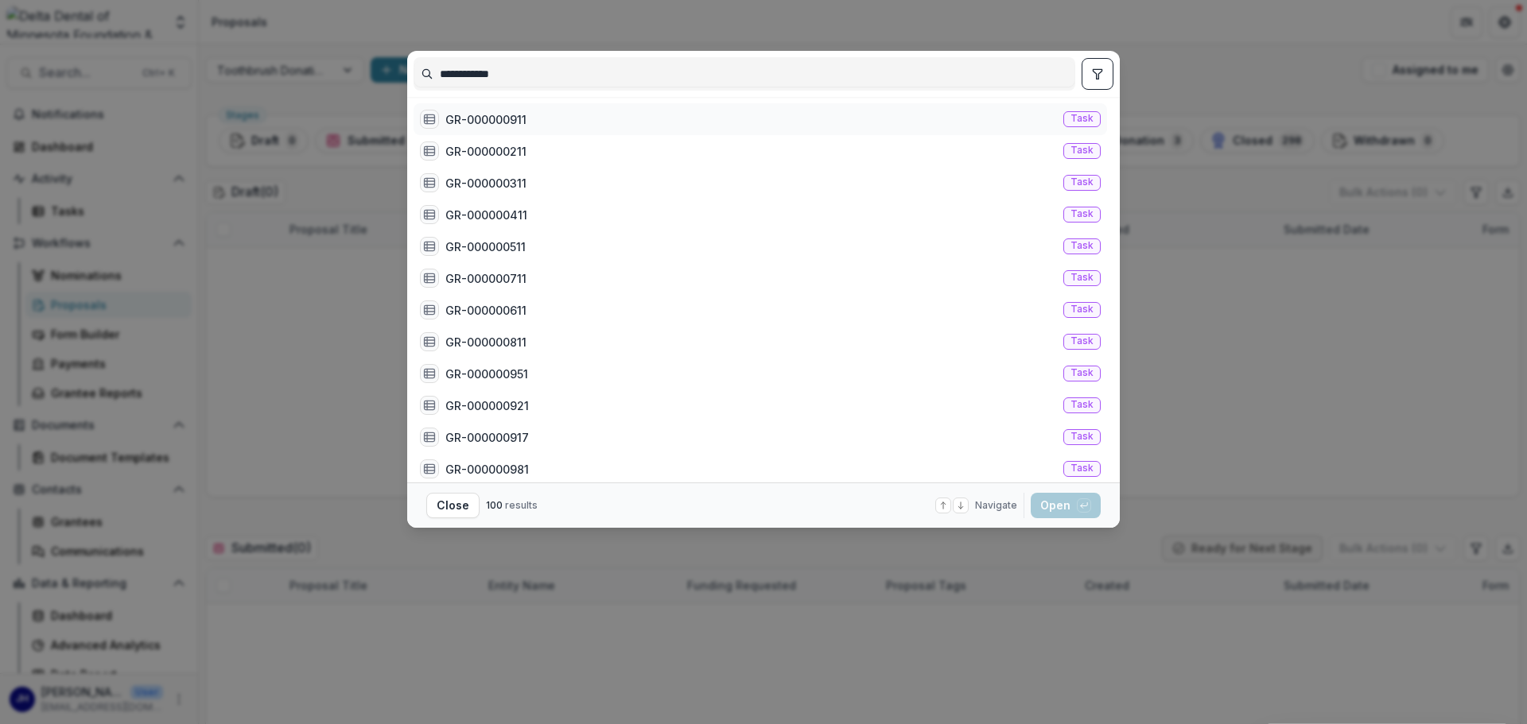
click at [525, 119] on div "GR-000000911" at bounding box center [485, 119] width 81 height 17
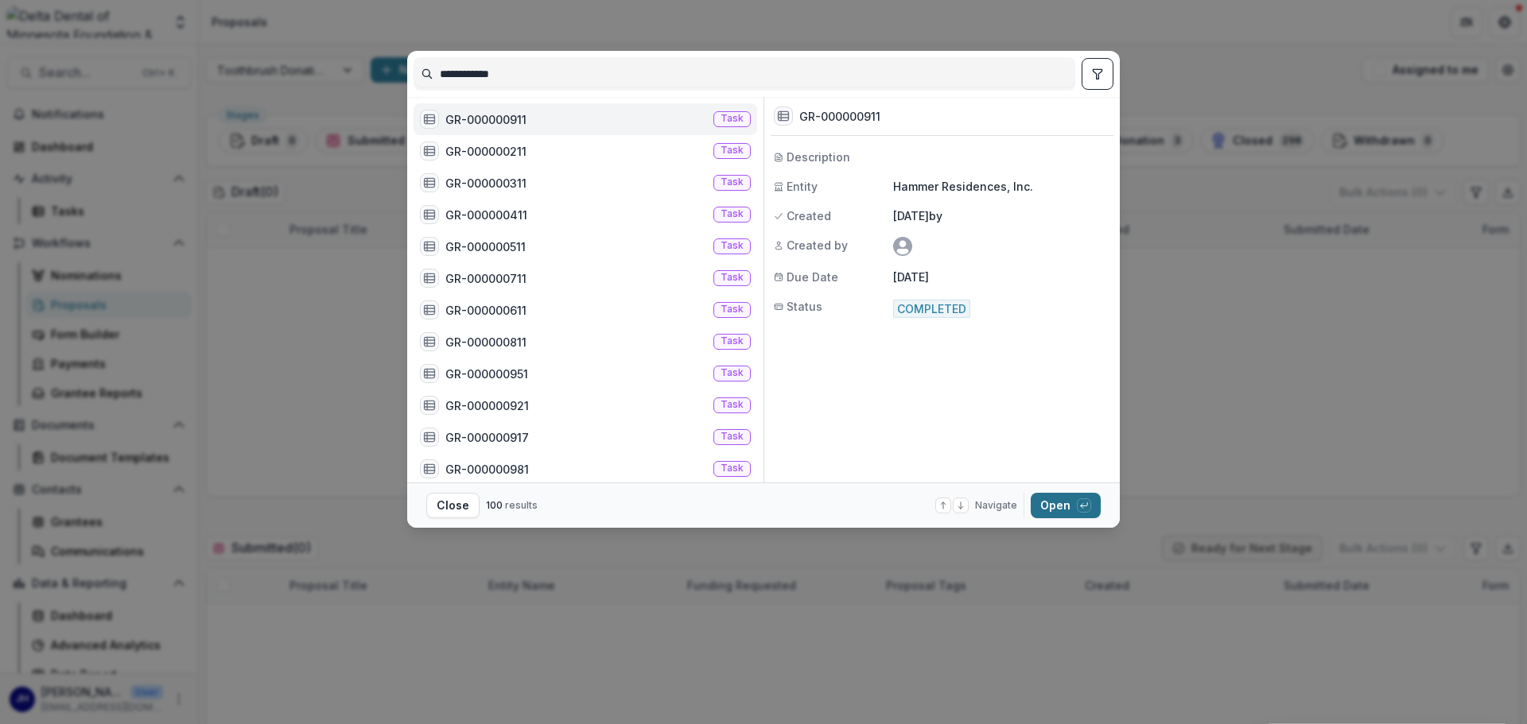
click at [1017, 501] on button "Open with enter key" at bounding box center [1066, 505] width 70 height 25
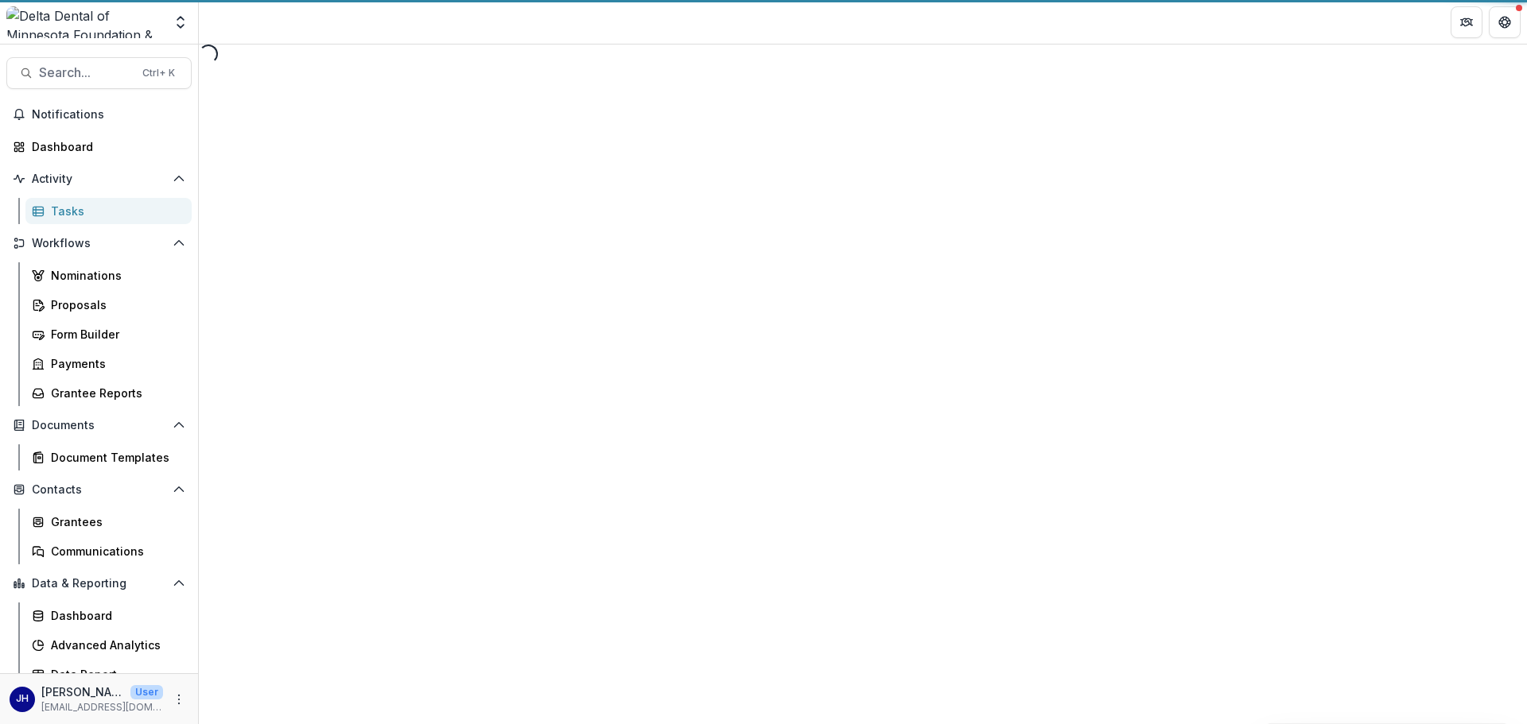
select select "********"
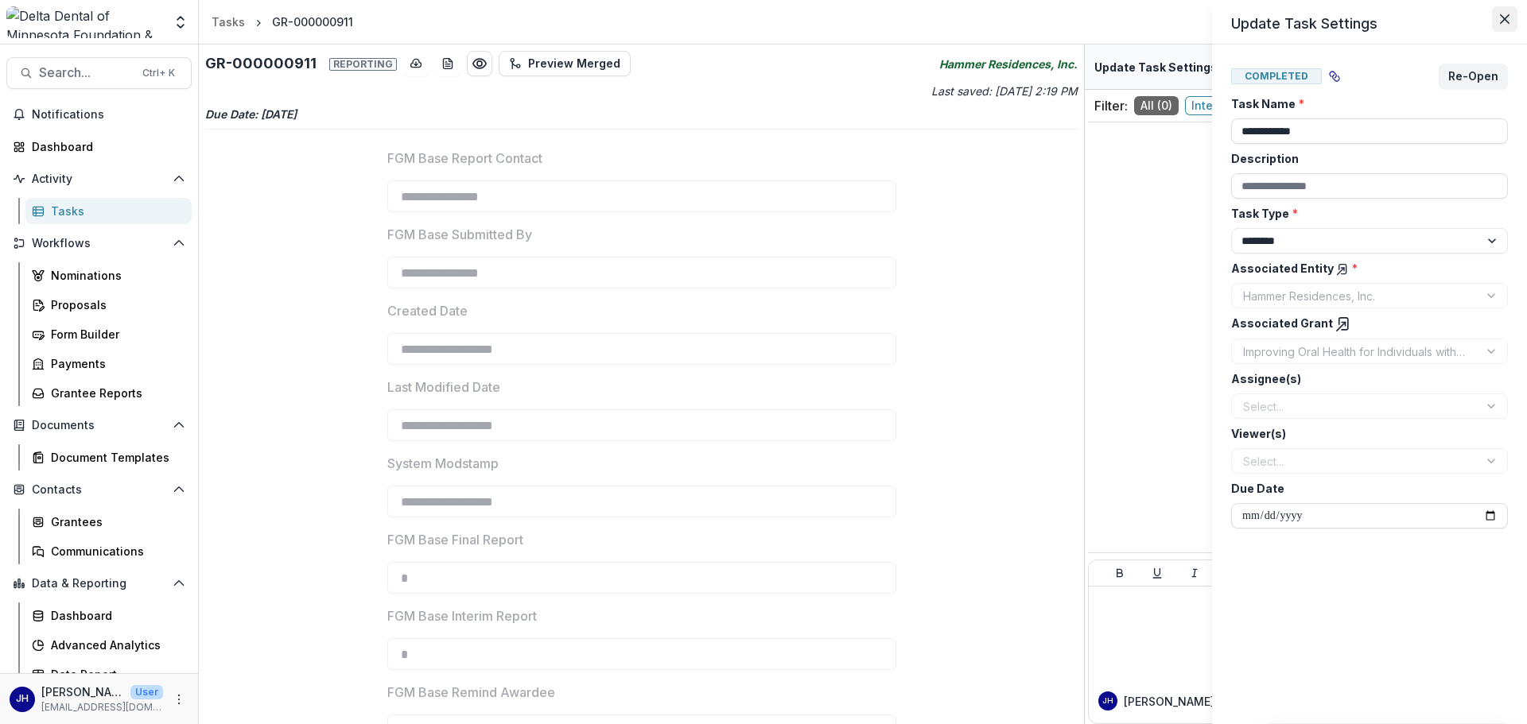
click at [1017, 14] on icon "Close" at bounding box center [1505, 19] width 10 height 10
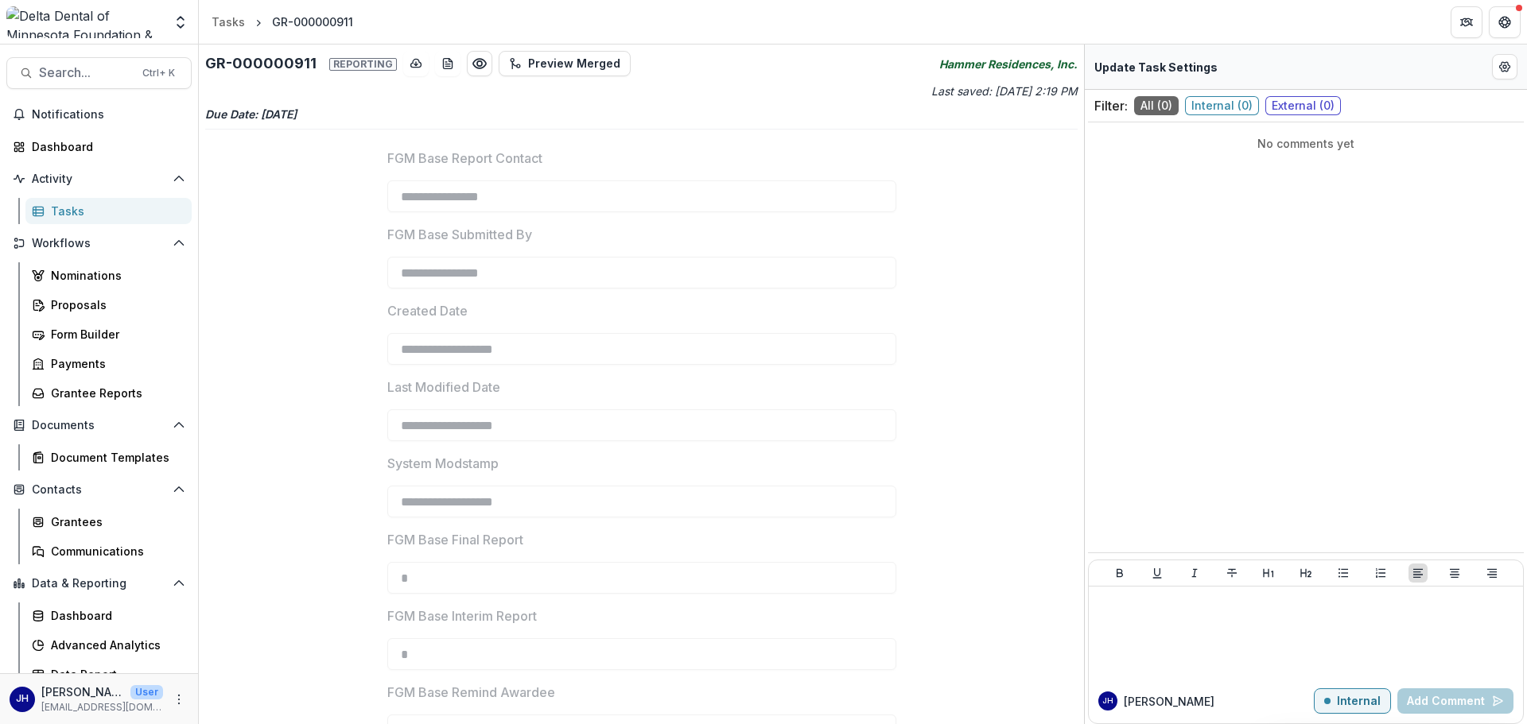
click at [320, 29] on div "GR-000000911" at bounding box center [312, 22] width 81 height 17
click at [472, 66] on icon "Preview 7c43c40f-92a9-4664-aac1-b3a7cd2c07de.pdf" at bounding box center [480, 64] width 16 height 16
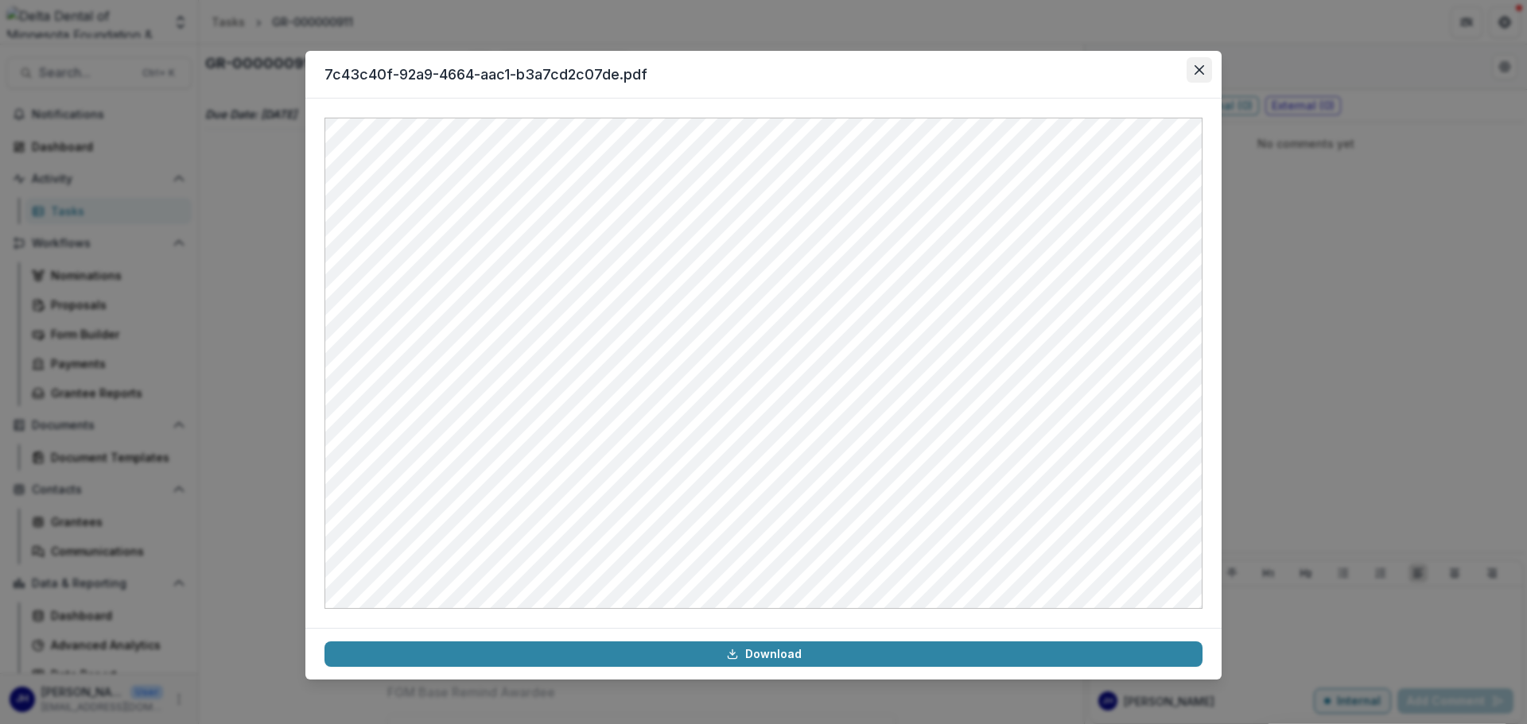
click at [1017, 74] on icon "Close" at bounding box center [1199, 70] width 10 height 10
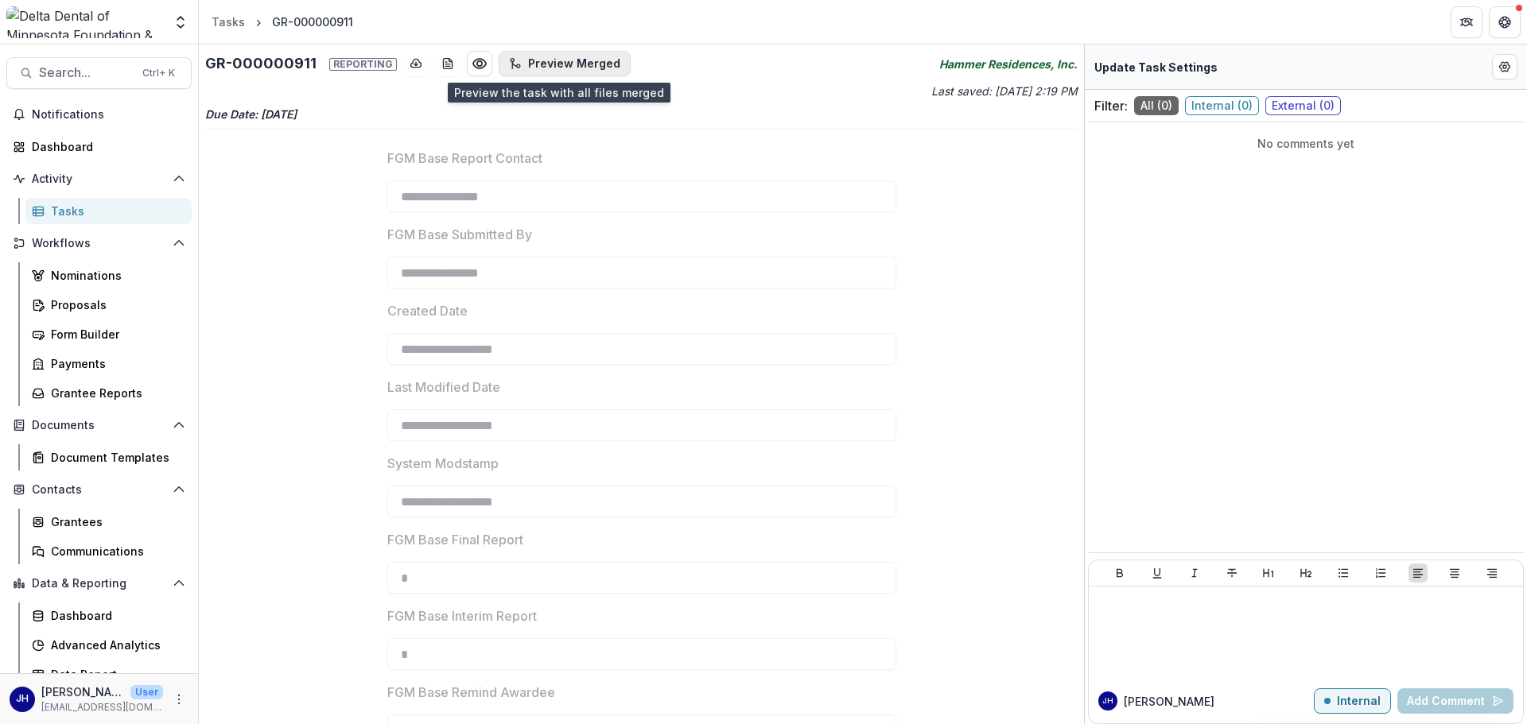
click at [540, 66] on button "Preview Merged" at bounding box center [565, 63] width 132 height 25
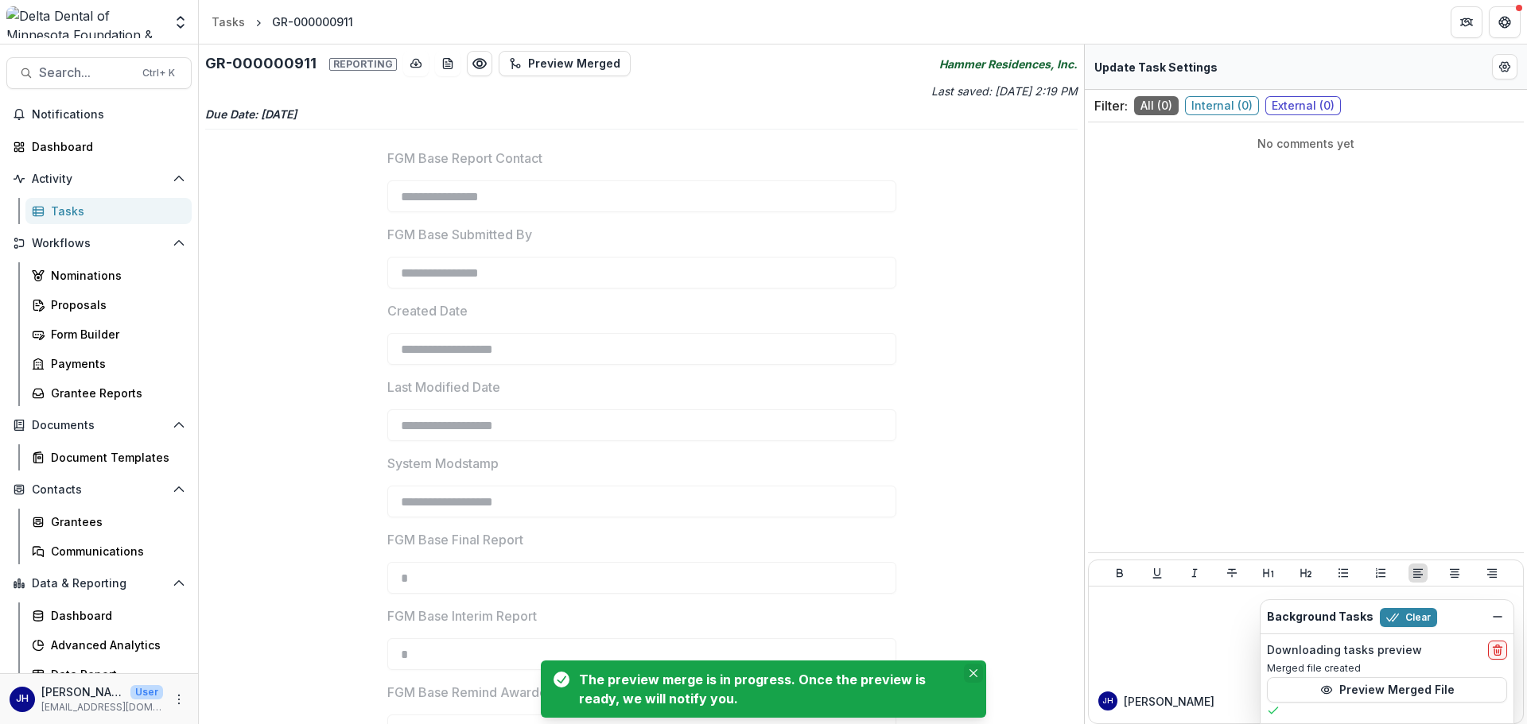
click at [974, 501] on icon "Close" at bounding box center [973, 674] width 8 height 8
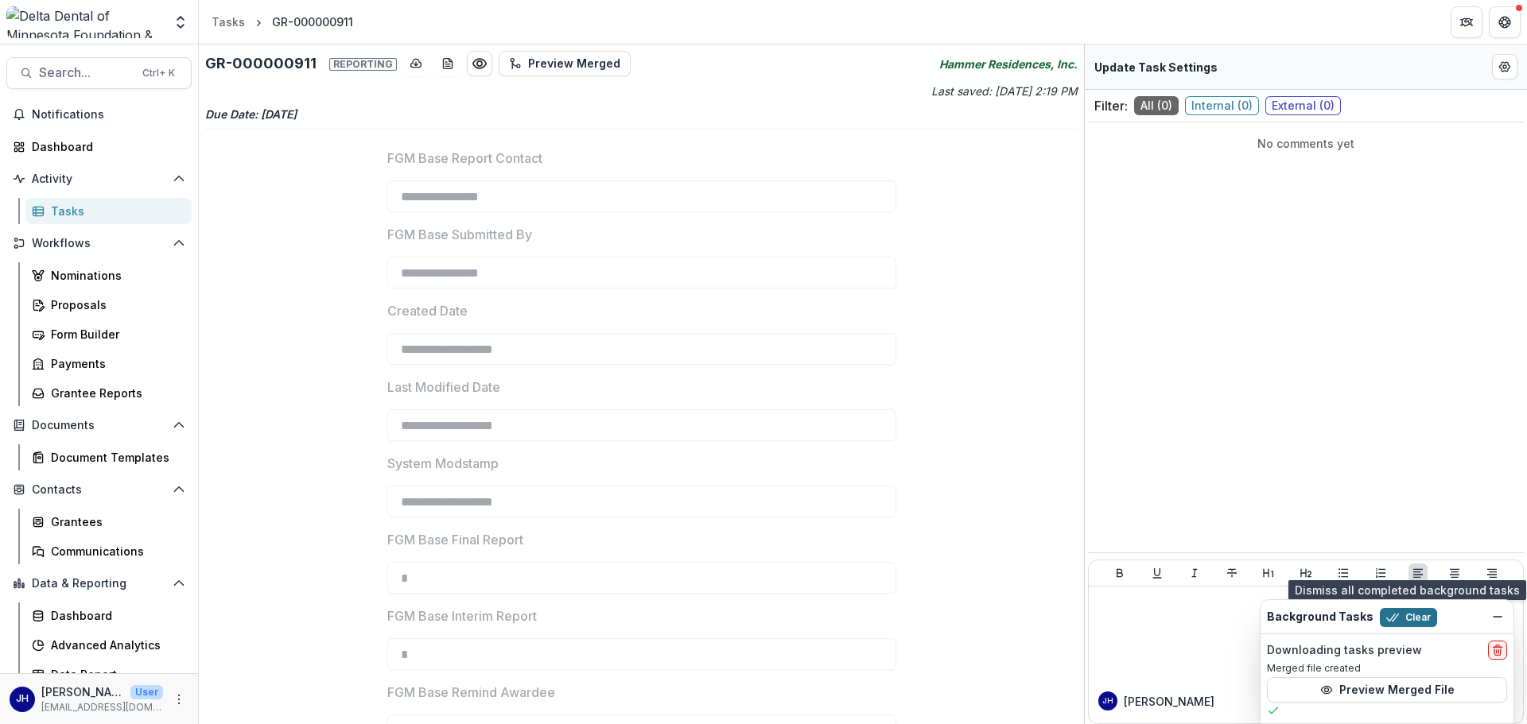
click at [1017, 501] on button "Clear" at bounding box center [1408, 617] width 57 height 19
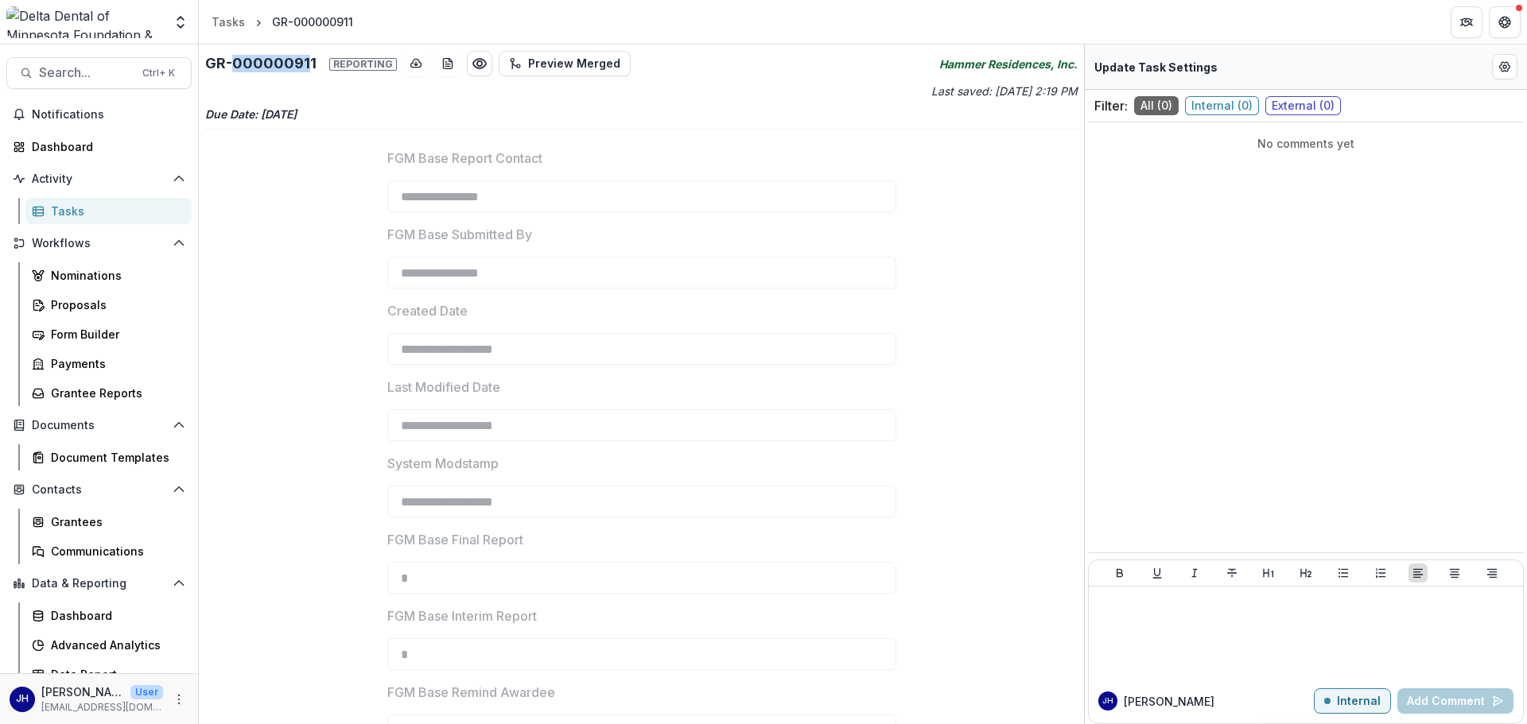
drag, startPoint x: 306, startPoint y: 67, endPoint x: 235, endPoint y: 57, distance: 71.4
click at [235, 57] on h2 "GR-000000911 Reporting" at bounding box center [301, 63] width 192 height 17
click at [247, 57] on h2 "GR-000000911 Reporting" at bounding box center [301, 63] width 192 height 17
drag, startPoint x: 308, startPoint y: 62, endPoint x: 218, endPoint y: 57, distance: 90.0
click at [218, 57] on h2 "GR-000000911 Reporting" at bounding box center [301, 63] width 192 height 17
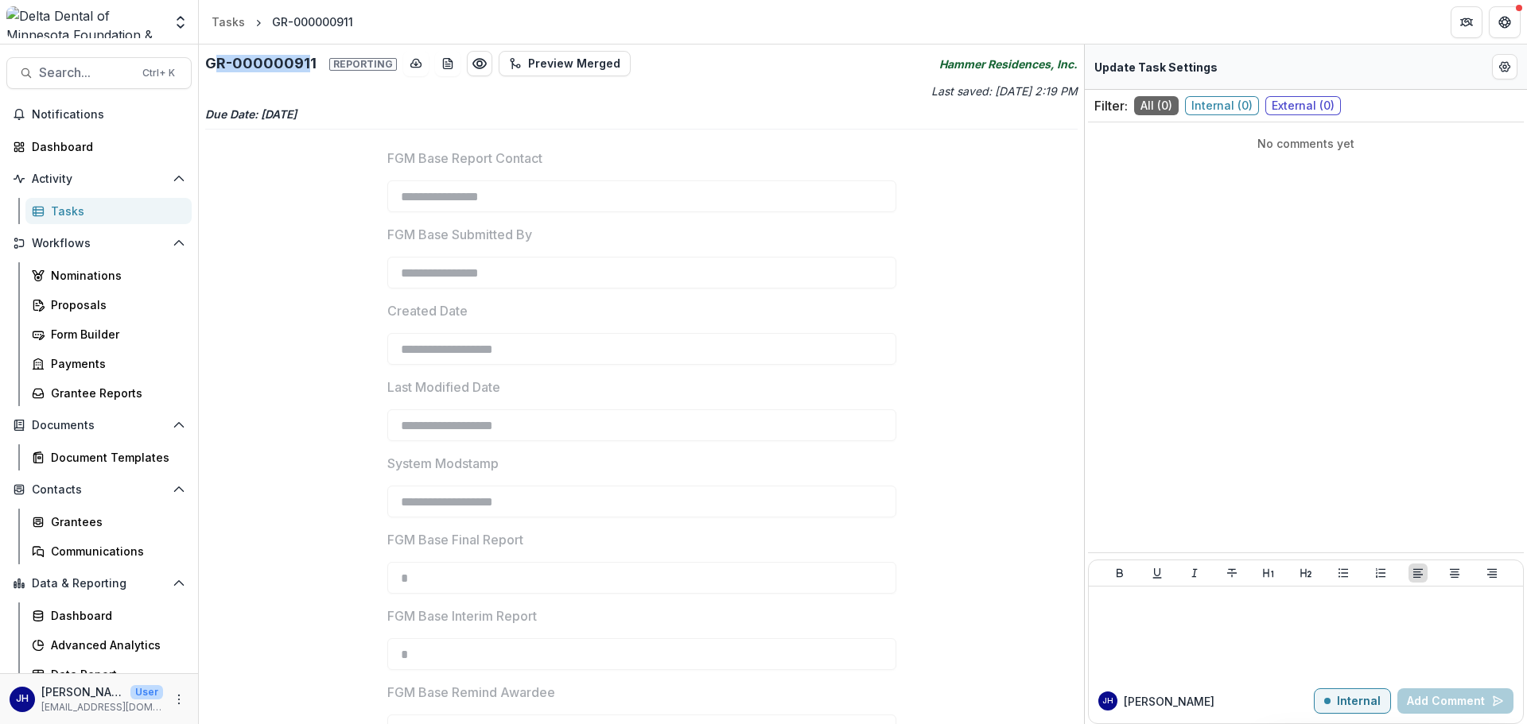
click at [242, 60] on h2 "GR-000000911 Reporting" at bounding box center [301, 63] width 192 height 17
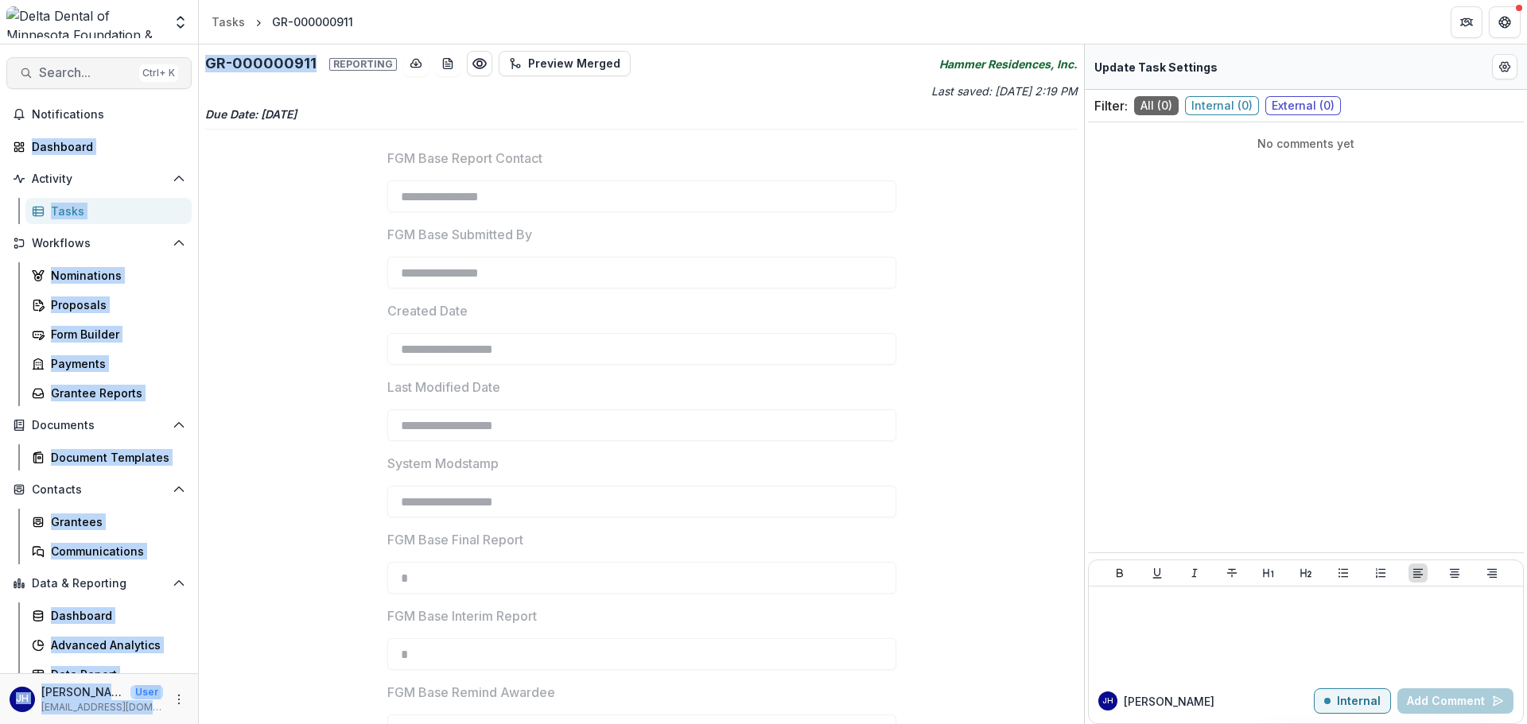
drag, startPoint x: 317, startPoint y: 63, endPoint x: 164, endPoint y: 62, distance: 153.5
click at [164, 62] on main "**********" at bounding box center [763, 385] width 1527 height 680
click at [242, 64] on h2 "GR-000000911 Reporting" at bounding box center [301, 63] width 192 height 17
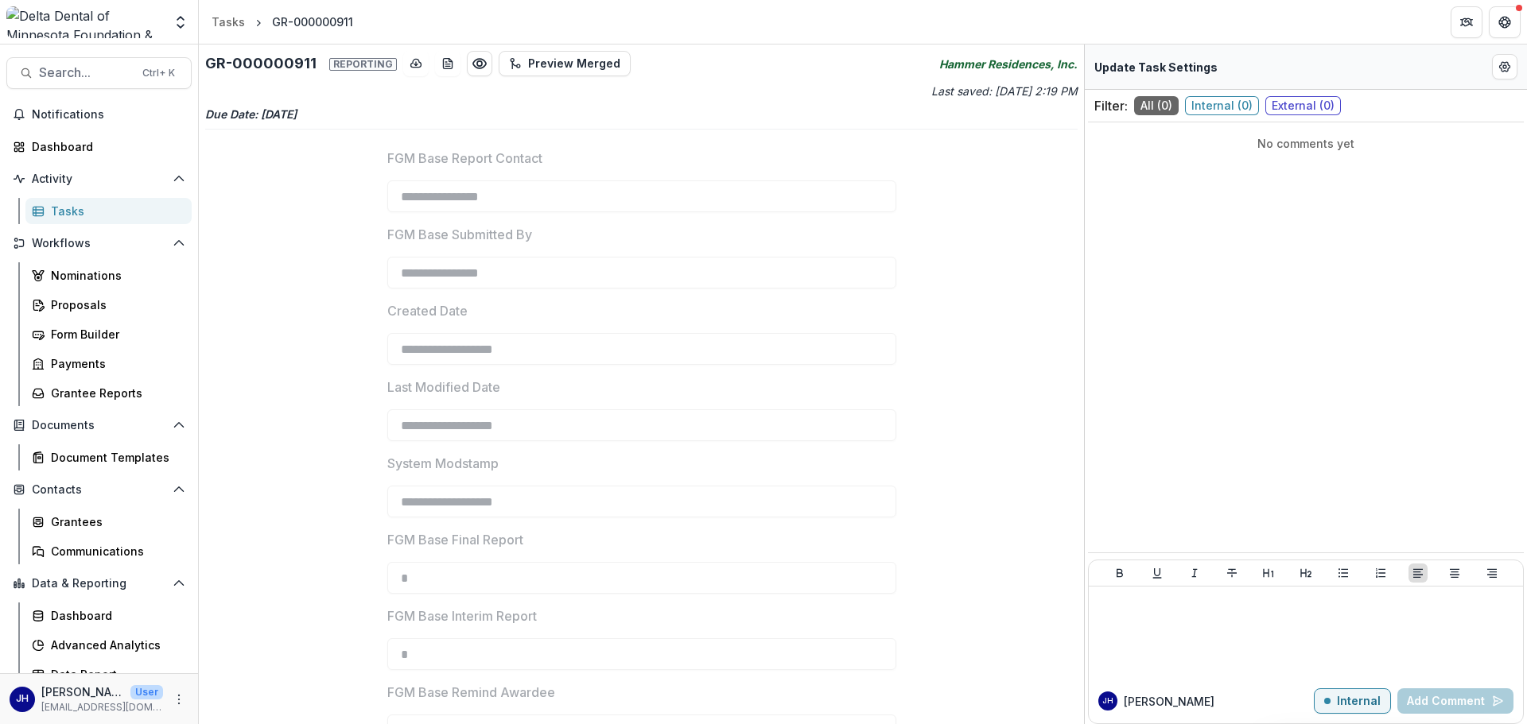
click at [306, 60] on h2 "GR-000000911 Reporting" at bounding box center [301, 63] width 192 height 17
drag, startPoint x: 311, startPoint y: 60, endPoint x: 208, endPoint y: 56, distance: 102.6
click at [208, 56] on h2 "GR-000000911 Reporting" at bounding box center [301, 63] width 192 height 17
click at [99, 64] on button "Search... Ctrl + K" at bounding box center [98, 73] width 185 height 32
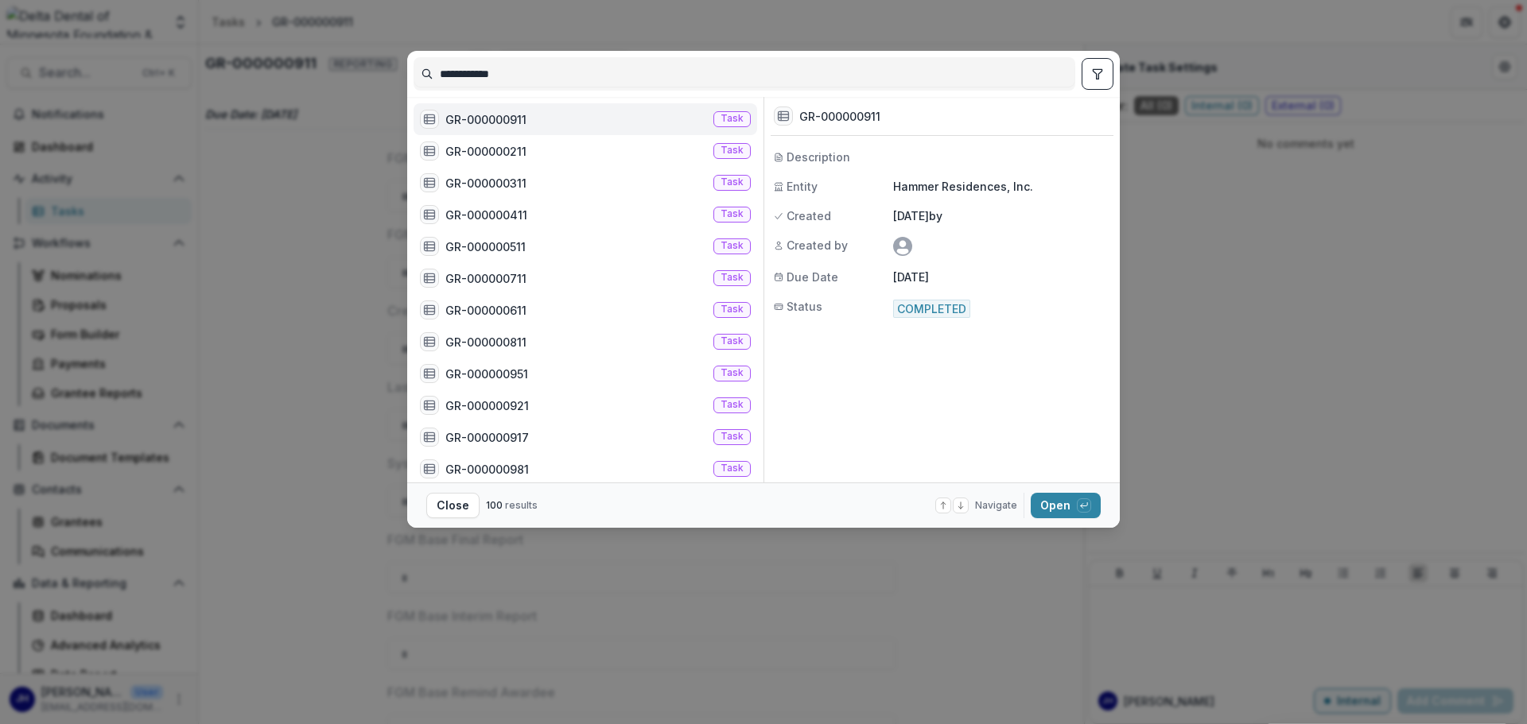
drag, startPoint x: 541, startPoint y: 81, endPoint x: 351, endPoint y: 72, distance: 190.3
click at [351, 72] on div "**********" at bounding box center [763, 362] width 1527 height 724
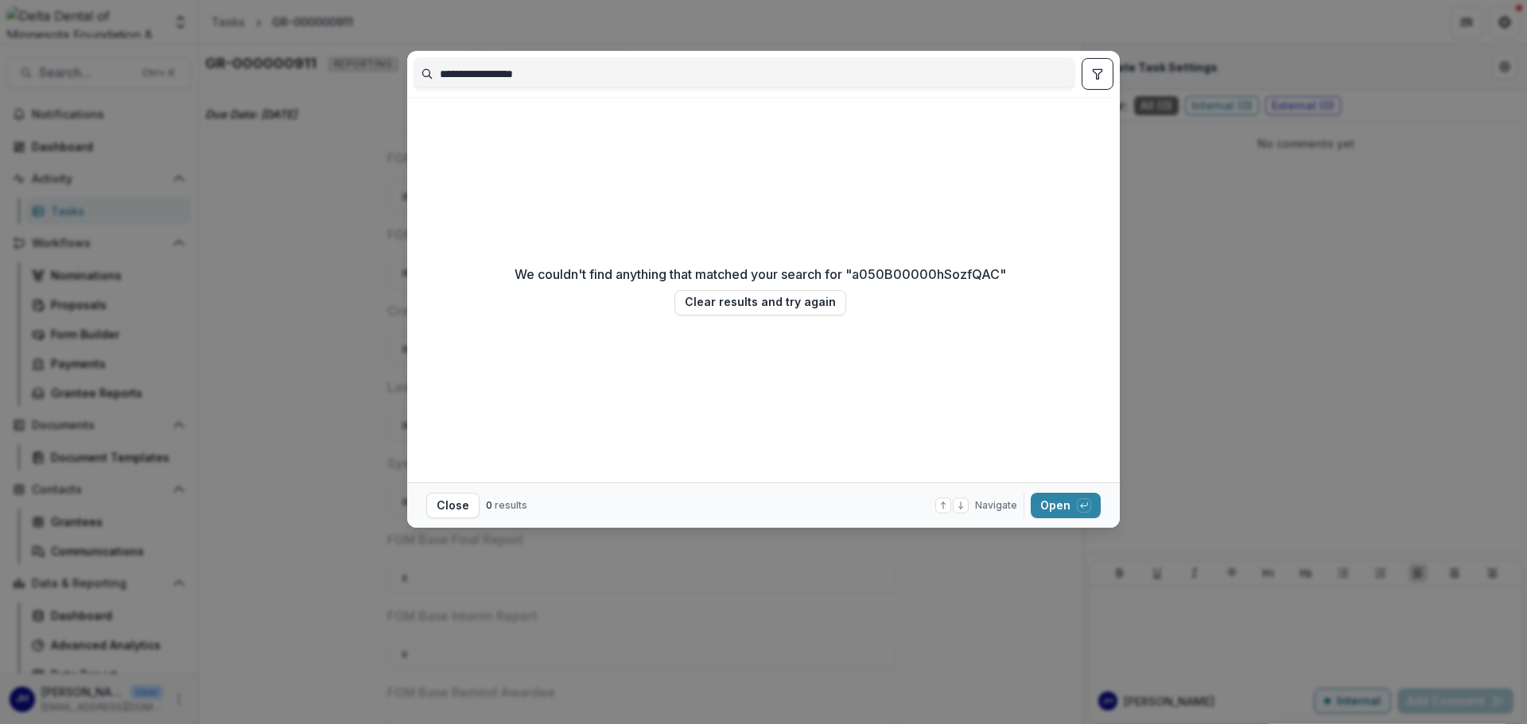
type input "**********"
click at [1017, 381] on div "**********" at bounding box center [763, 362] width 1527 height 724
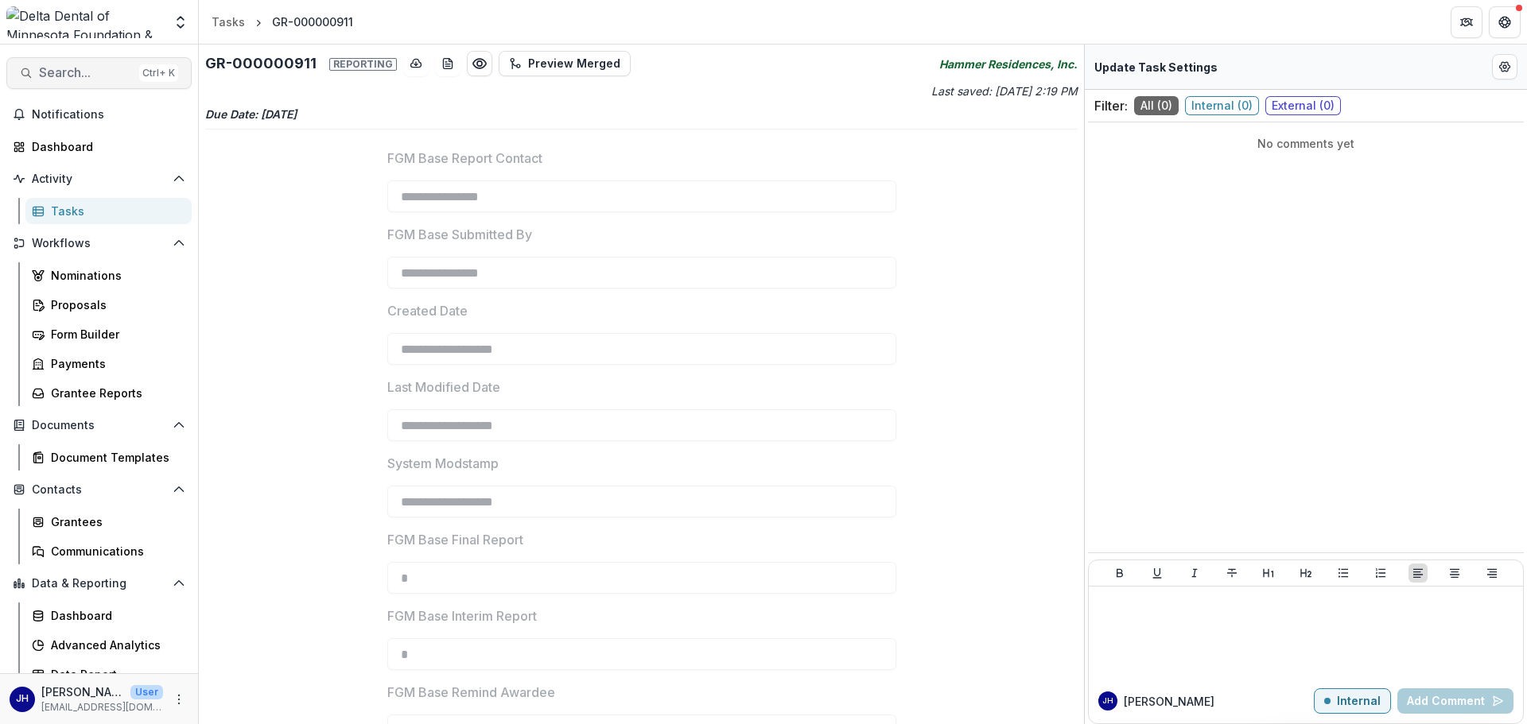
click at [124, 68] on span "Search..." at bounding box center [86, 72] width 94 height 15
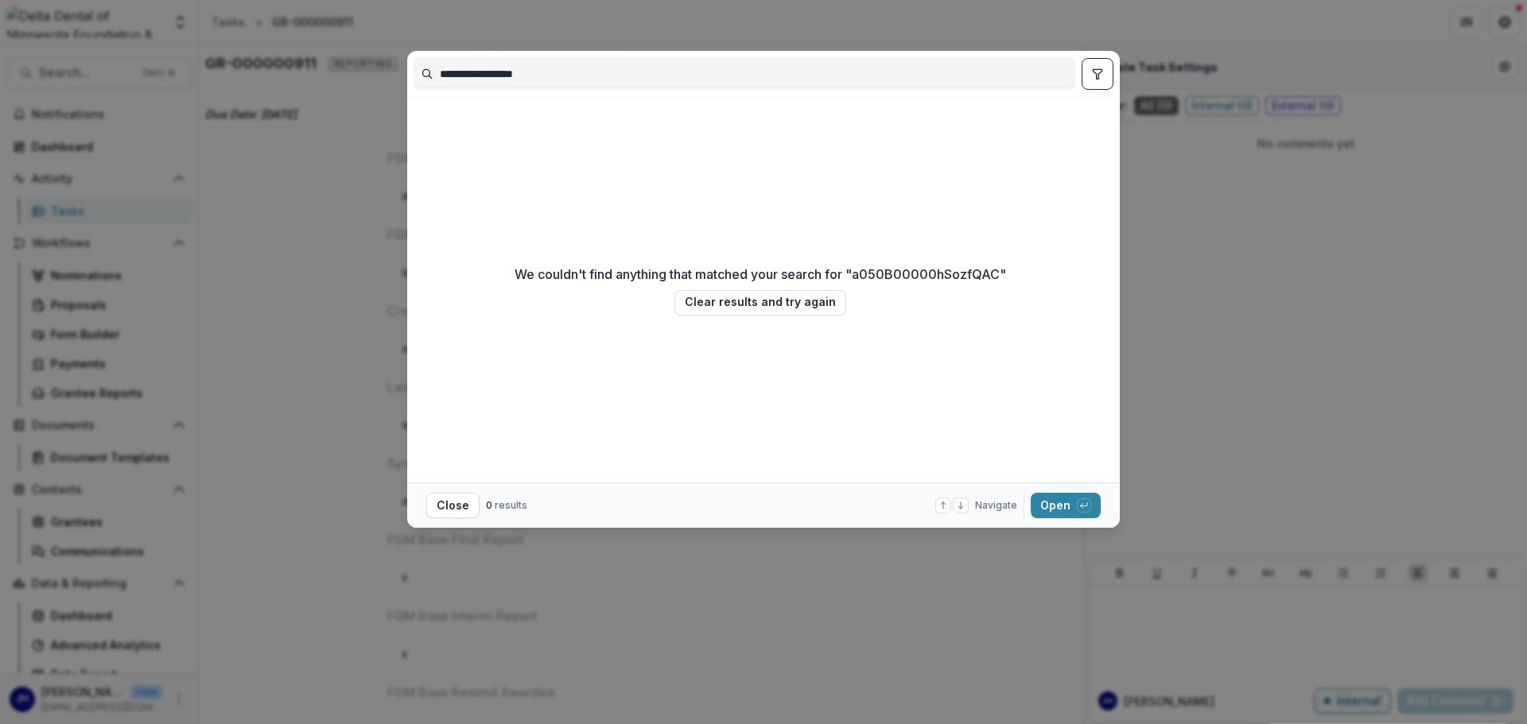
drag, startPoint x: 549, startPoint y: 60, endPoint x: 341, endPoint y: 56, distance: 207.6
click at [341, 56] on div "**********" at bounding box center [763, 362] width 1527 height 724
type input "**********"
click at [1017, 233] on div "**********" at bounding box center [763, 362] width 1527 height 724
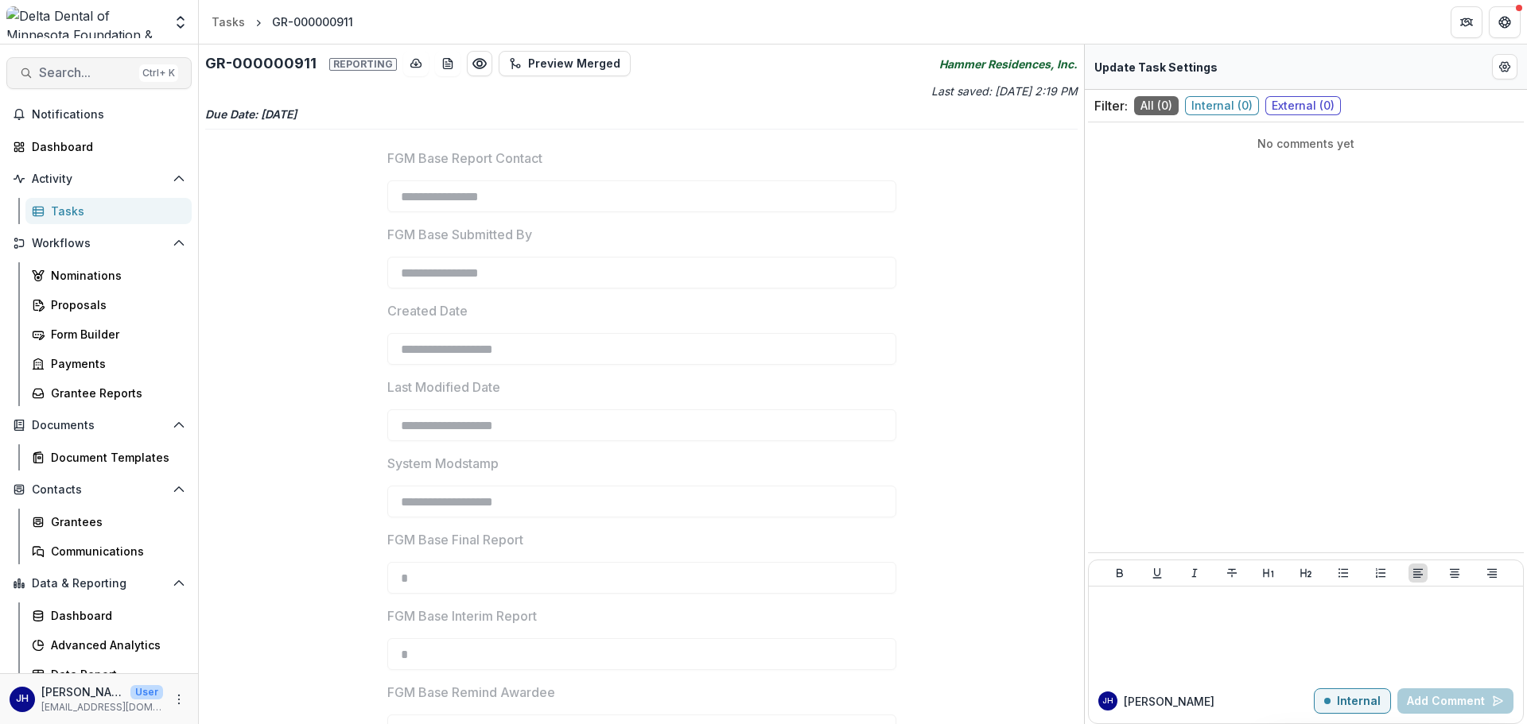
click at [115, 66] on span "Search..." at bounding box center [86, 72] width 94 height 15
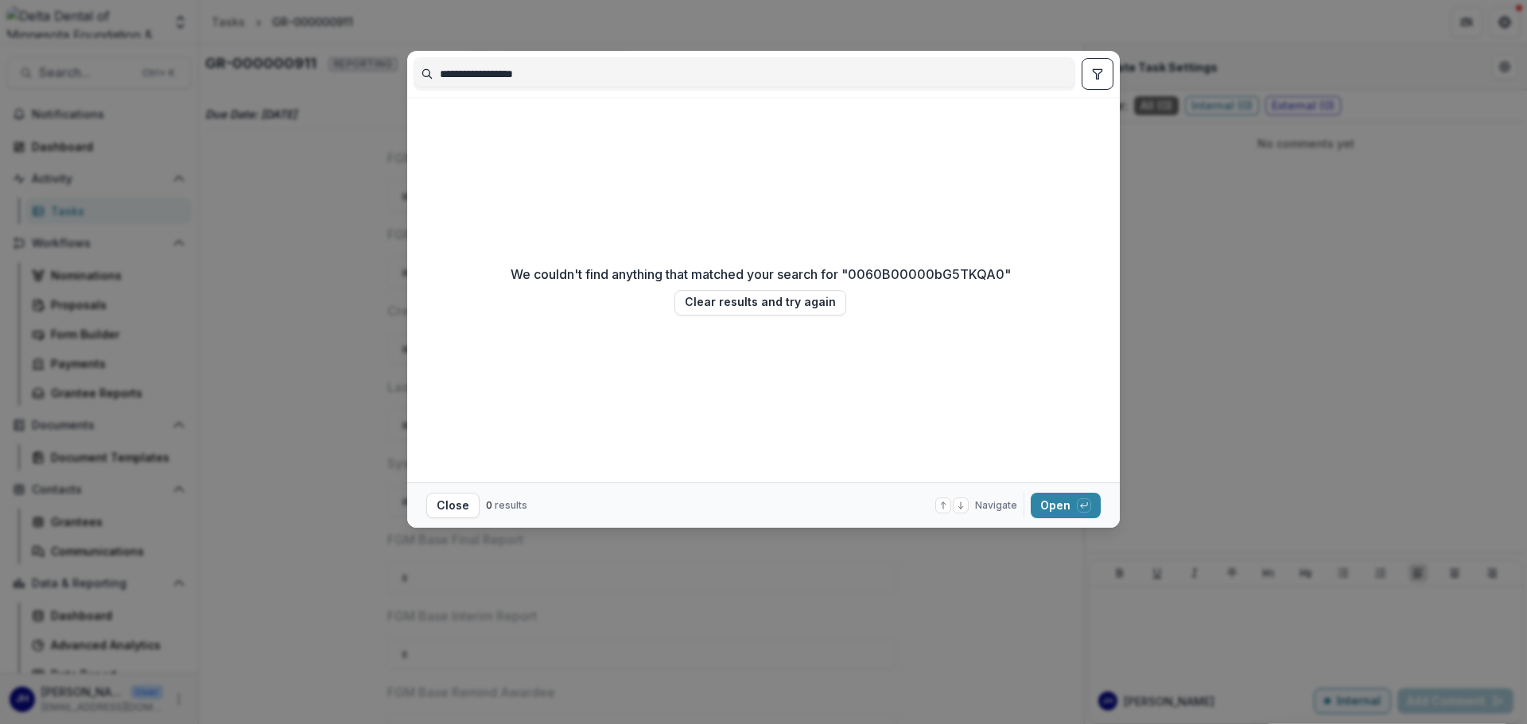
drag, startPoint x: 549, startPoint y: 56, endPoint x: 314, endPoint y: 49, distance: 234.7
click at [314, 49] on div "**********" at bounding box center [763, 362] width 1527 height 724
type input "**********"
click at [460, 501] on button "Close" at bounding box center [452, 505] width 53 height 25
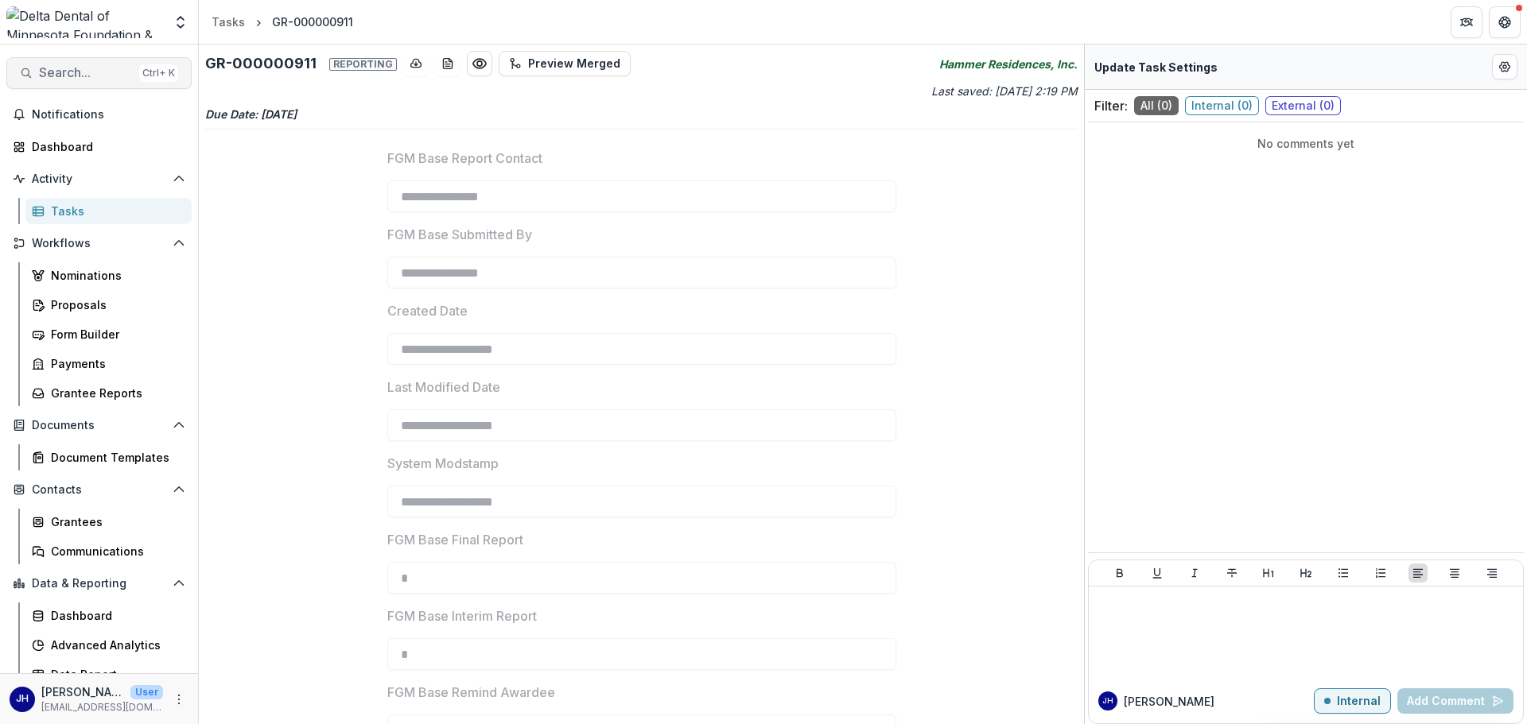
click at [83, 76] on span "Search..." at bounding box center [86, 72] width 94 height 15
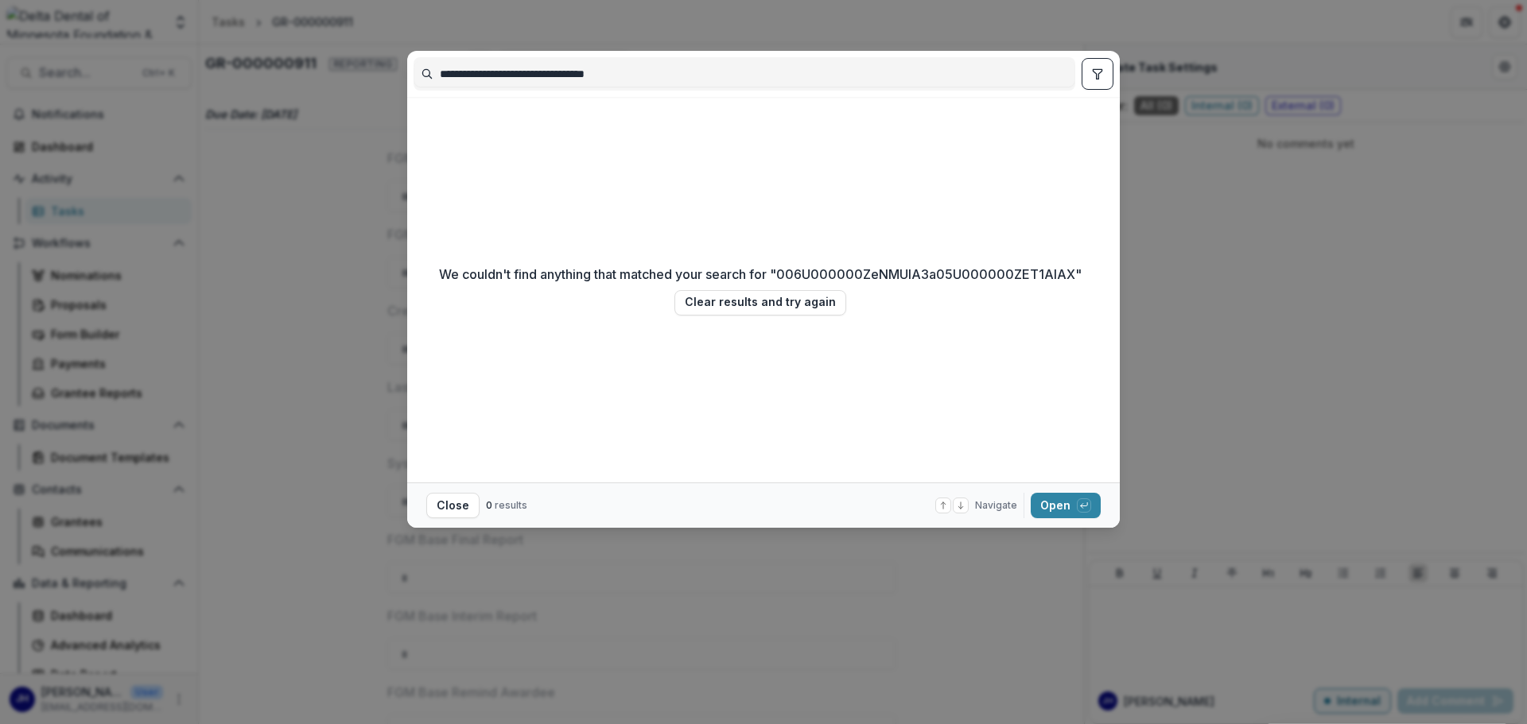
drag, startPoint x: 754, startPoint y: 75, endPoint x: 263, endPoint y: 51, distance: 491.3
click at [263, 51] on div "**********" at bounding box center [763, 362] width 1527 height 724
type input "**********"
click at [1017, 436] on div "**********" at bounding box center [763, 362] width 1527 height 724
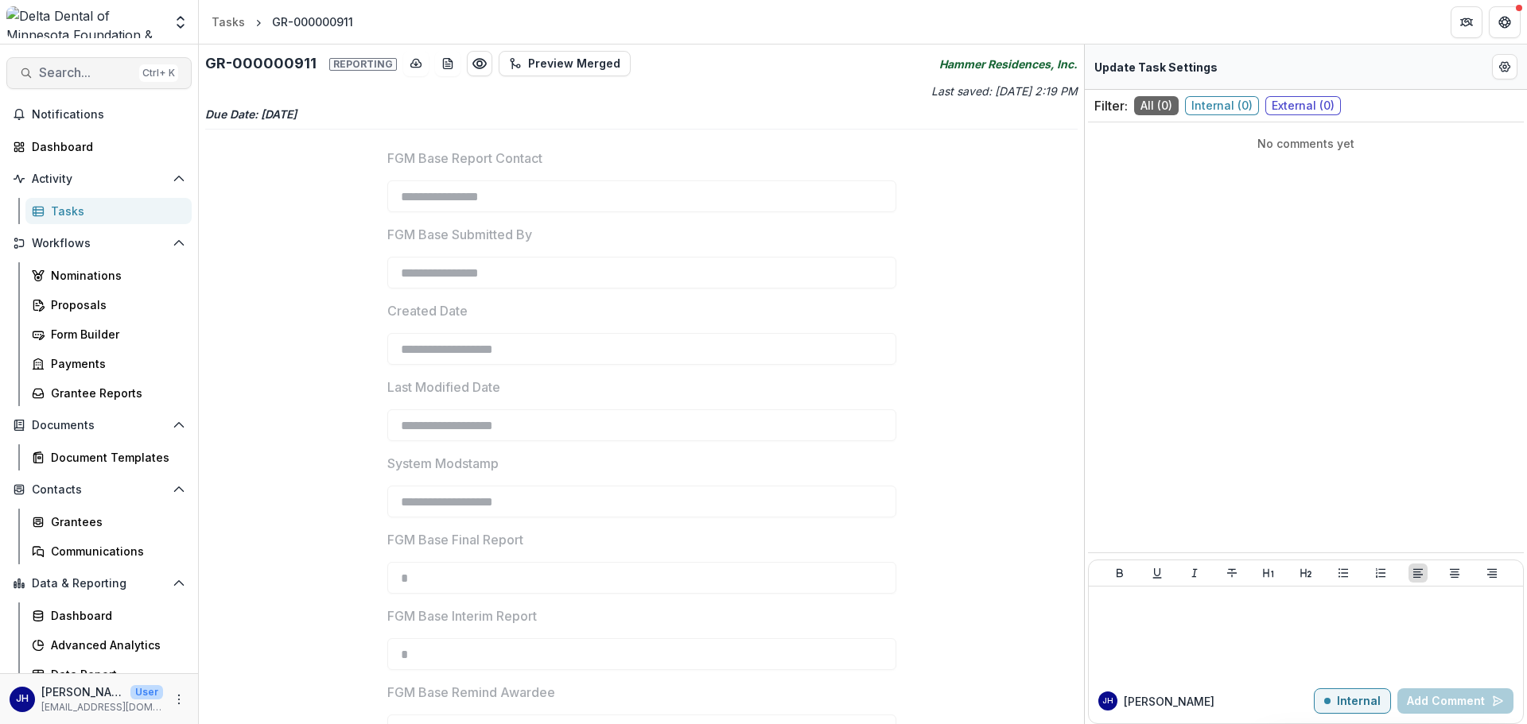
click at [84, 83] on button "Search... Ctrl + K" at bounding box center [98, 73] width 185 height 32
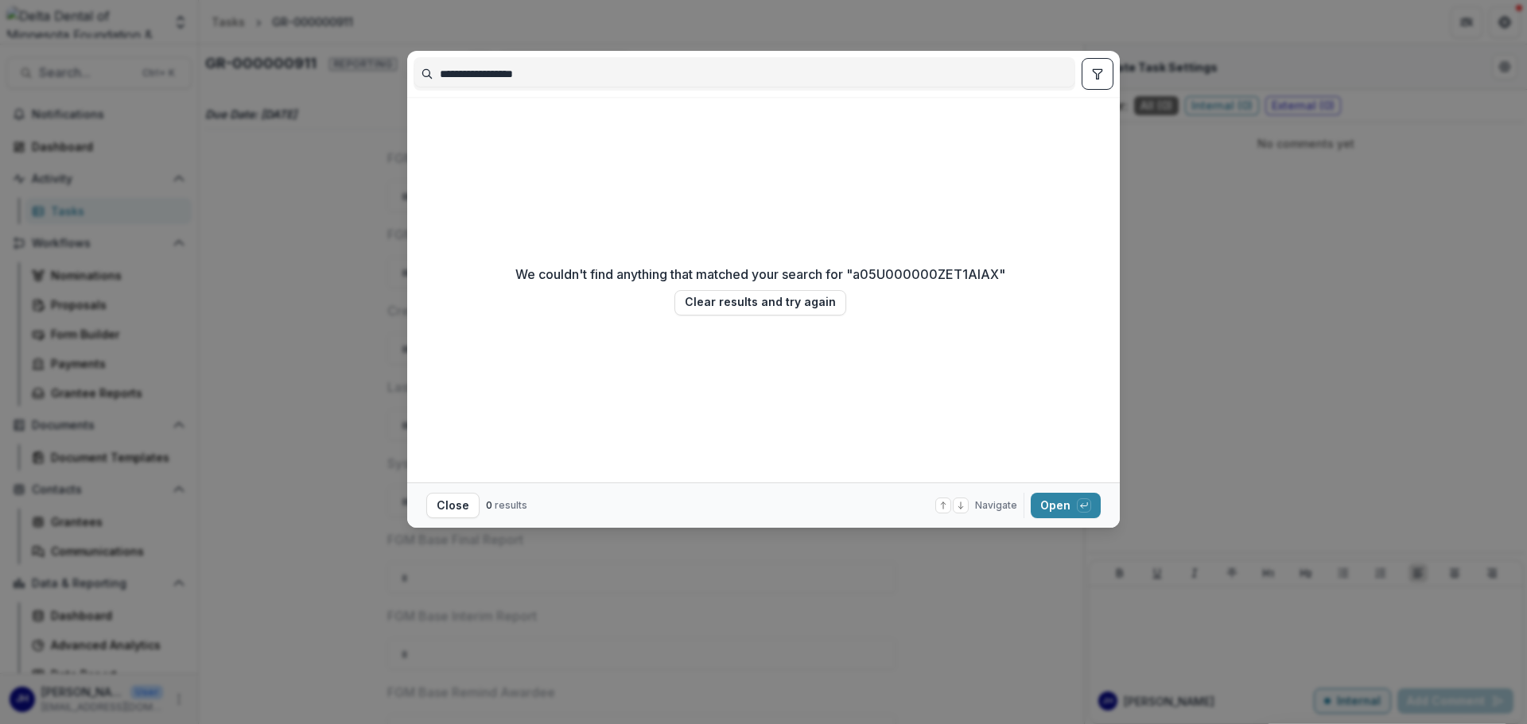
drag, startPoint x: 573, startPoint y: 80, endPoint x: 281, endPoint y: 62, distance: 293.2
click at [281, 62] on div "**********" at bounding box center [763, 362] width 1527 height 724
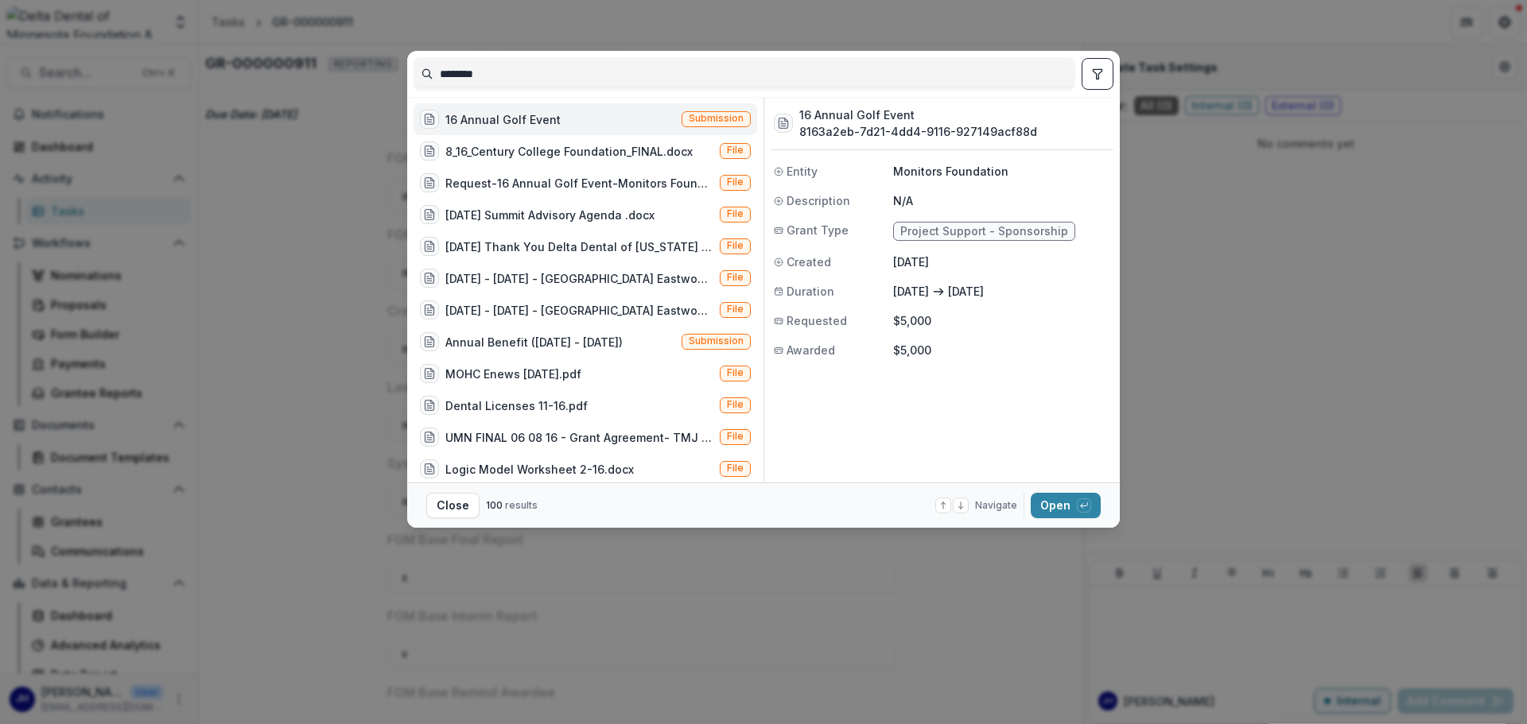
type input "********"
drag, startPoint x: 437, startPoint y: 503, endPoint x: 288, endPoint y: 204, distance: 333.2
click at [437, 501] on button "Close" at bounding box center [452, 505] width 53 height 25
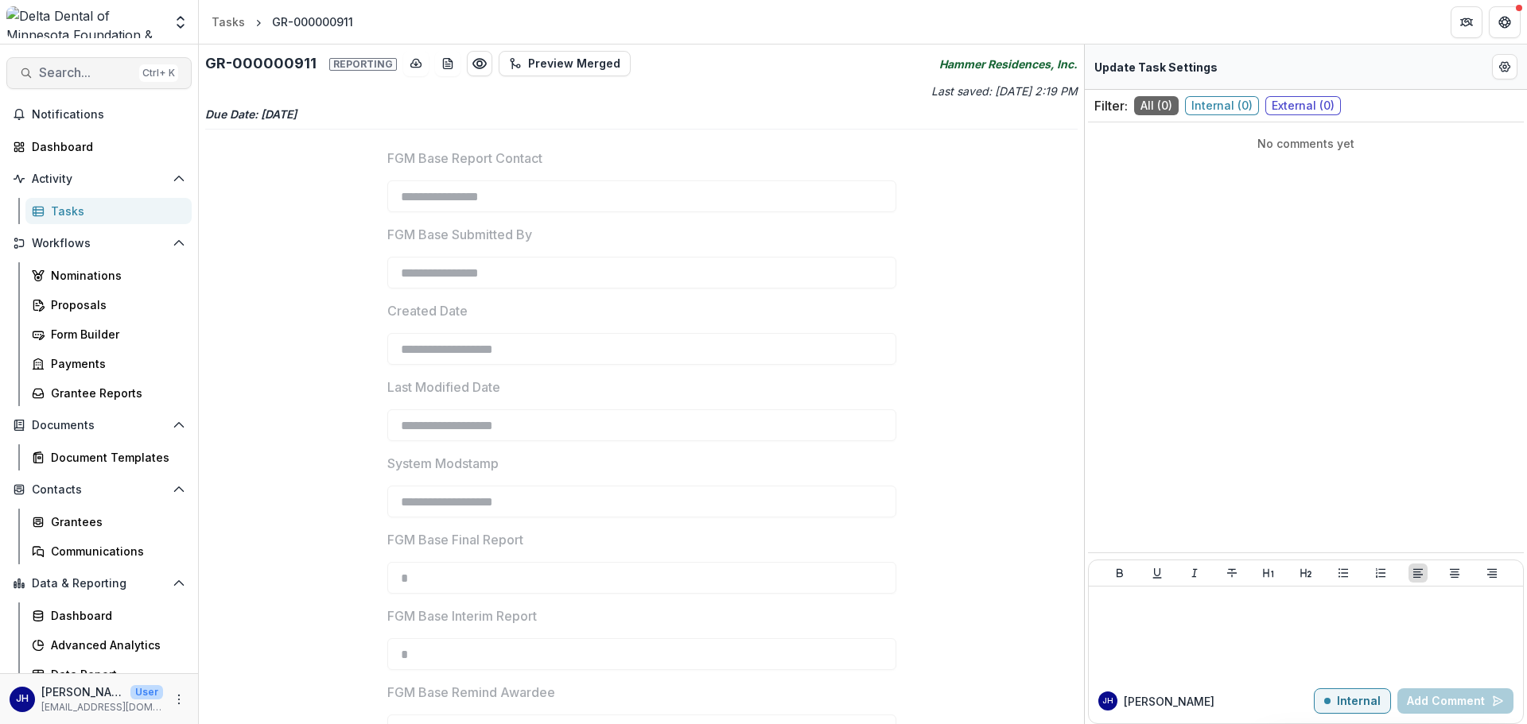
click at [100, 72] on span "Search..." at bounding box center [86, 72] width 94 height 15
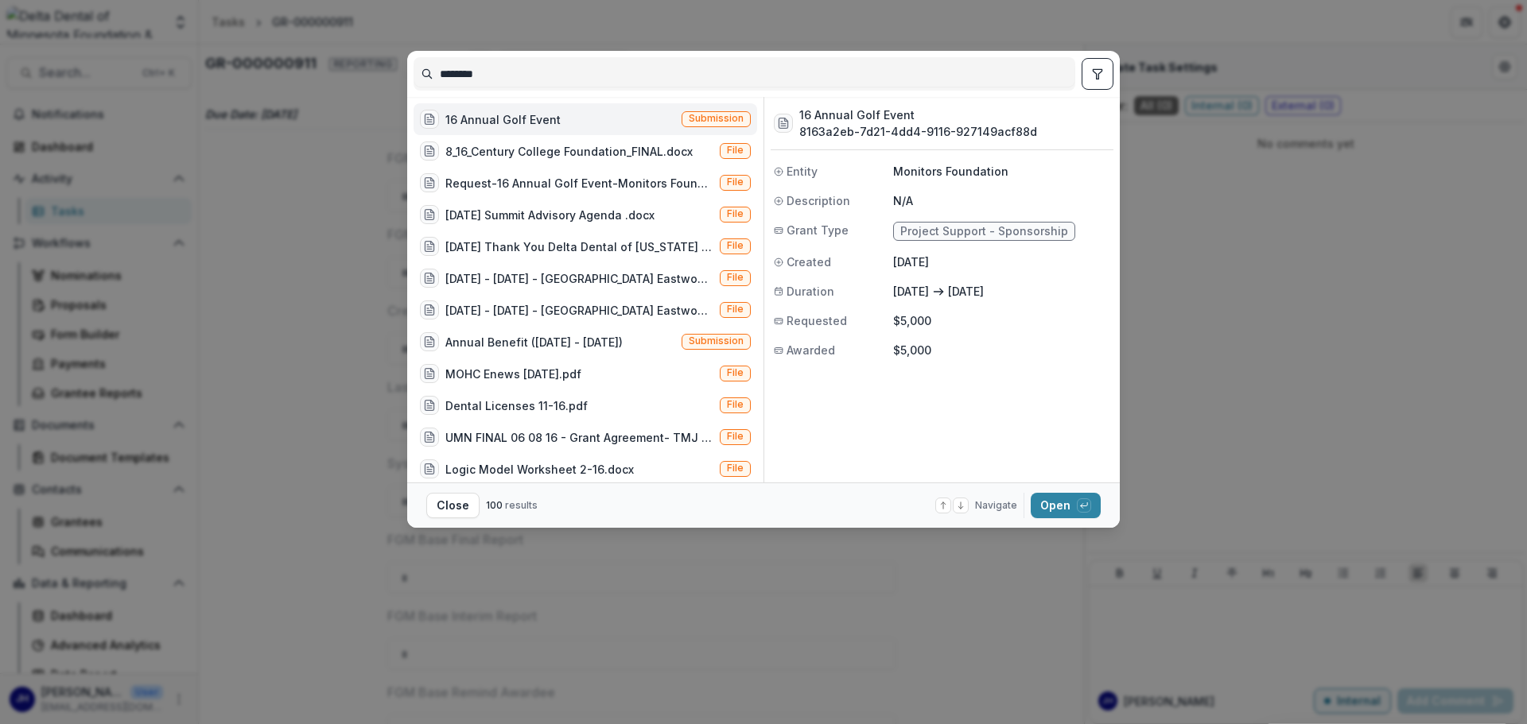
drag, startPoint x: 566, startPoint y: 68, endPoint x: 369, endPoint y: 59, distance: 197.5
click at [369, 59] on div "******** 16 Annual Golf Event Submission 8_16_Century College Foundation_FINAL.…" at bounding box center [763, 362] width 1527 height 724
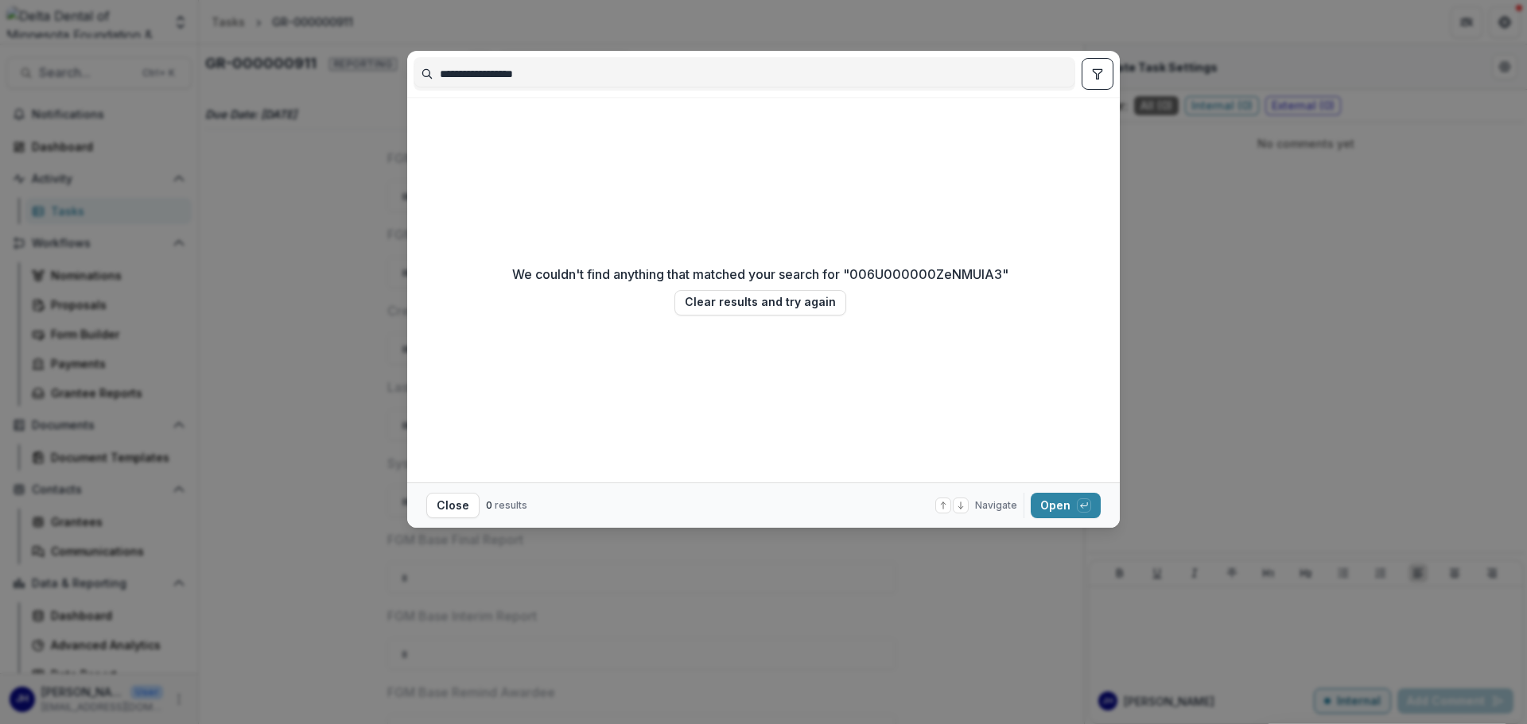
type input "**********"
click at [1017, 181] on div "**********" at bounding box center [763, 362] width 1527 height 724
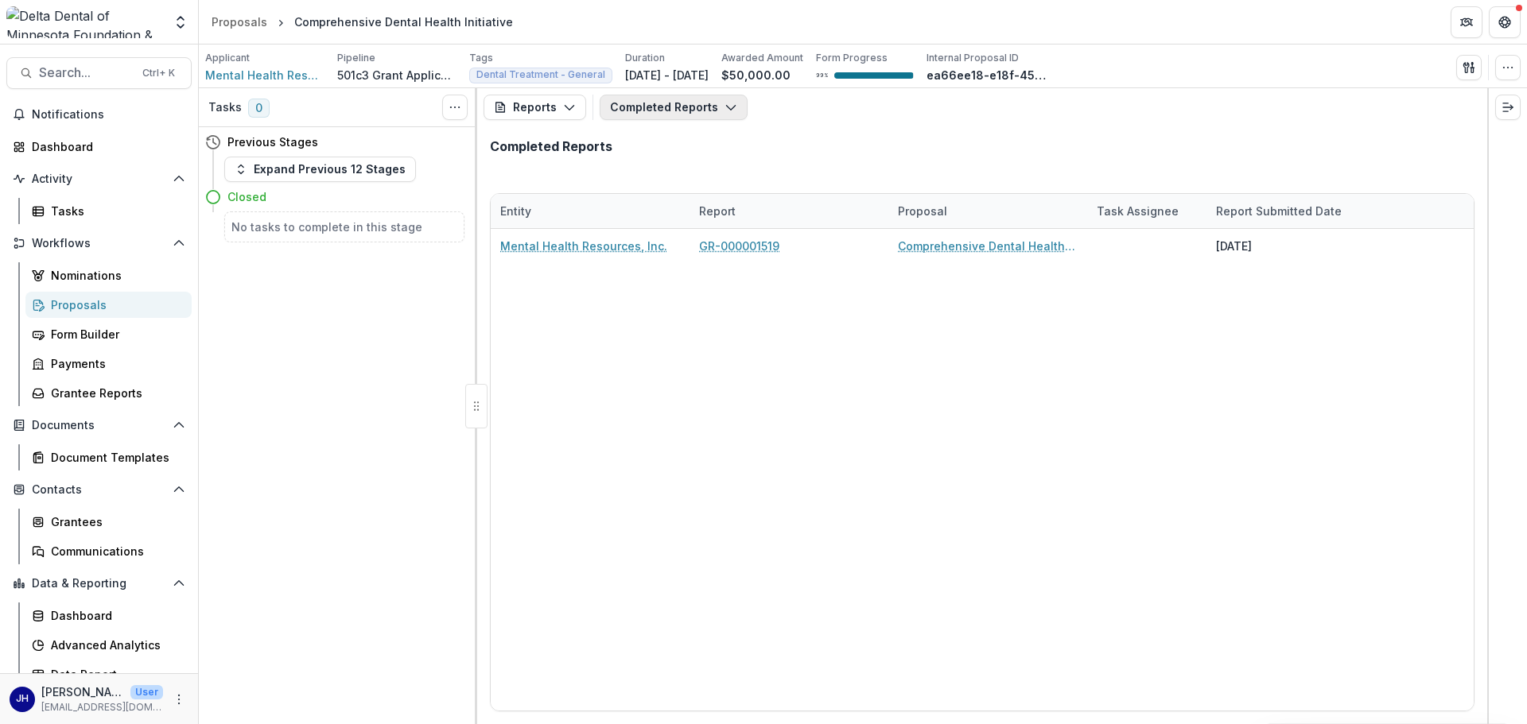
click at [701, 107] on button "Completed Reports" at bounding box center [674, 107] width 148 height 25
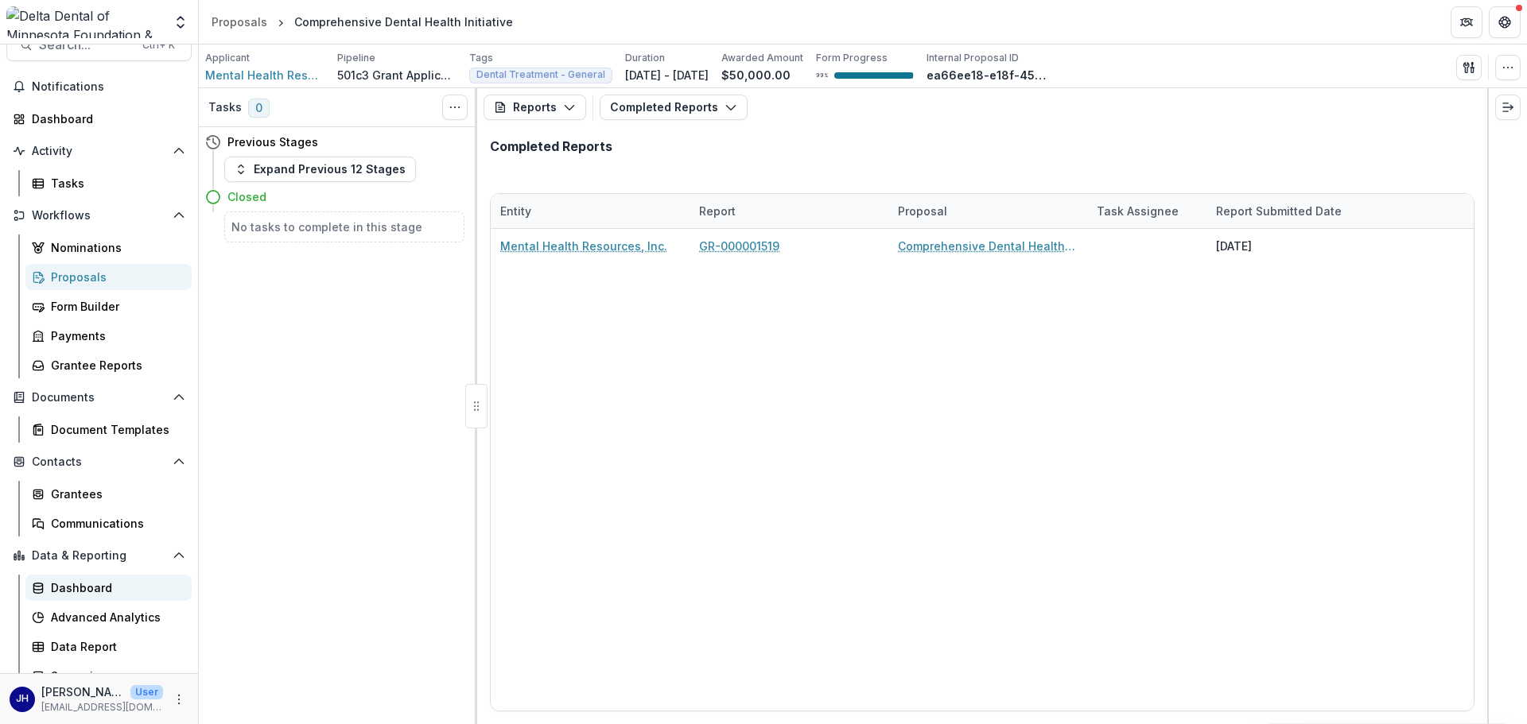
scroll to position [44, 0]
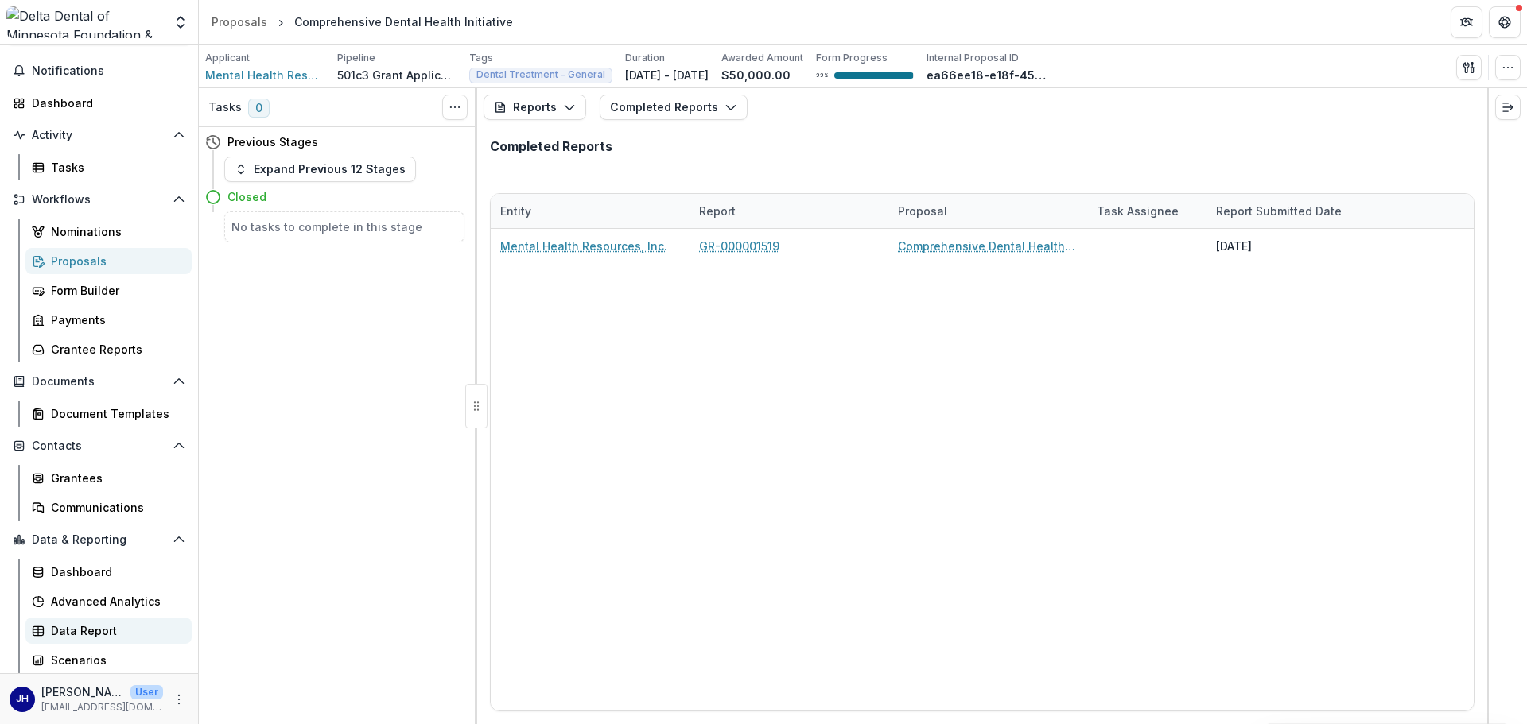
click at [124, 627] on div "Data Report" at bounding box center [115, 631] width 128 height 17
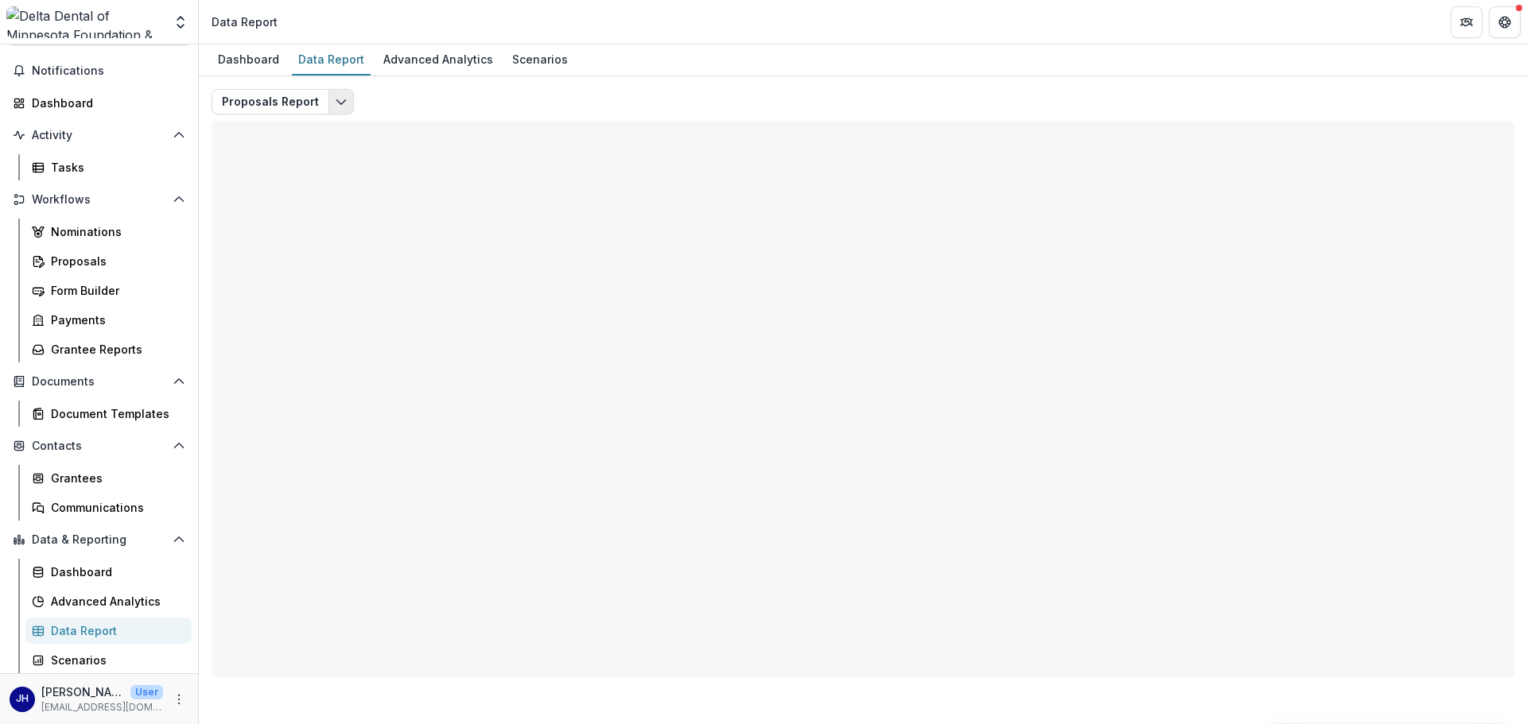
click at [328, 103] on button "Edit selected report" at bounding box center [340, 101] width 25 height 25
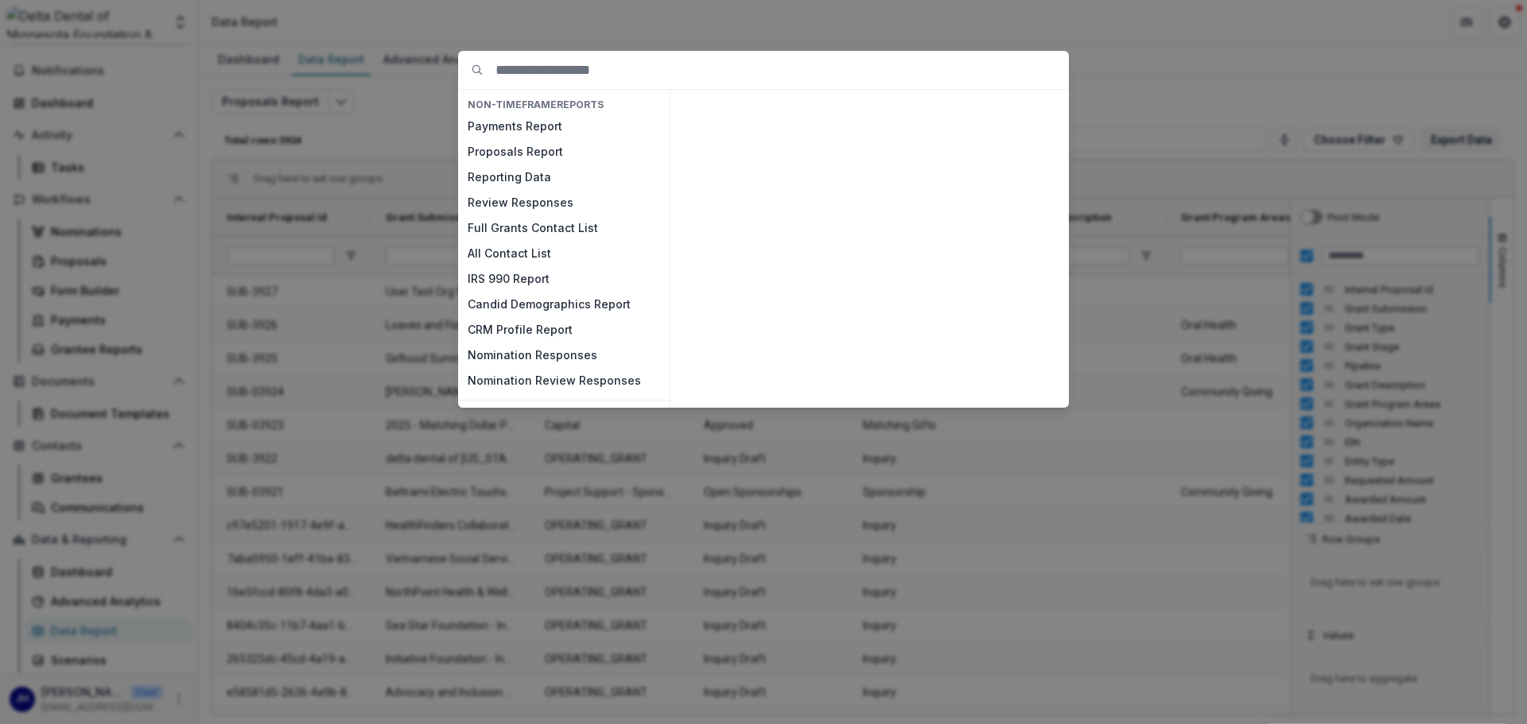
click at [402, 142] on div "NON-TIMEFRAME Reports Payments Report Proposals Report Reporting Data Review Re…" at bounding box center [763, 362] width 1527 height 724
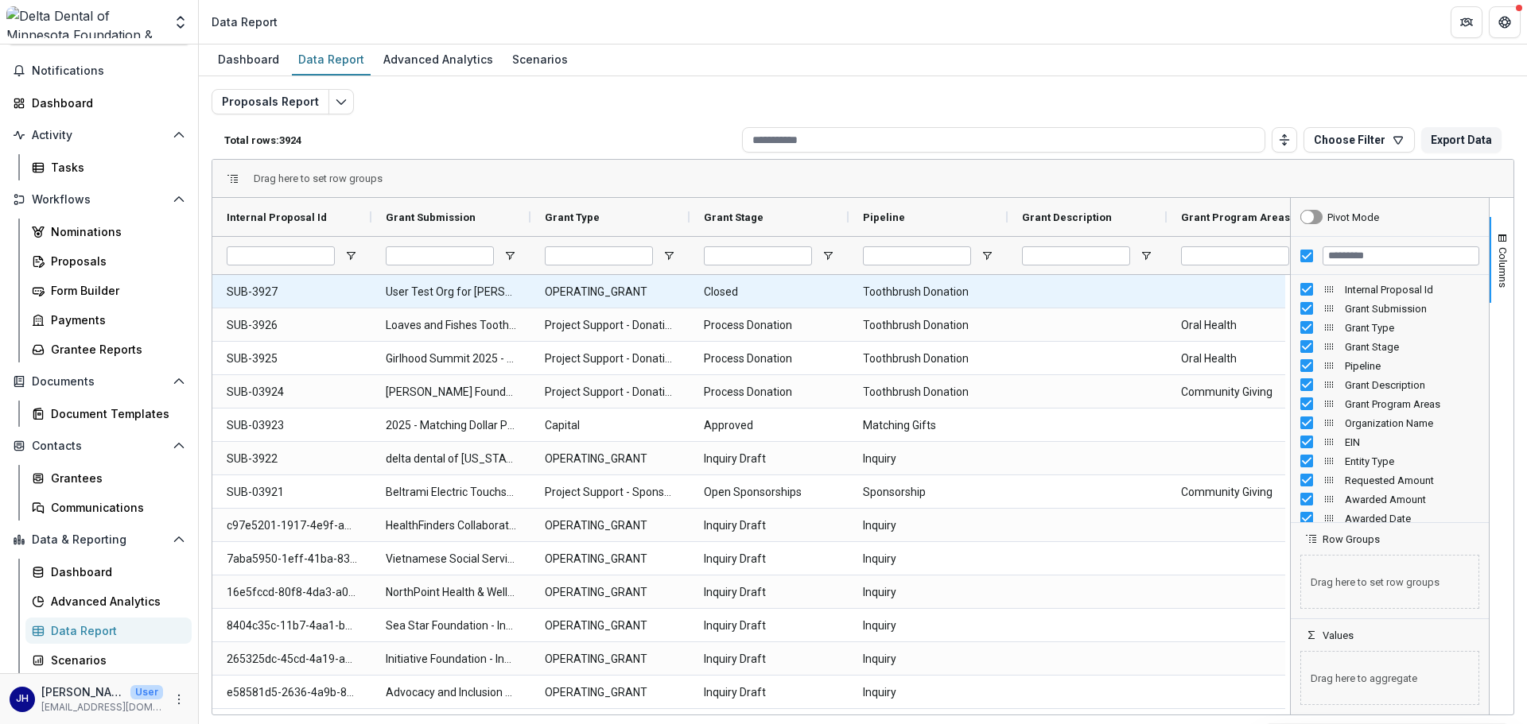
click at [983, 288] on Pipeline-466 "Toothbrush Donation" at bounding box center [928, 292] width 130 height 33
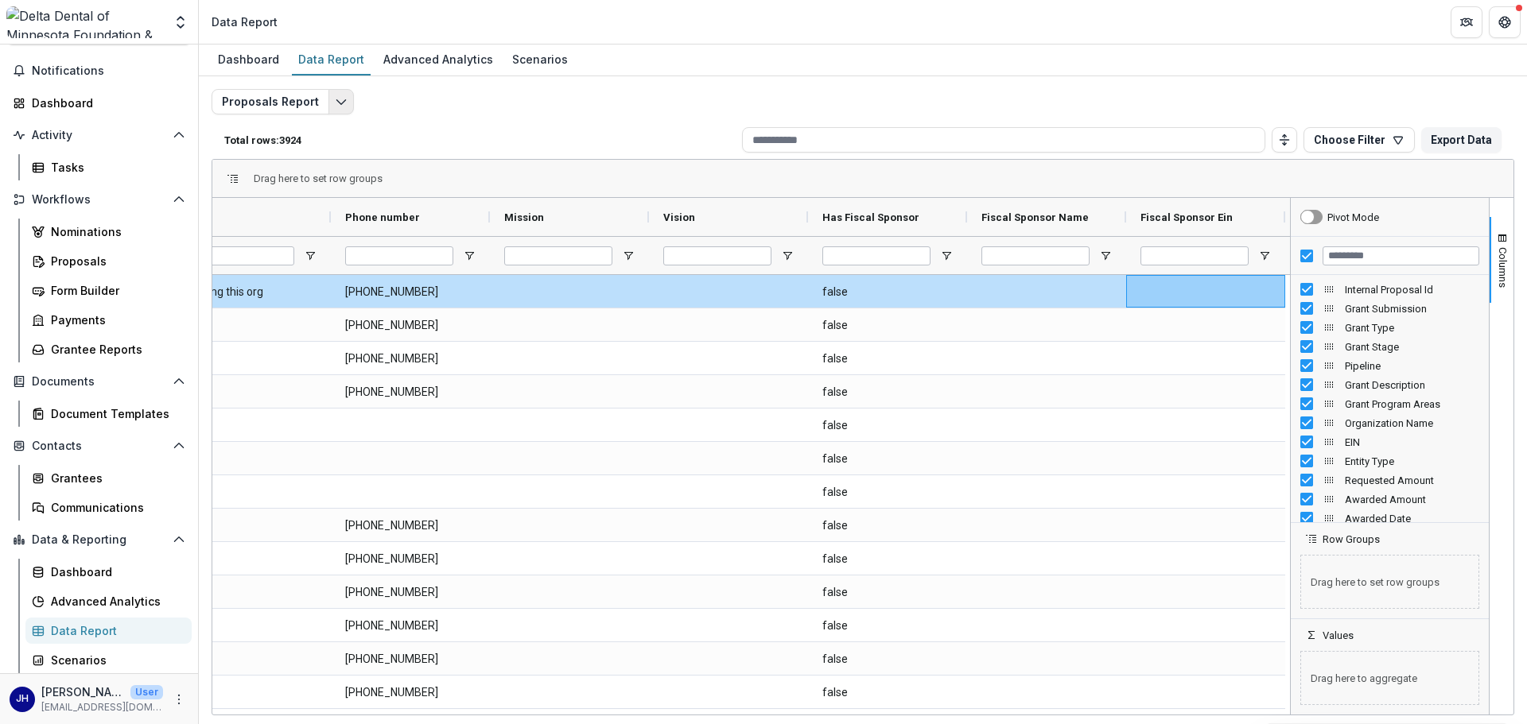
click at [347, 103] on button "Edit selected report" at bounding box center [340, 101] width 25 height 25
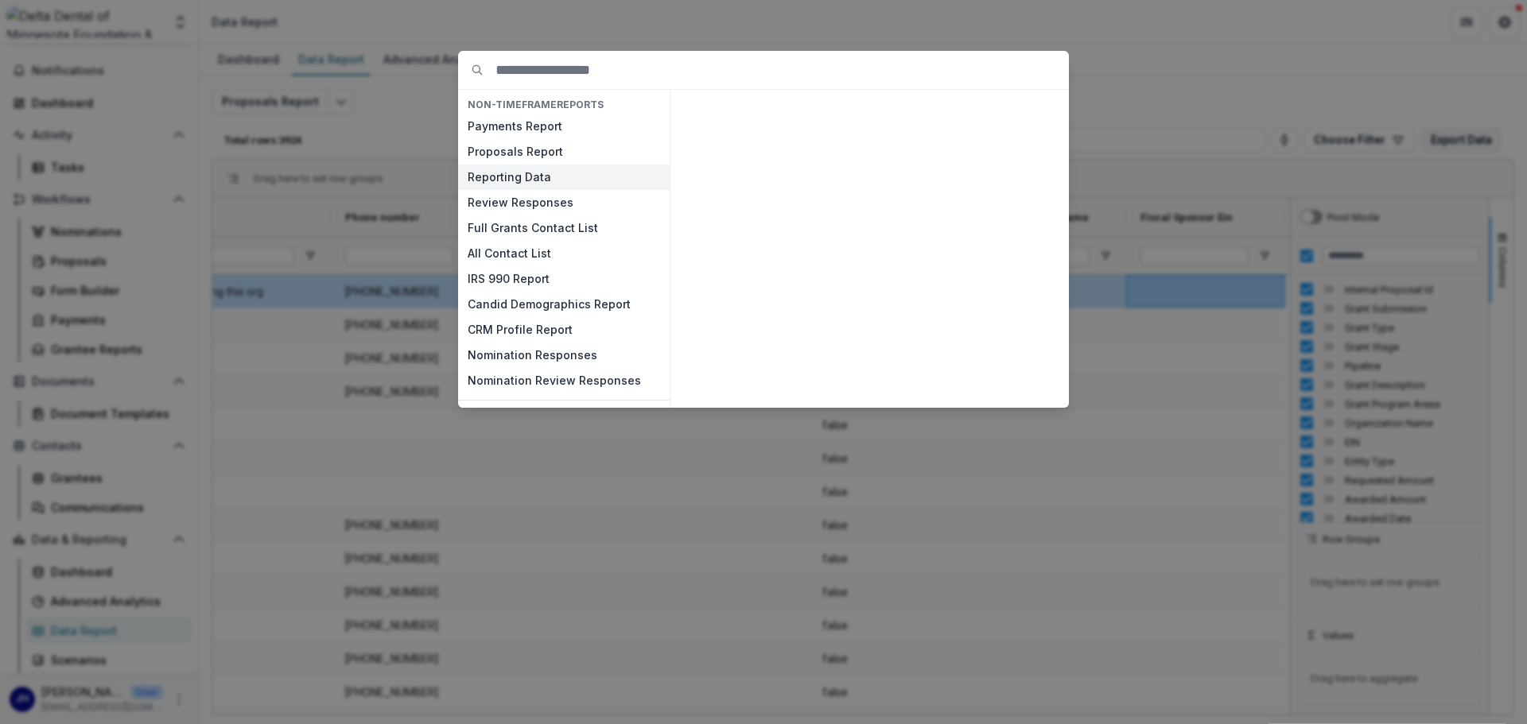
click at [533, 177] on button "Reporting Data" at bounding box center [564, 177] width 212 height 25
click at [1033, 383] on button "View" at bounding box center [1029, 388] width 66 height 25
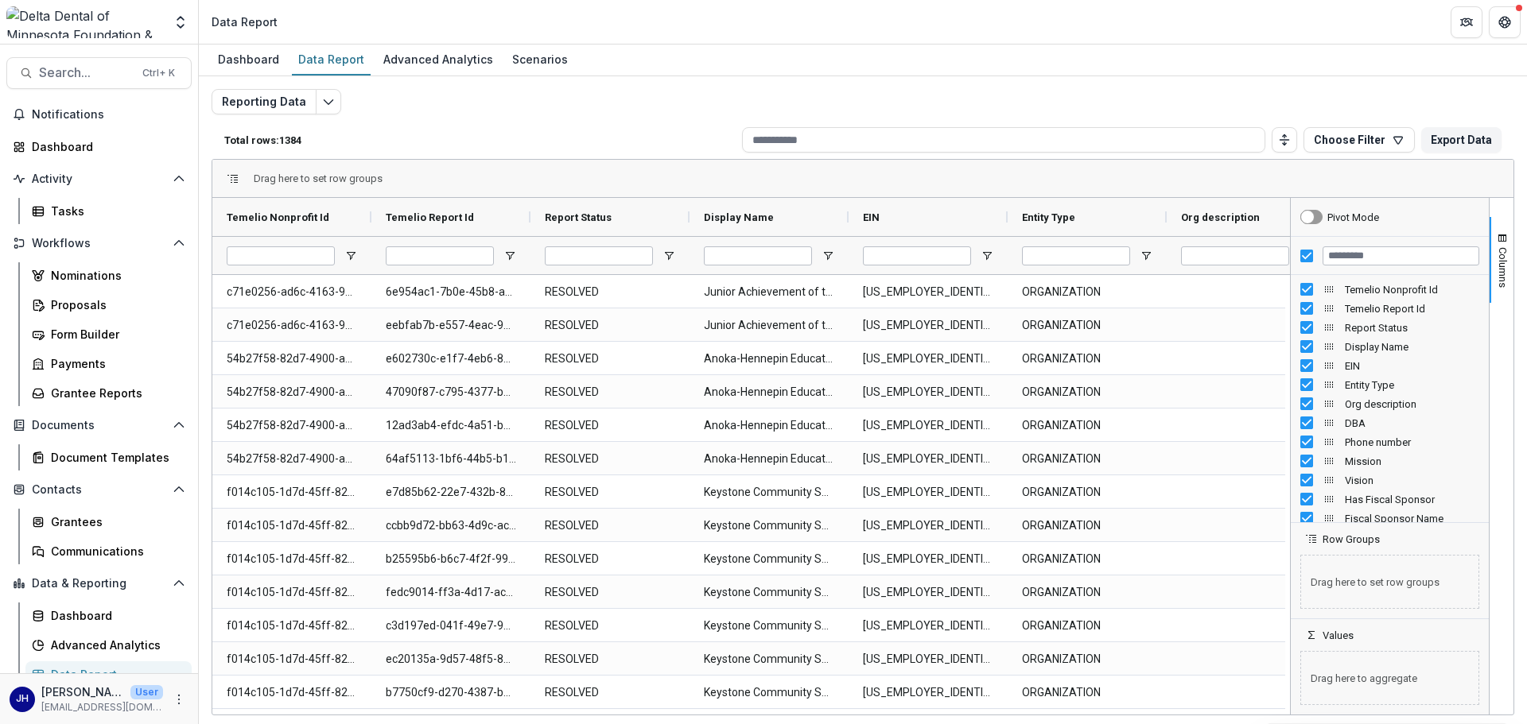
scroll to position [44, 0]
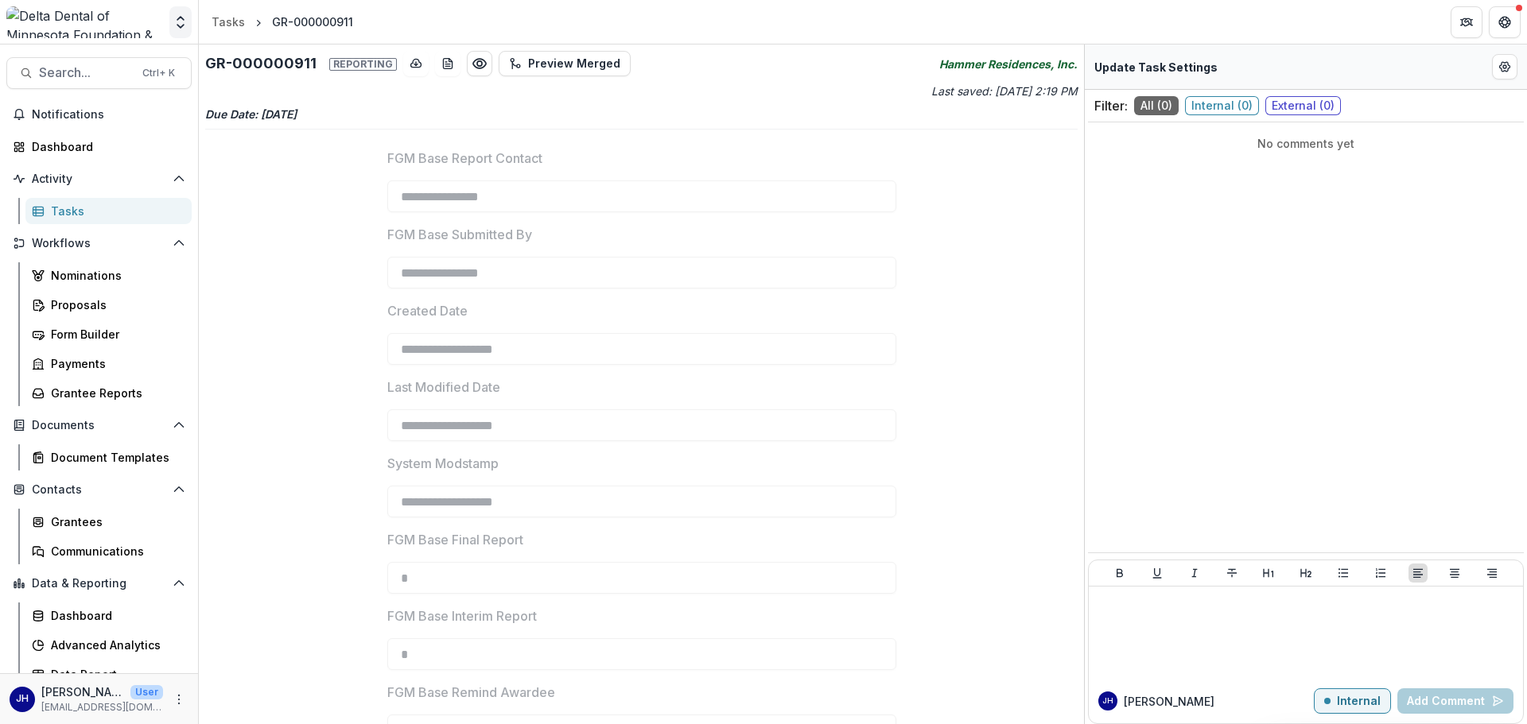
click at [181, 17] on polyline "Open entity switcher" at bounding box center [180, 18] width 6 height 3
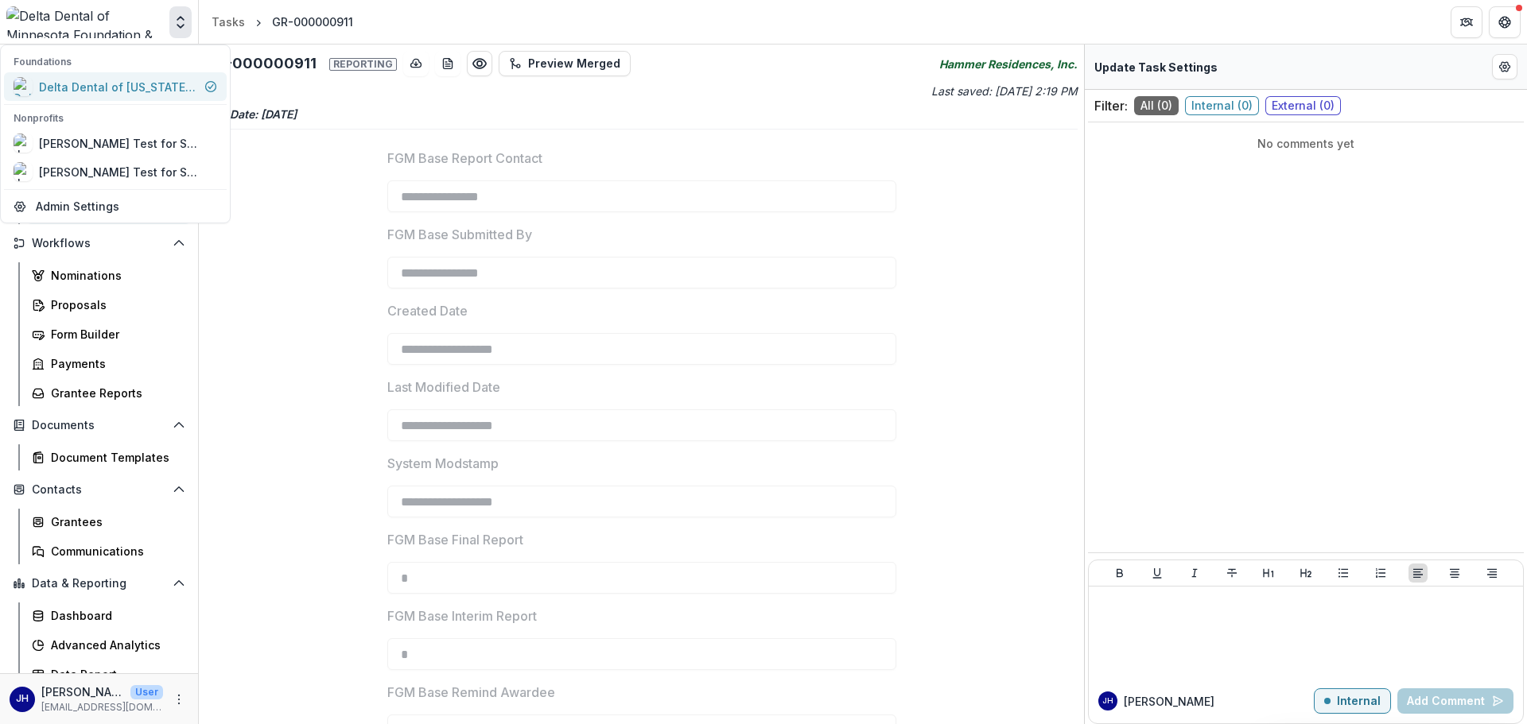
click at [176, 87] on div "Delta Dental of [US_STATE] Foundation & Community Giving" at bounding box center [118, 87] width 159 height 17
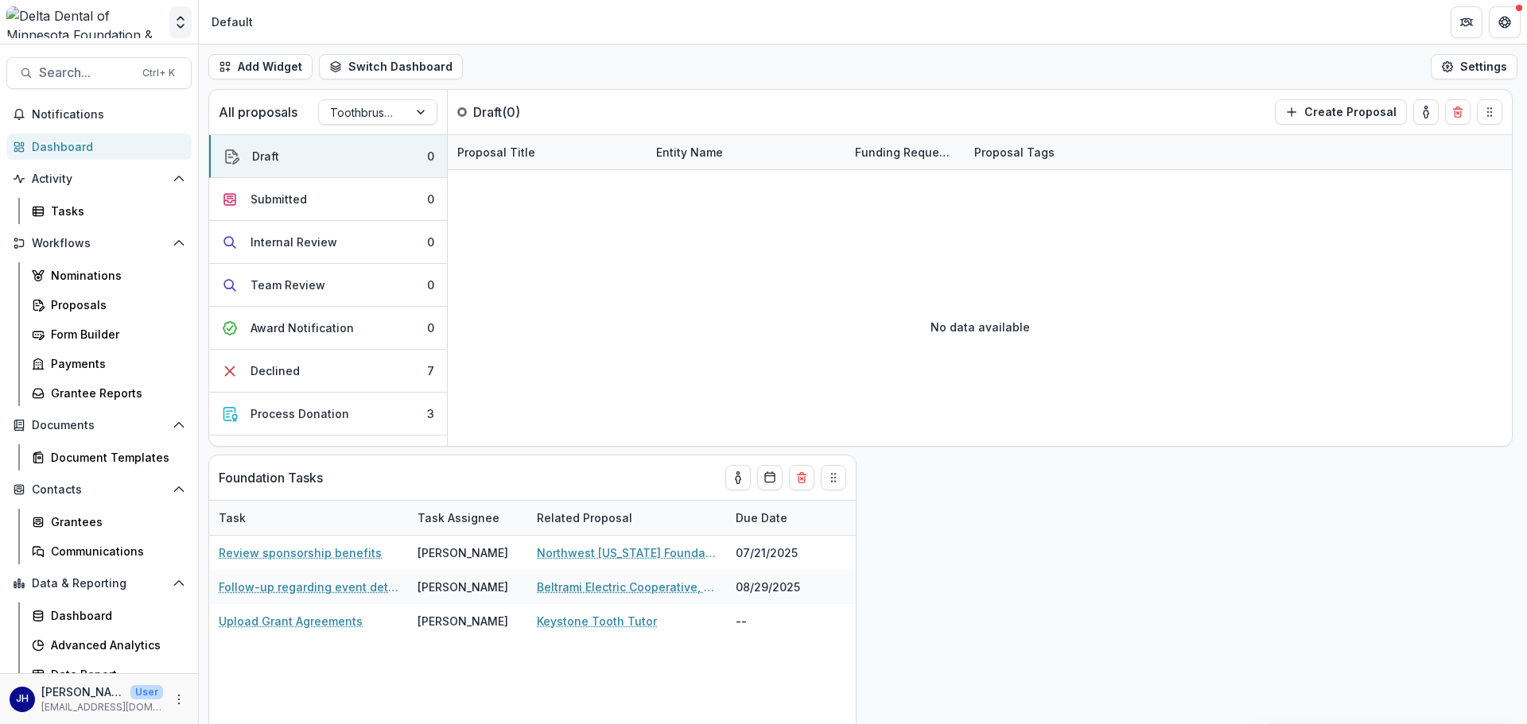
click at [171, 19] on button "Open entity switcher" at bounding box center [180, 22] width 22 height 32
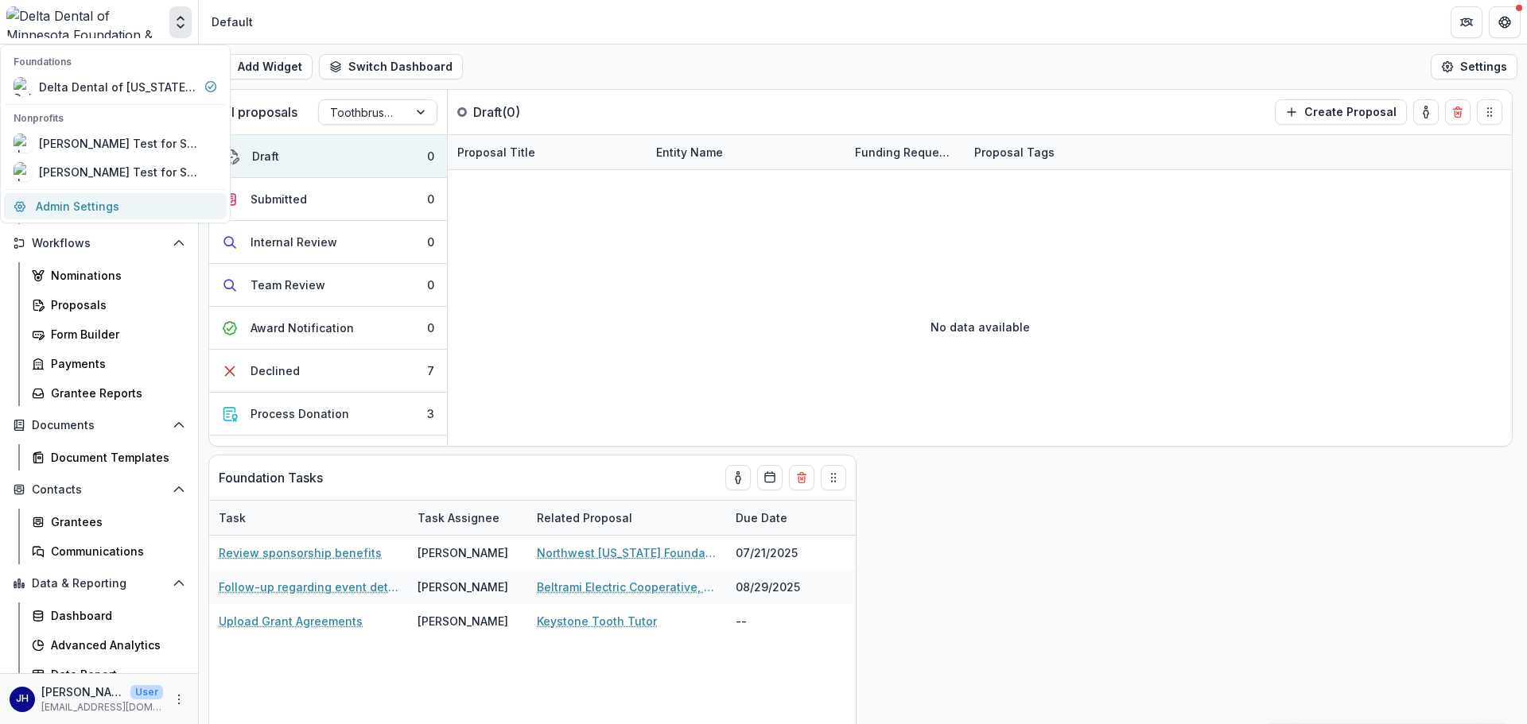
click at [79, 207] on link "Admin Settings" at bounding box center [115, 206] width 223 height 26
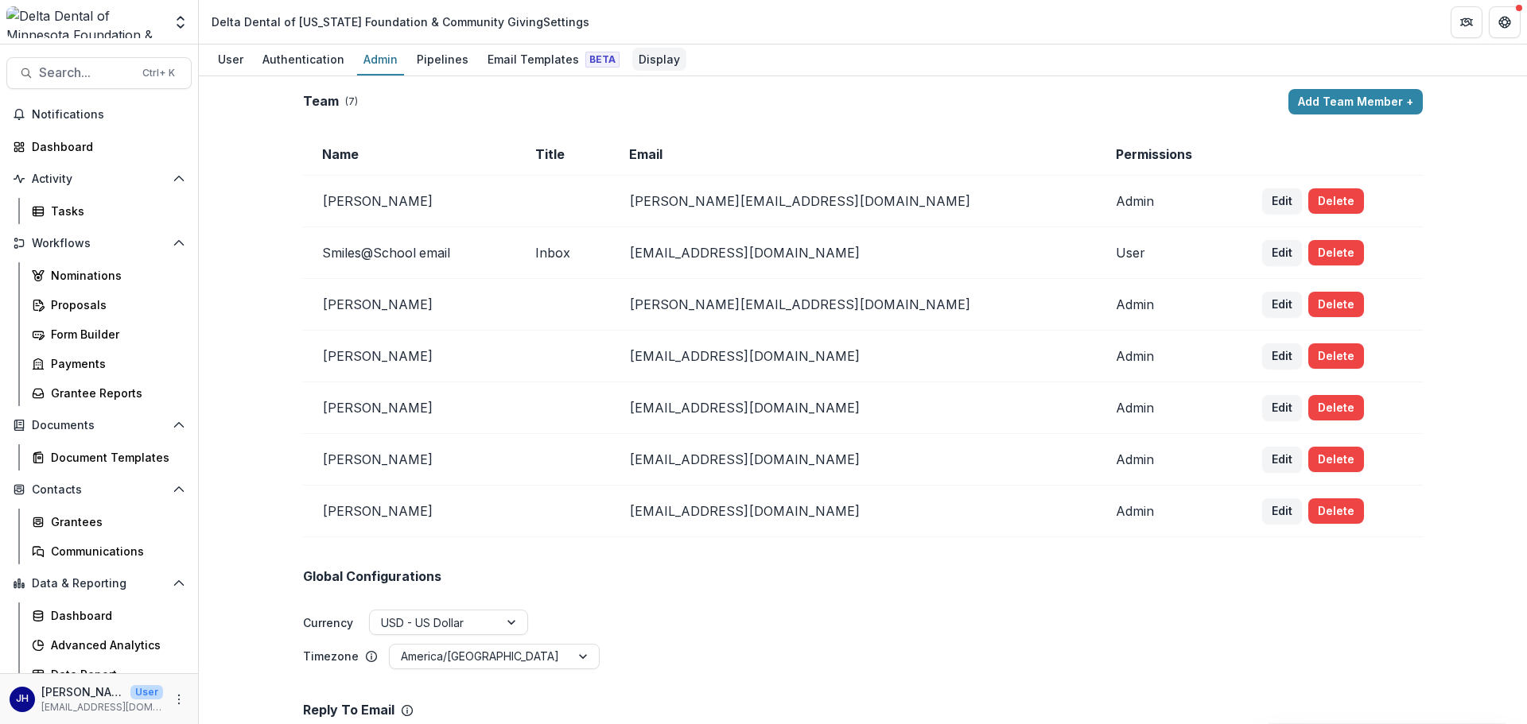
click at [649, 54] on div "Display" at bounding box center [659, 59] width 54 height 23
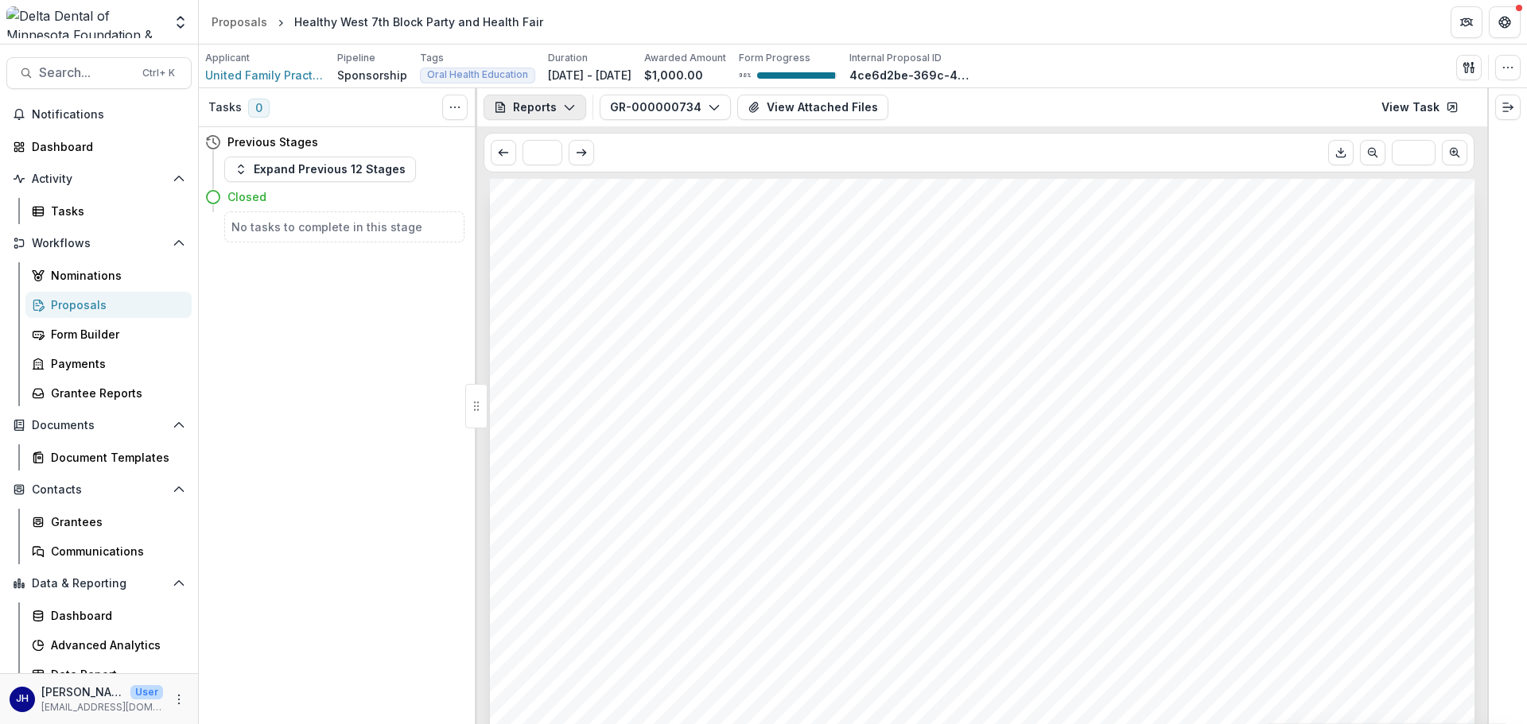
click at [558, 110] on button "Reports" at bounding box center [535, 107] width 103 height 25
click at [714, 158] on div "* ***" at bounding box center [979, 153] width 991 height 40
click at [543, 98] on button "Reports" at bounding box center [535, 107] width 103 height 25
click at [565, 142] on div "Proposal" at bounding box center [588, 143] width 146 height 17
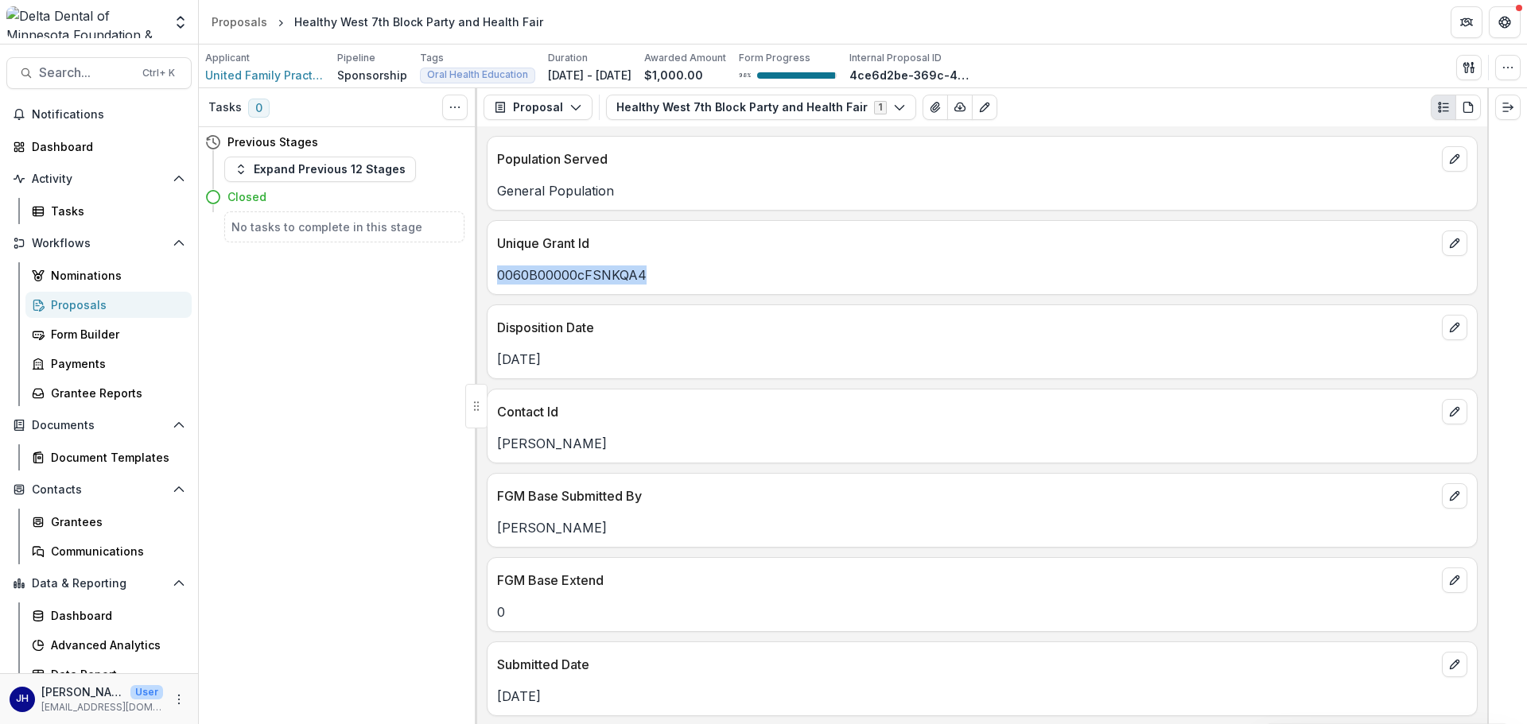
drag, startPoint x: 648, startPoint y: 278, endPoint x: 487, endPoint y: 282, distance: 161.5
click at [487, 282] on div "Unique Grant Id 0060B00000cFSNKQA4" at bounding box center [982, 257] width 991 height 75
copy p "0060B00000cFSNKQA4"
drag, startPoint x: 546, startPoint y: 22, endPoint x: 291, endPoint y: 29, distance: 255.4
click at [291, 29] on header "Proposals Healthy West 7th Block Party and Health Fair" at bounding box center [863, 22] width 1328 height 44
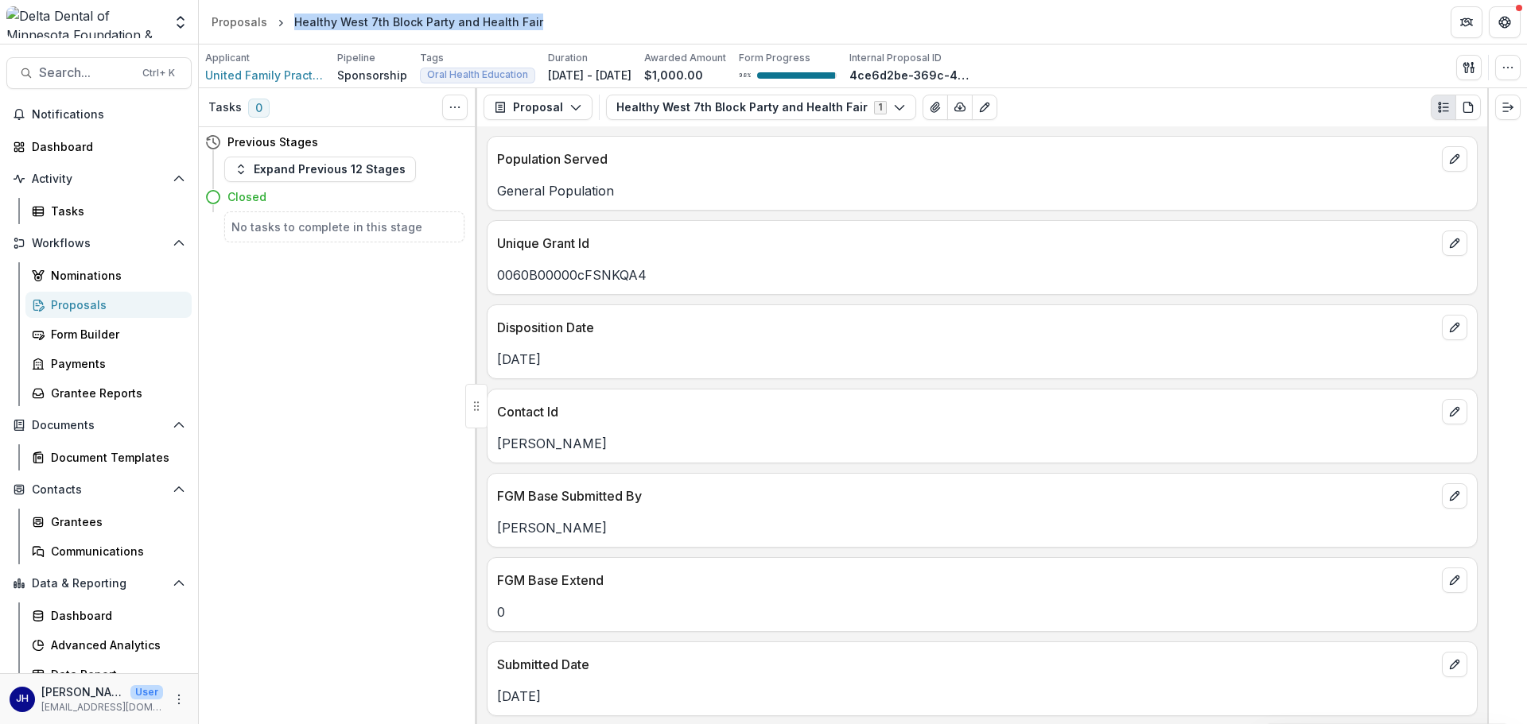
copy div "Healthy West 7th Block Party and Health Fair"
drag, startPoint x: 651, startPoint y: 283, endPoint x: 496, endPoint y: 276, distance: 155.2
click at [496, 276] on div "0060B00000cFSNKQA4" at bounding box center [981, 275] width 989 height 19
copy p "0060B00000cFSNKQA4"
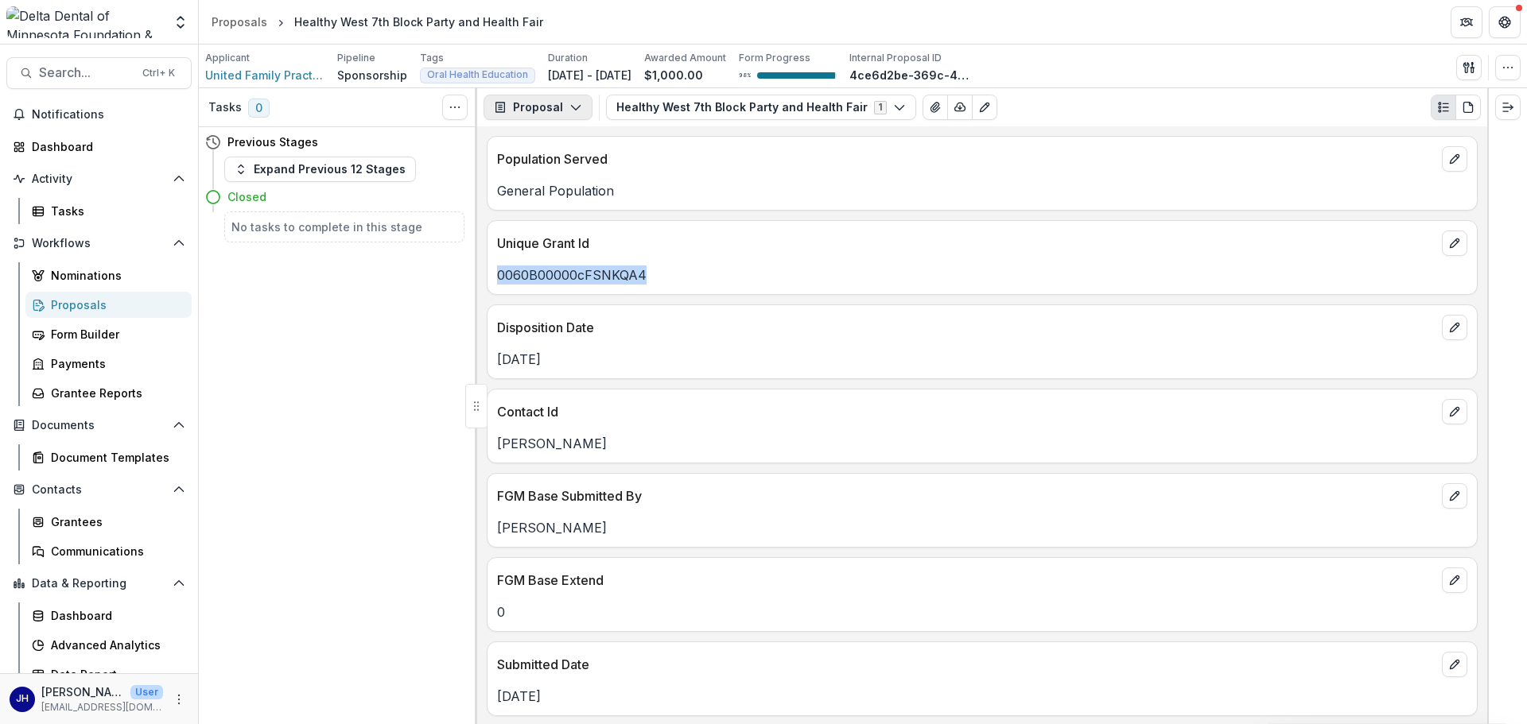
click at [571, 107] on polyline "button" at bounding box center [575, 108] width 9 height 5
click at [301, 293] on div "Tasks 0 Show Cancelled Tasks Previous Stages Expand Previous 12 Stages Closed N…" at bounding box center [338, 406] width 278 height 636
click at [620, 279] on p "0060B00000cFSNKQA4" at bounding box center [982, 275] width 970 height 19
drag, startPoint x: 645, startPoint y: 274, endPoint x: 499, endPoint y: 281, distance: 146.5
click at [499, 281] on p "0060B00000cFSNKQA4" at bounding box center [982, 275] width 970 height 19
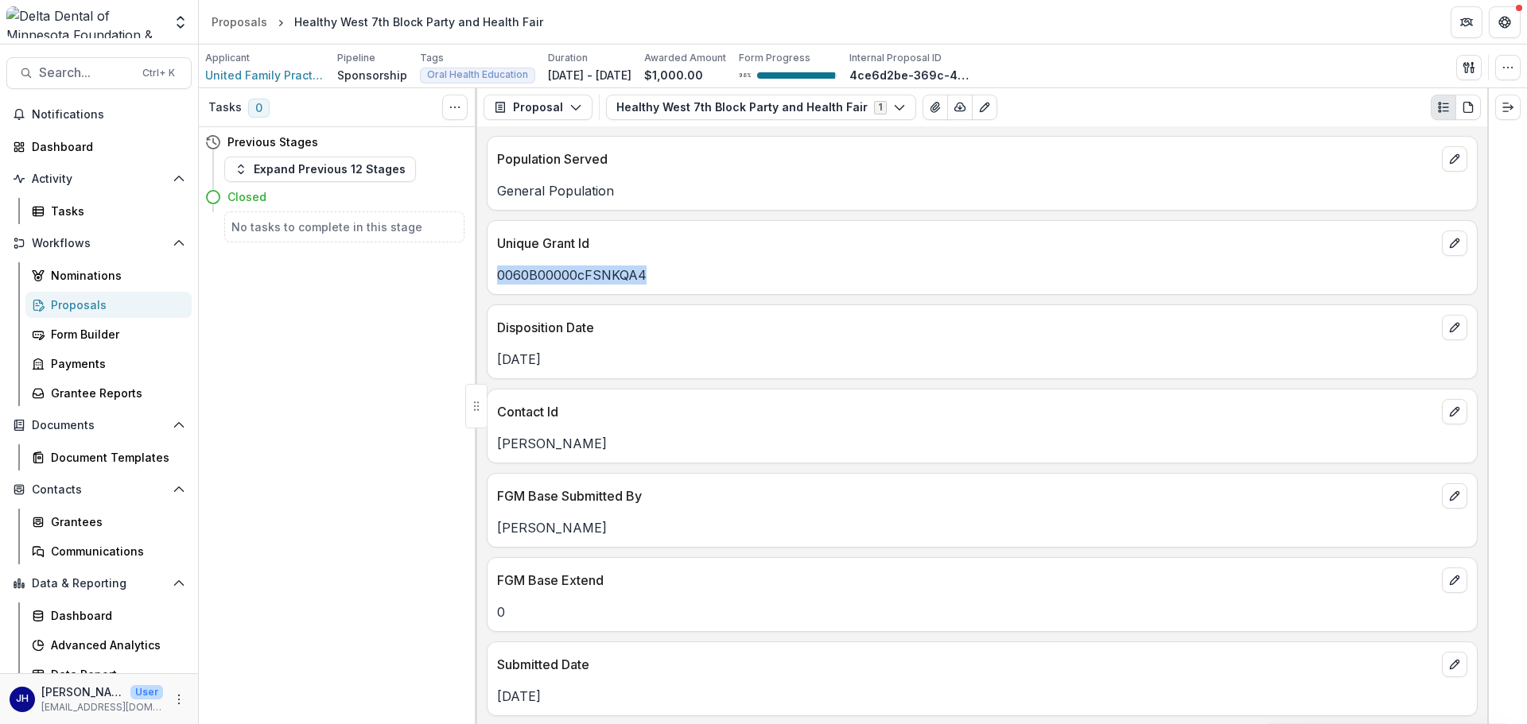
copy p "0060B00000cFSNKQA4"
click at [562, 107] on button "Proposal" at bounding box center [538, 107] width 109 height 25
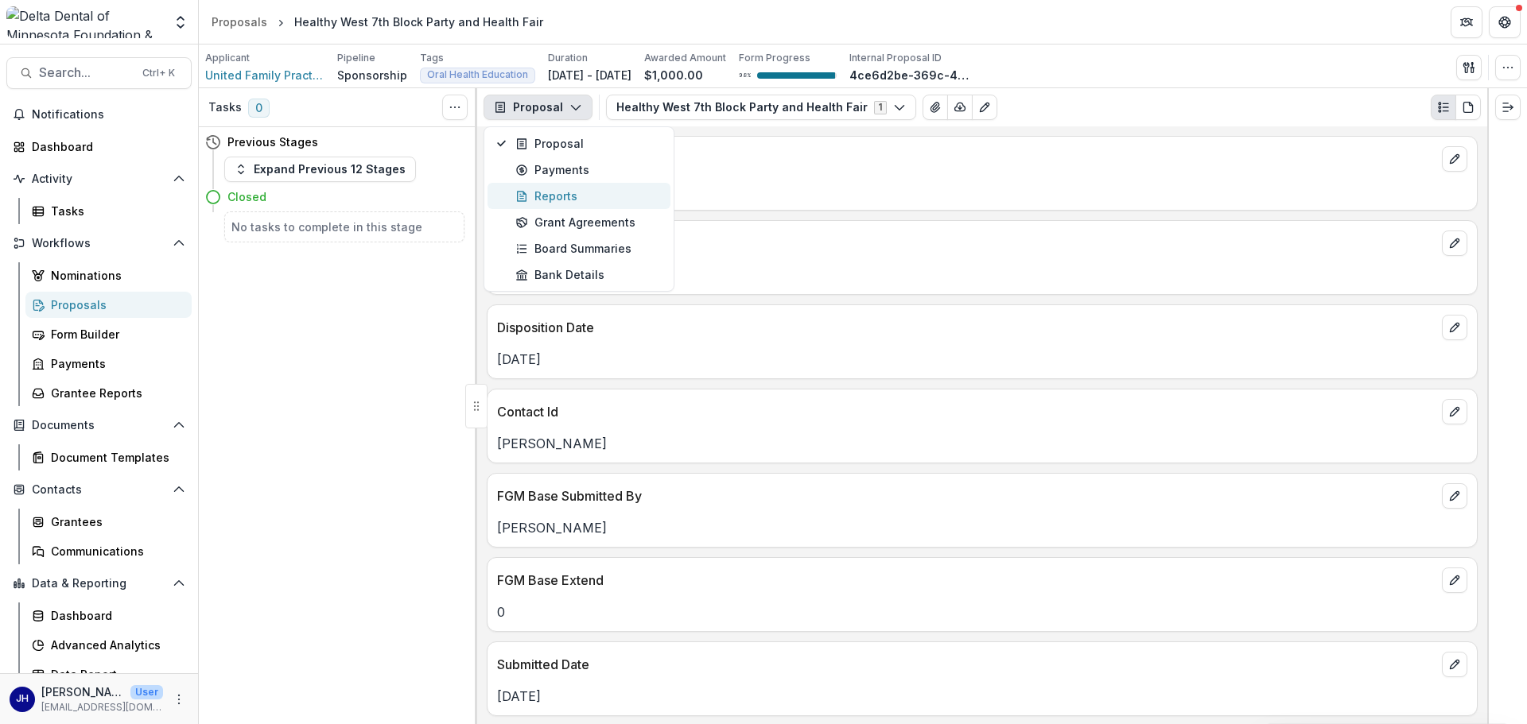
click at [569, 189] on div "Reports" at bounding box center [588, 196] width 146 height 17
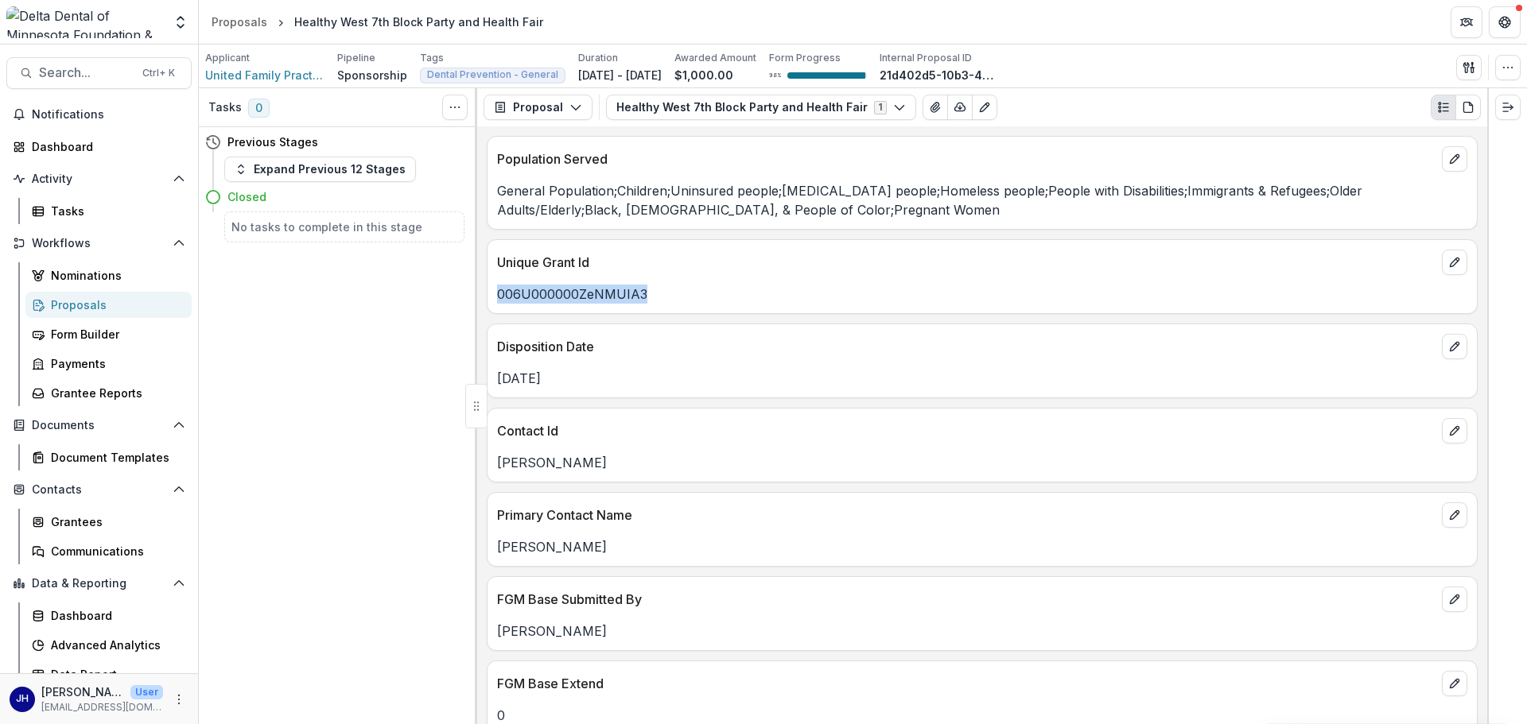
drag, startPoint x: 654, startPoint y: 295, endPoint x: 495, endPoint y: 297, distance: 159.9
click at [495, 297] on div "006U000000ZeNMUIA3" at bounding box center [981, 294] width 989 height 19
copy p "006U000000ZeNMUIA3"
click at [551, 113] on button "Proposal" at bounding box center [538, 107] width 109 height 25
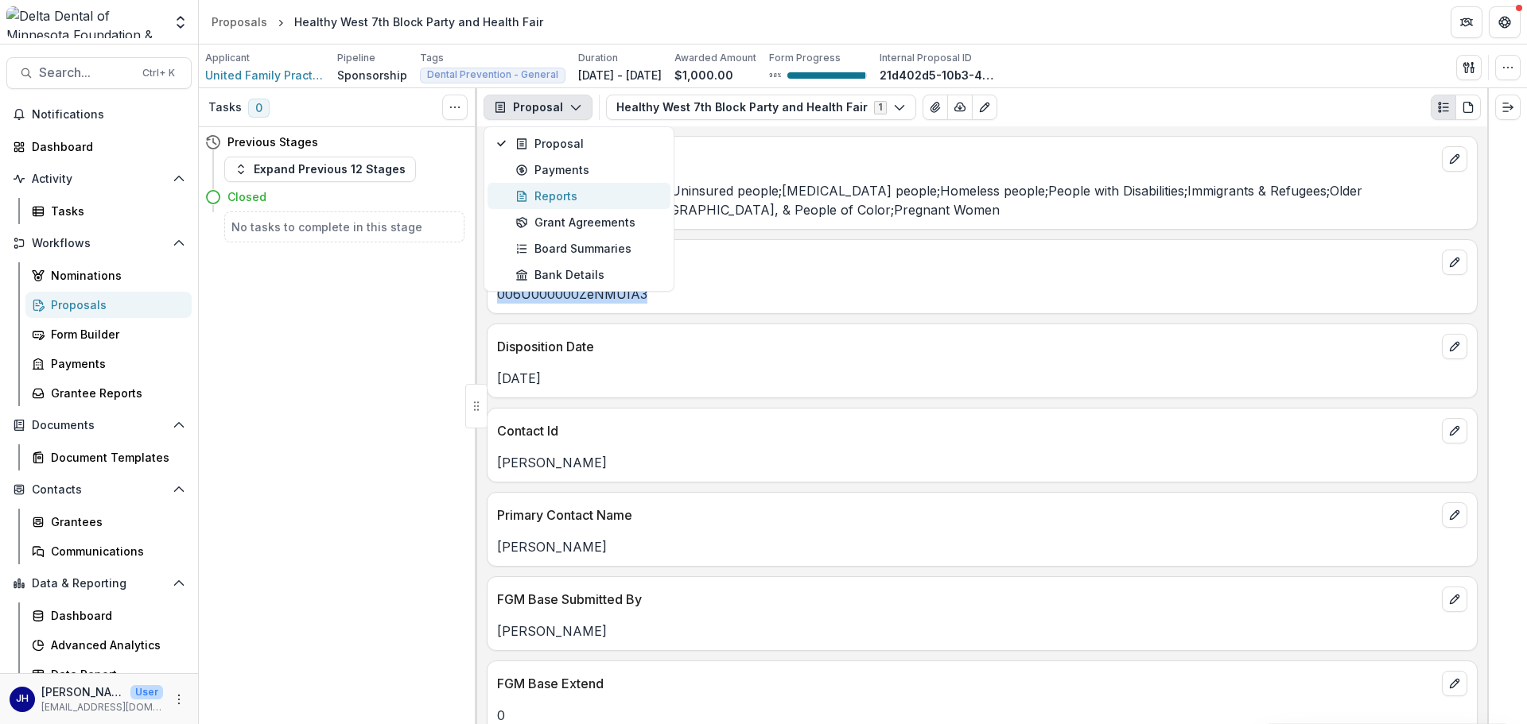
click at [548, 197] on div "Reports" at bounding box center [588, 196] width 146 height 17
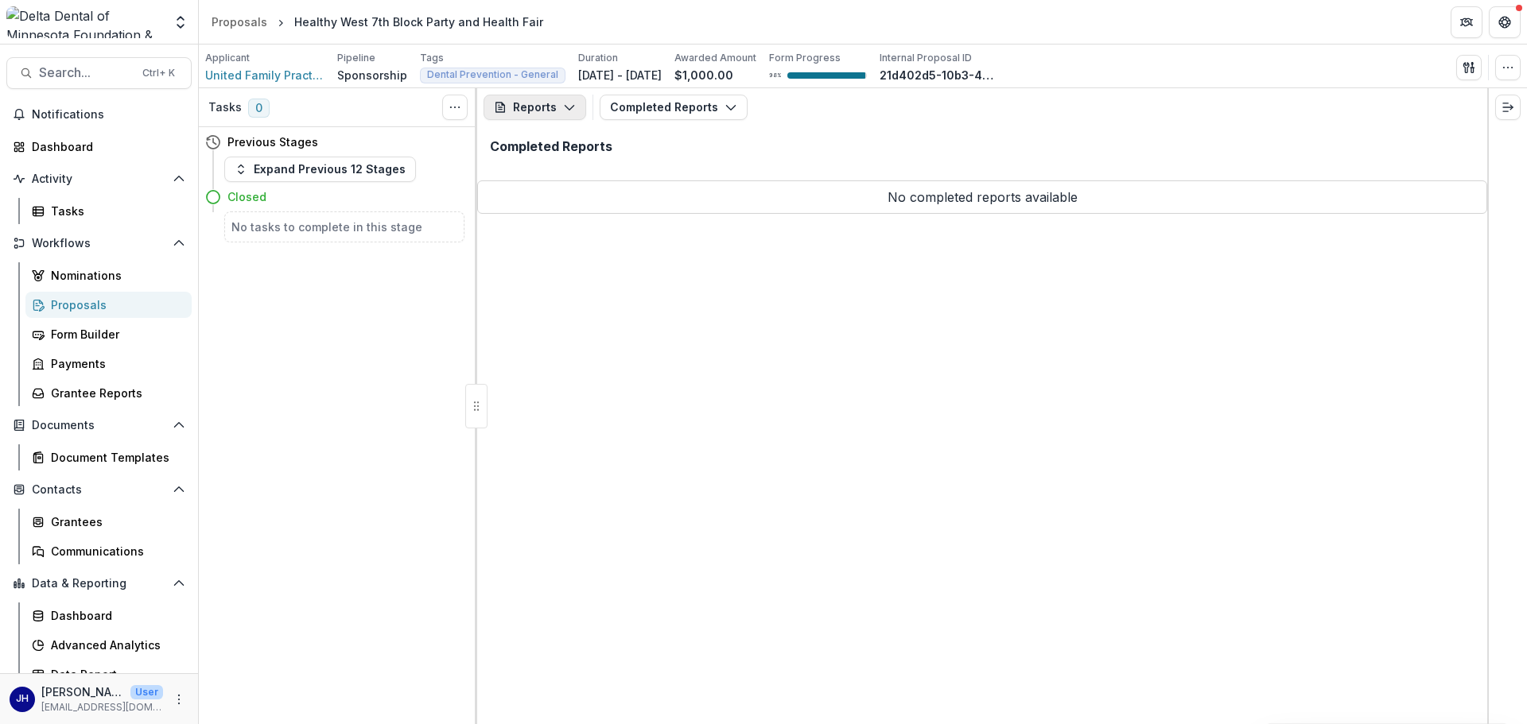
click at [563, 107] on icon "button" at bounding box center [569, 107] width 13 height 13
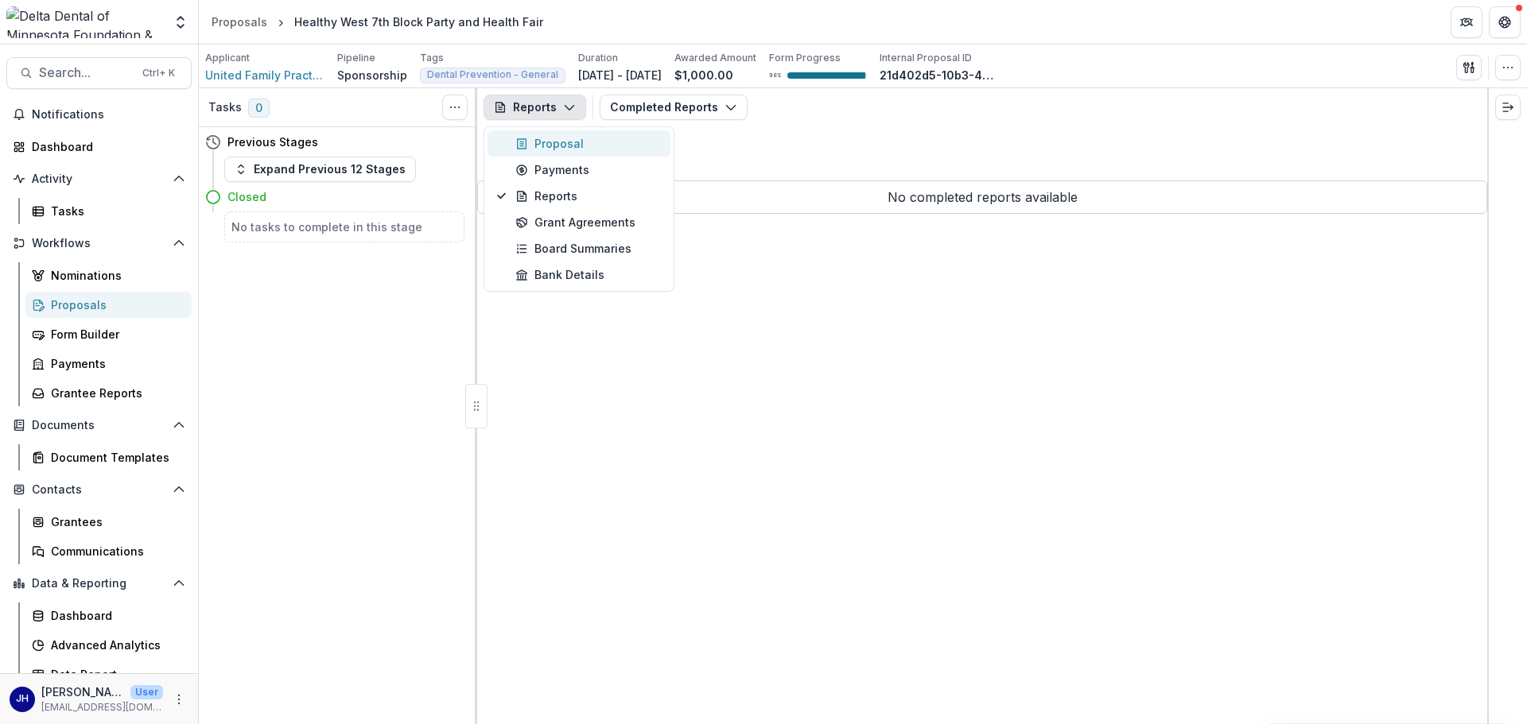
click at [556, 143] on div "Proposal" at bounding box center [588, 143] width 146 height 17
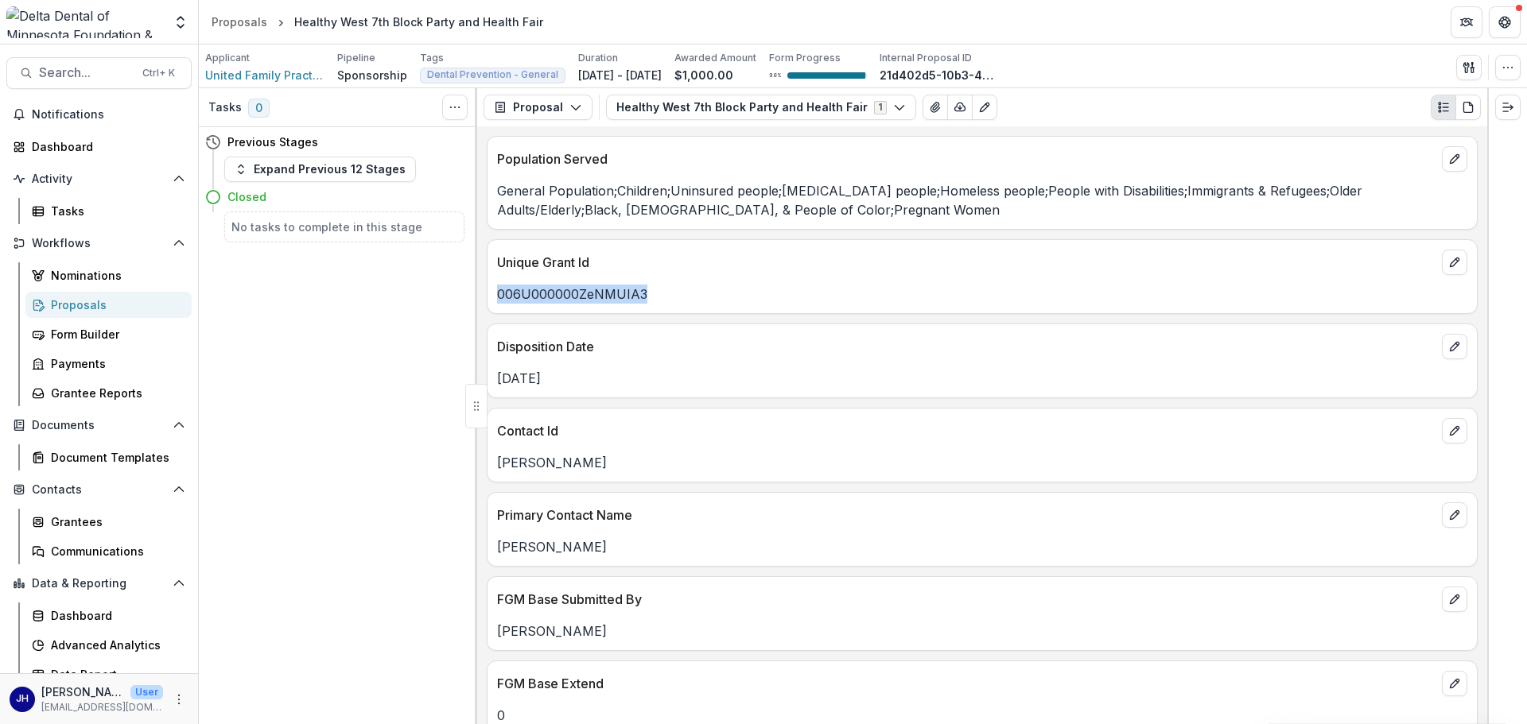
drag, startPoint x: 651, startPoint y: 294, endPoint x: 492, endPoint y: 302, distance: 159.2
click at [492, 302] on div "006U000000ZeNMUIA3" at bounding box center [981, 294] width 989 height 19
drag, startPoint x: 616, startPoint y: 107, endPoint x: 745, endPoint y: 113, distance: 129.7
click at [745, 113] on button "Healthy West 7th Block Party and Health Fair 1" at bounding box center [761, 107] width 310 height 25
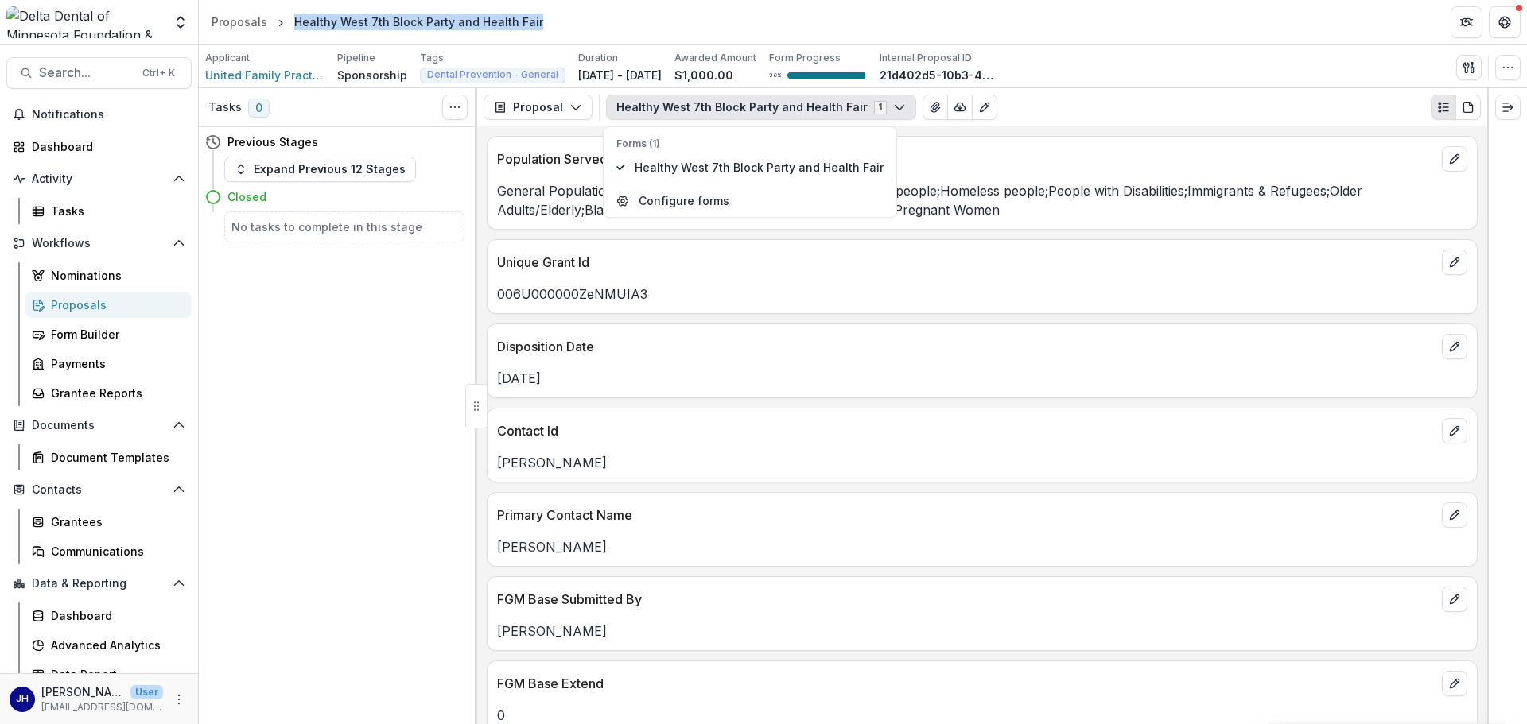
drag, startPoint x: 561, startPoint y: 23, endPoint x: 291, endPoint y: 21, distance: 269.6
click at [291, 21] on header "Proposals Healthy West 7th Block Party and Health Fair" at bounding box center [863, 22] width 1328 height 44
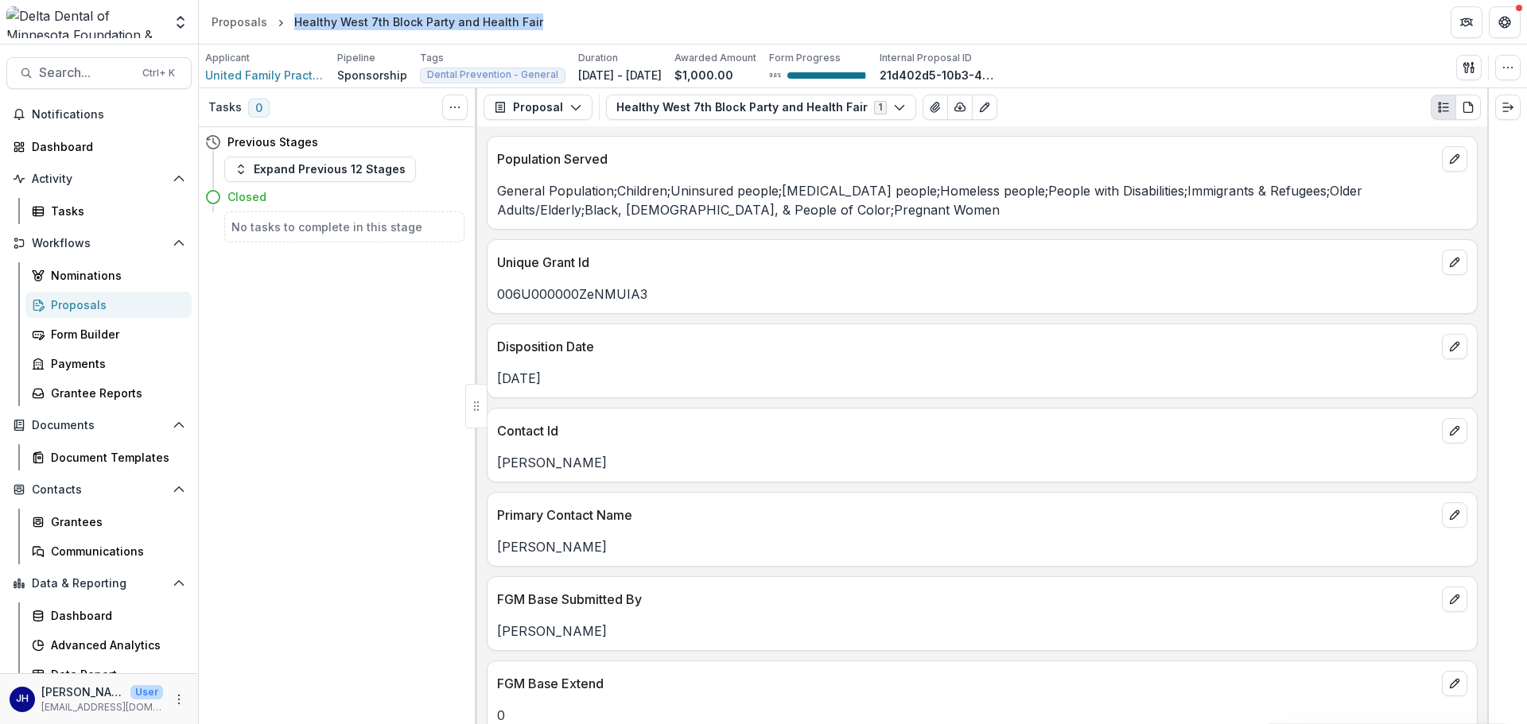
copy div "Healthy West 7th Block Party and Health Fair"
drag, startPoint x: 649, startPoint y: 296, endPoint x: 485, endPoint y: 285, distance: 164.2
click at [485, 285] on div "Population Served General Population;Children;Uninsured people;[MEDICAL_DATA] p…" at bounding box center [982, 425] width 1010 height 598
click at [647, 329] on div "Disposition Date" at bounding box center [981, 341] width 989 height 35
click at [658, 293] on p "006U000000ZeNMUIA3" at bounding box center [982, 294] width 970 height 19
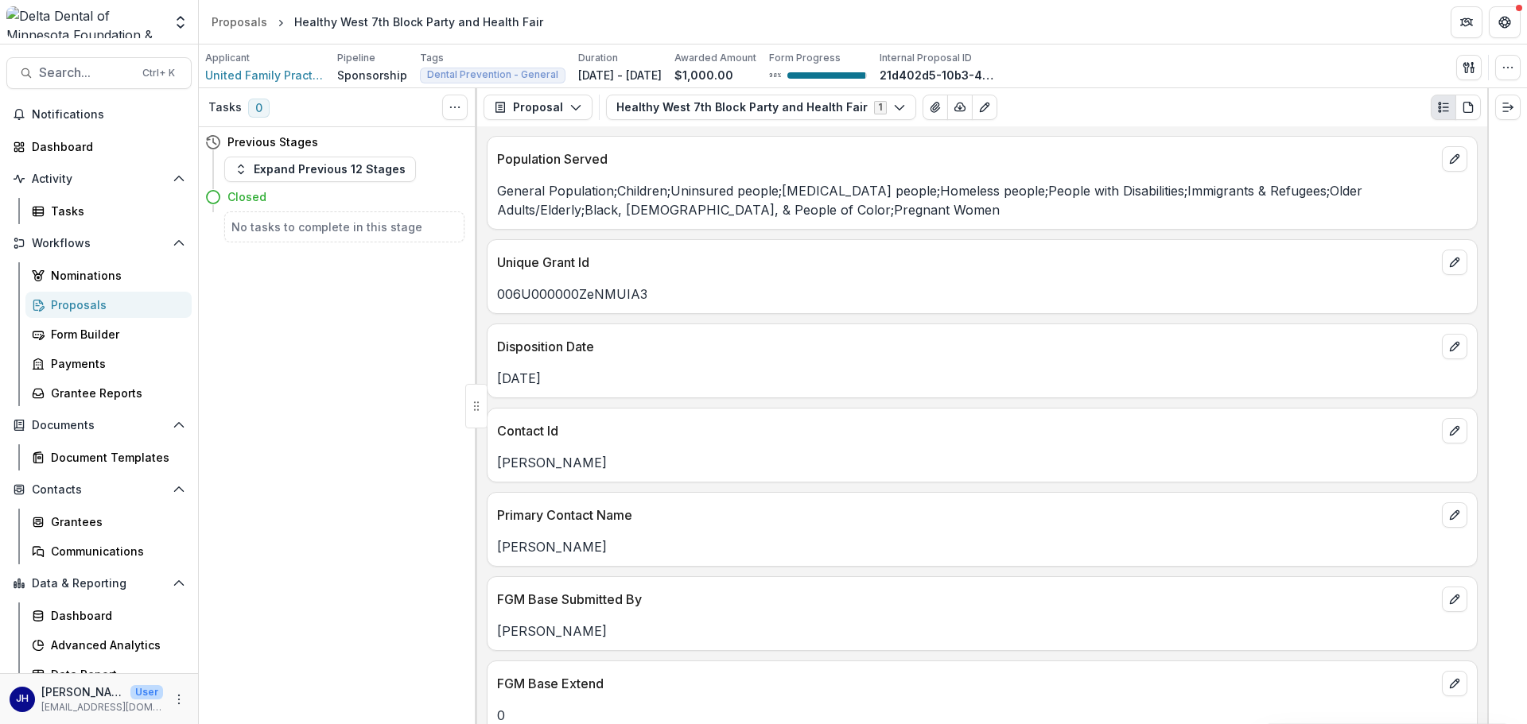
click at [650, 289] on p "006U000000ZeNMUIA3" at bounding box center [982, 294] width 970 height 19
drag, startPoint x: 646, startPoint y: 293, endPoint x: 496, endPoint y: 301, distance: 149.7
click at [496, 301] on div "006U000000ZeNMUIA3" at bounding box center [981, 294] width 989 height 19
copy p "006U000000ZeNMUIA3"
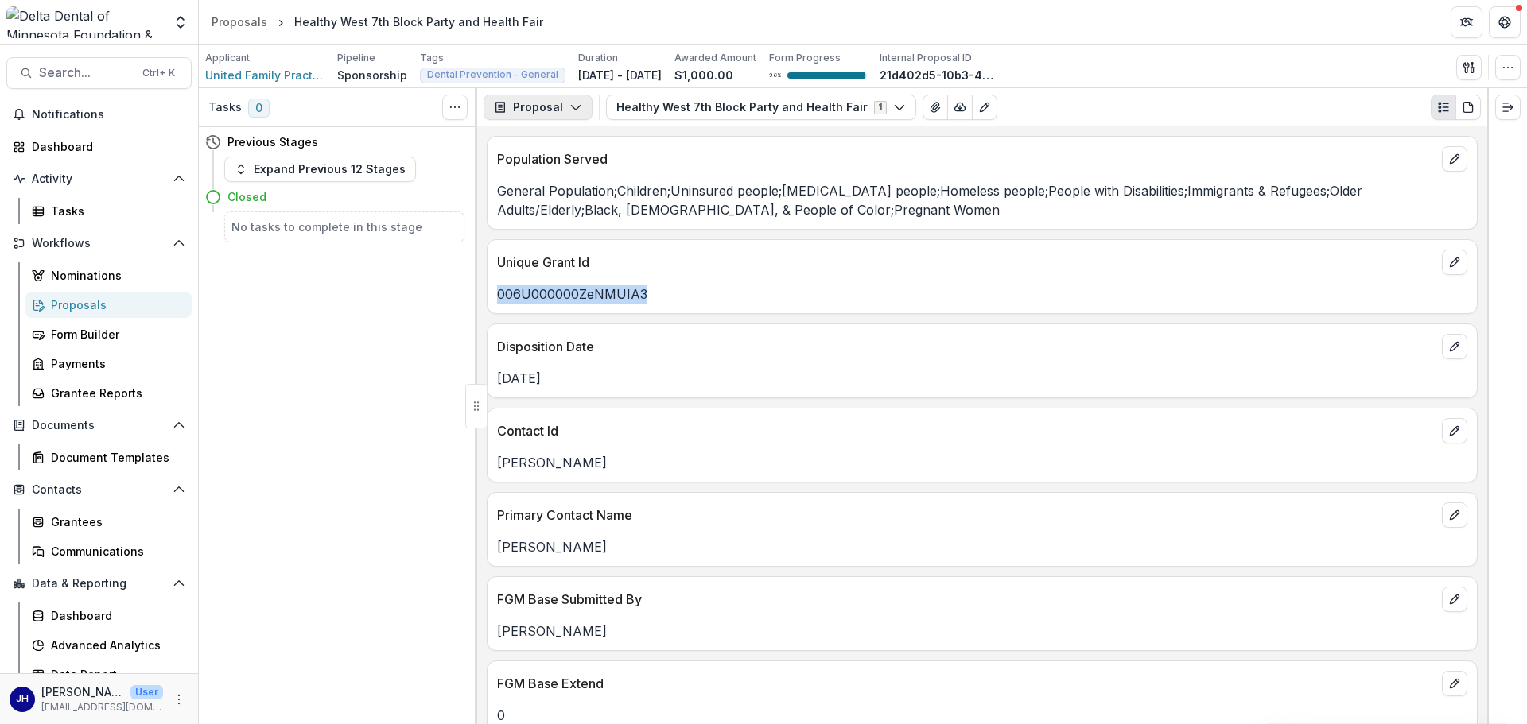
click at [569, 107] on icon "button" at bounding box center [575, 107] width 13 height 13
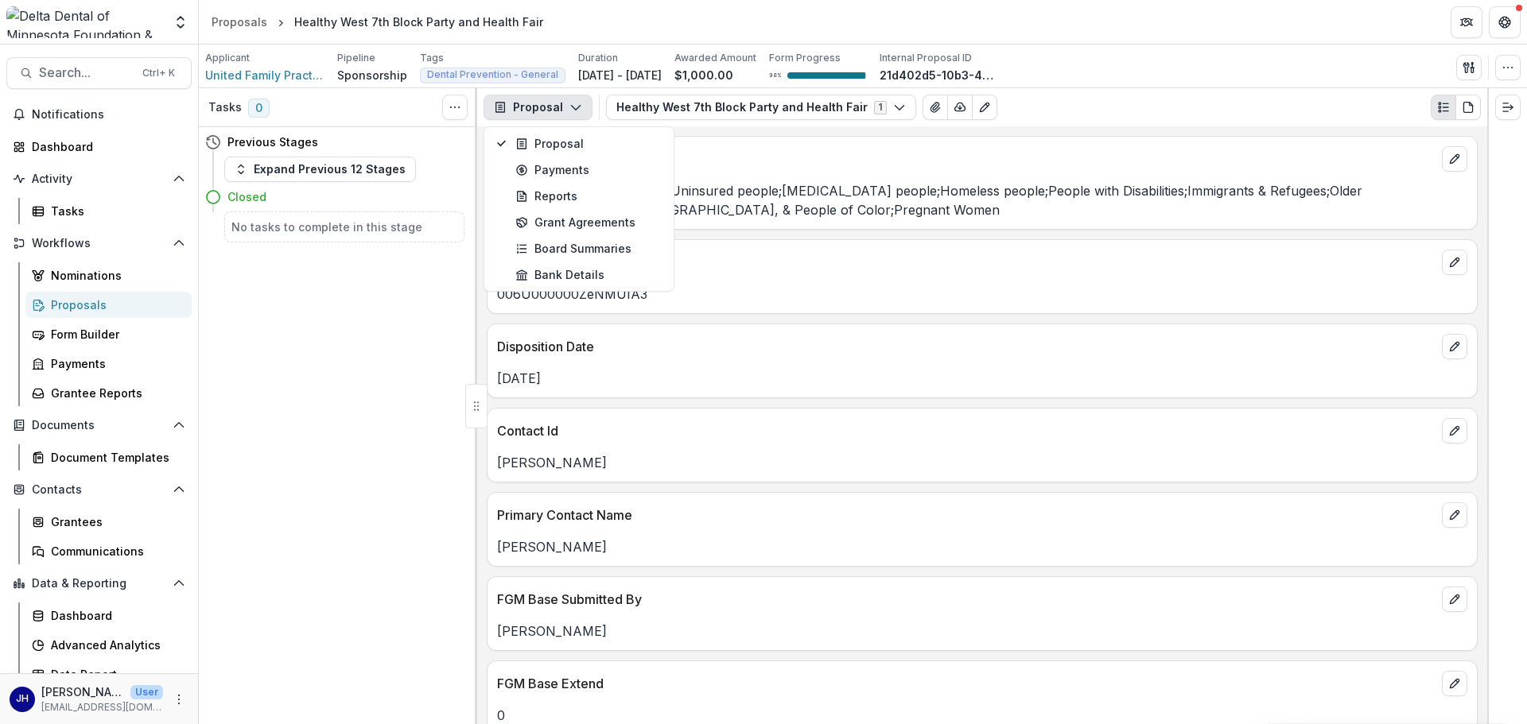
click at [444, 274] on div "Tasks 0 Show Cancelled Tasks Previous Stages Expand Previous 12 Stages Closed N…" at bounding box center [338, 406] width 278 height 636
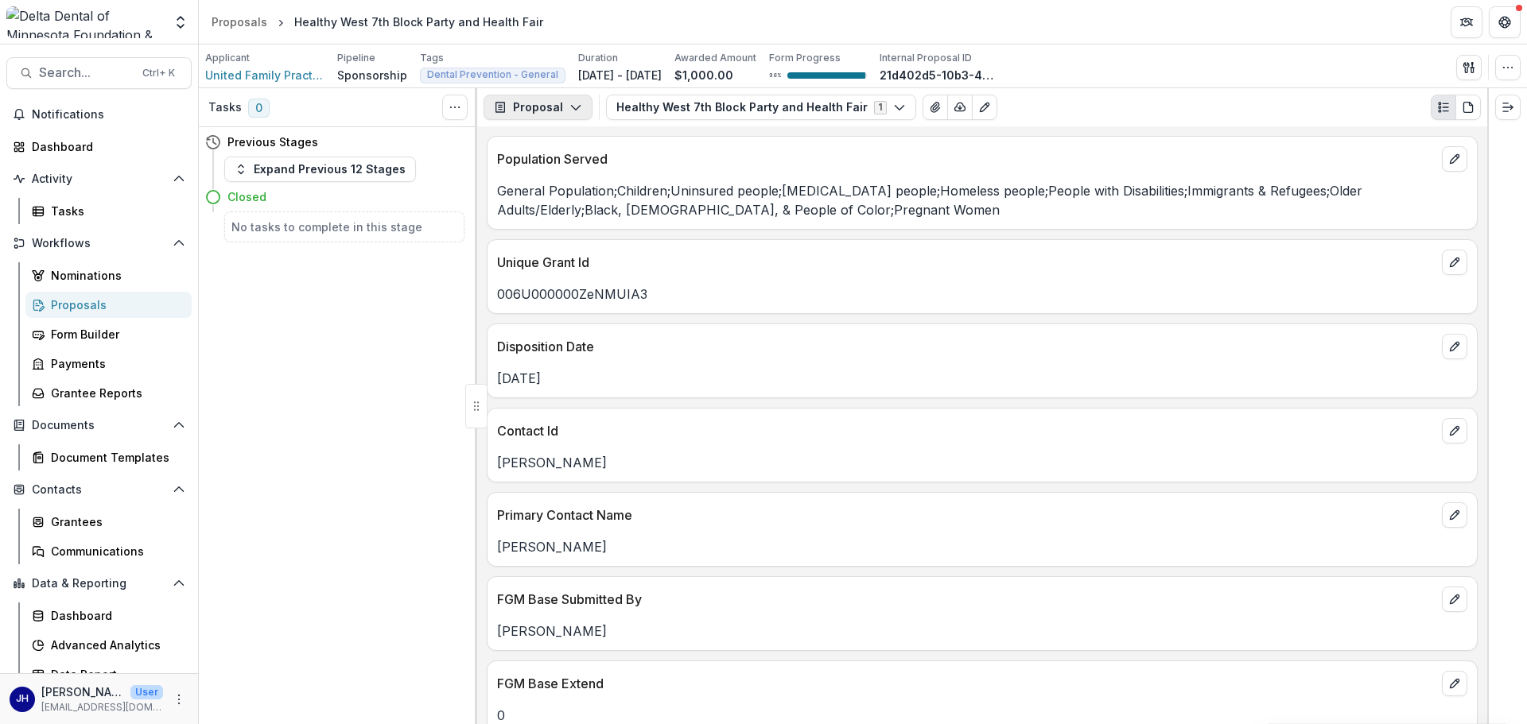
click at [546, 107] on button "Proposal" at bounding box center [538, 107] width 109 height 25
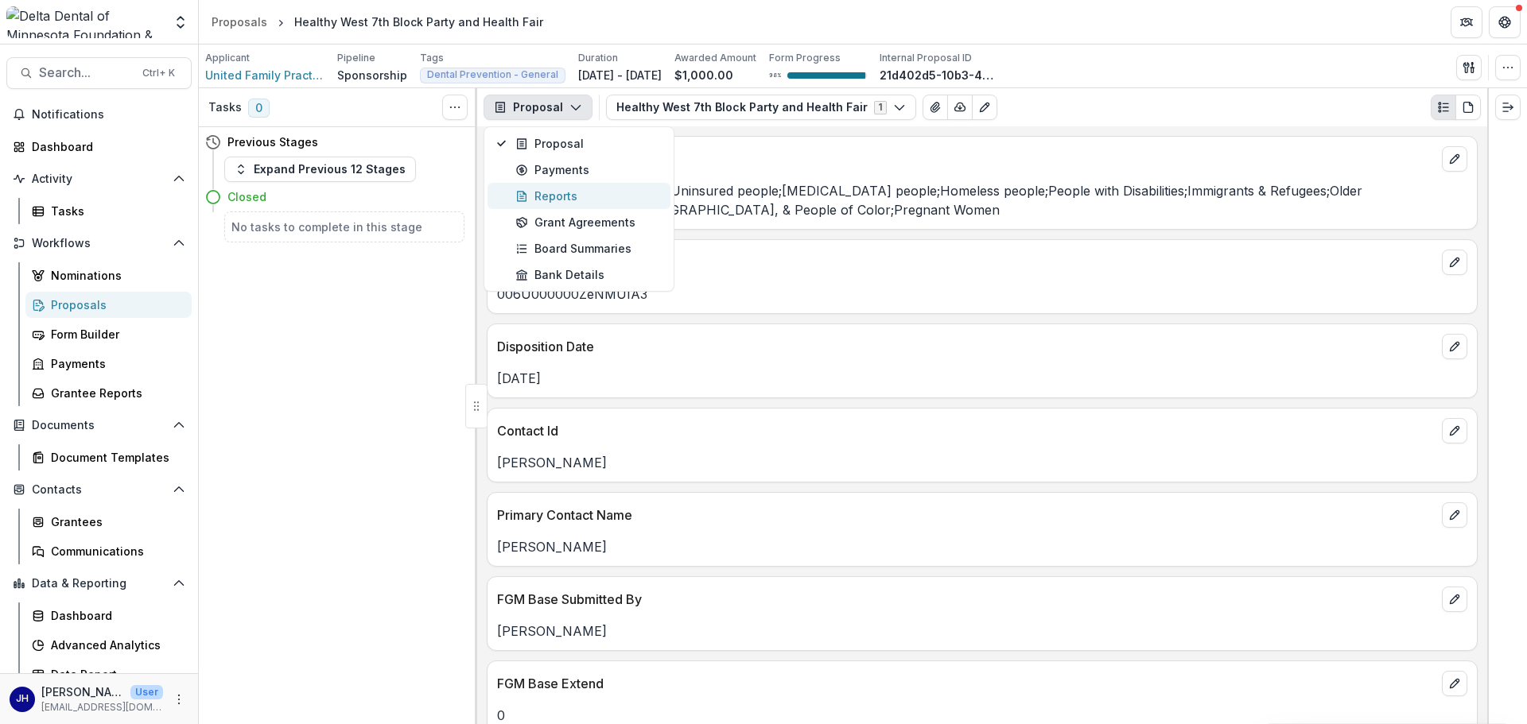
click at [558, 196] on div "Reports" at bounding box center [588, 196] width 146 height 17
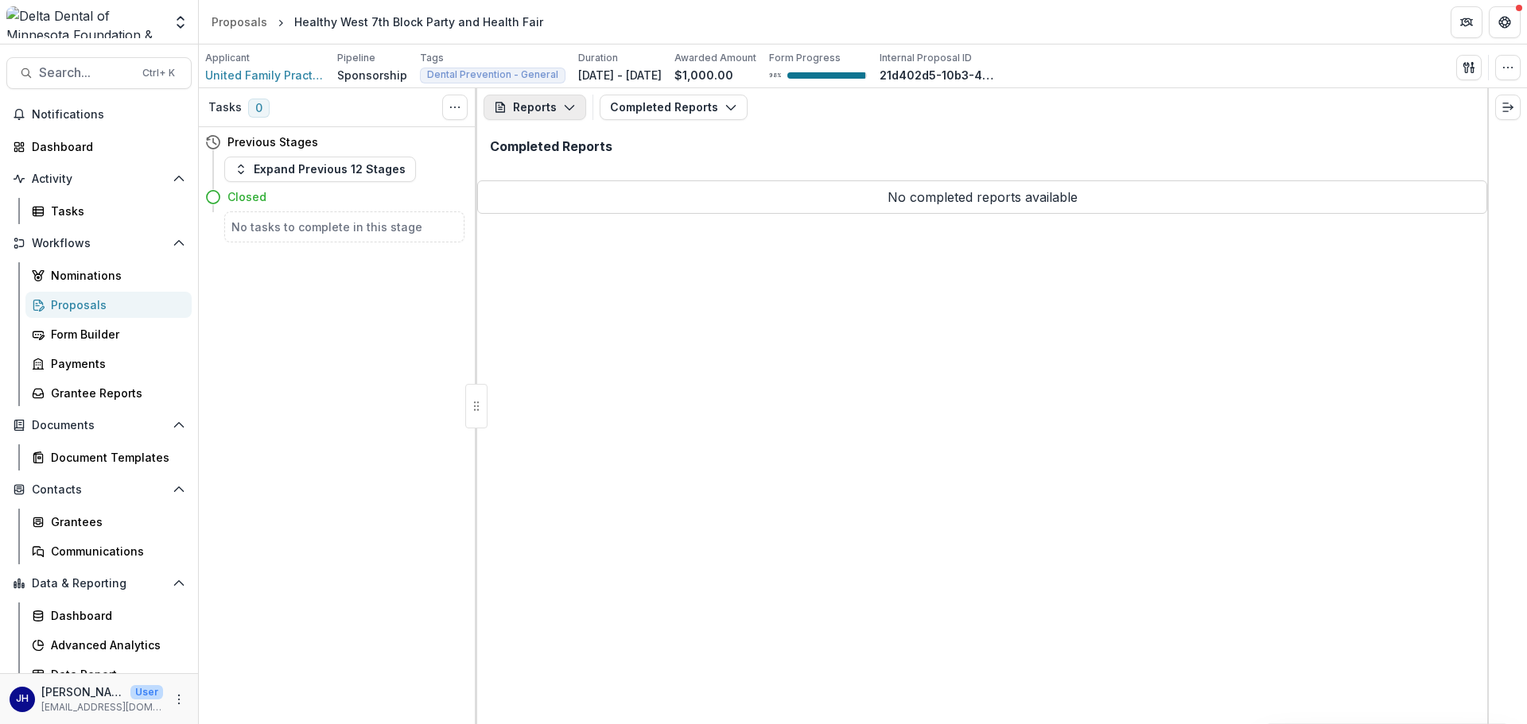
click at [549, 105] on button "Reports" at bounding box center [535, 107] width 103 height 25
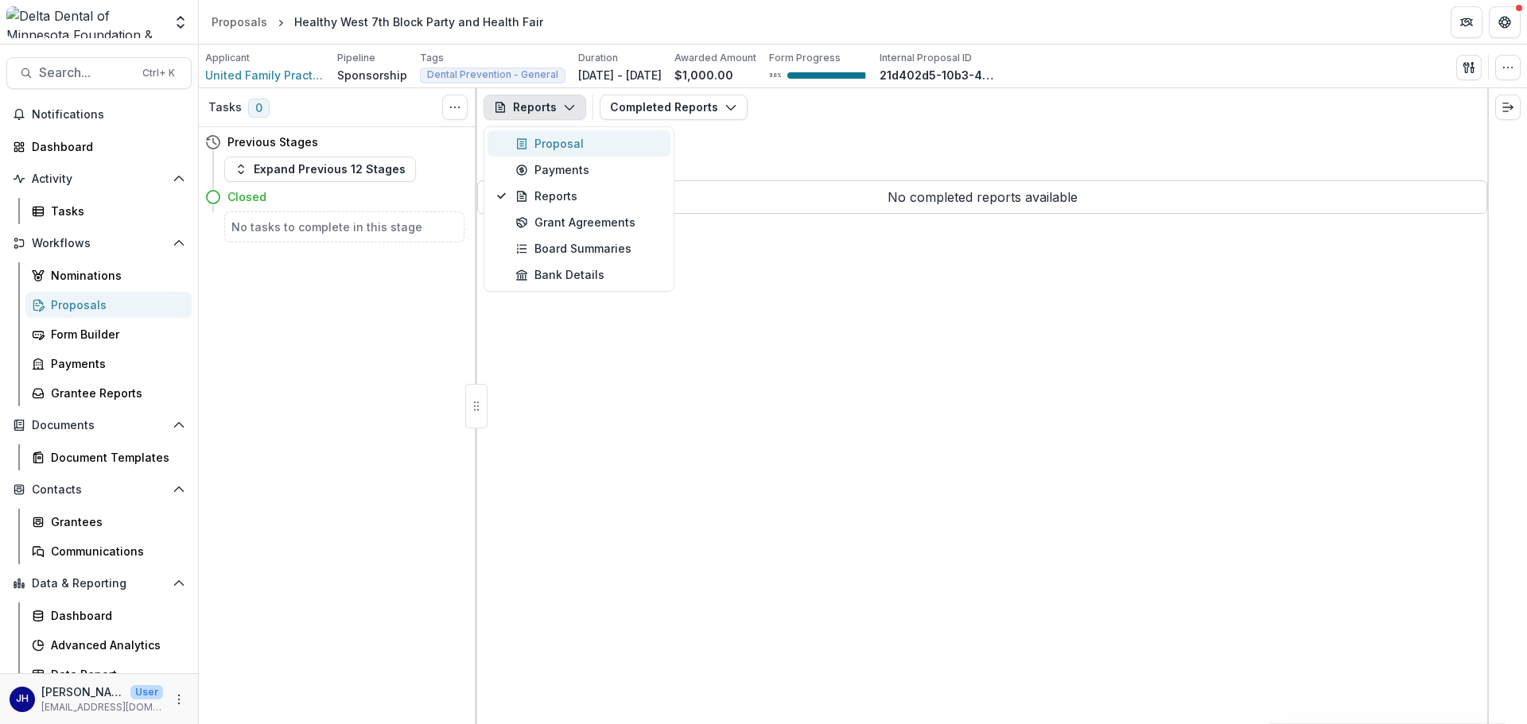
click at [552, 140] on div "Proposal" at bounding box center [588, 143] width 146 height 17
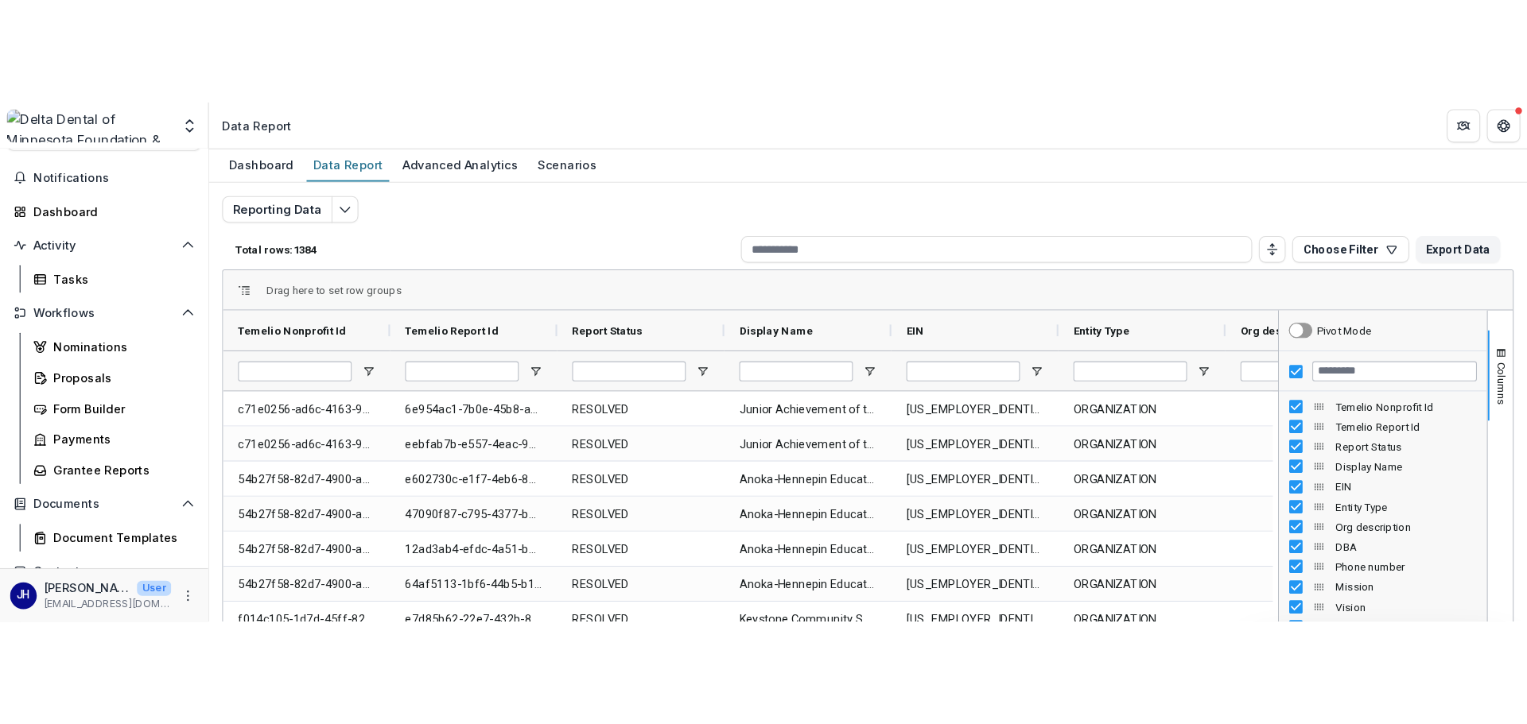
scroll to position [43, 0]
